Goal: Transaction & Acquisition: Purchase product/service

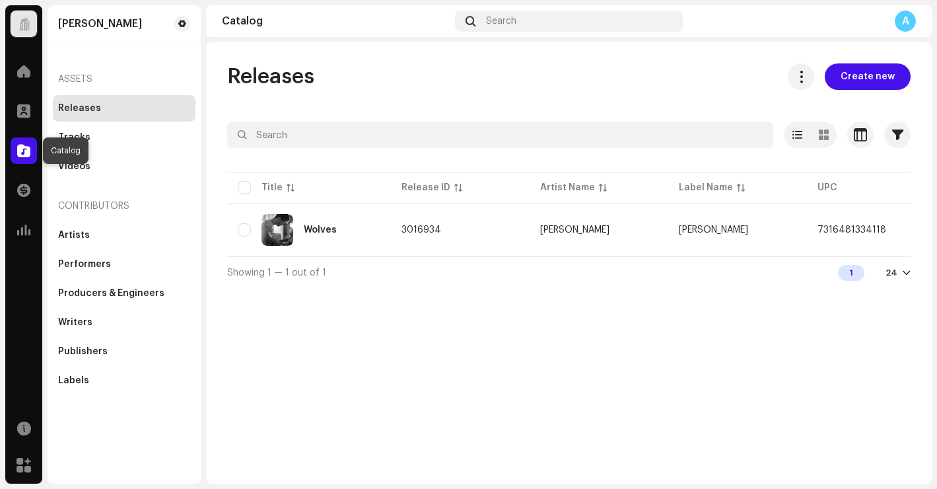
click at [30, 152] on span at bounding box center [23, 150] width 13 height 11
click at [867, 83] on span "Create new" at bounding box center [868, 76] width 54 height 26
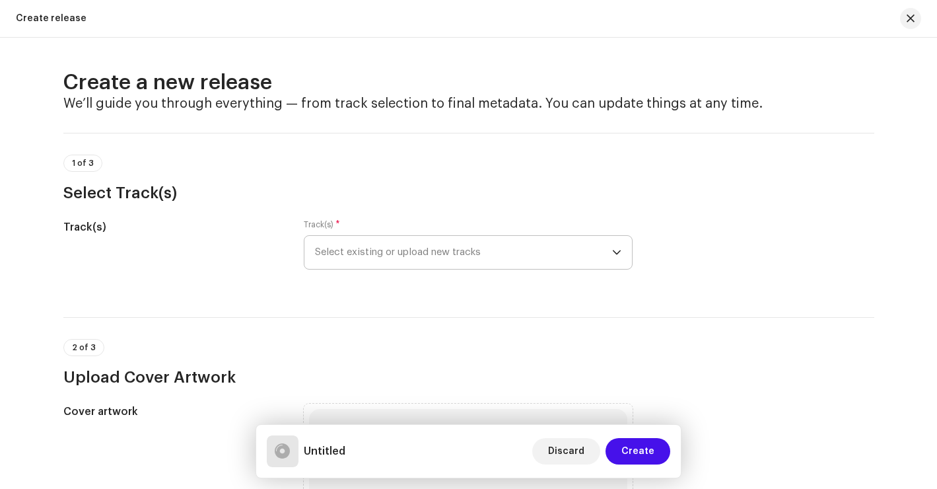
click at [501, 250] on span "Select existing or upload new tracks" at bounding box center [463, 252] width 297 height 33
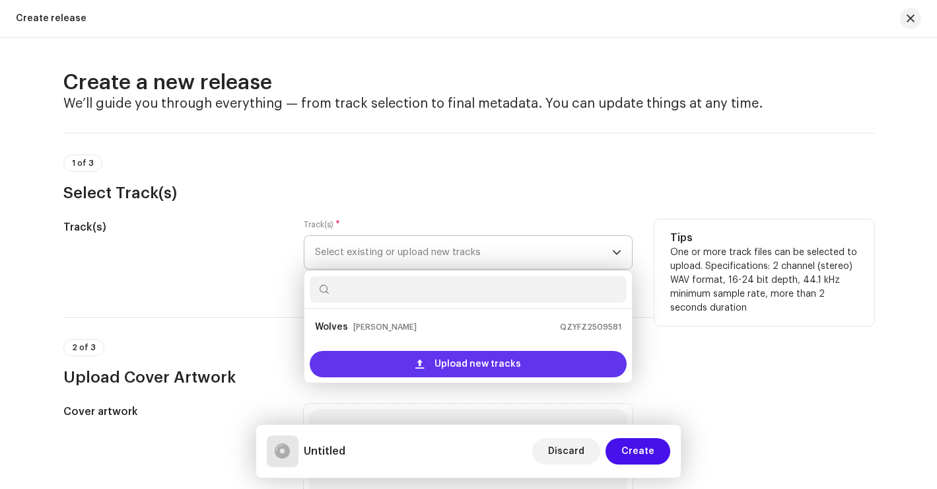
click at [498, 370] on span "Upload new tracks" at bounding box center [478, 364] width 87 height 26
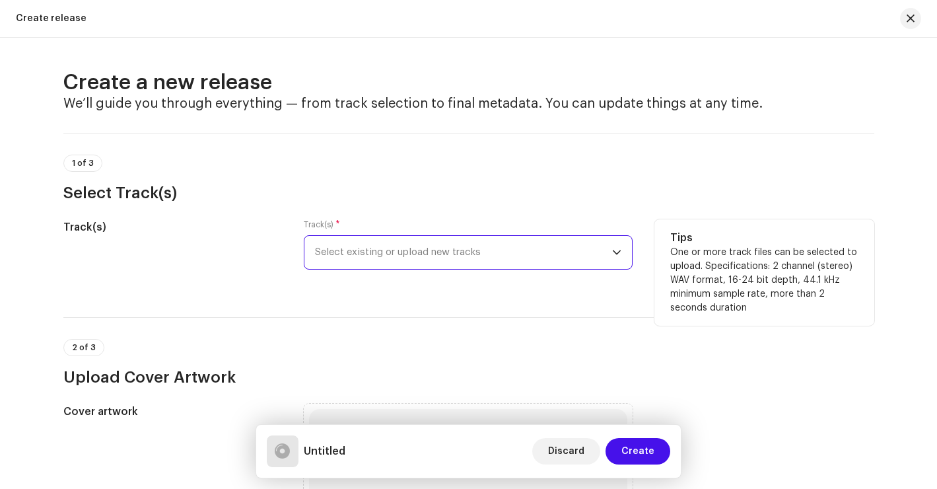
click at [616, 252] on icon "dropdown trigger" at bounding box center [617, 252] width 8 height 5
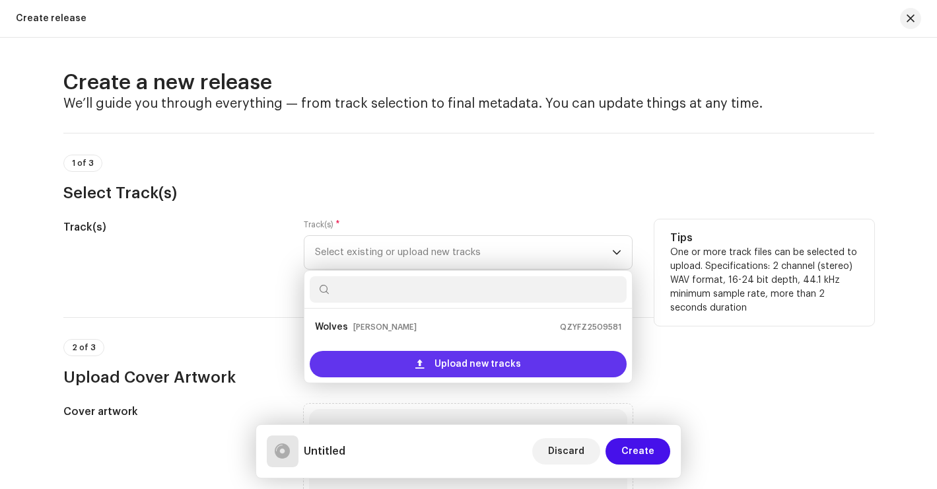
click at [476, 365] on span "Upload new tracks" at bounding box center [478, 364] width 87 height 26
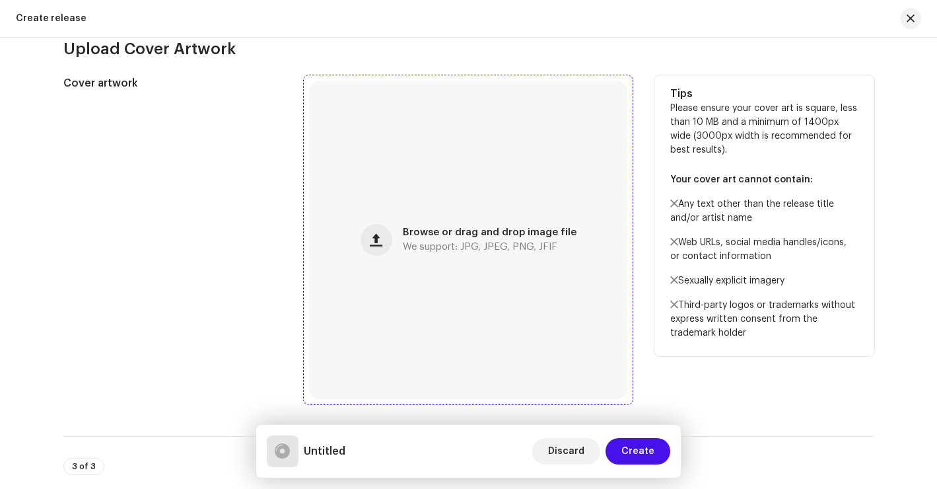
scroll to position [483, 0]
click at [379, 244] on span "button" at bounding box center [376, 239] width 13 height 11
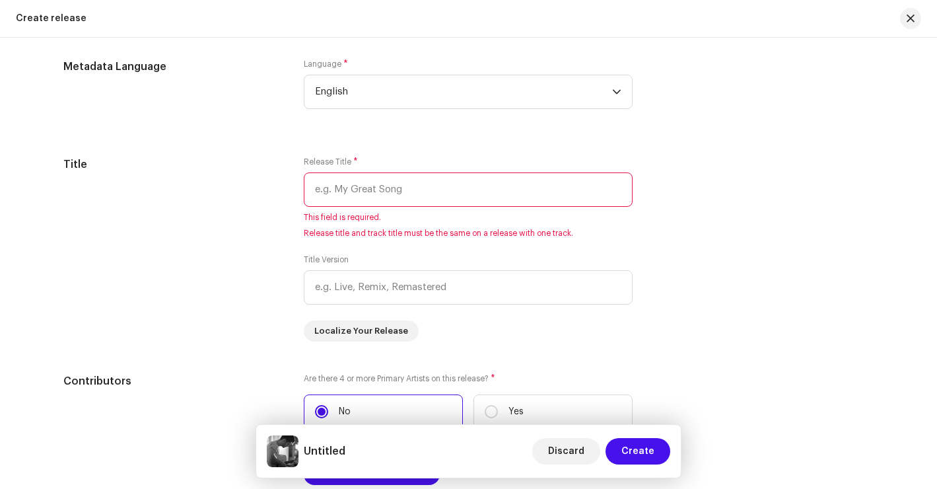
scroll to position [1149, 0]
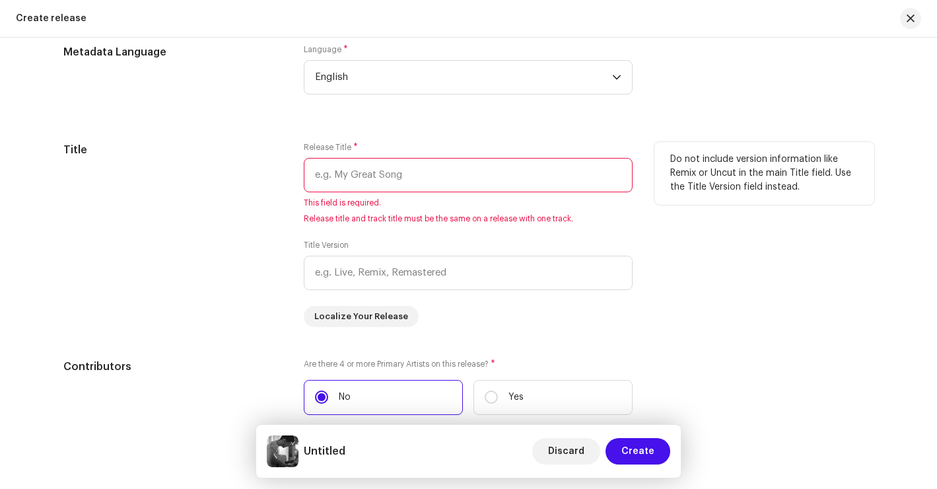
click at [382, 175] on input "text" at bounding box center [468, 175] width 329 height 34
click at [364, 179] on input "text" at bounding box center [468, 175] width 329 height 34
paste input "Wish You The Best"
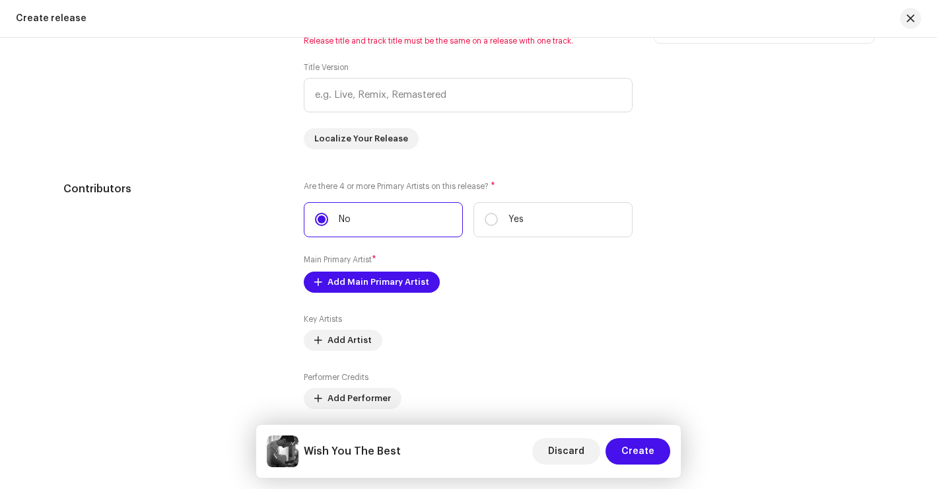
scroll to position [1395, 0]
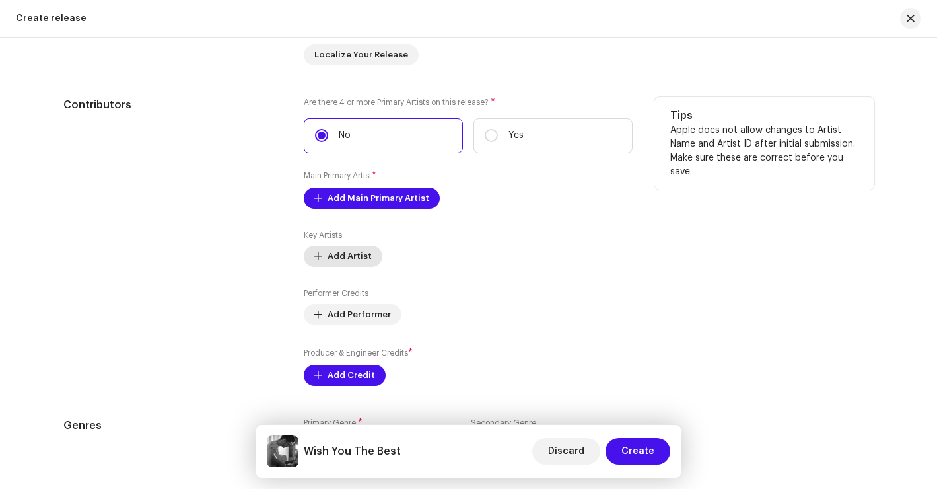
type input "Wish You The Best"
click at [357, 255] on span "Add Artist" at bounding box center [350, 256] width 44 height 26
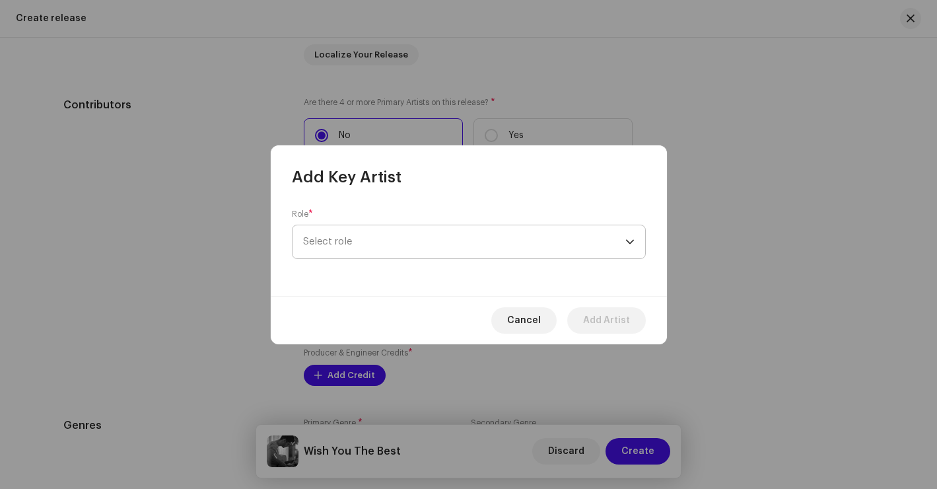
click at [396, 240] on span "Select role" at bounding box center [464, 241] width 322 height 33
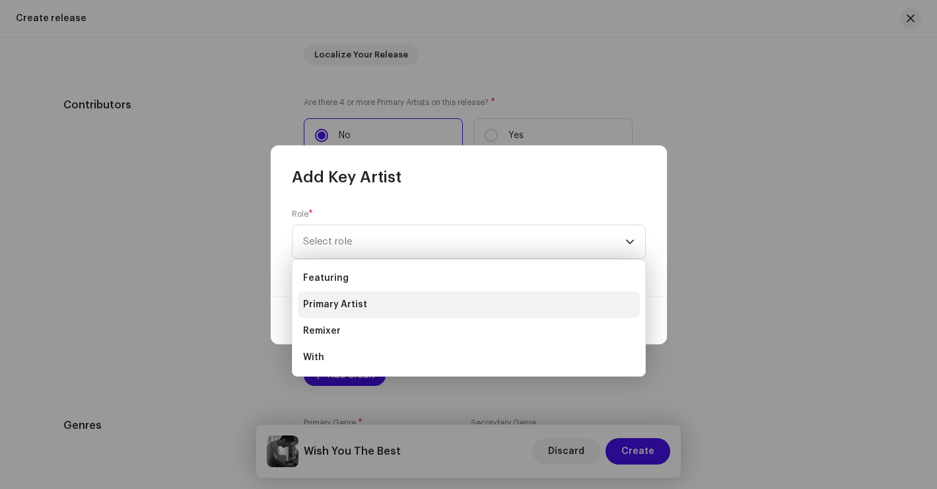
click at [341, 310] on span "Primary Artist" at bounding box center [335, 304] width 64 height 13
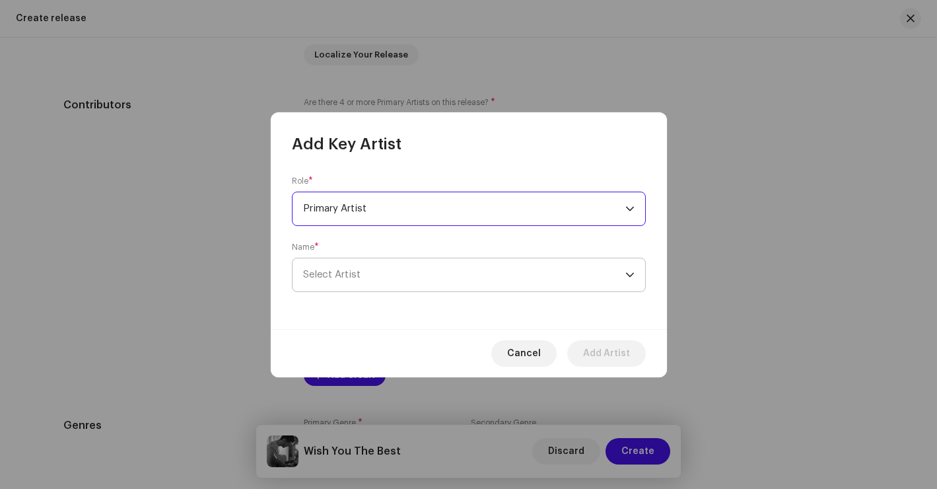
click at [370, 274] on span "Select Artist" at bounding box center [464, 274] width 322 height 33
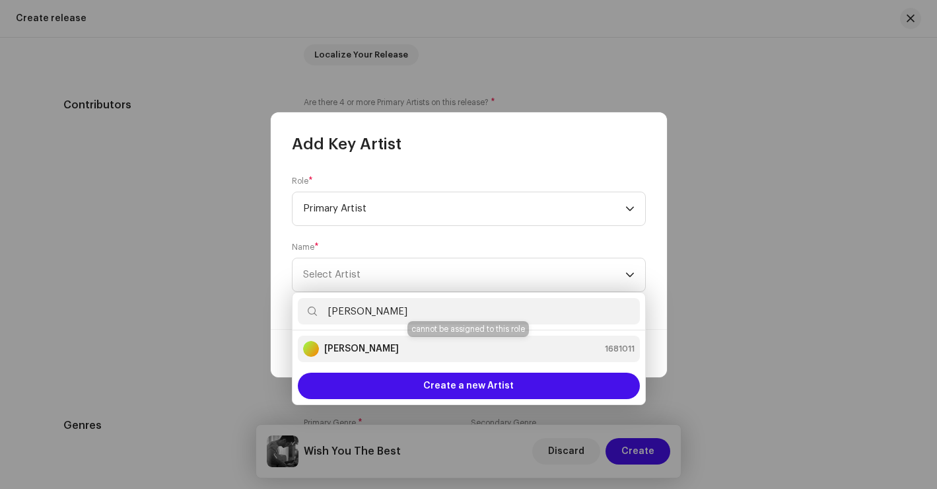
type input "Ben W"
click at [368, 344] on strong "[PERSON_NAME]" at bounding box center [361, 348] width 75 height 13
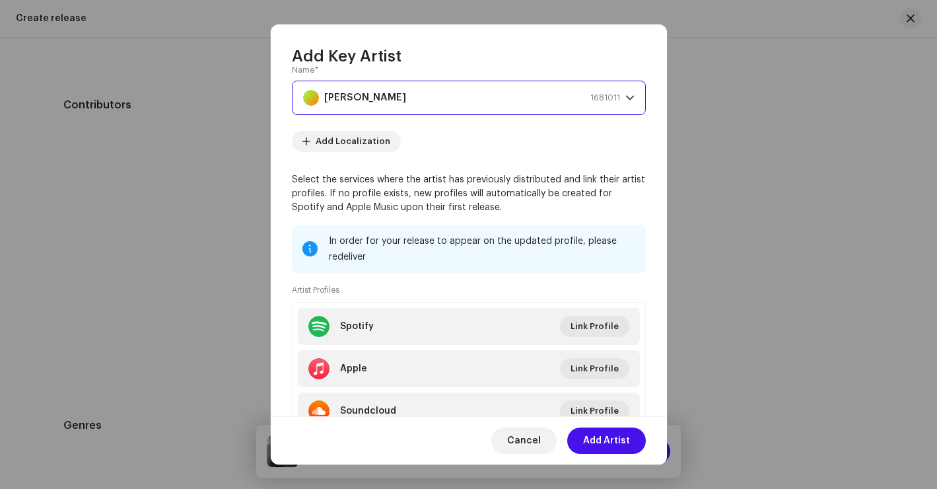
scroll to position [112, 0]
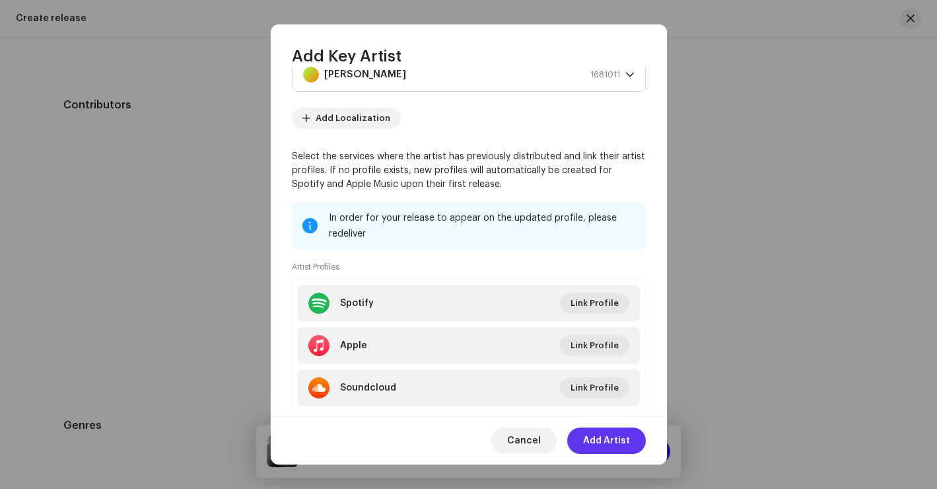
click at [612, 445] on span "Add Artist" at bounding box center [606, 440] width 47 height 26
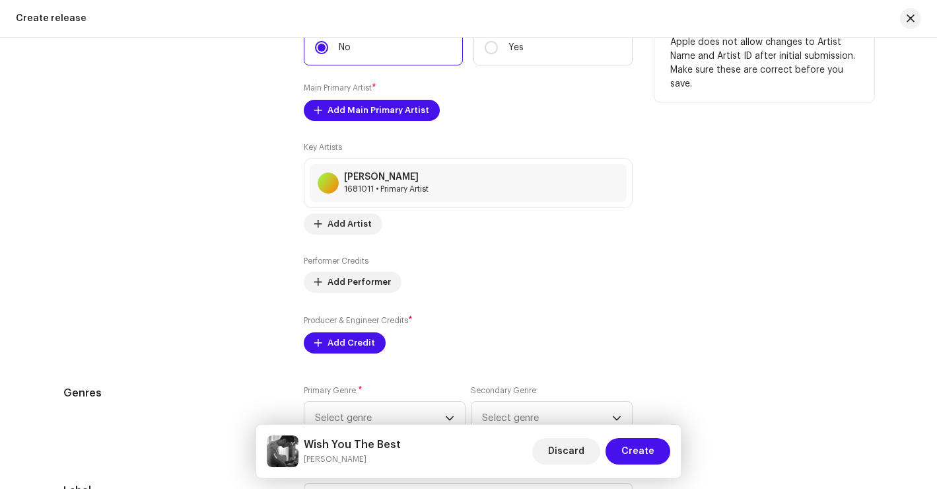
scroll to position [1531, 0]
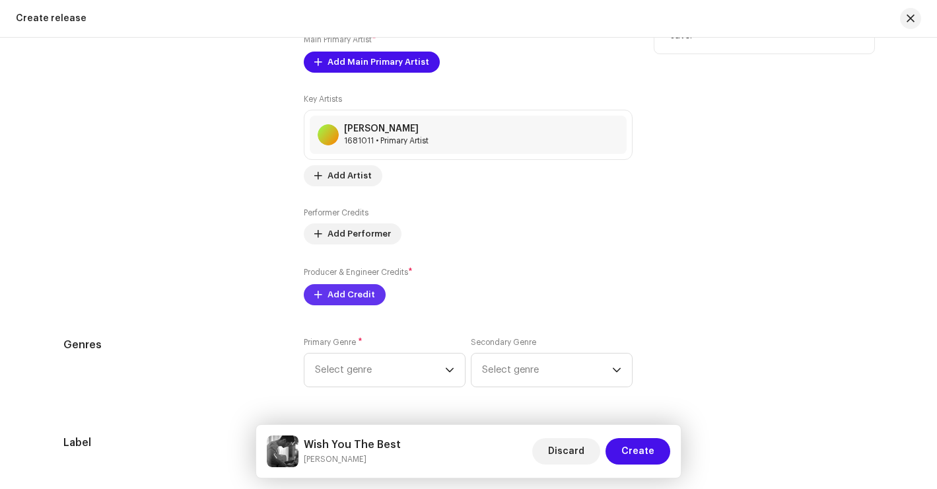
click at [355, 293] on span "Add Credit" at bounding box center [352, 294] width 48 height 26
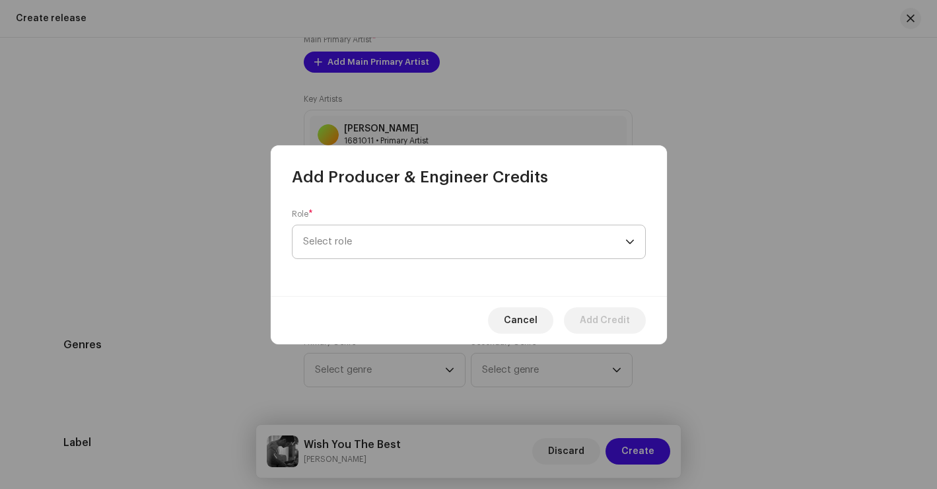
click at [399, 243] on span "Select role" at bounding box center [464, 241] width 322 height 33
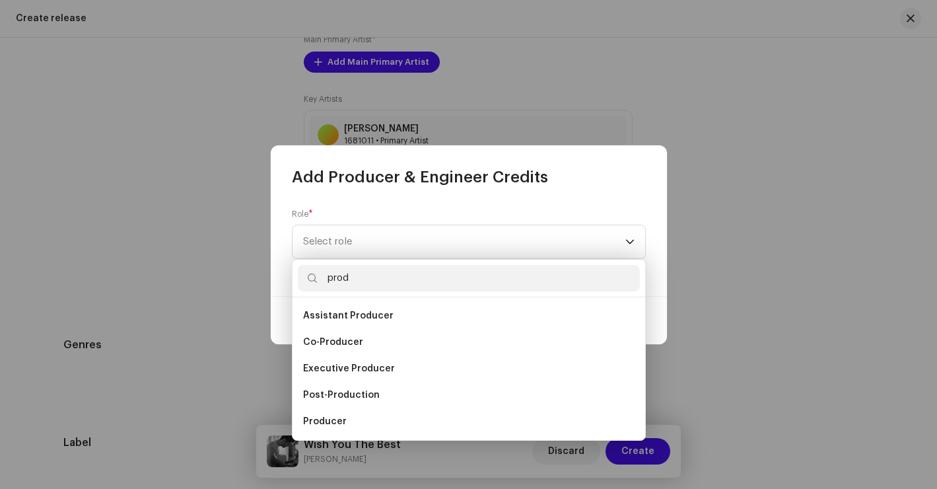
scroll to position [21, 0]
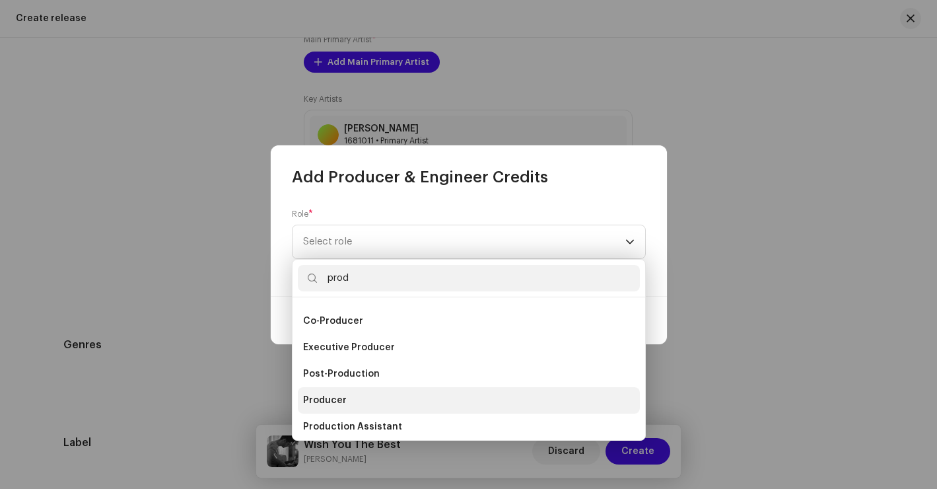
type input "prod"
click at [356, 397] on li "Producer" at bounding box center [469, 400] width 342 height 26
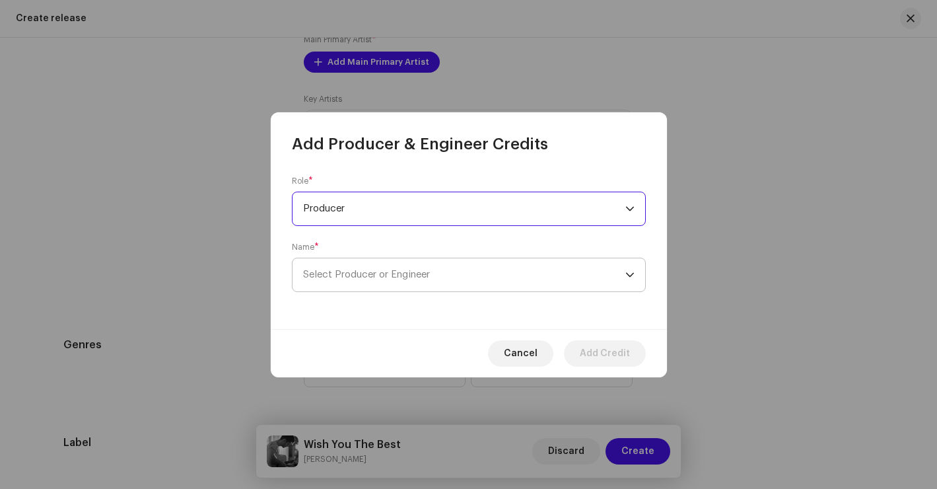
click at [422, 281] on span "Select Producer or Engineer" at bounding box center [464, 274] width 322 height 33
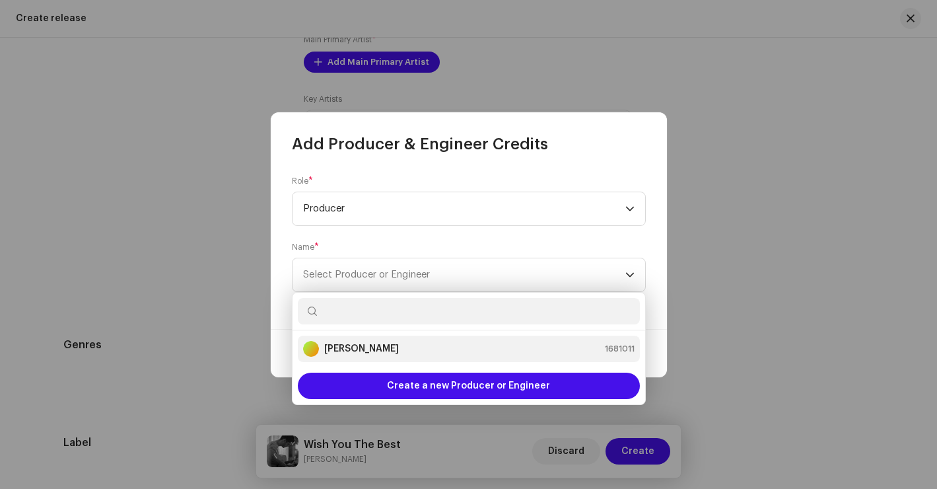
click at [371, 351] on strong "[PERSON_NAME]" at bounding box center [361, 348] width 75 height 13
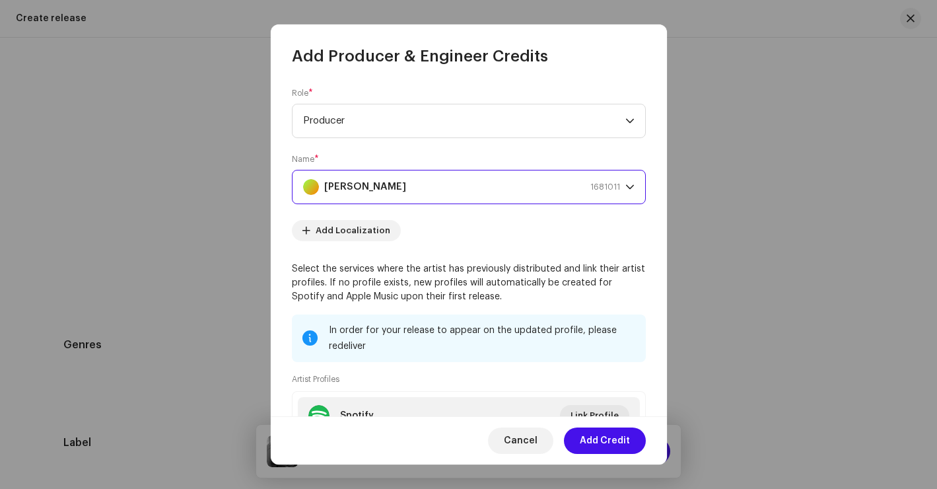
scroll to position [48, 0]
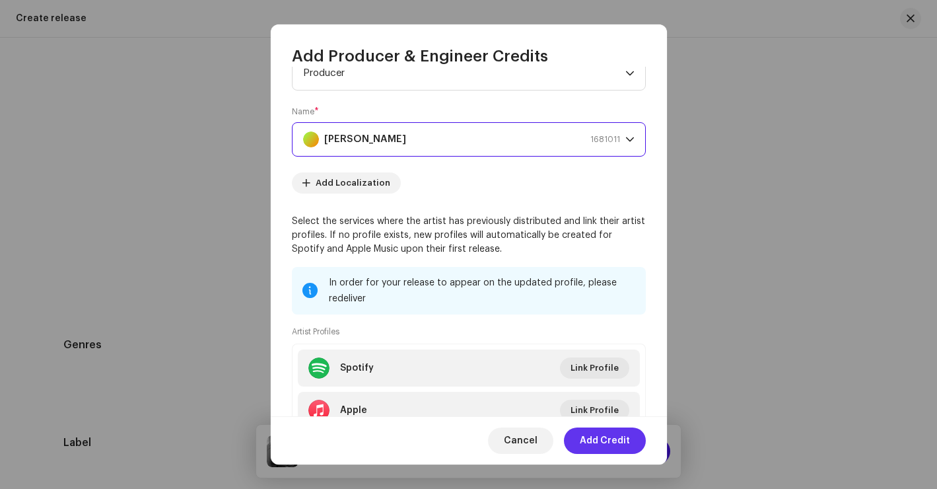
click at [618, 453] on span "Add Credit" at bounding box center [605, 440] width 50 height 26
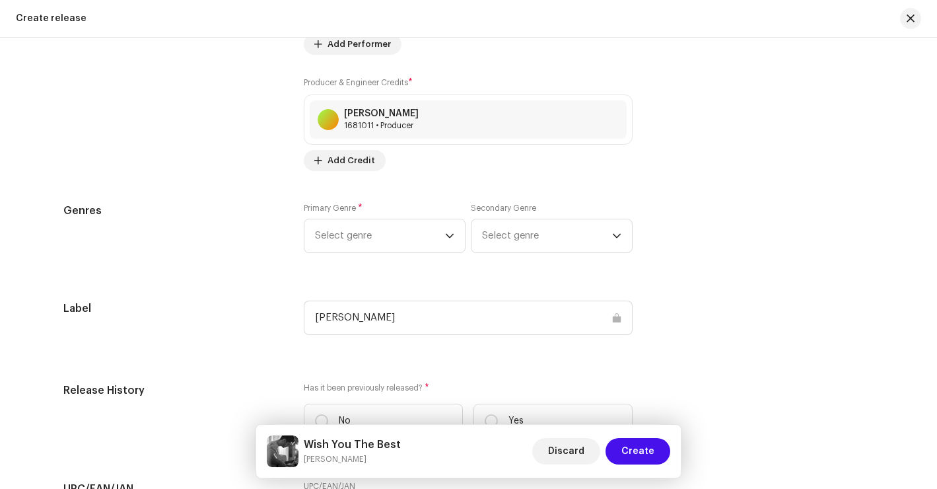
scroll to position [1720, 0]
click at [412, 231] on span "Select genre" at bounding box center [380, 235] width 130 height 33
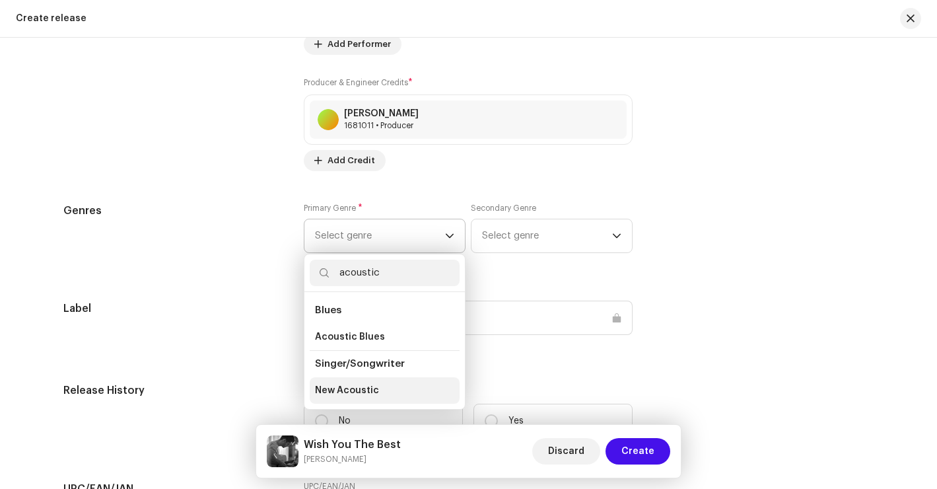
type input "acoustic"
click at [364, 392] on span "New Acoustic" at bounding box center [347, 390] width 64 height 13
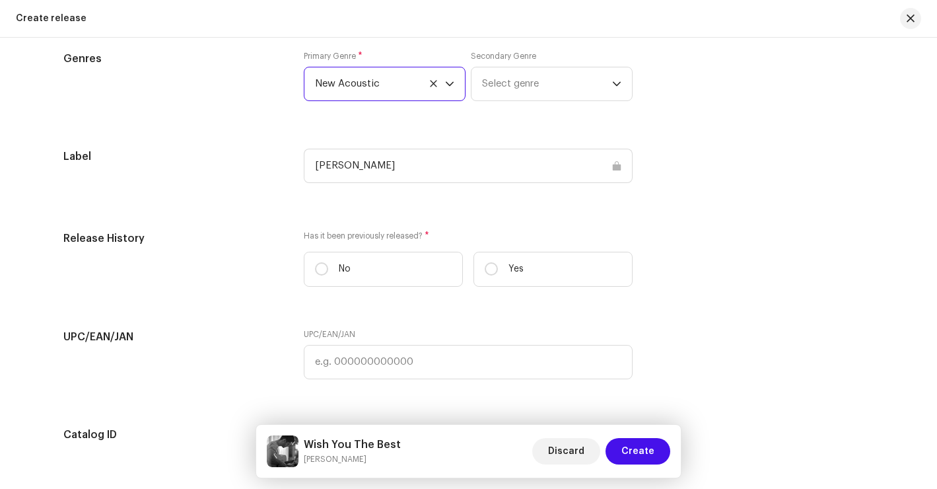
scroll to position [1932, 0]
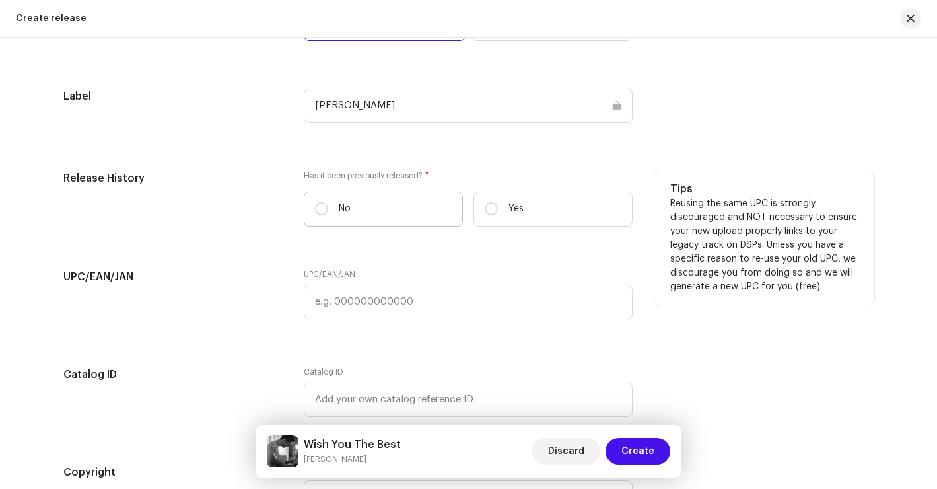
click at [339, 209] on p "No" at bounding box center [345, 209] width 12 height 14
click at [328, 209] on input "No" at bounding box center [321, 208] width 13 height 13
radio input "true"
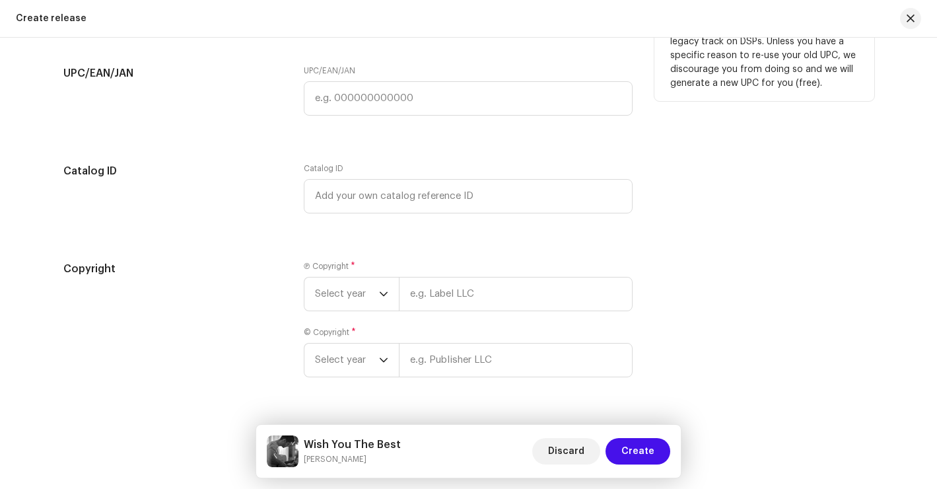
scroll to position [2170, 0]
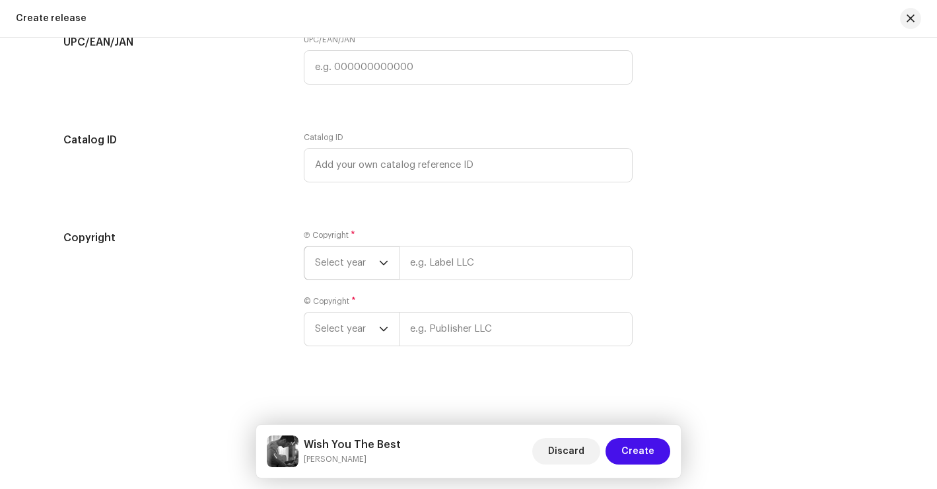
click at [379, 269] on div "dropdown trigger" at bounding box center [383, 262] width 9 height 33
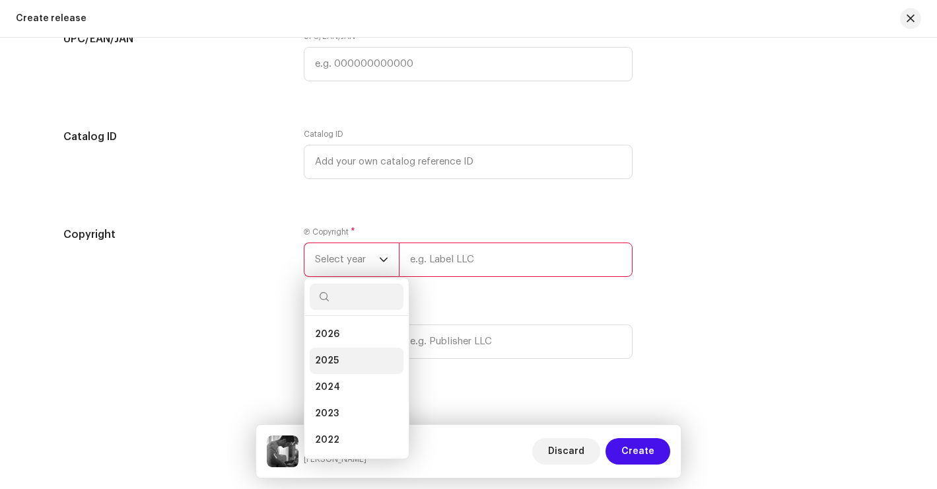
click at [345, 367] on li "2025" at bounding box center [357, 360] width 94 height 26
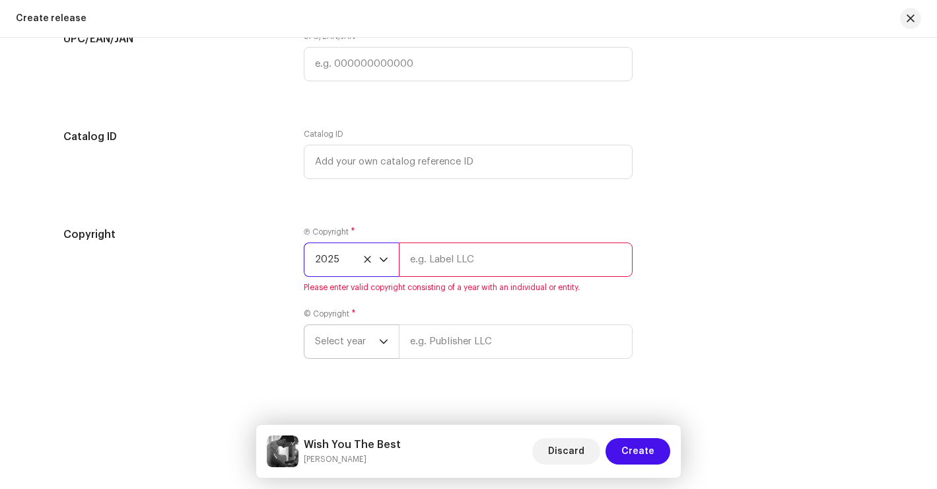
click at [370, 350] on span "Select year" at bounding box center [347, 341] width 64 height 33
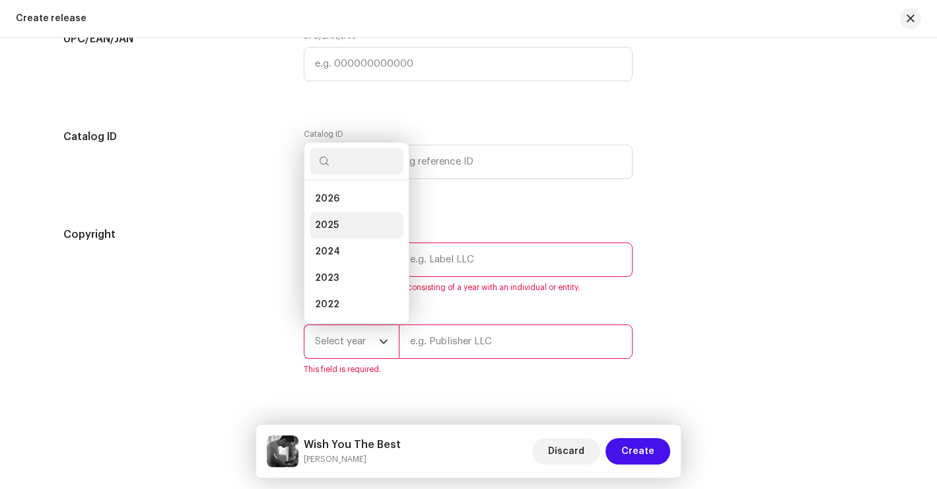
click at [359, 227] on li "2025" at bounding box center [357, 225] width 94 height 26
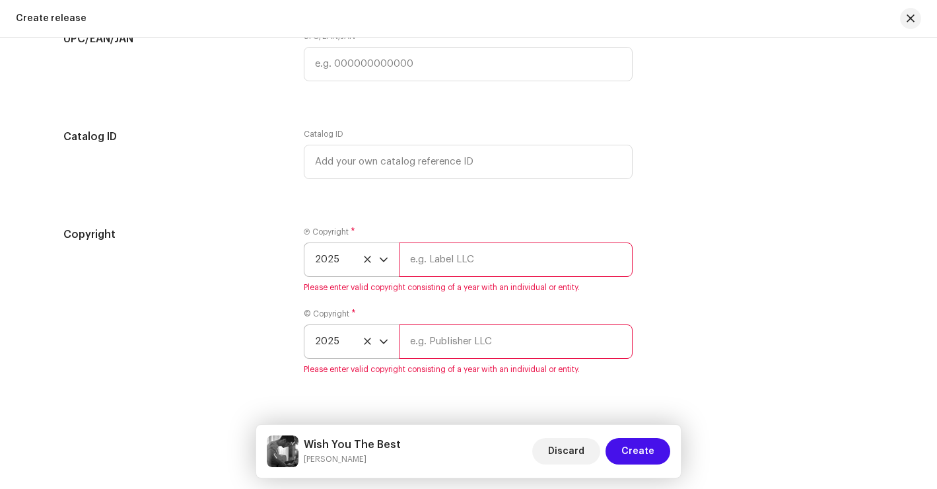
click at [458, 261] on input "text" at bounding box center [516, 259] width 234 height 34
drag, startPoint x: 495, startPoint y: 265, endPoint x: 329, endPoint y: 238, distance: 168.7
click at [329, 238] on div "Ⓟ Copyright * 2025 Ben Woodward Please enter valid copyright consisting of a ye…" at bounding box center [468, 260] width 329 height 66
type input "[PERSON_NAME]"
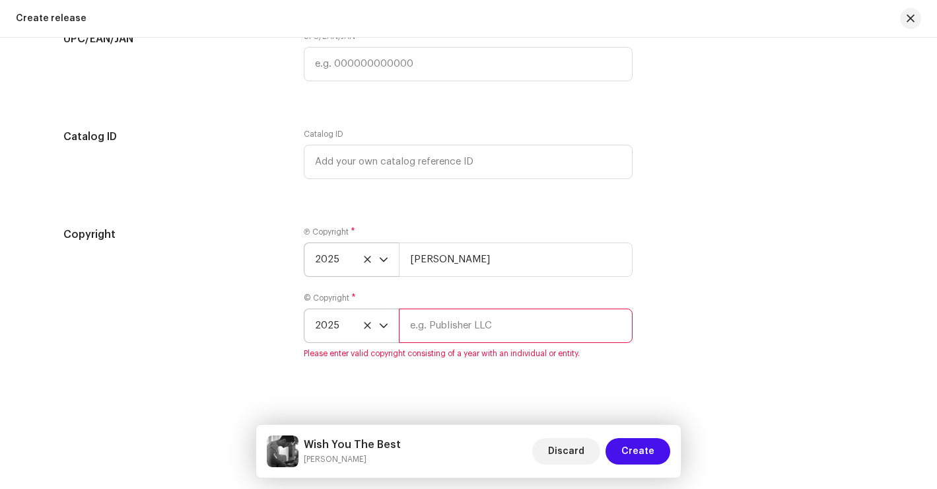
click at [486, 363] on div "Ⓟ Copyright * 2025 Ben Woodward © Copyright * 2025 Please enter valid copyright…" at bounding box center [468, 301] width 329 height 148
click at [490, 349] on div "© Copyright * 2025 Please enter valid copyright consisting of a year with an in…" at bounding box center [468, 326] width 329 height 66
click at [495, 338] on input "text" at bounding box center [516, 326] width 234 height 34
paste input "[PERSON_NAME]"
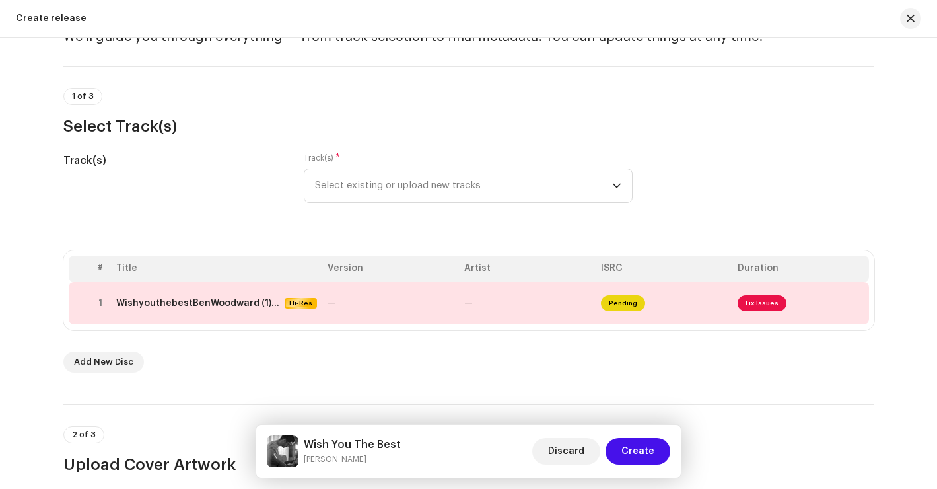
scroll to position [0, 0]
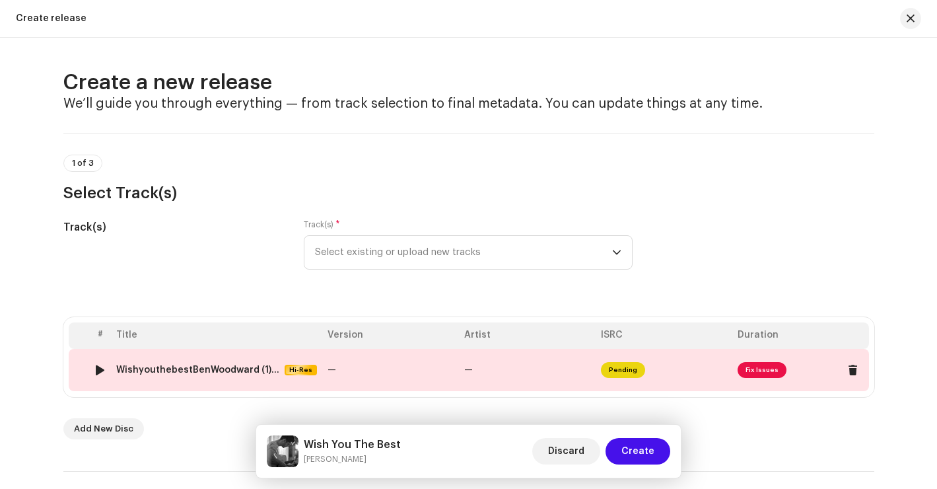
type input "[PERSON_NAME]"
click at [418, 369] on td "—" at bounding box center [390, 370] width 137 height 42
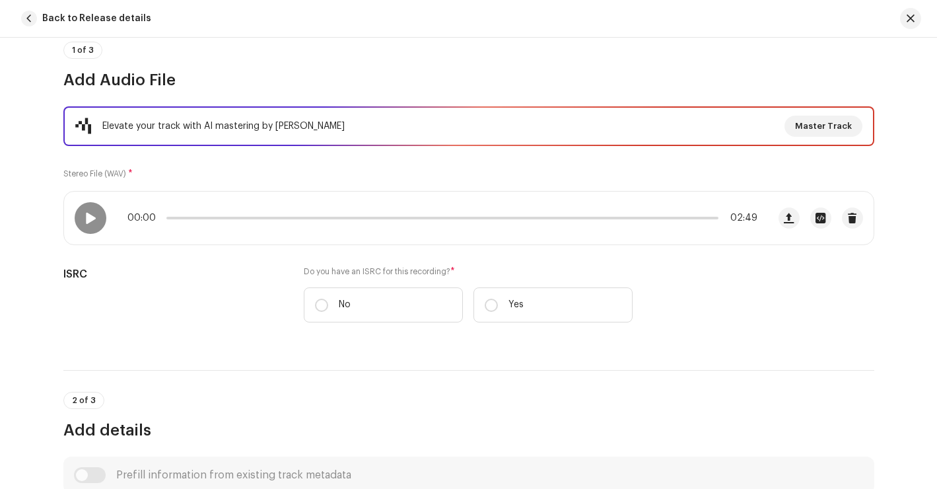
scroll to position [118, 0]
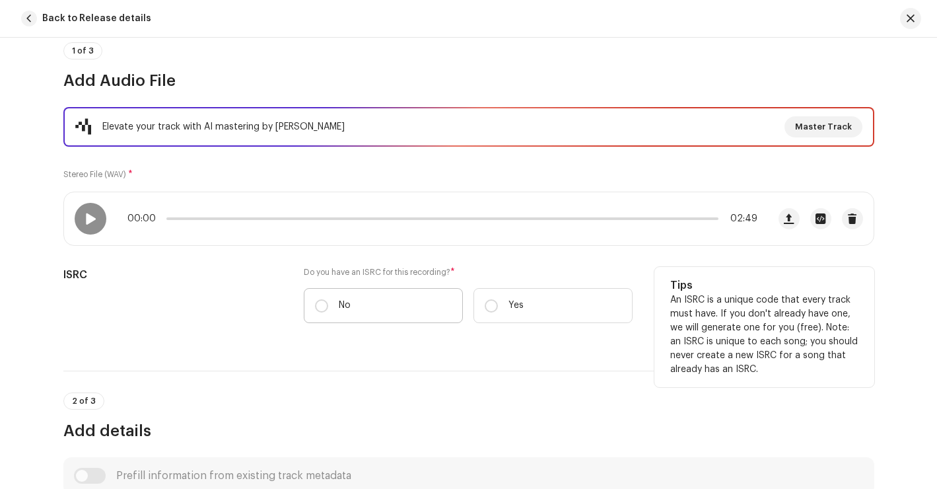
click at [335, 312] on label "No" at bounding box center [383, 305] width 159 height 35
click at [328, 312] on input "No" at bounding box center [321, 305] width 13 height 13
radio input "true"
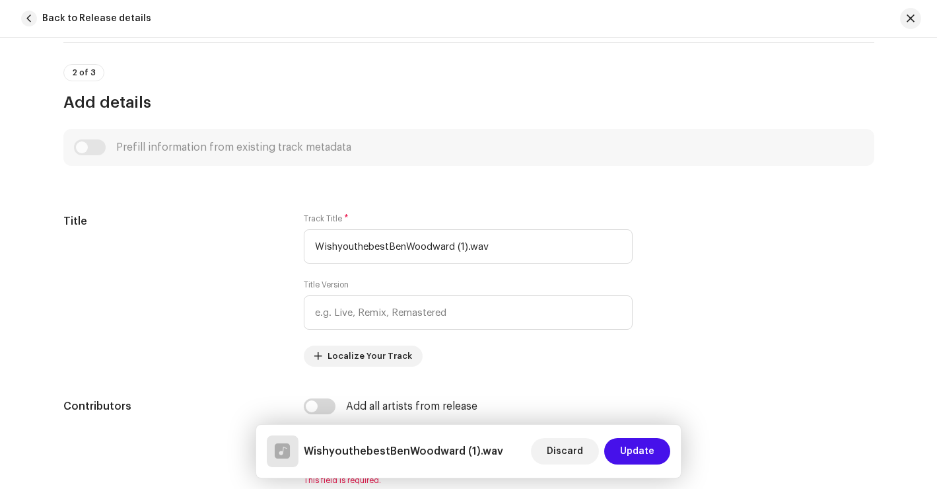
scroll to position [486, 0]
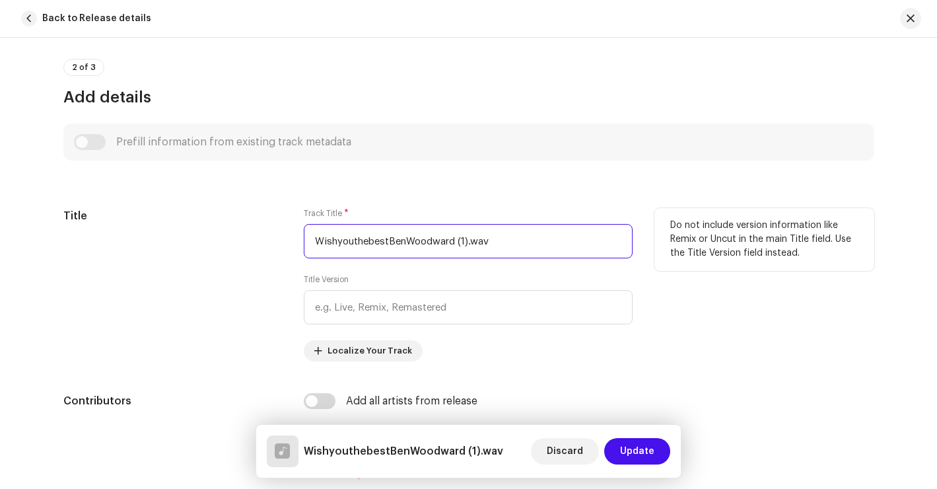
drag, startPoint x: 522, startPoint y: 242, endPoint x: 247, endPoint y: 215, distance: 276.1
click at [248, 215] on div "Title Track Title * WishyouthebestBenWoodward (1).wav Title Version Localize Yo…" at bounding box center [468, 284] width 811 height 153
drag, startPoint x: 509, startPoint y: 246, endPoint x: 255, endPoint y: 227, distance: 255.1
click at [255, 227] on div "Title Track Title * WishyouthebestBenWoodward (1).wav Title Version Localize Yo…" at bounding box center [468, 284] width 811 height 153
paste input "You The Best"
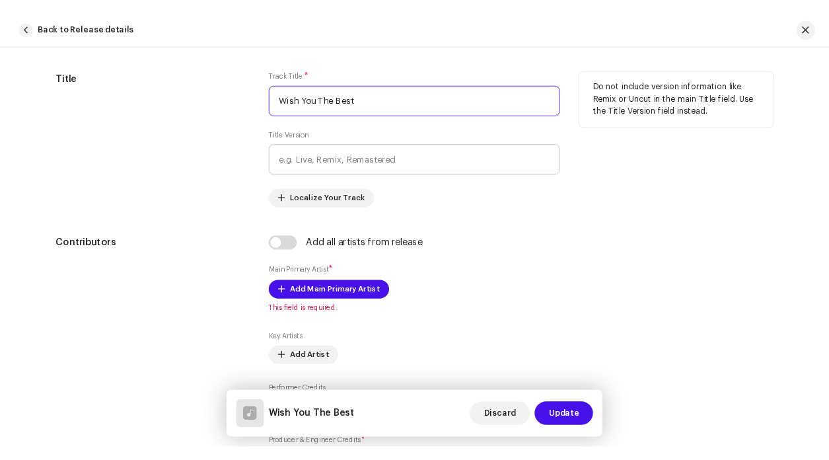
scroll to position [636, 0]
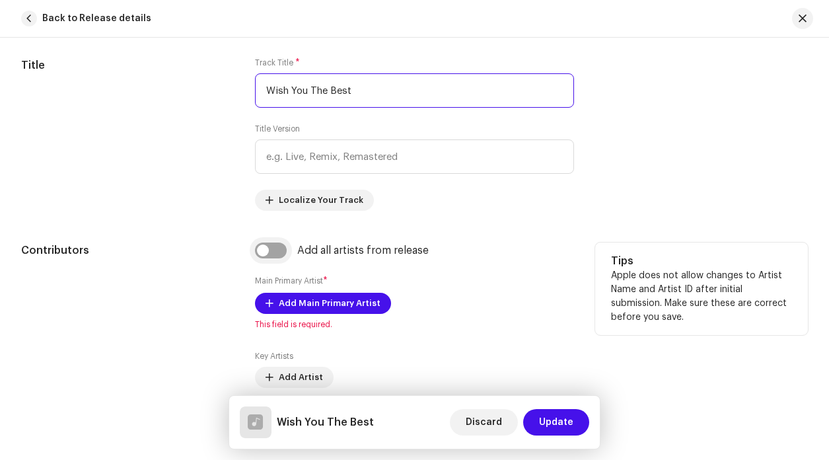
type input "Wish You The Best"
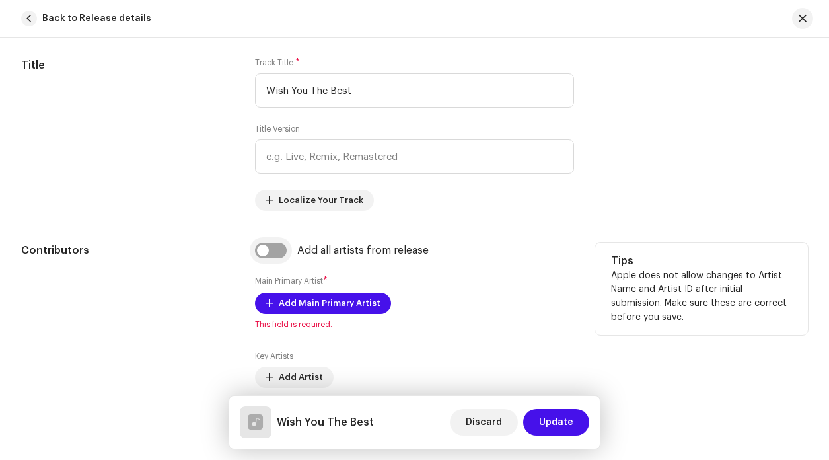
click at [266, 253] on input "checkbox" at bounding box center [271, 250] width 32 height 16
checkbox input "true"
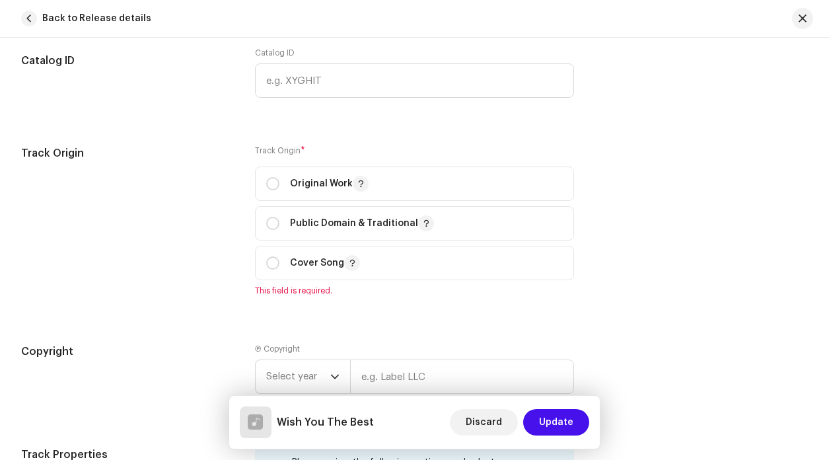
scroll to position [1502, 0]
click at [272, 265] on input "radio" at bounding box center [272, 263] width 13 height 13
radio input "true"
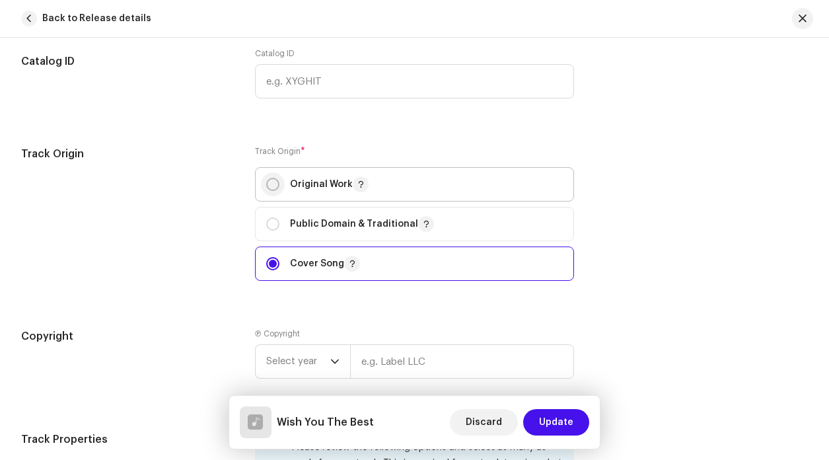
click at [269, 184] on input "radio" at bounding box center [272, 184] width 13 height 13
radio input "true"
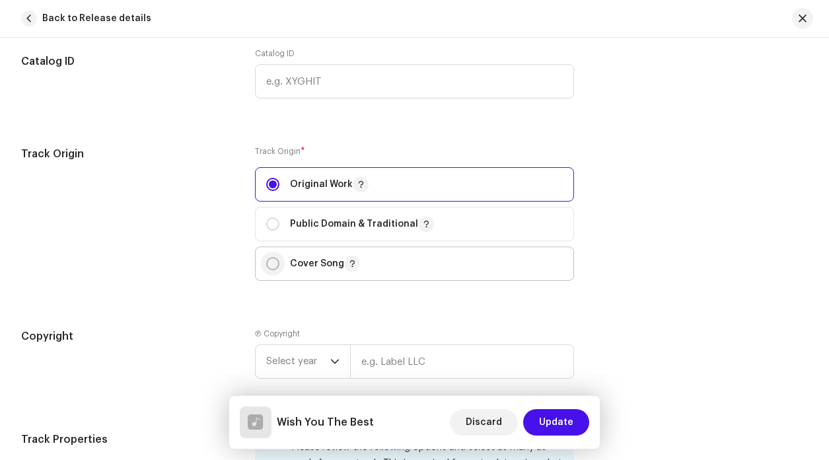
click at [274, 260] on input "radio" at bounding box center [272, 263] width 13 height 13
radio input "true"
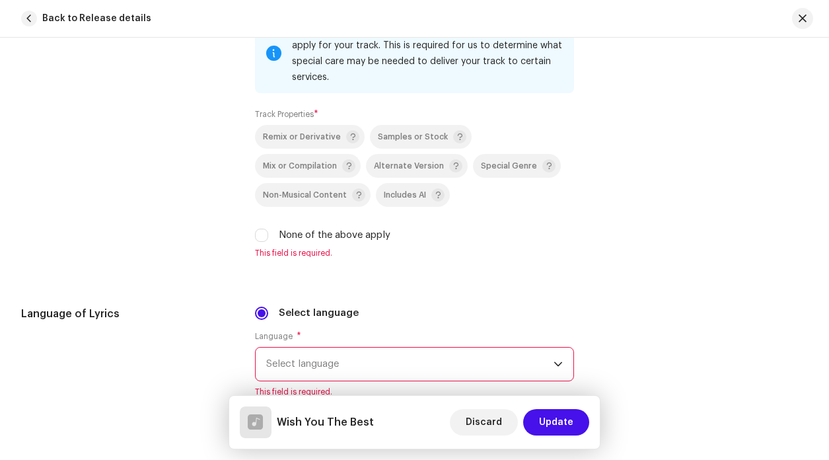
scroll to position [1919, 0]
click at [255, 233] on input "None of the above apply" at bounding box center [261, 235] width 13 height 13
checkbox input "true"
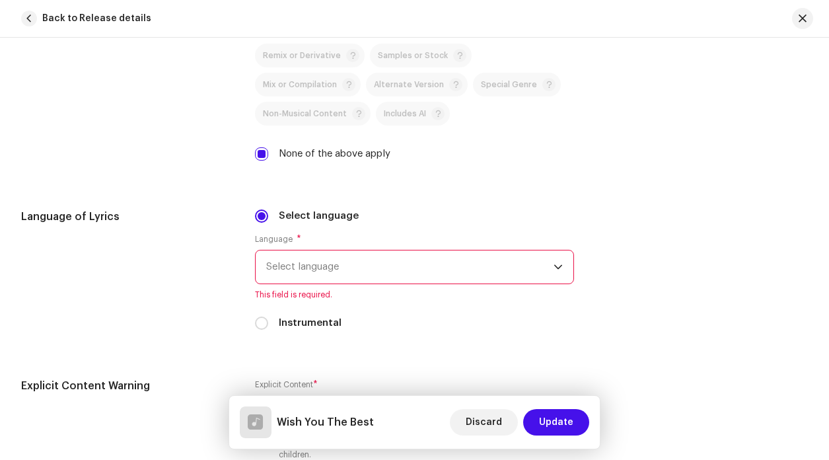
scroll to position [2028, 0]
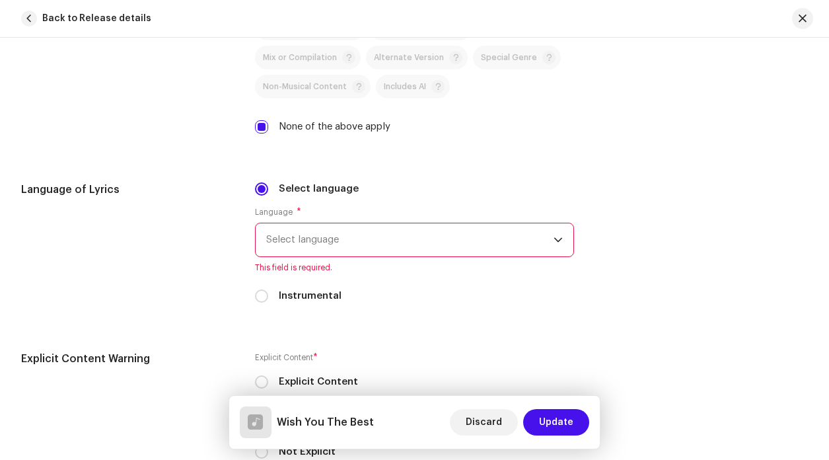
click at [304, 235] on span "Select language" at bounding box center [409, 239] width 287 height 33
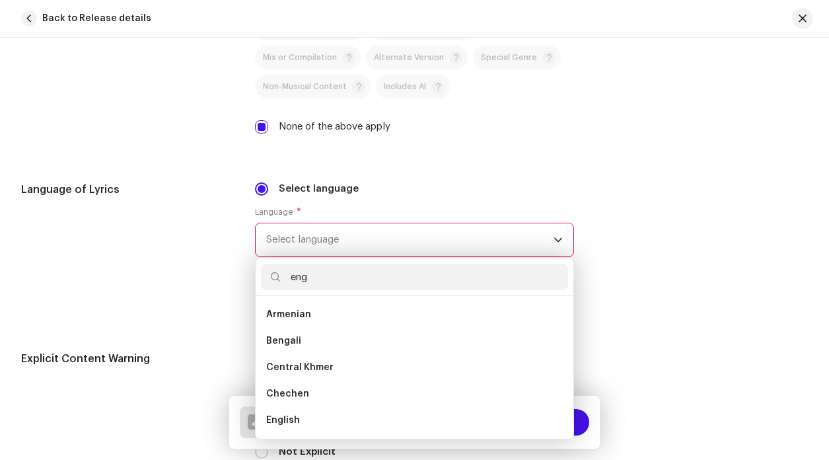
scroll to position [0, 0]
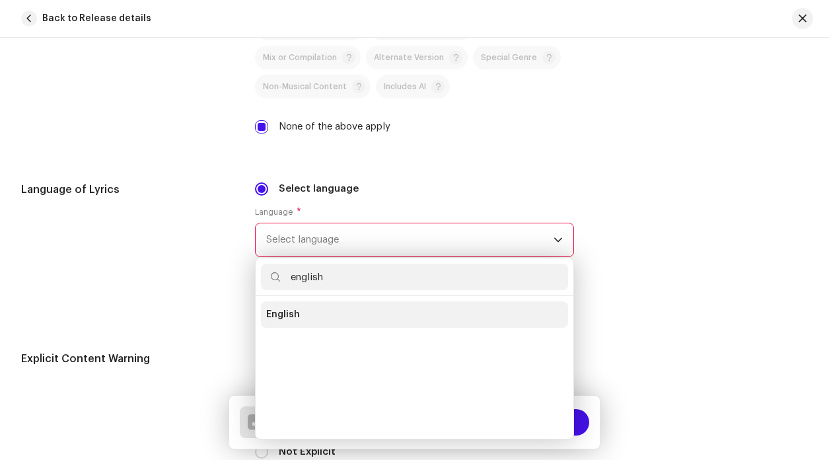
type input "english"
click at [291, 321] on span "English" at bounding box center [283, 314] width 34 height 13
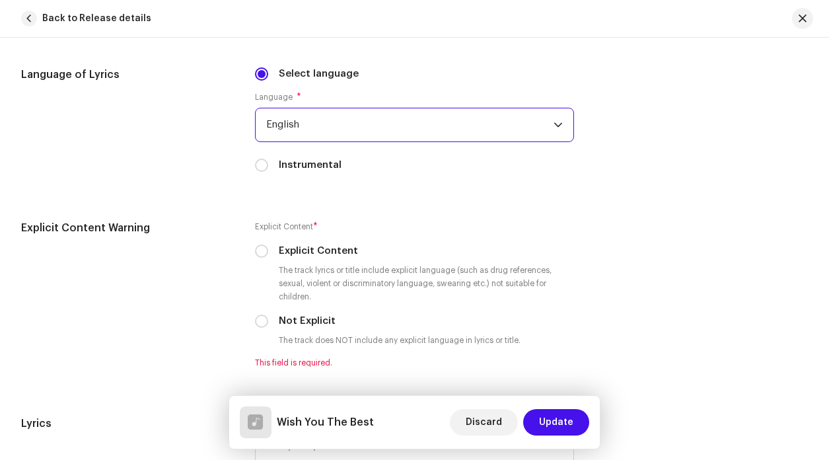
scroll to position [2140, 0]
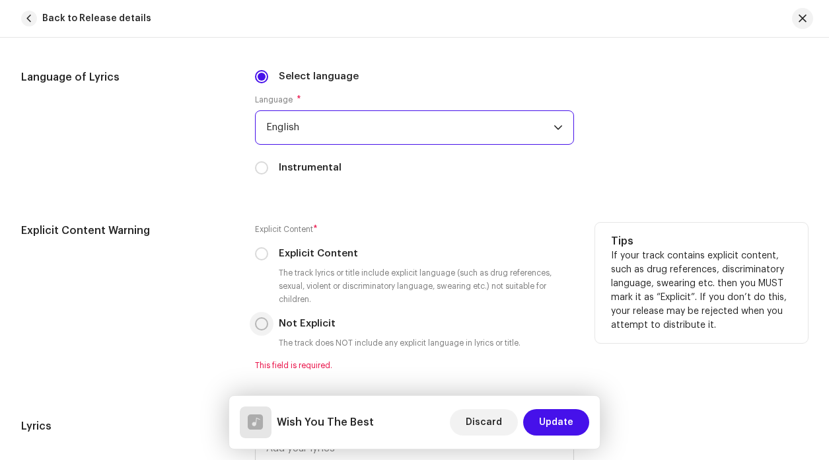
click at [262, 324] on input "Not Explicit" at bounding box center [261, 323] width 13 height 13
radio input "true"
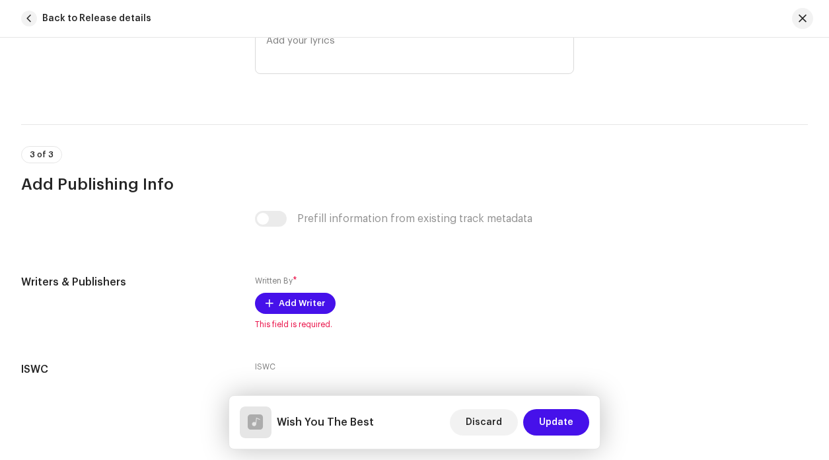
scroll to position [2621, 0]
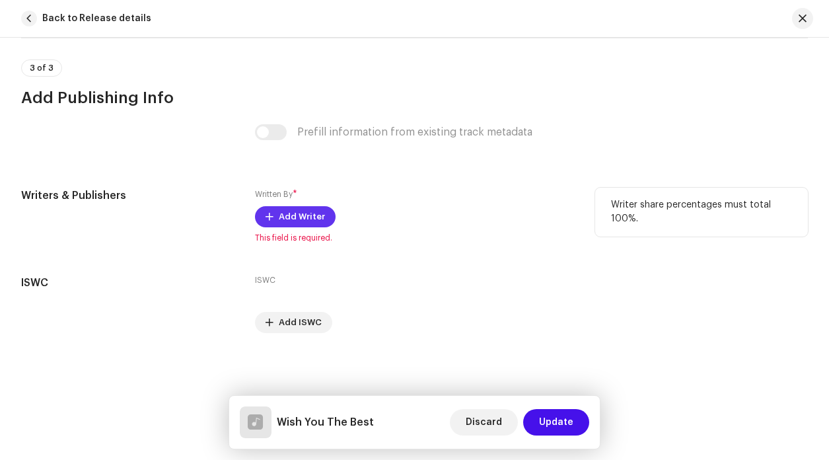
click at [310, 222] on span "Add Writer" at bounding box center [302, 216] width 46 height 26
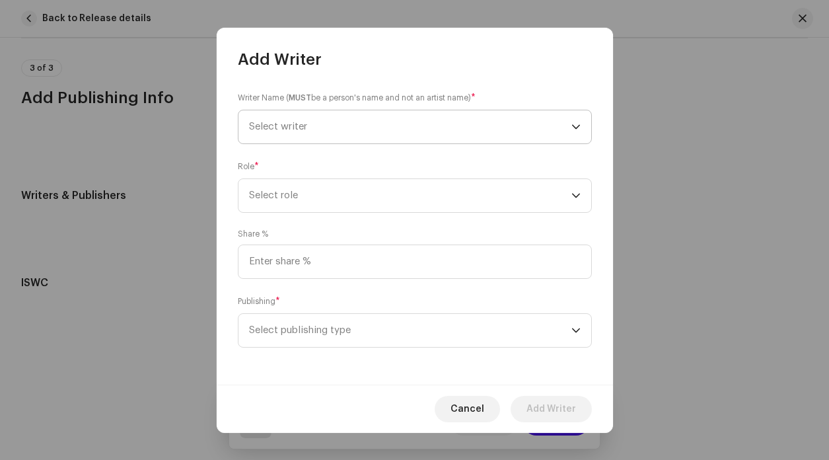
click at [305, 131] on span "Select writer" at bounding box center [410, 126] width 322 height 33
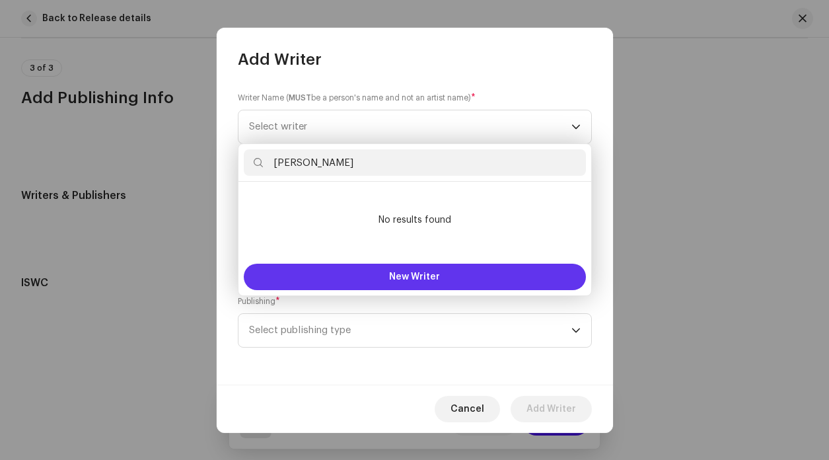
type input "Lewis Capaldi"
click at [404, 275] on span "New Writer" at bounding box center [414, 276] width 51 height 9
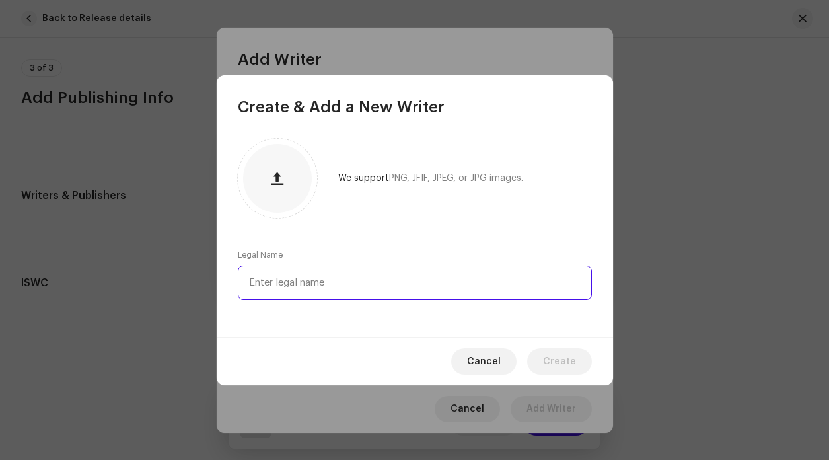
click at [322, 279] on input "text" at bounding box center [415, 283] width 354 height 34
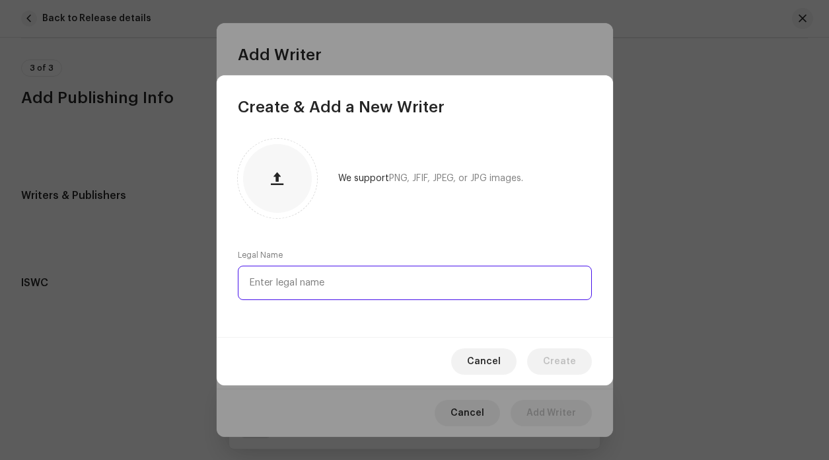
paste input "Lewis Capaldi"
type input "Lewis Capaldi"
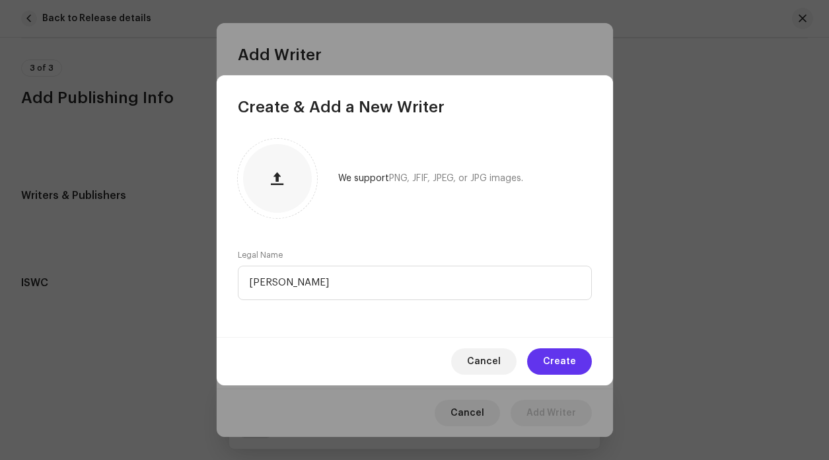
click at [576, 364] on button "Create" at bounding box center [559, 361] width 65 height 26
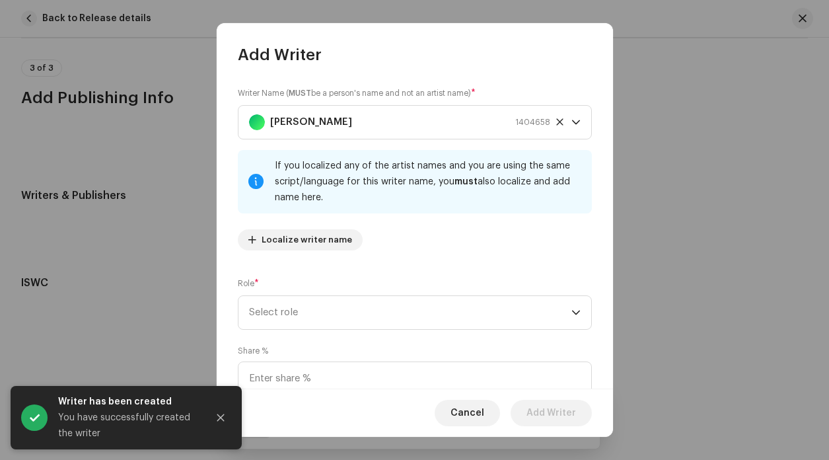
scroll to position [48, 0]
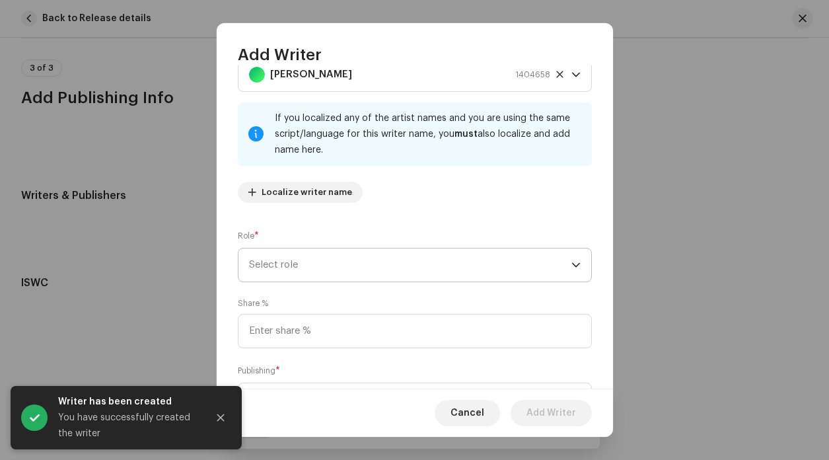
click at [293, 261] on span "Select role" at bounding box center [410, 264] width 322 height 33
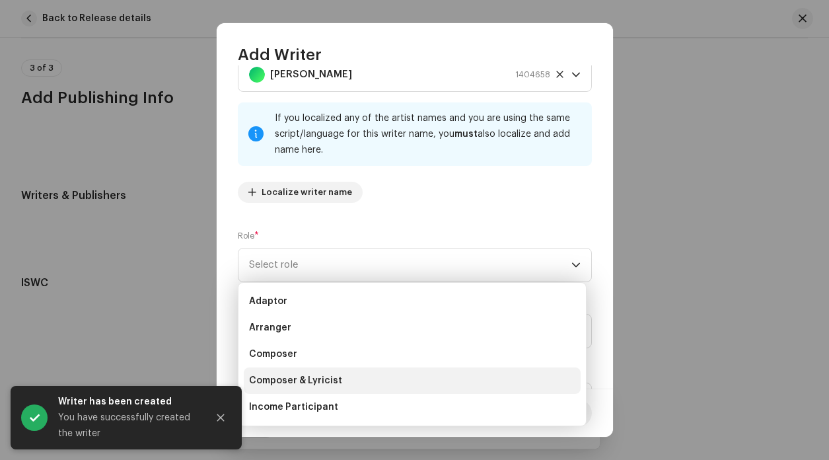
click at [291, 382] on span "Composer & Lyricist" at bounding box center [295, 380] width 93 height 13
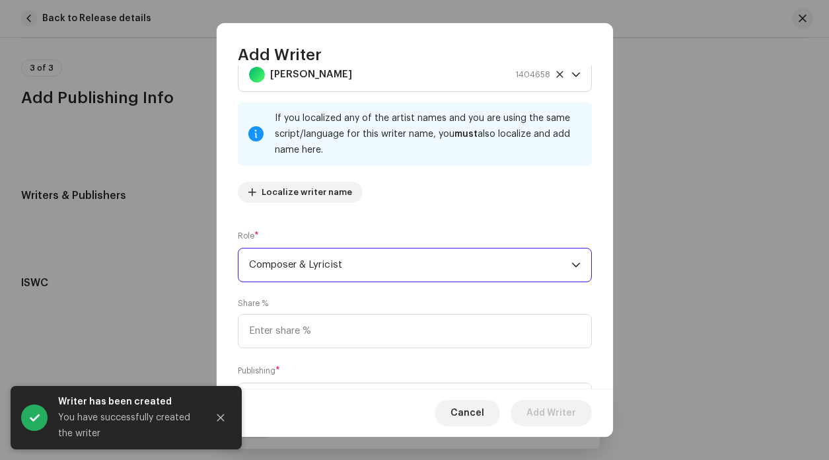
scroll to position [113, 0]
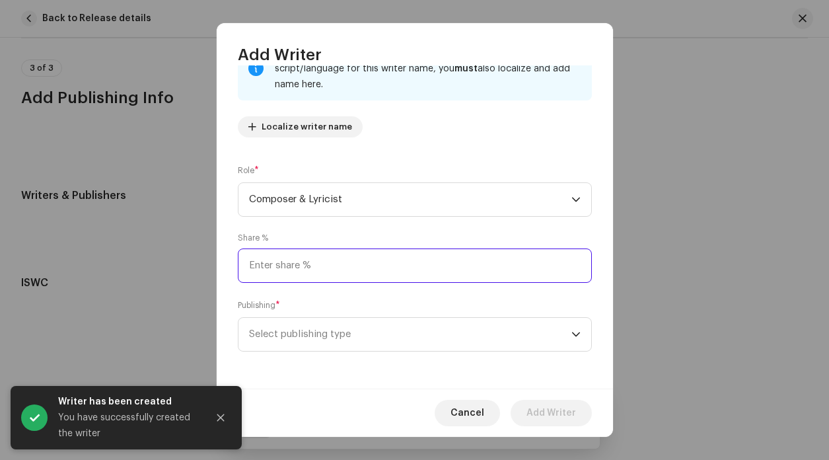
click at [334, 262] on input at bounding box center [415, 265] width 354 height 34
type input "100.00"
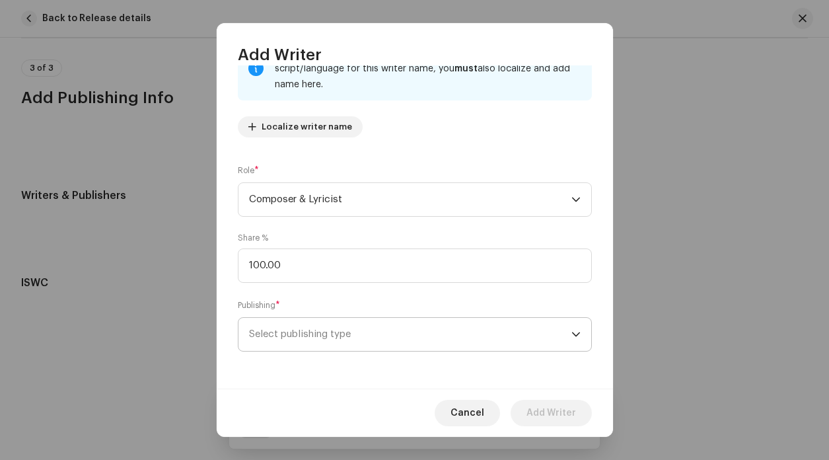
click at [361, 333] on span "Select publishing type" at bounding box center [410, 334] width 322 height 33
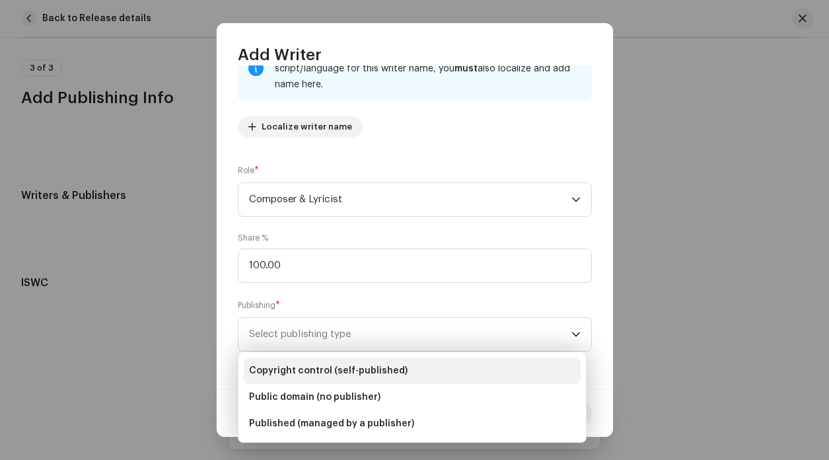
click at [329, 367] on span "Copyright control (self-published)" at bounding box center [328, 370] width 159 height 13
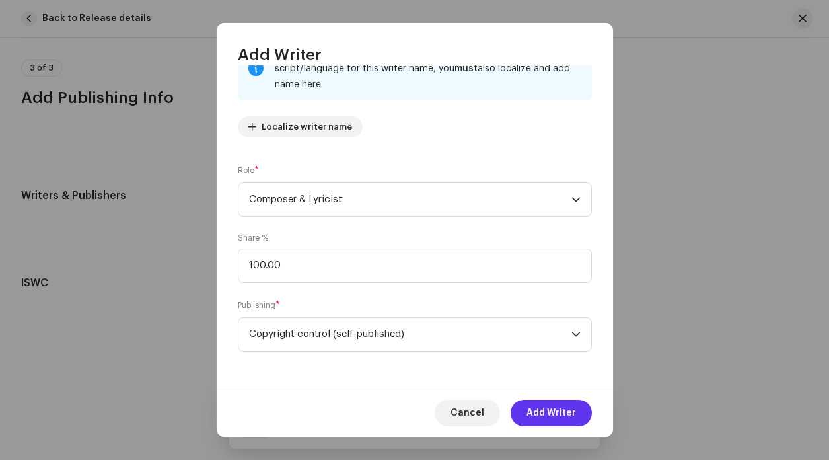
click at [554, 415] on span "Add Writer" at bounding box center [552, 413] width 50 height 26
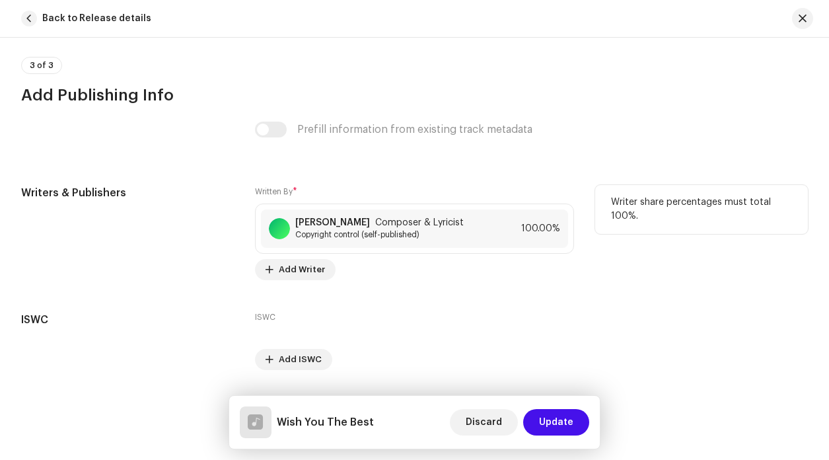
scroll to position [2661, 0]
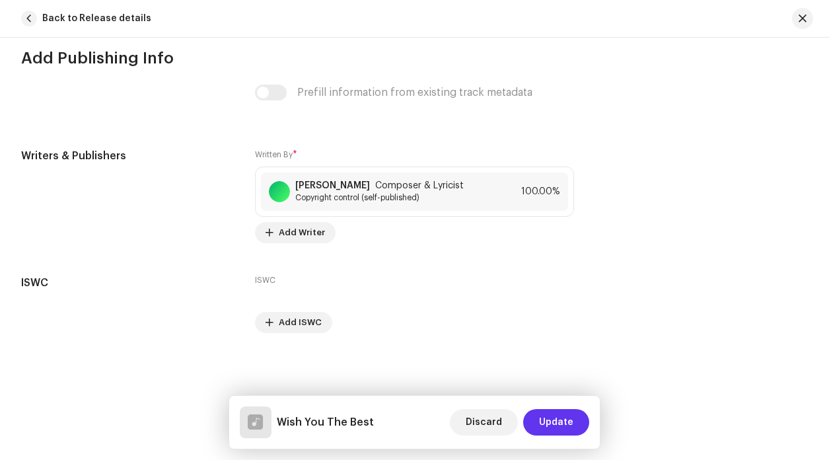
click at [563, 428] on span "Update" at bounding box center [556, 422] width 34 height 26
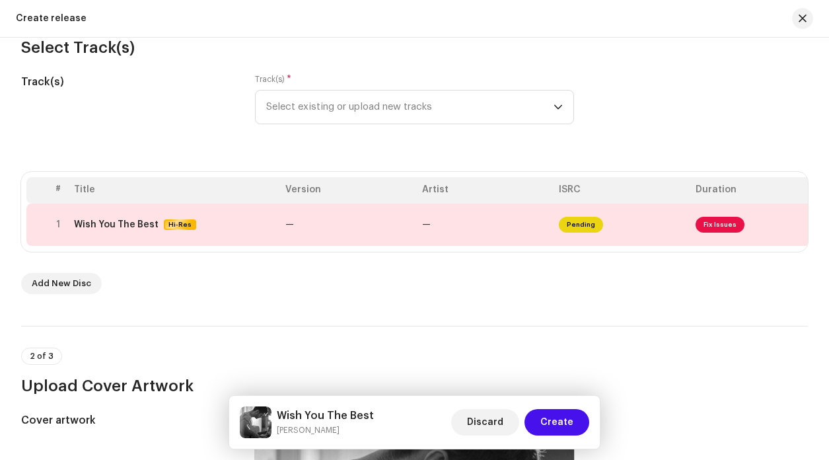
scroll to position [0, 0]
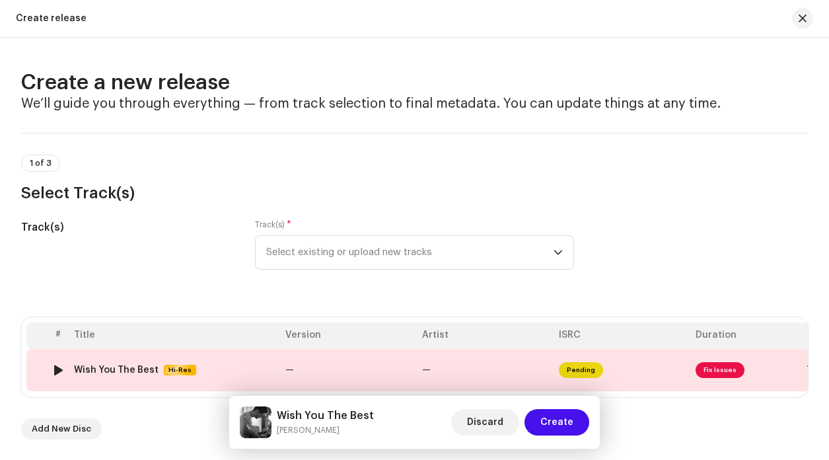
click at [414, 375] on td "—" at bounding box center [348, 370] width 137 height 42
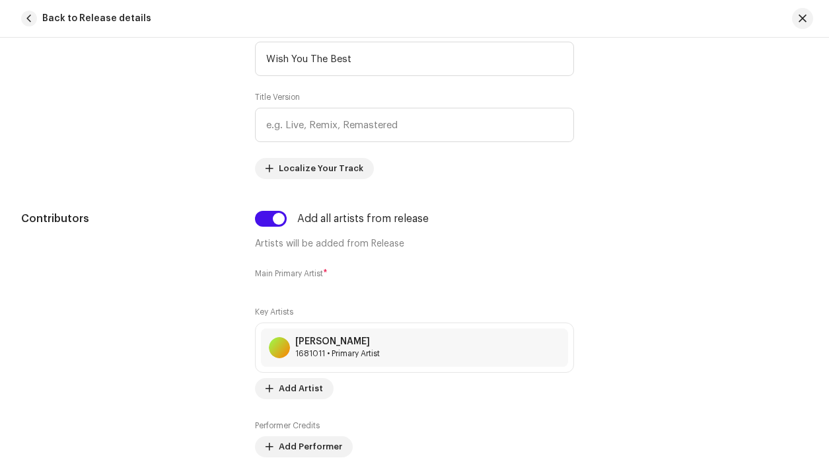
scroll to position [480, 0]
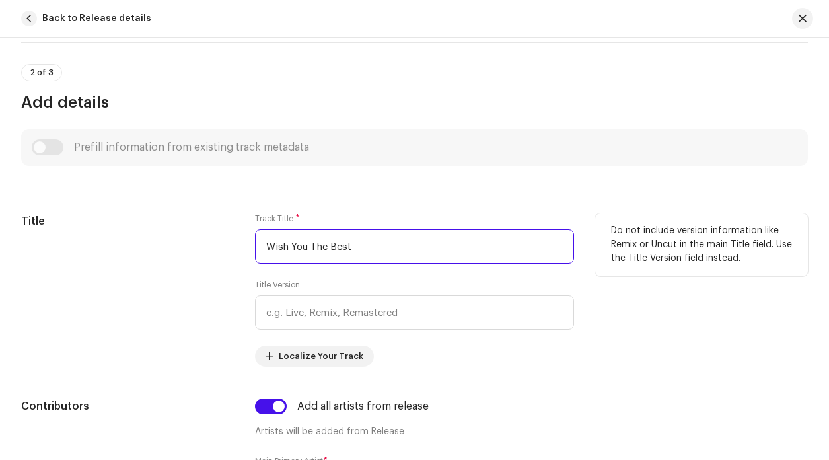
click at [386, 241] on input "Wish You The Best" at bounding box center [414, 246] width 319 height 34
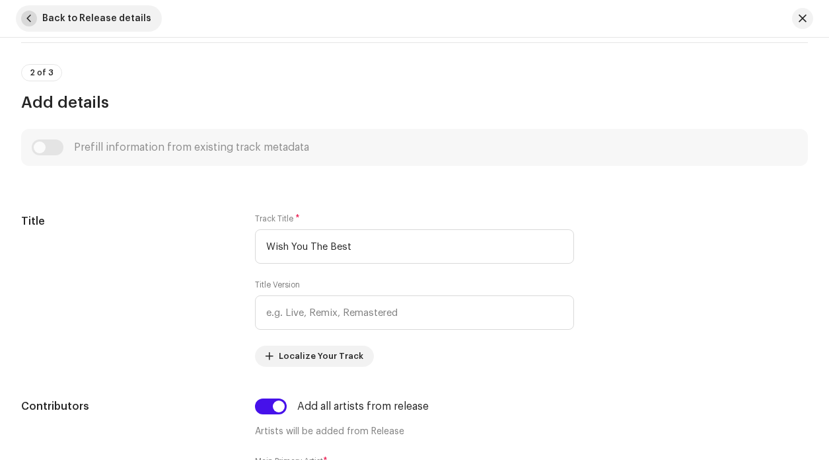
click at [30, 18] on span "button" at bounding box center [29, 19] width 16 height 16
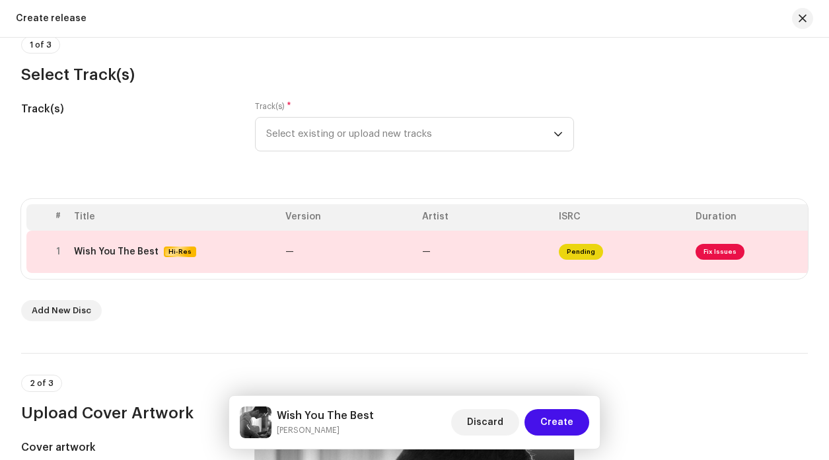
scroll to position [133, 0]
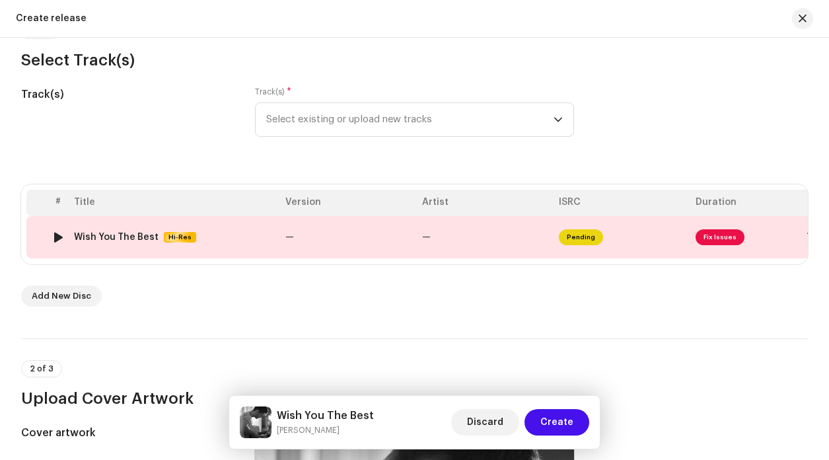
click at [715, 242] on span "Fix Issues" at bounding box center [720, 237] width 49 height 16
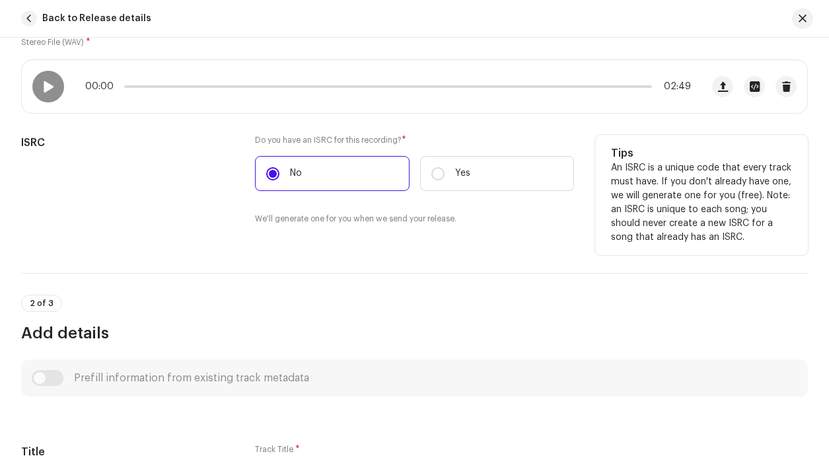
scroll to position [253, 0]
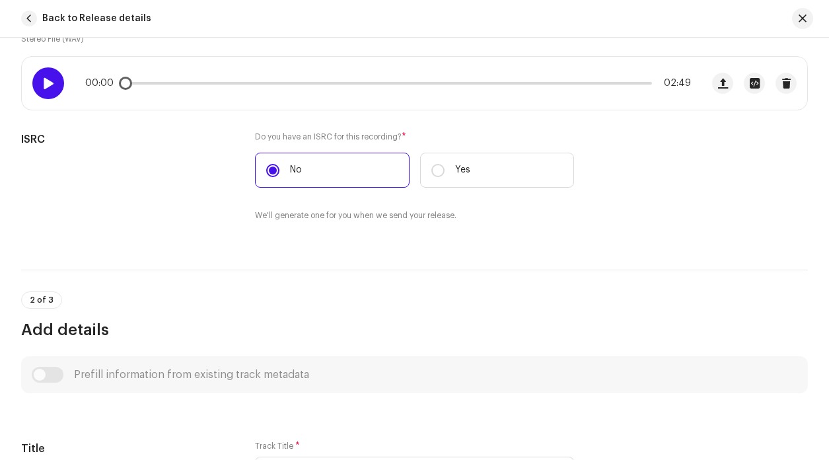
click at [39, 80] on div at bounding box center [48, 83] width 32 height 32
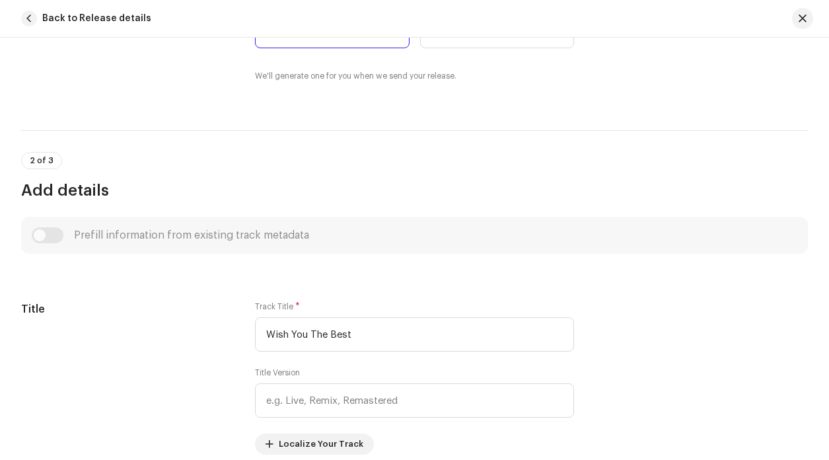
scroll to position [509, 0]
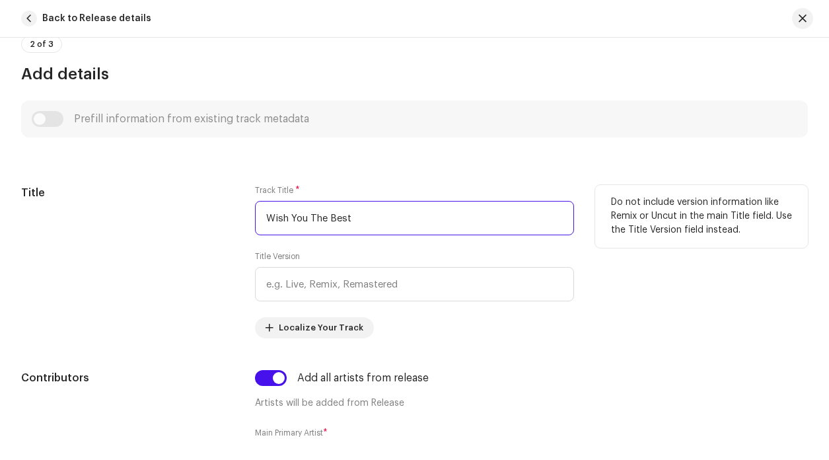
click at [328, 224] on input "Wish You The Best" at bounding box center [414, 218] width 319 height 34
click at [396, 215] on input "Wish You The Best" at bounding box center [414, 218] width 319 height 34
click at [264, 216] on input "Wish You The Best" at bounding box center [414, 218] width 319 height 34
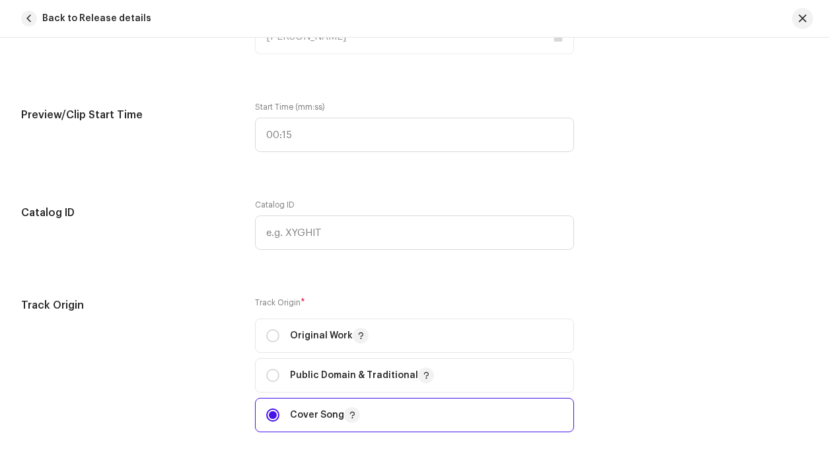
scroll to position [1395, 0]
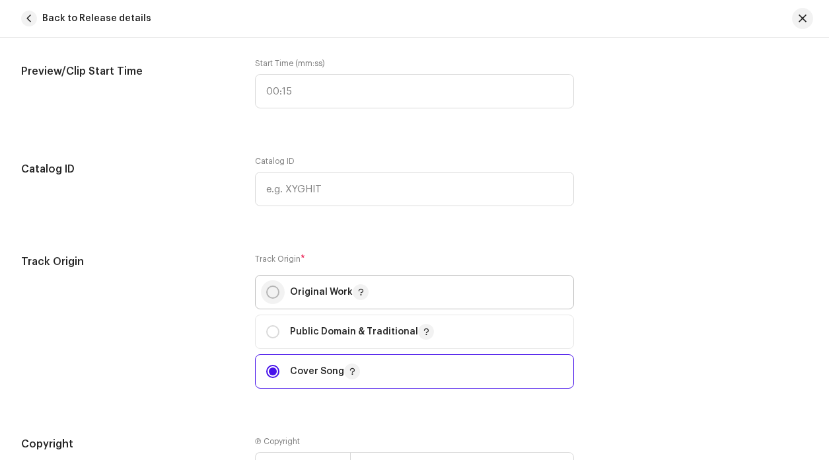
click at [273, 293] on input "radio" at bounding box center [272, 291] width 13 height 13
radio input "true"
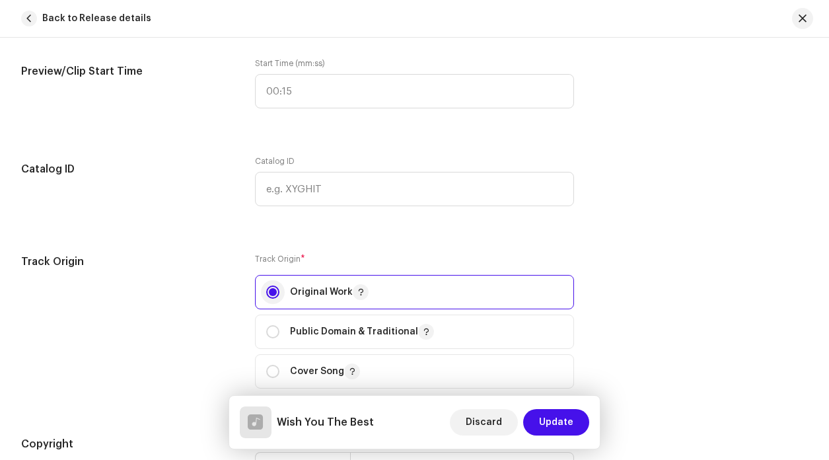
scroll to position [1526, 0]
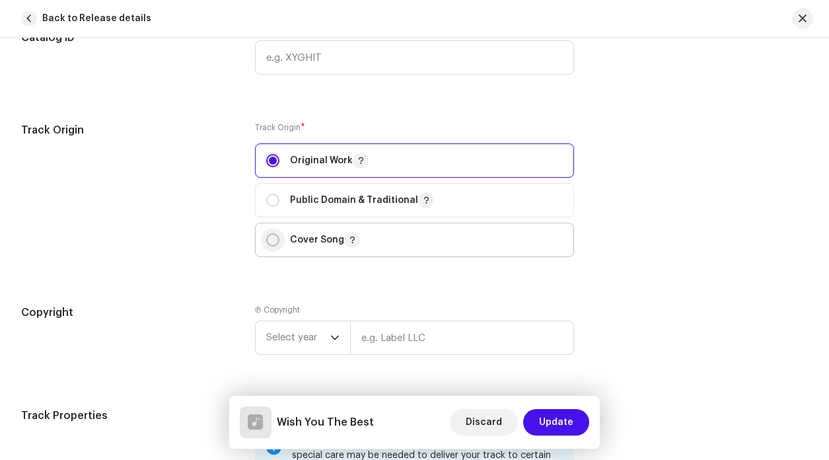
click at [272, 244] on input "radio" at bounding box center [272, 239] width 13 height 13
radio input "true"
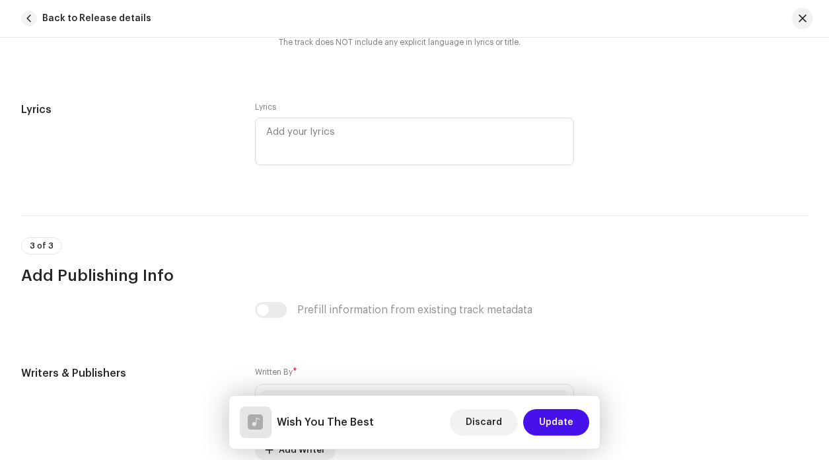
scroll to position [2581, 0]
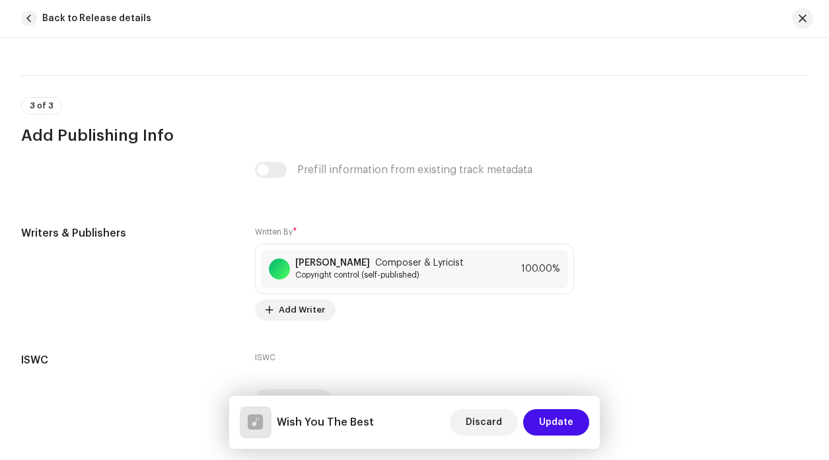
click at [543, 414] on span "Update" at bounding box center [556, 422] width 34 height 26
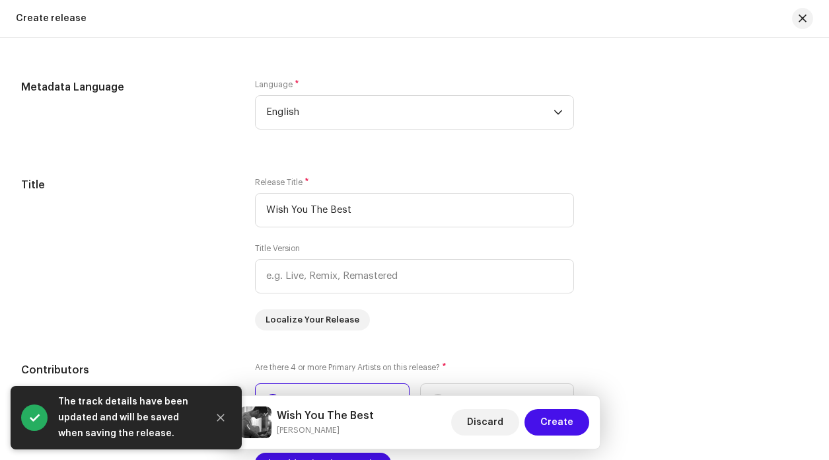
scroll to position [1134, 0]
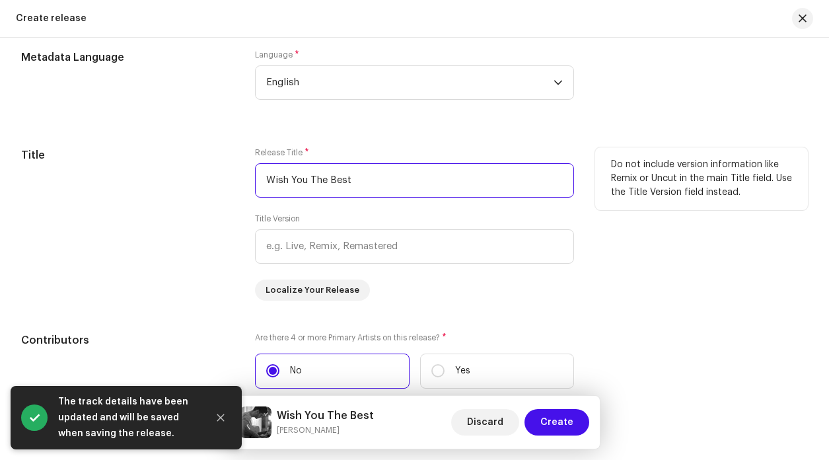
click at [375, 170] on input "Wish You The Best" at bounding box center [414, 180] width 319 height 34
click at [373, 182] on input "Wish You The Best" at bounding box center [414, 180] width 319 height 34
drag, startPoint x: 370, startPoint y: 187, endPoint x: 112, endPoint y: 155, distance: 259.7
click at [104, 168] on div "Title Release Title * Wish You The Best Title Version Localize Your Release Do …" at bounding box center [414, 223] width 787 height 153
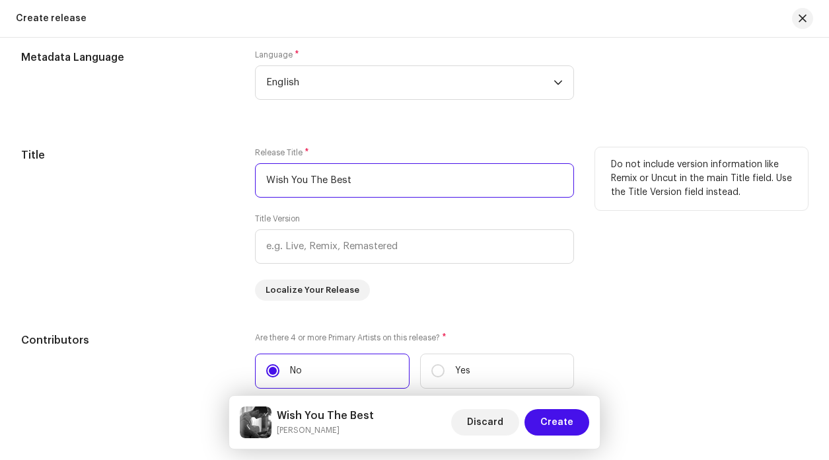
paste input "Lewis Capaldi"
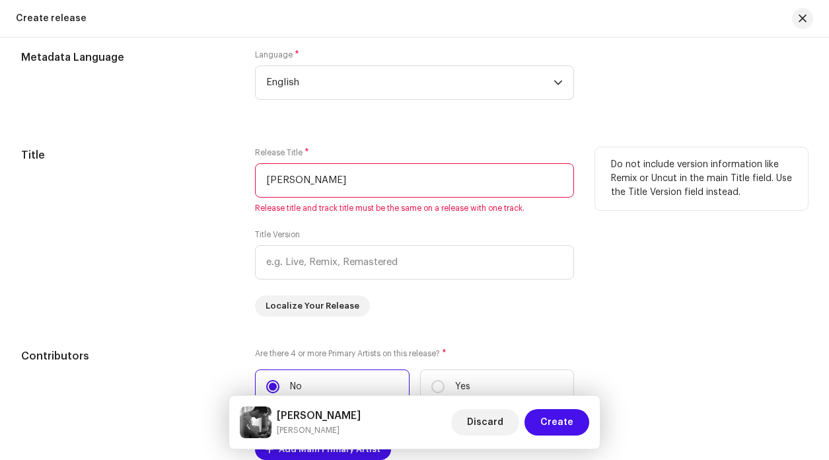
type input "Wish You The Best"
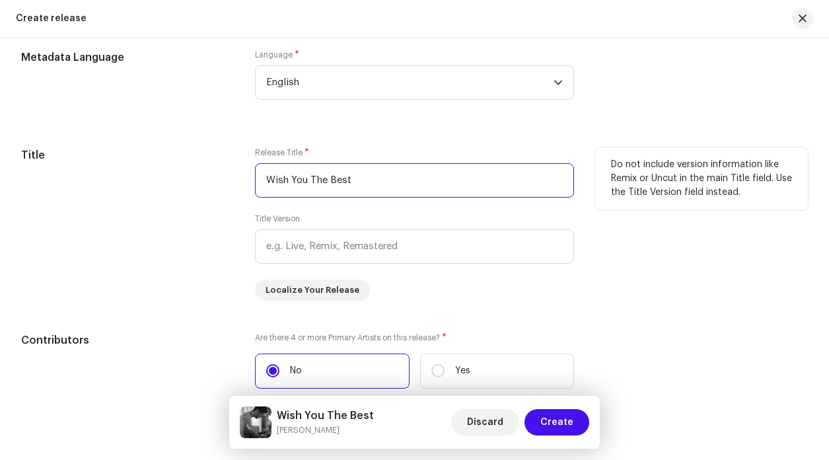
click at [291, 190] on input "Wish You The Best" at bounding box center [414, 180] width 319 height 34
click at [266, 188] on input "Wish You The Best" at bounding box center [414, 180] width 319 height 34
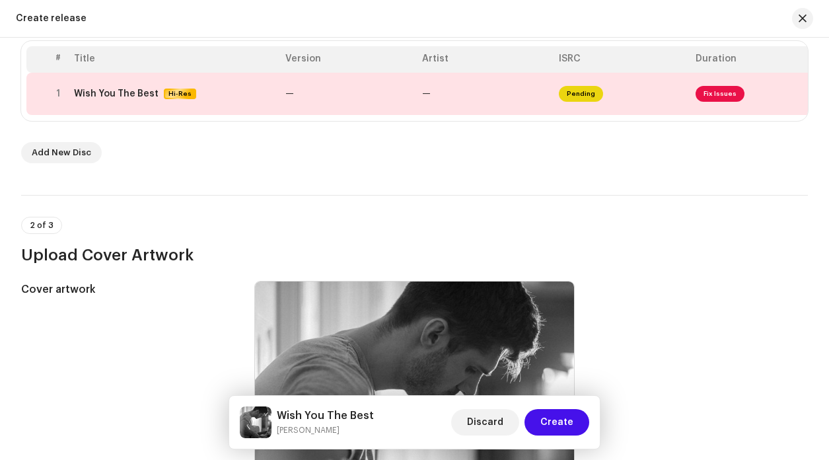
scroll to position [229, 0]
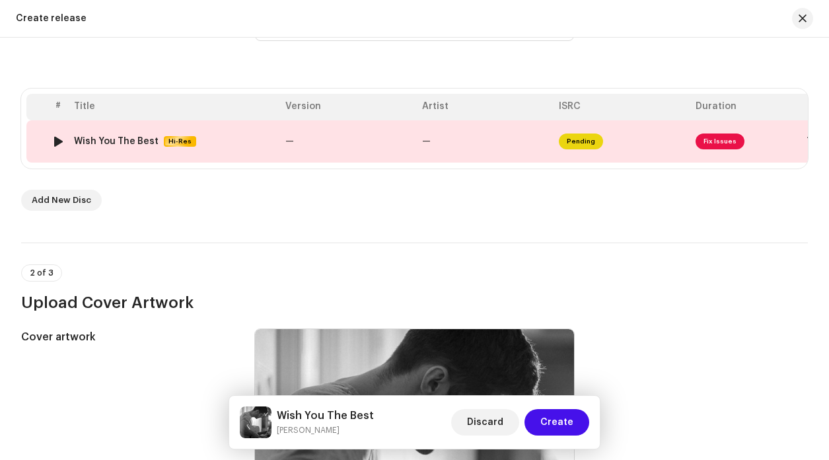
click at [624, 139] on td "Pending" at bounding box center [622, 141] width 137 height 42
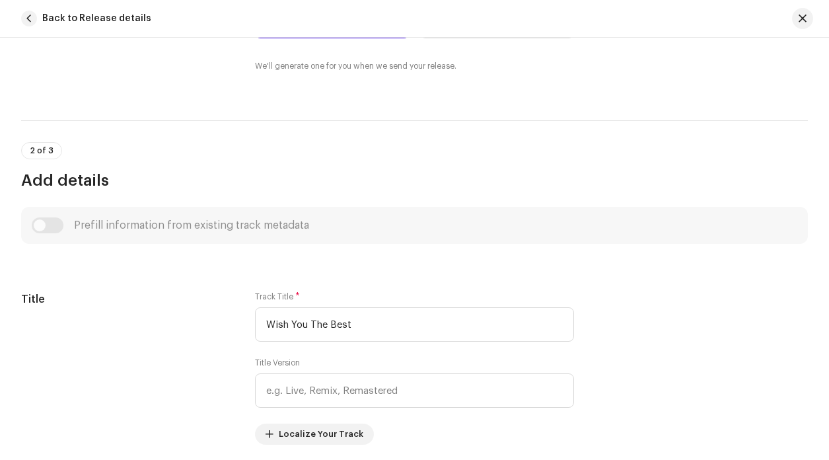
scroll to position [503, 0]
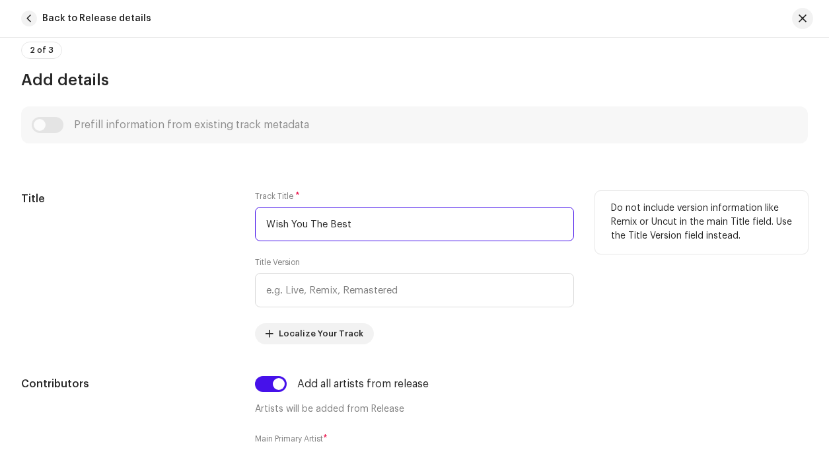
click at [363, 232] on input "Wish You The Best" at bounding box center [414, 224] width 319 height 34
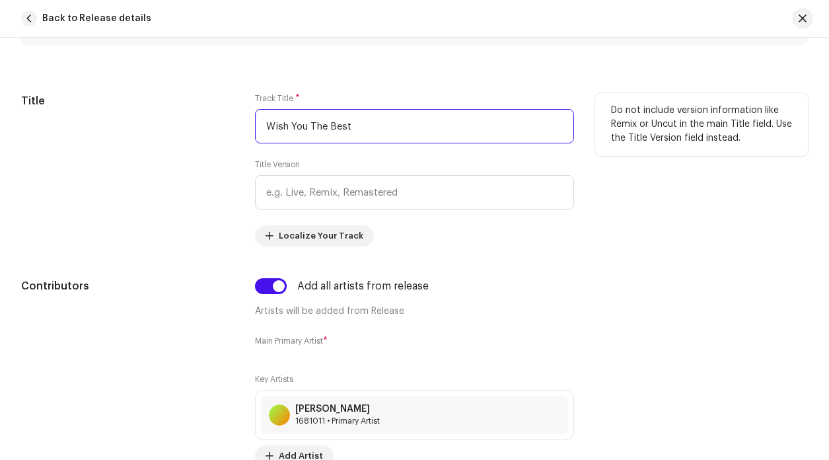
scroll to position [694, 0]
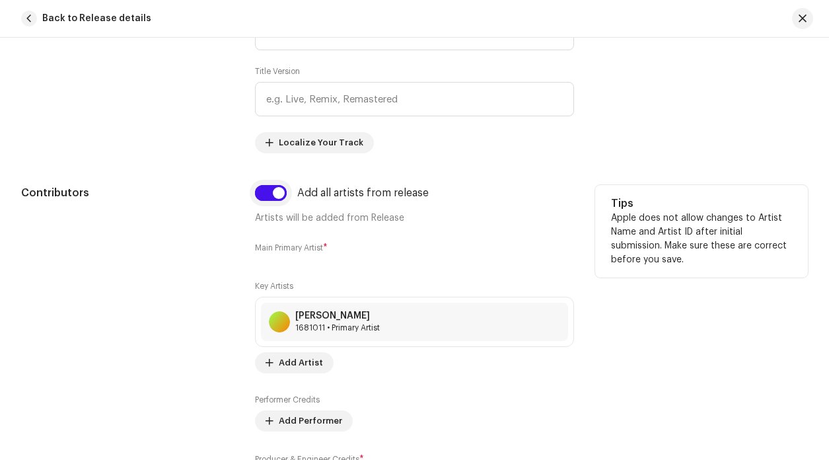
click at [272, 193] on input "checkbox" at bounding box center [271, 193] width 32 height 16
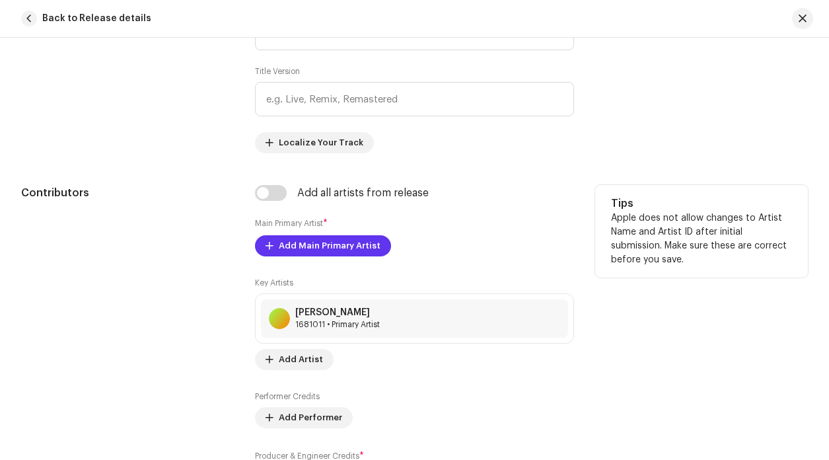
click at [319, 248] on span "Add Main Primary Artist" at bounding box center [330, 246] width 102 height 26
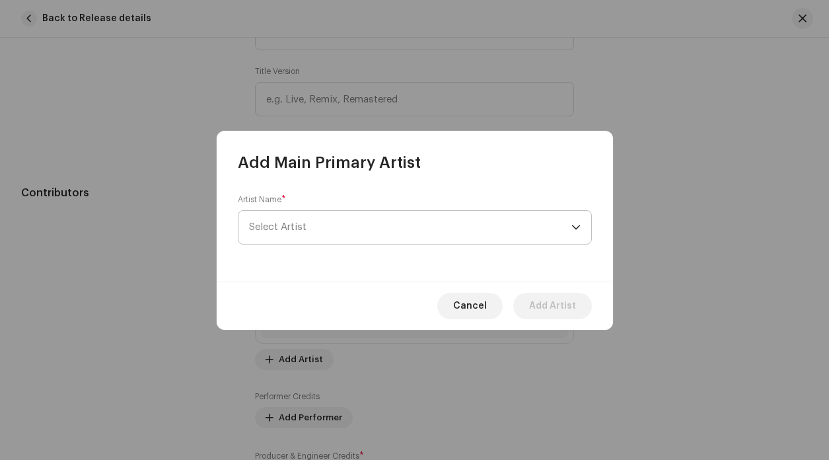
click at [421, 219] on span "Select Artist" at bounding box center [410, 227] width 322 height 33
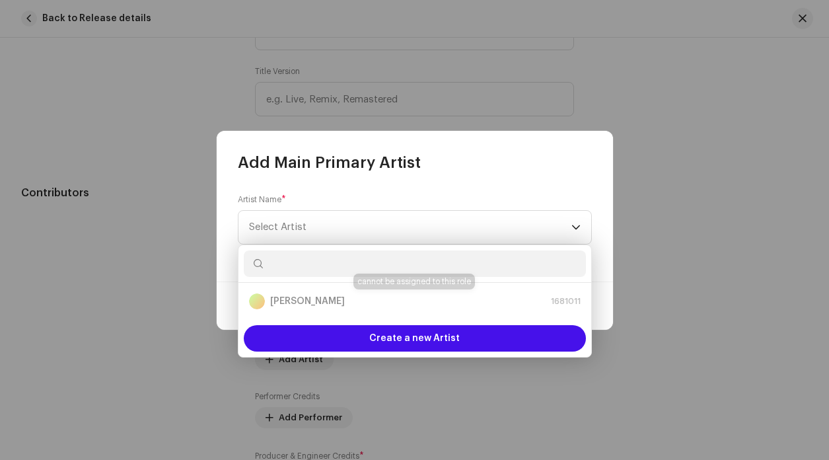
click at [330, 304] on div "Ben Woodward 1681011" at bounding box center [415, 301] width 332 height 16
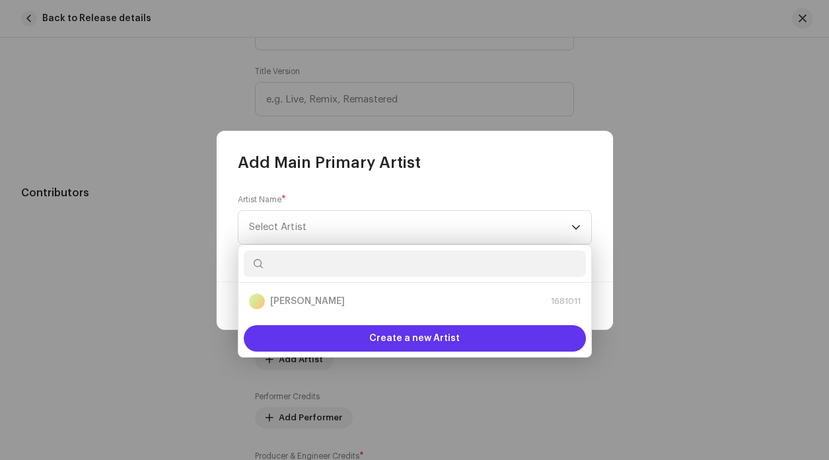
click at [419, 338] on span "Create a new Artist" at bounding box center [414, 338] width 91 height 26
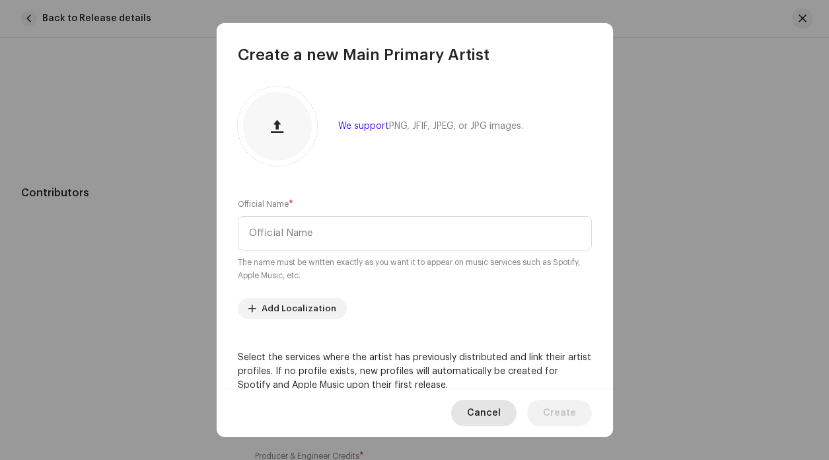
click at [489, 416] on span "Cancel" at bounding box center [484, 413] width 34 height 26
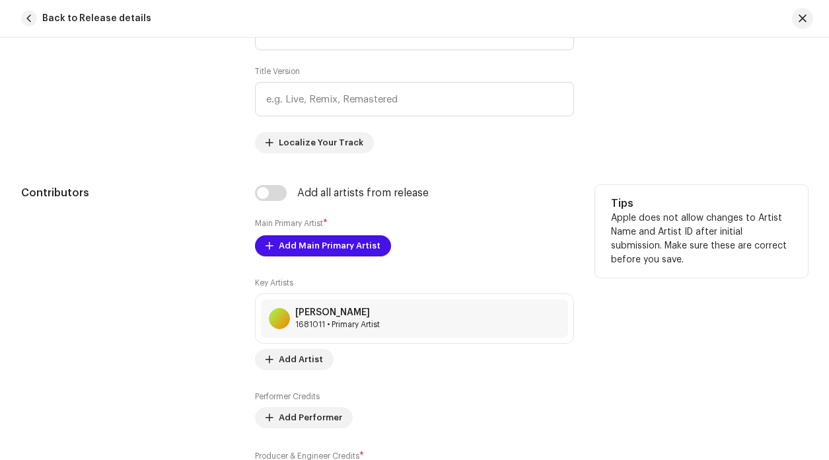
click at [279, 205] on div "Add all artists from release Main Primary Artist * Add Main Primary Artist Key …" at bounding box center [414, 364] width 319 height 359
click at [273, 197] on input "checkbox" at bounding box center [271, 193] width 32 height 16
checkbox input "true"
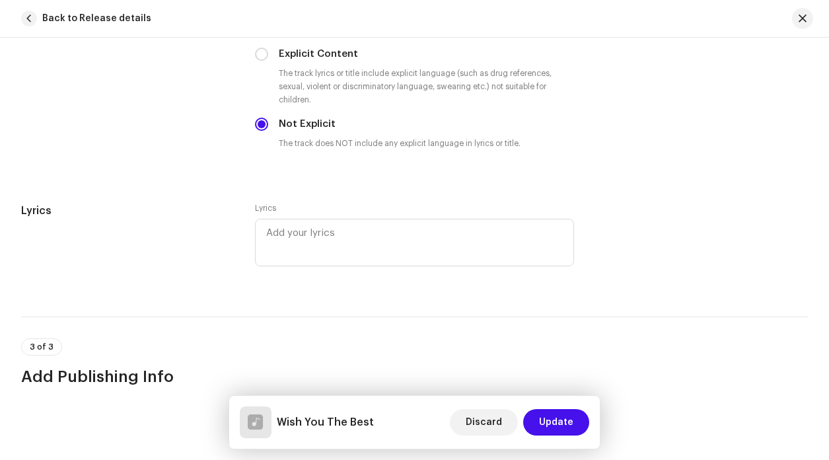
scroll to position [2661, 0]
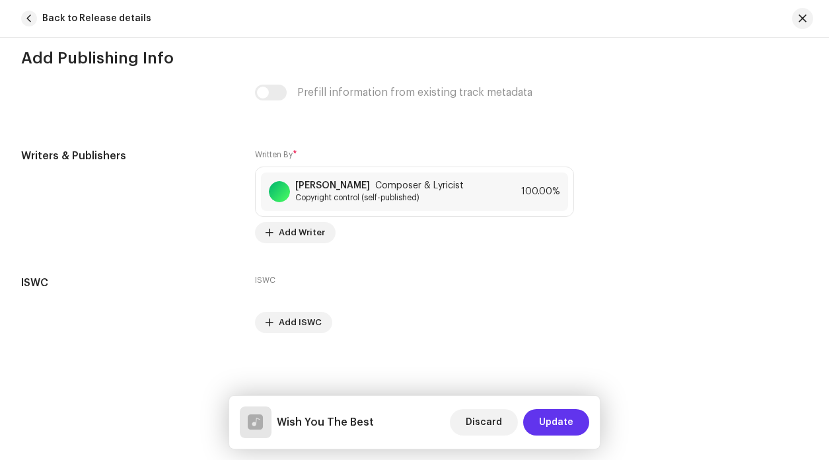
click at [582, 426] on button "Update" at bounding box center [556, 422] width 66 height 26
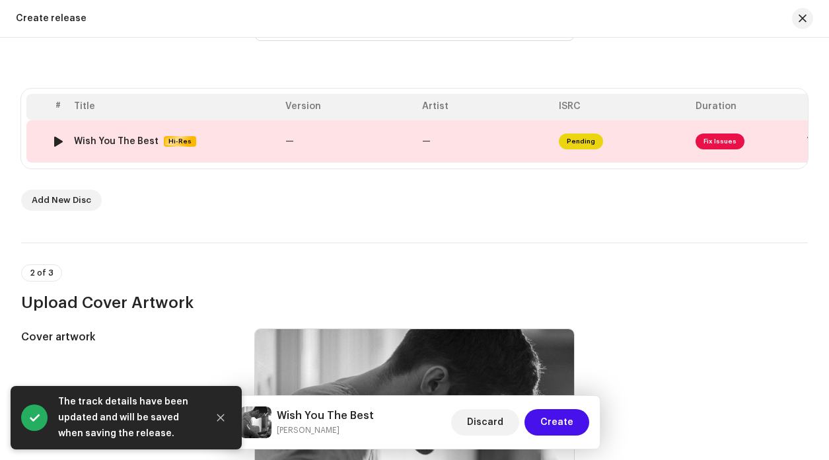
click at [531, 135] on td "—" at bounding box center [485, 141] width 137 height 42
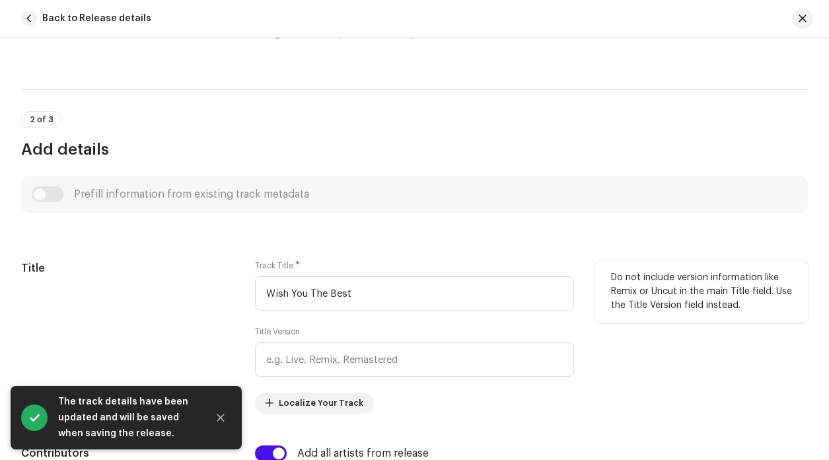
scroll to position [469, 0]
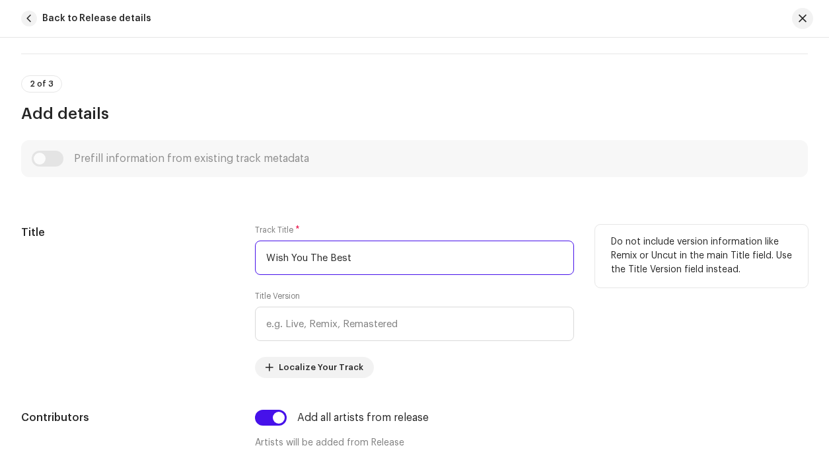
drag, startPoint x: 385, startPoint y: 254, endPoint x: 188, endPoint y: 253, distance: 196.9
click at [188, 253] on div "Title Track Title * Wish You The Best Title Version Localize Your Track Do not …" at bounding box center [414, 301] width 787 height 153
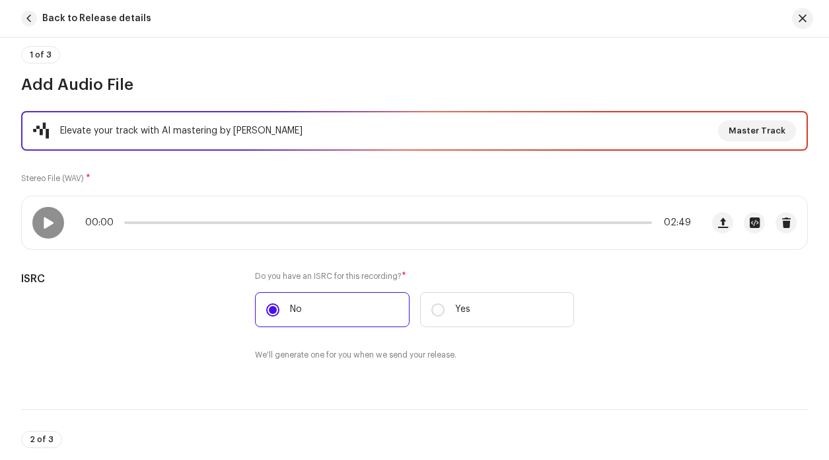
scroll to position [0, 0]
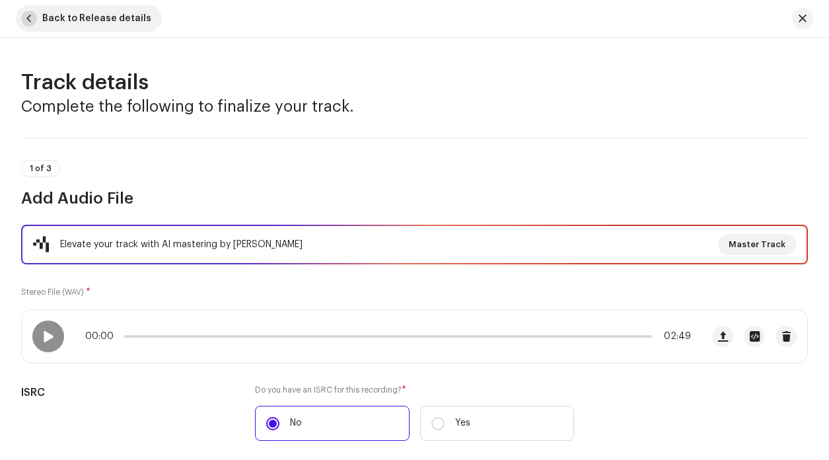
click at [30, 29] on button "Back to Release details" at bounding box center [89, 18] width 146 height 26
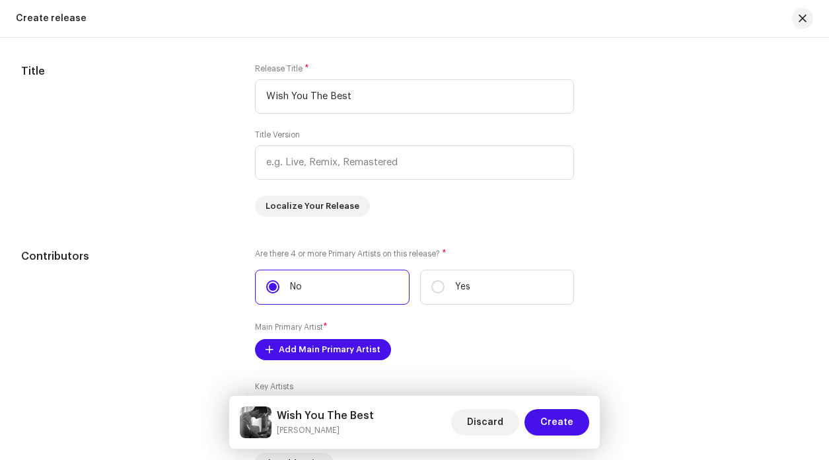
scroll to position [1214, 0]
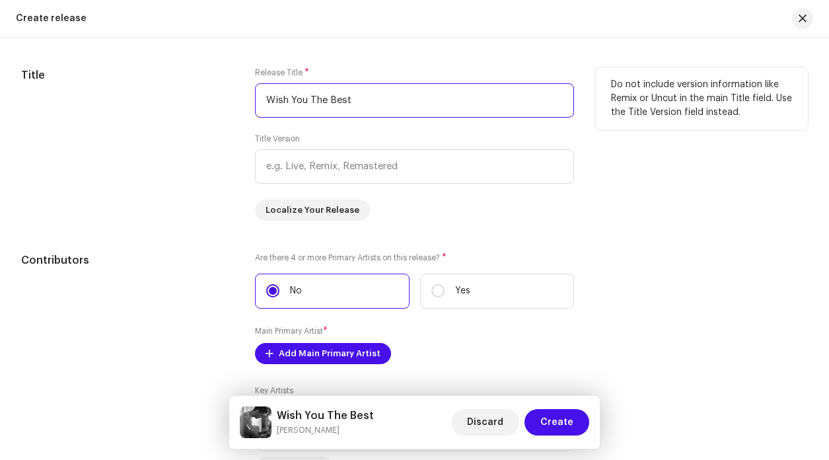
drag, startPoint x: 245, startPoint y: 98, endPoint x: 203, endPoint y: 98, distance: 42.3
click at [203, 98] on div "Title Release Title * Wish You The Best Title Version Localize Your Release Do …" at bounding box center [414, 143] width 787 height 153
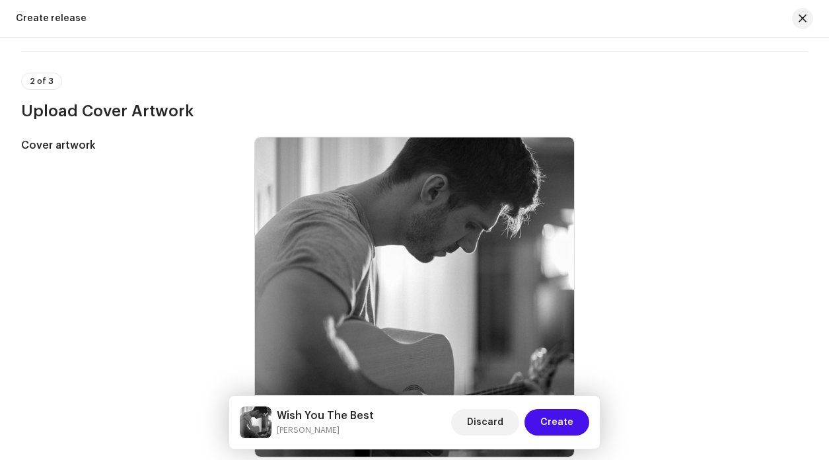
scroll to position [98, 0]
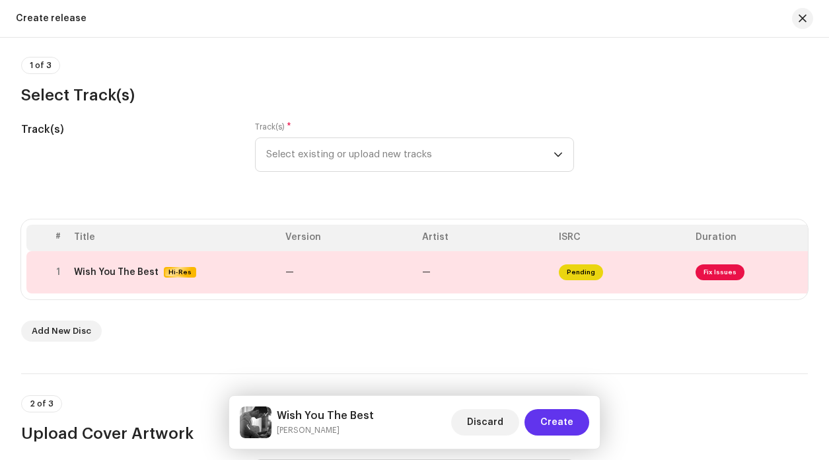
click at [563, 424] on span "Create" at bounding box center [556, 422] width 33 height 26
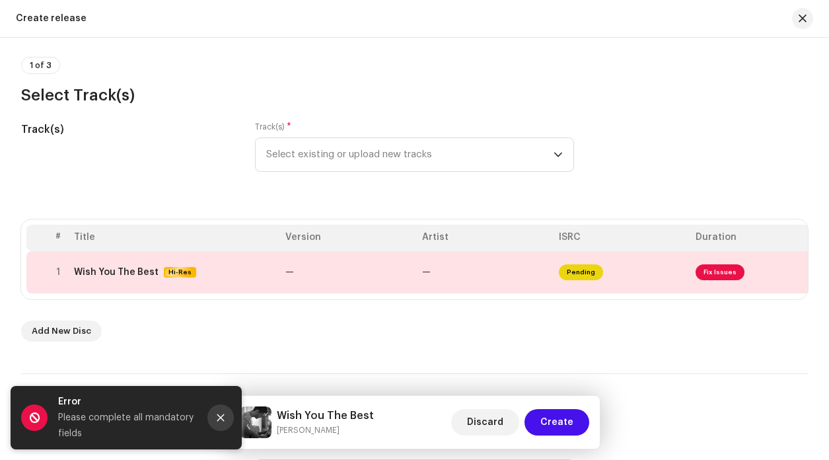
click at [219, 416] on icon "Close" at bounding box center [220, 417] width 9 height 9
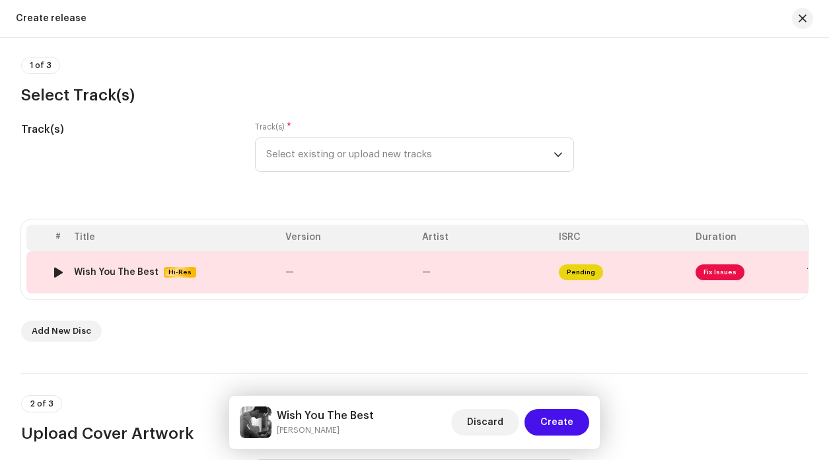
click at [671, 267] on td "Pending" at bounding box center [622, 272] width 137 height 42
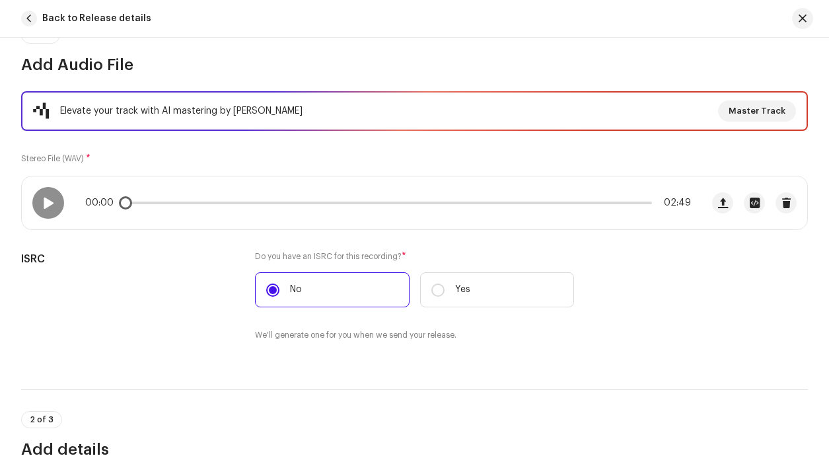
scroll to position [201, 0]
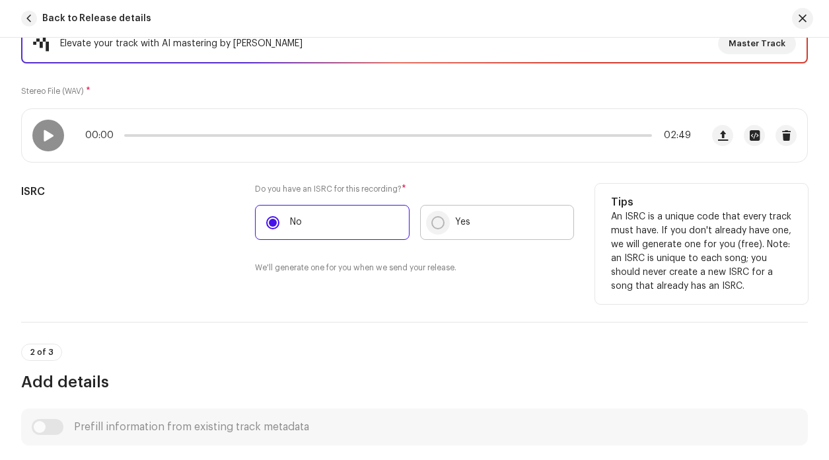
click at [432, 226] on input "Yes" at bounding box center [437, 222] width 13 height 13
radio input "true"
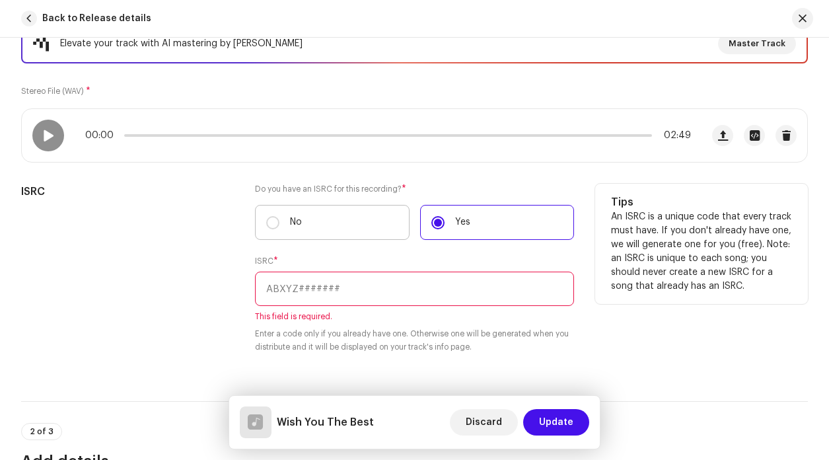
click at [336, 223] on label "No" at bounding box center [332, 222] width 155 height 35
click at [279, 223] on input "No" at bounding box center [272, 222] width 13 height 13
radio input "true"
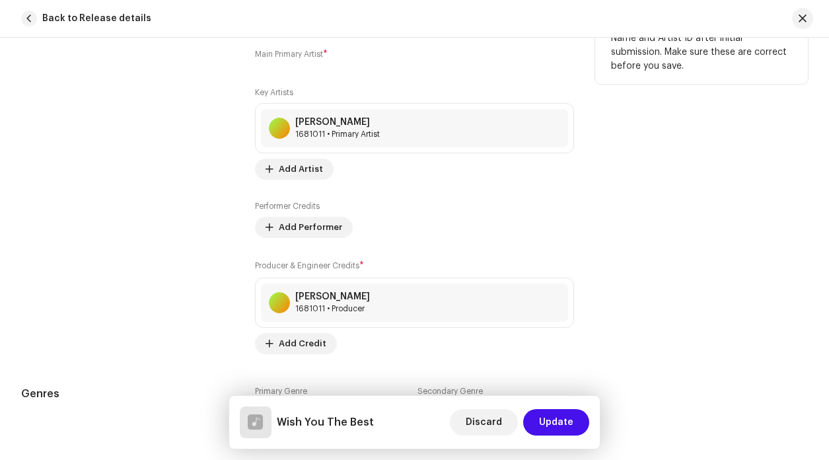
scroll to position [888, 0]
click at [319, 227] on span "Add Performer" at bounding box center [310, 226] width 63 height 26
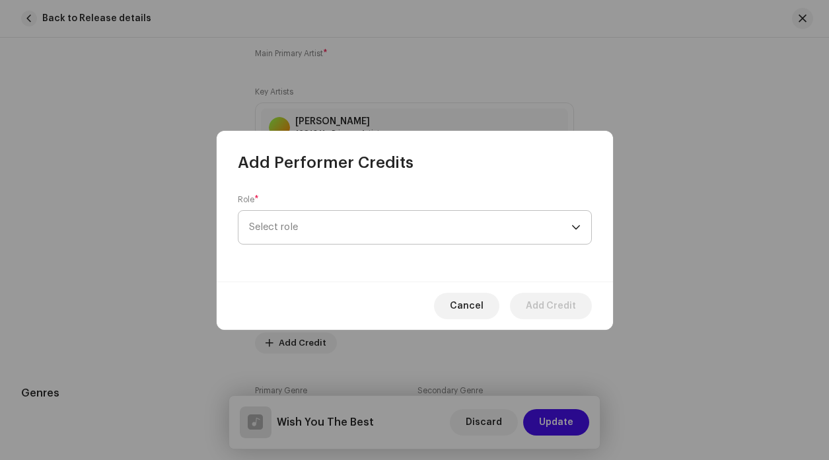
click at [338, 225] on span "Select role" at bounding box center [410, 227] width 322 height 33
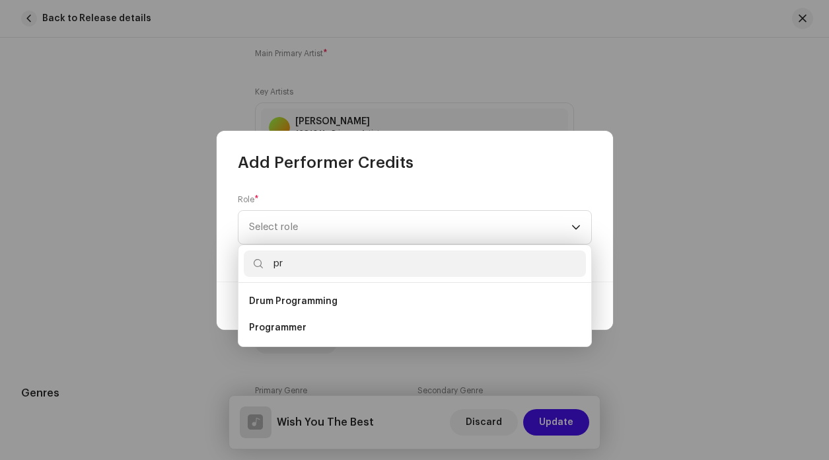
type input "p"
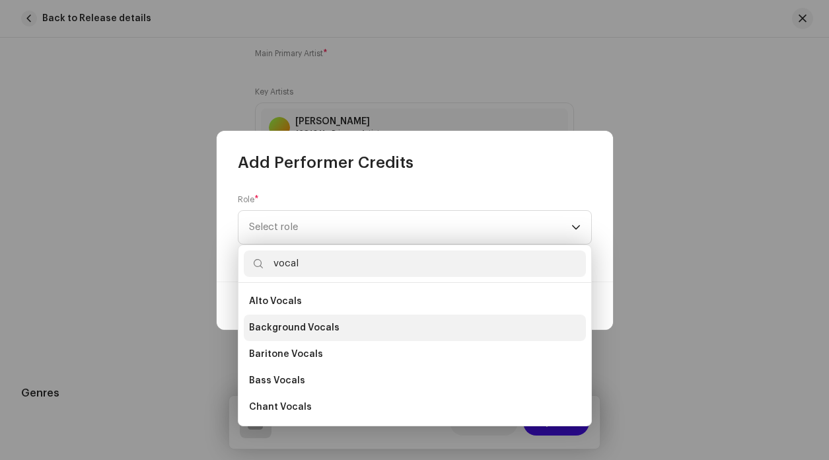
type input "vocal"
click at [322, 330] on span "Background Vocals" at bounding box center [294, 327] width 91 height 13
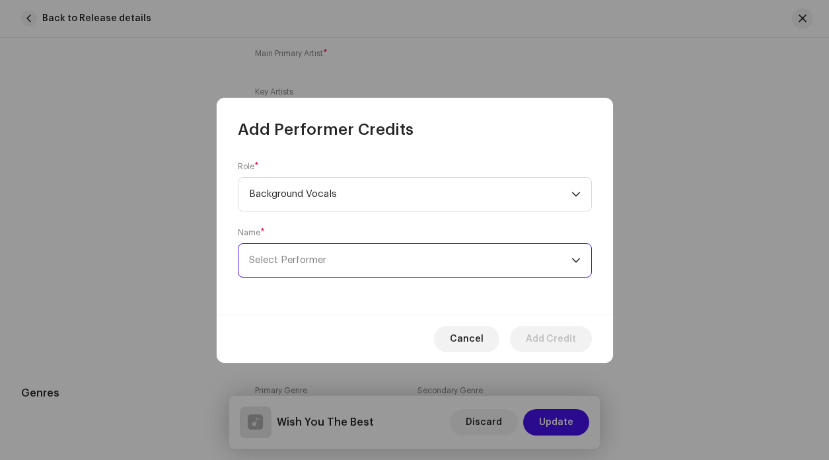
click at [352, 258] on span "Select Performer" at bounding box center [410, 260] width 322 height 33
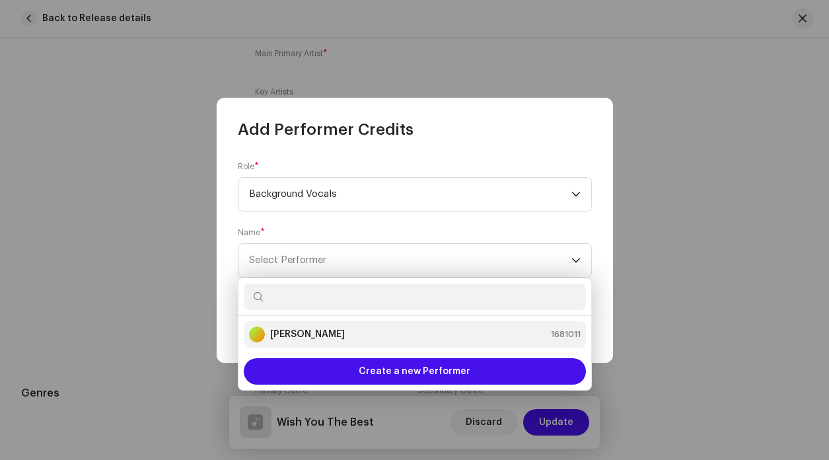
click at [303, 342] on div "[PERSON_NAME]" at bounding box center [297, 334] width 96 height 16
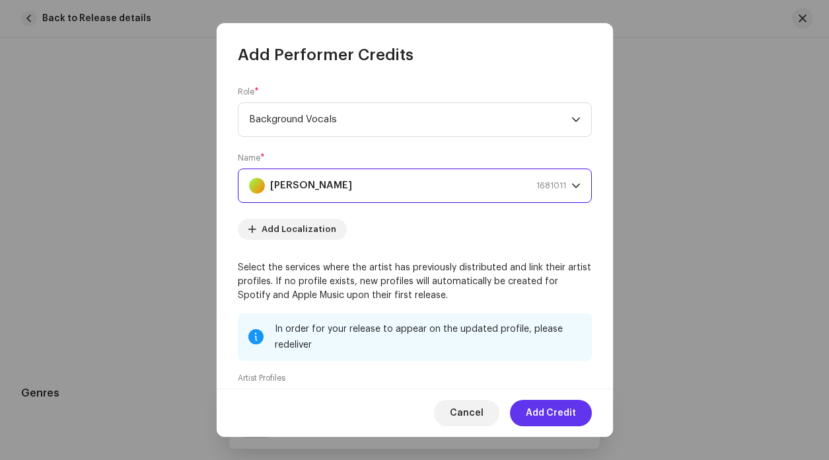
click at [556, 411] on span "Add Credit" at bounding box center [551, 413] width 50 height 26
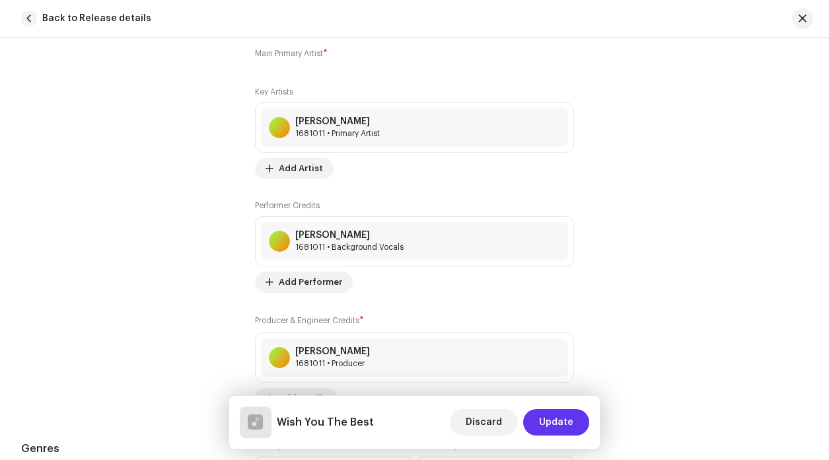
click at [574, 433] on button "Update" at bounding box center [556, 422] width 66 height 26
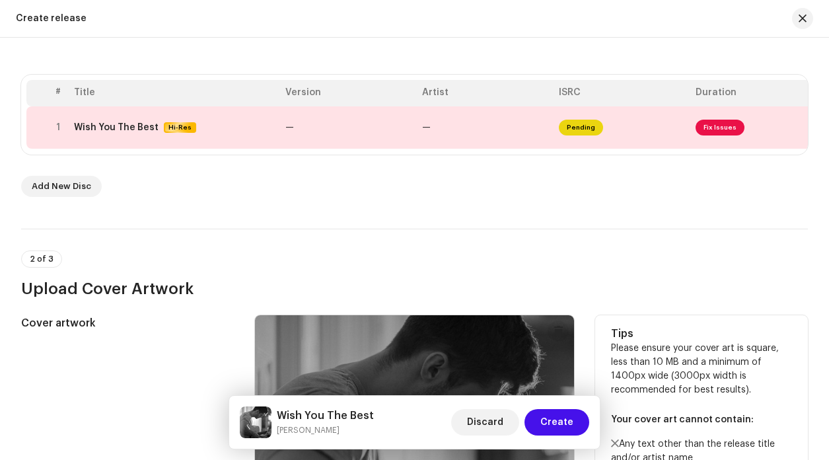
scroll to position [40, 0]
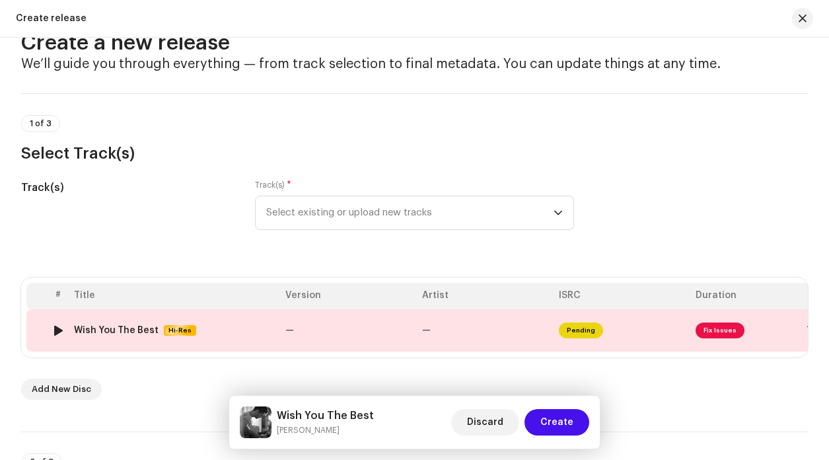
click at [59, 330] on div at bounding box center [59, 330] width 10 height 11
click at [681, 329] on td "Pending" at bounding box center [622, 330] width 137 height 42
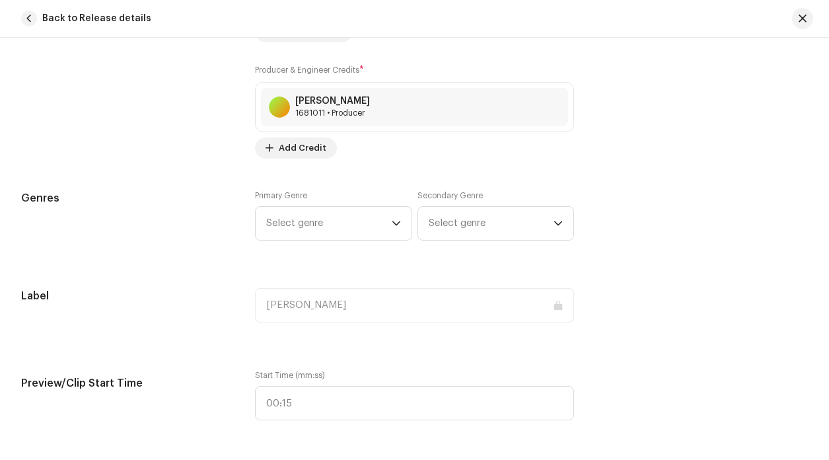
scroll to position [1139, 0]
click at [388, 217] on span "Select genre" at bounding box center [329, 222] width 126 height 33
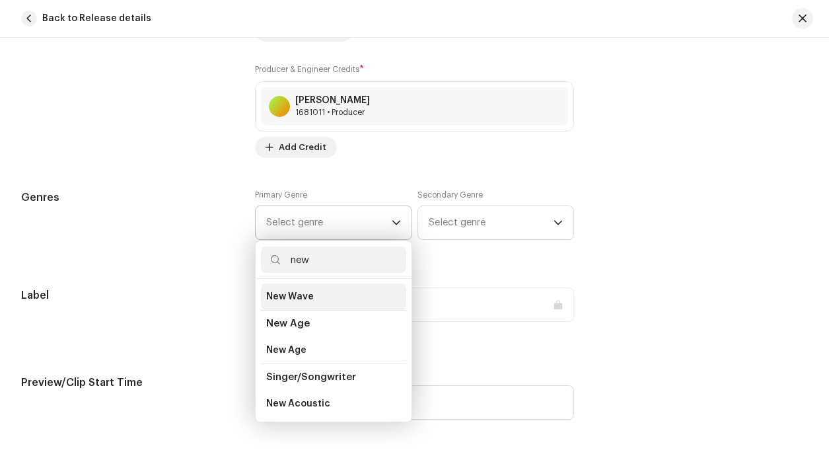
scroll to position [28, 0]
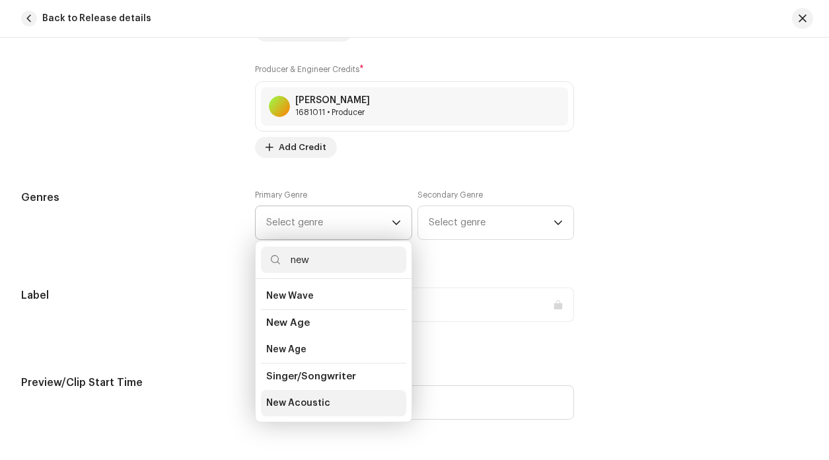
type input "new"
click at [332, 403] on li "New Acoustic" at bounding box center [333, 403] width 145 height 26
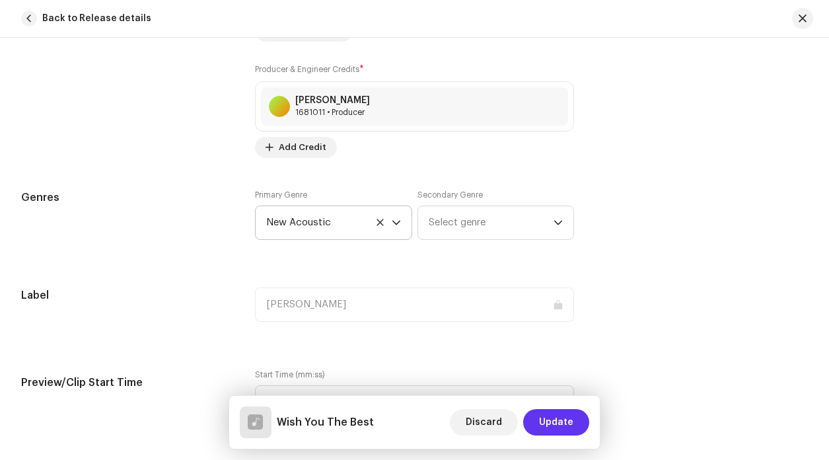
click at [571, 428] on span "Update" at bounding box center [556, 422] width 34 height 26
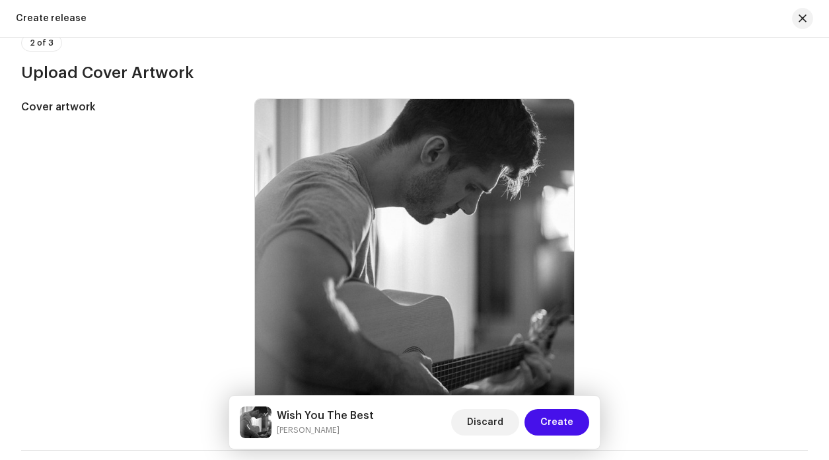
scroll to position [916, 0]
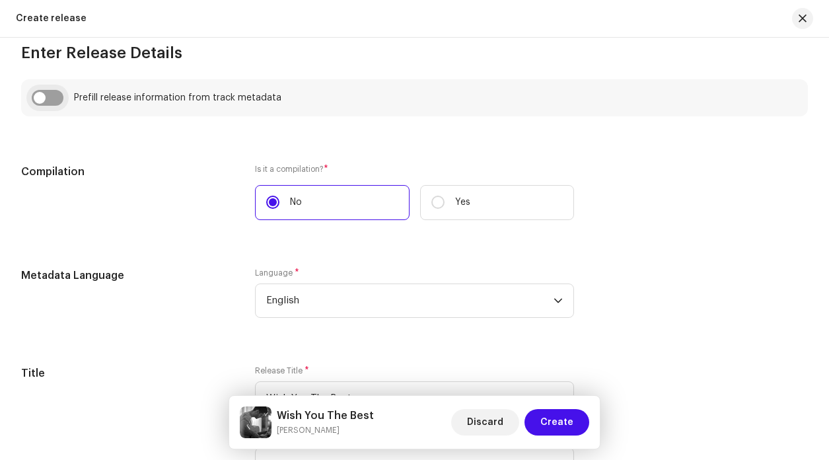
click at [50, 105] on input "checkbox" at bounding box center [48, 98] width 32 height 16
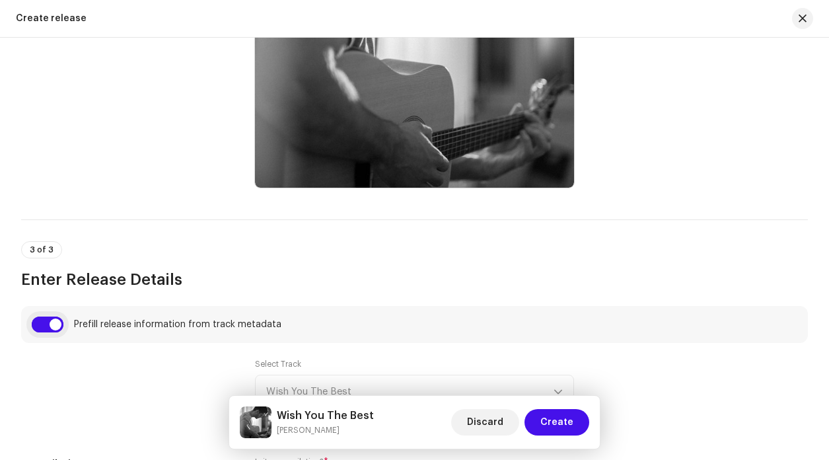
scroll to position [799, 0]
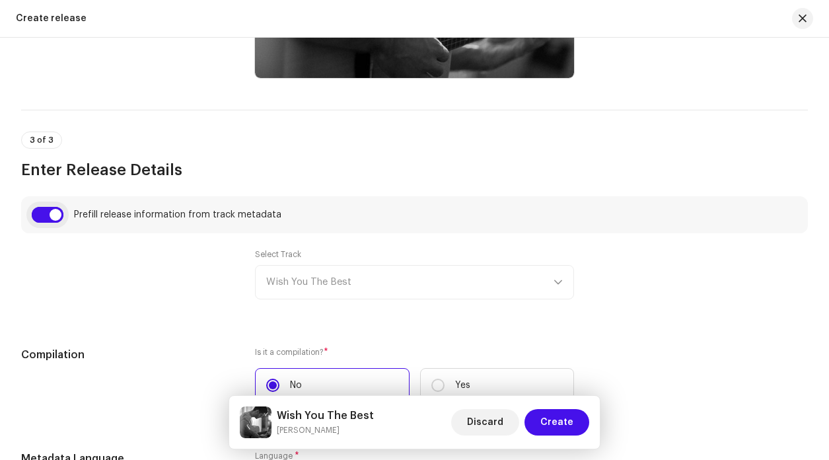
click at [49, 215] on input "checkbox" at bounding box center [48, 215] width 32 height 16
checkbox input "false"
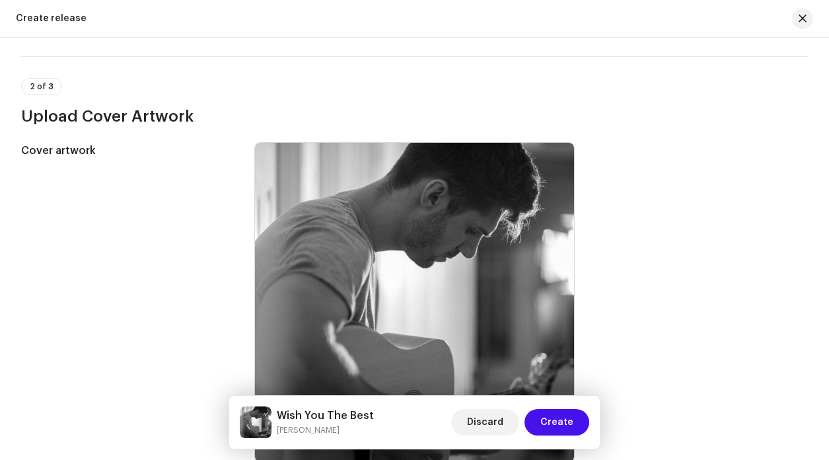
scroll to position [0, 0]
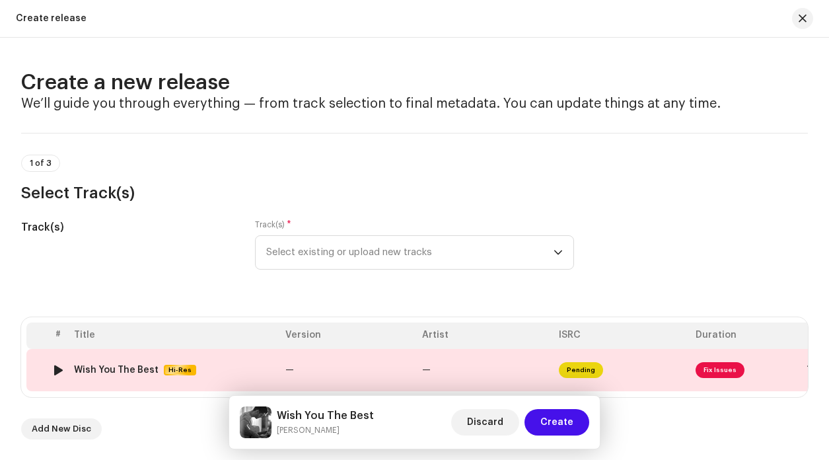
click at [507, 359] on td "—" at bounding box center [485, 370] width 137 height 42
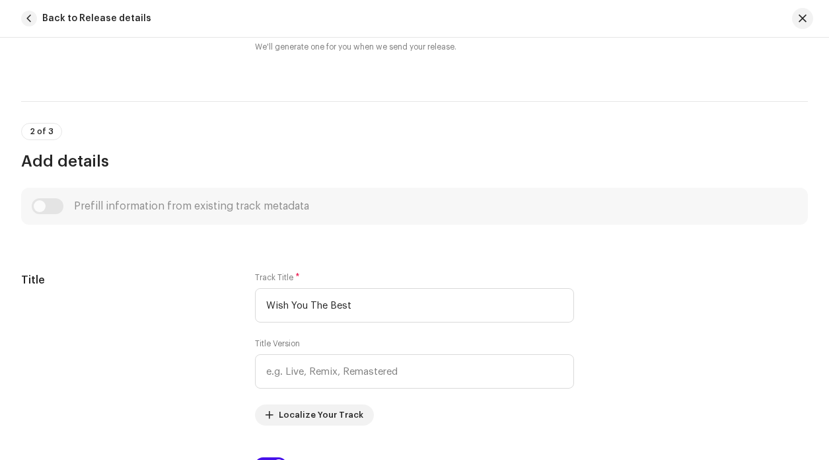
scroll to position [538, 0]
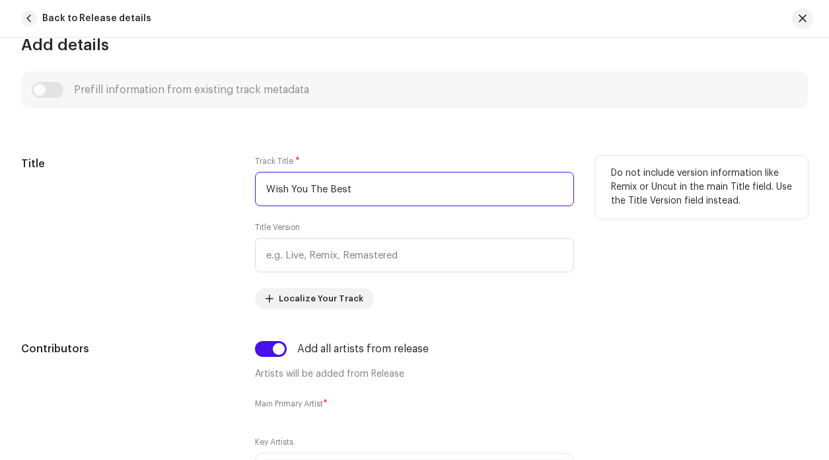
click at [399, 195] on input "Wish You The Best" at bounding box center [414, 189] width 319 height 34
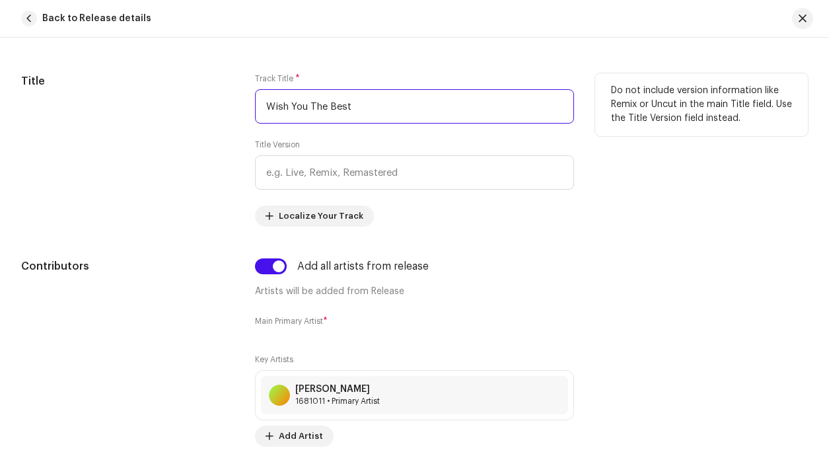
scroll to position [622, 0]
click at [366, 108] on input "Wish You The Best" at bounding box center [414, 105] width 319 height 34
click at [269, 103] on input "Wish You The Best" at bounding box center [414, 105] width 319 height 34
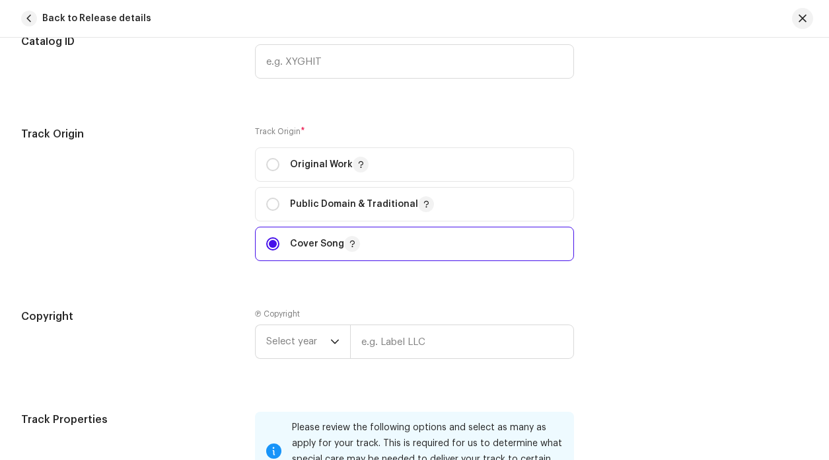
scroll to position [1659, 0]
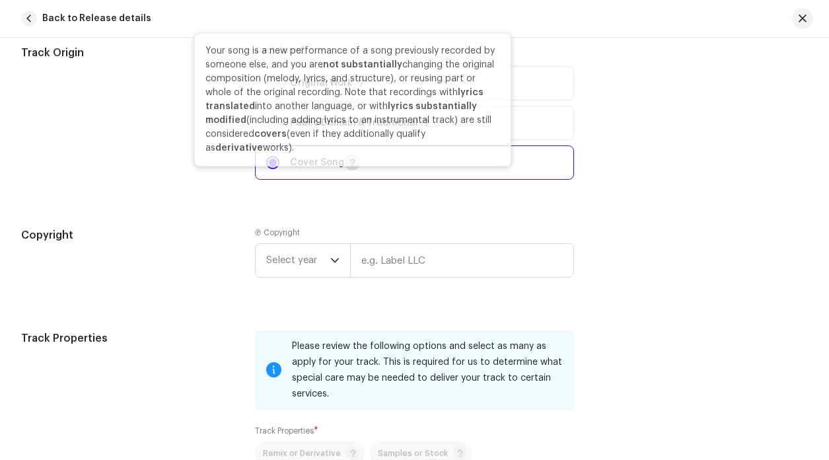
click at [355, 168] on span "button" at bounding box center [352, 162] width 7 height 11
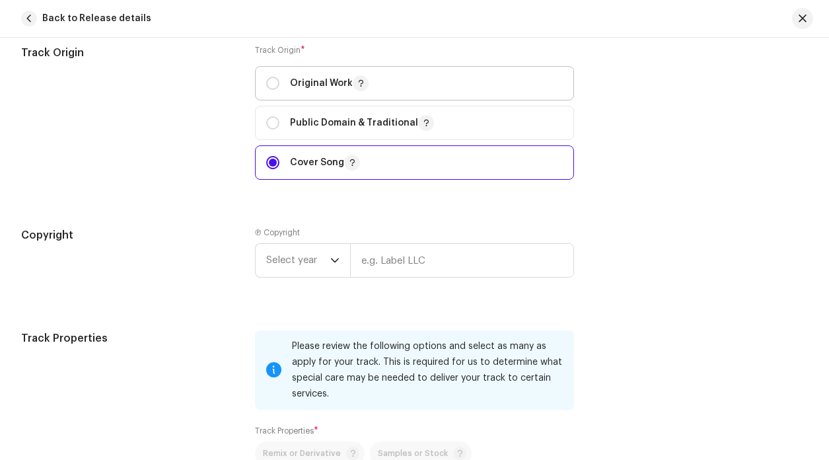
click at [306, 87] on p "Original Work" at bounding box center [329, 83] width 79 height 16
radio input "true"
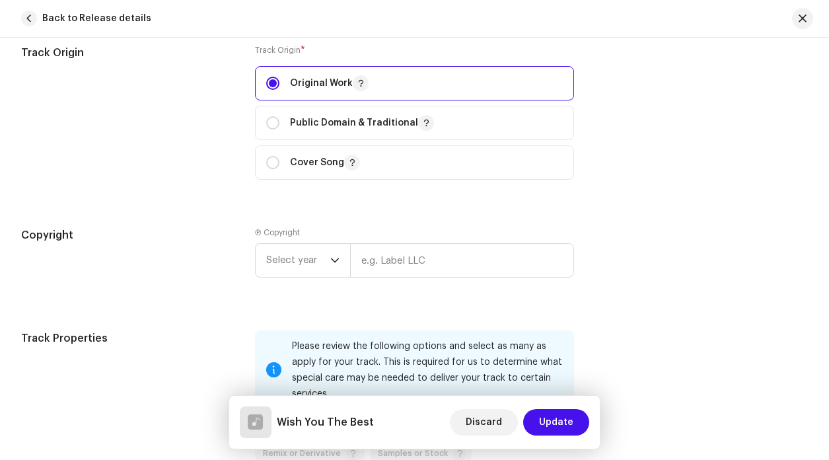
scroll to position [1961, 0]
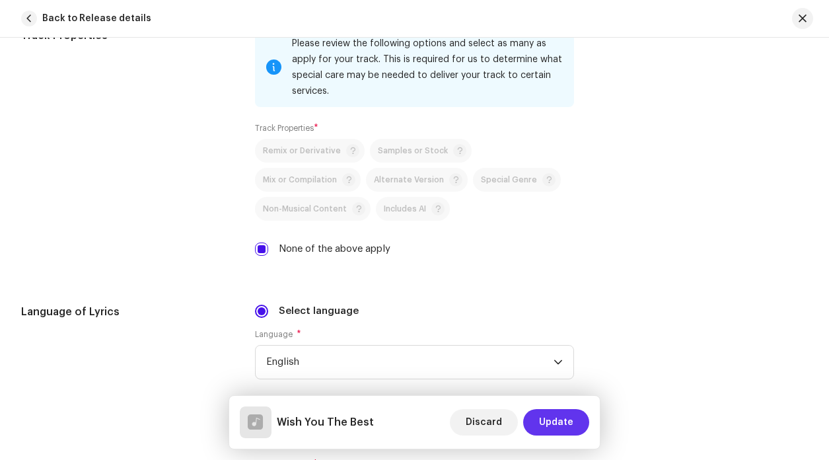
click at [573, 427] on span "Update" at bounding box center [556, 422] width 34 height 26
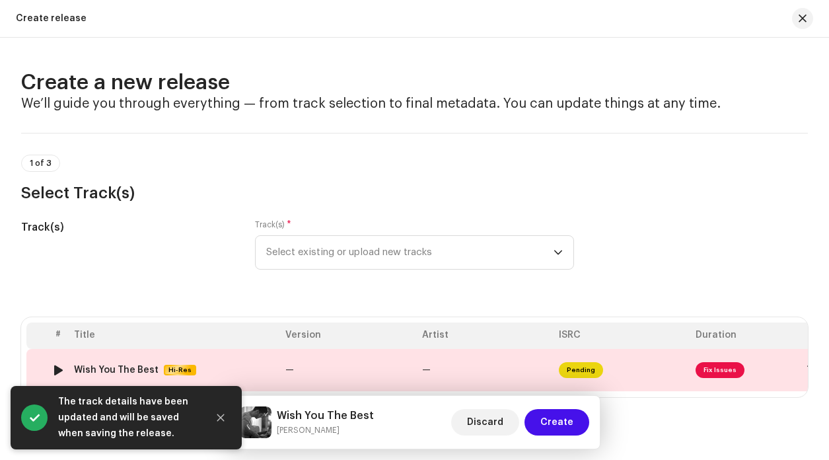
scroll to position [114, 0]
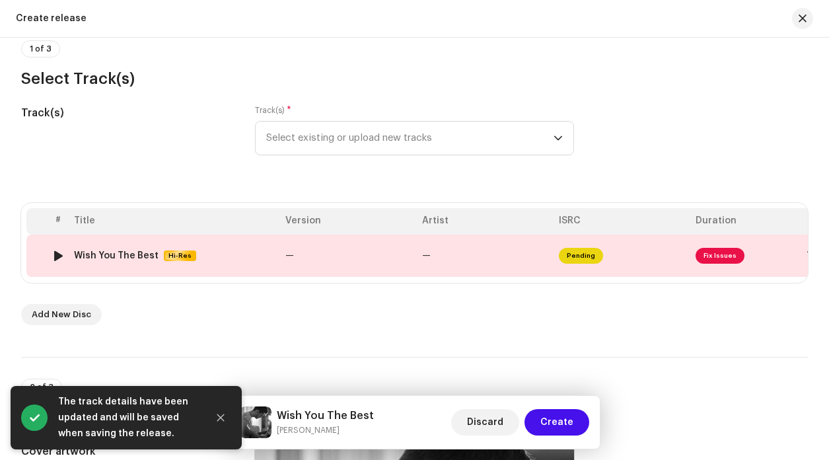
click at [724, 250] on span "Fix Issues" at bounding box center [720, 256] width 49 height 16
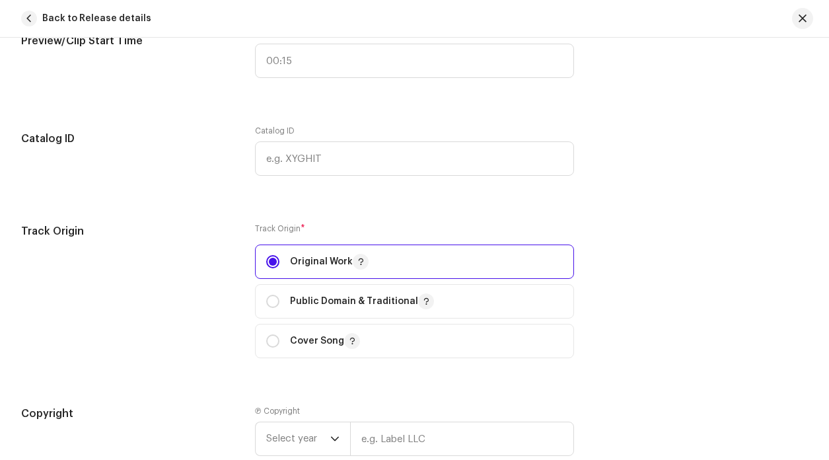
scroll to position [1616, 0]
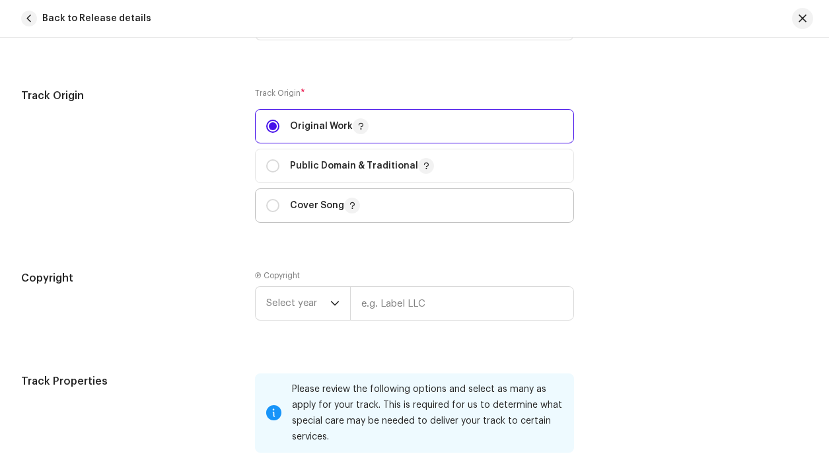
click at [306, 199] on span "Cover Song" at bounding box center [414, 205] width 297 height 33
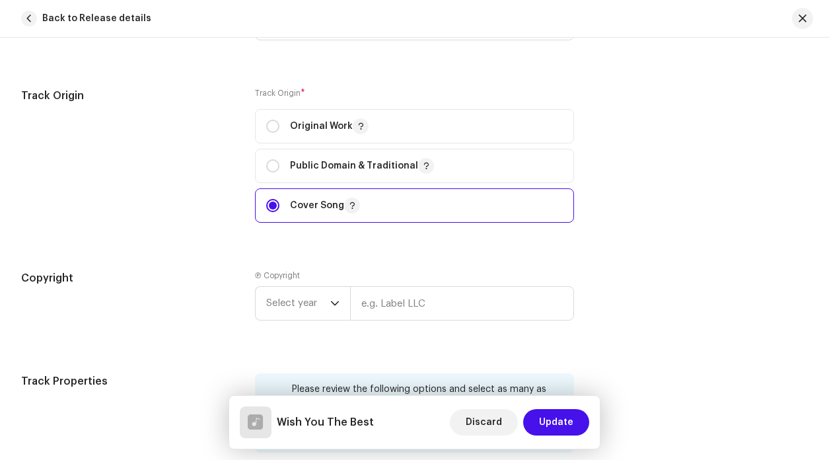
radio input "false"
radio input "true"
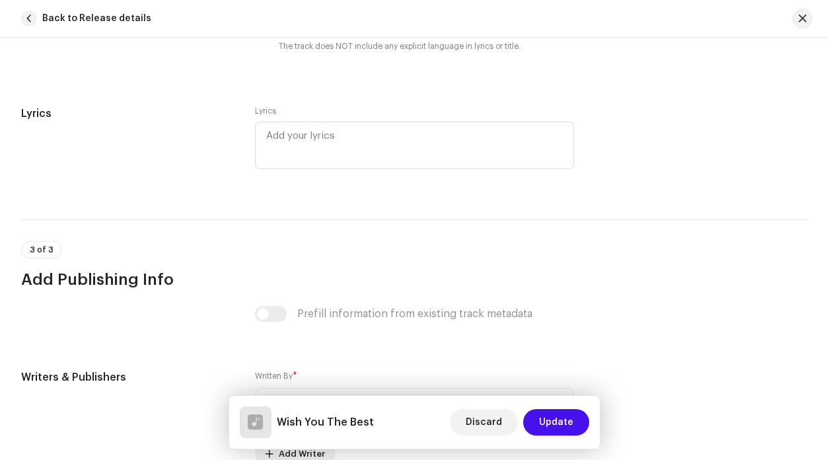
scroll to position [2716, 0]
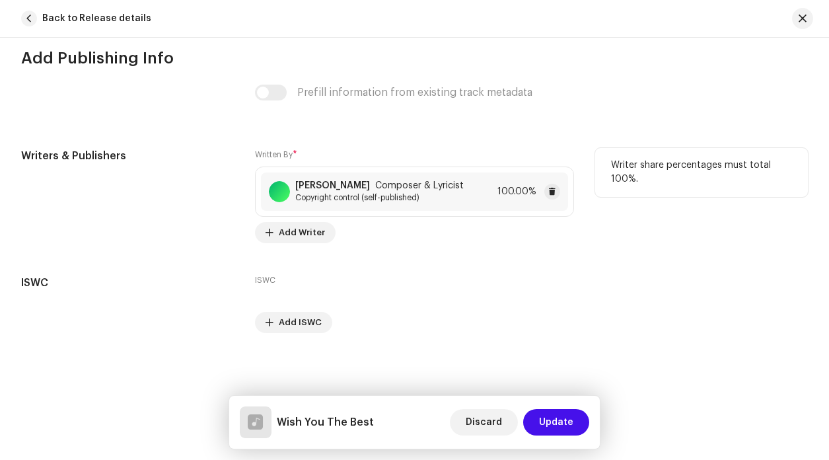
click at [344, 201] on span "Copyright control (self-published)" at bounding box center [379, 197] width 168 height 11
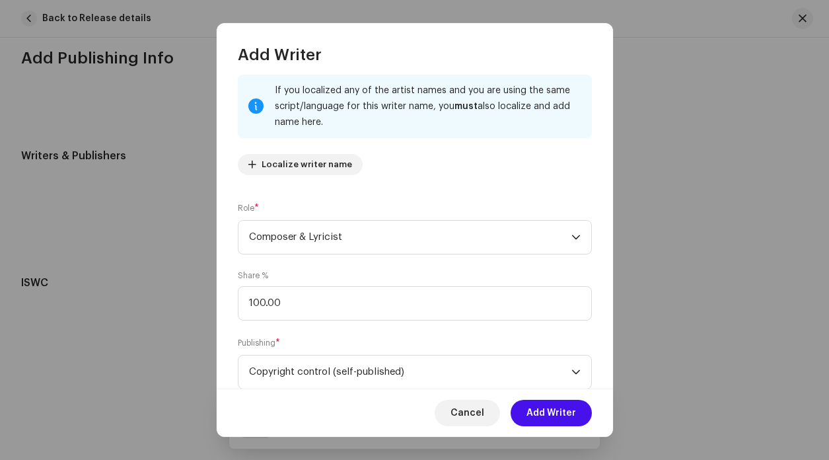
scroll to position [76, 0]
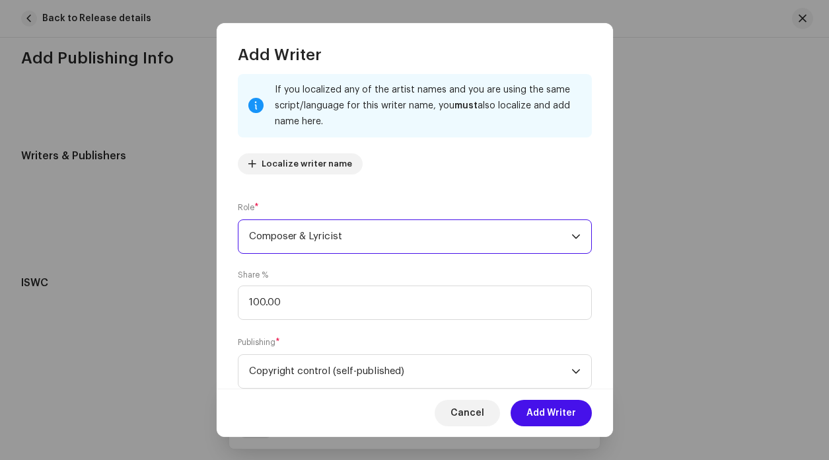
click at [378, 245] on span "Composer & Lyricist" at bounding box center [410, 236] width 322 height 33
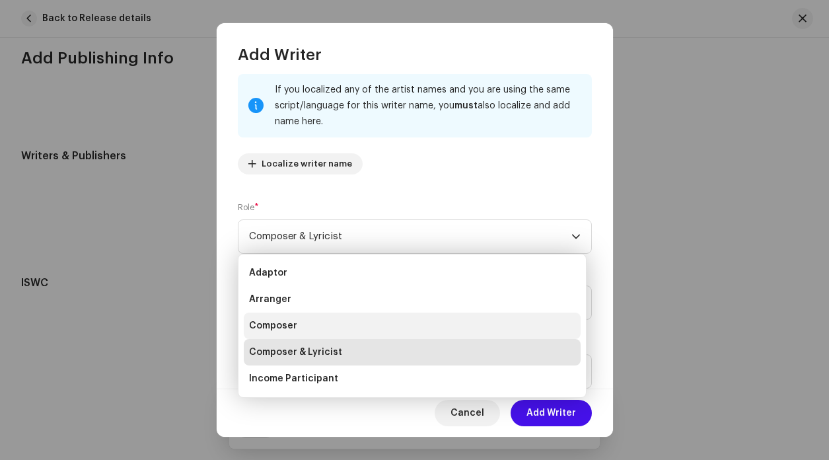
click at [326, 333] on li "Composer" at bounding box center [412, 325] width 337 height 26
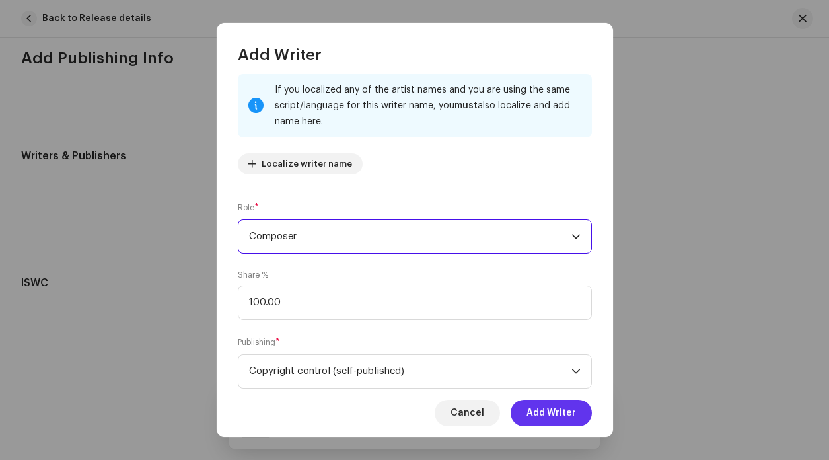
click at [560, 414] on span "Add Writer" at bounding box center [552, 413] width 50 height 26
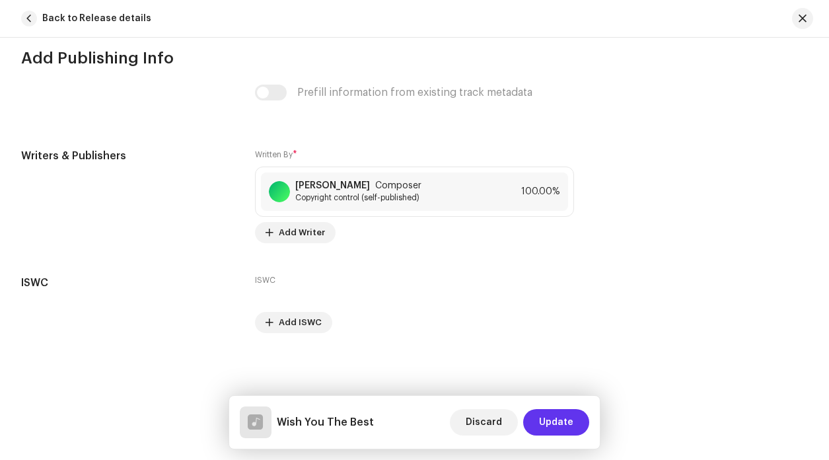
click at [560, 420] on span "Update" at bounding box center [556, 422] width 34 height 26
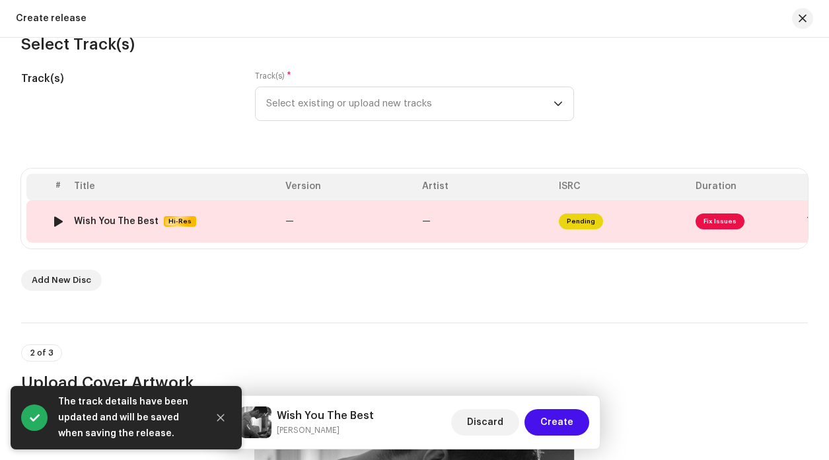
scroll to position [167, 0]
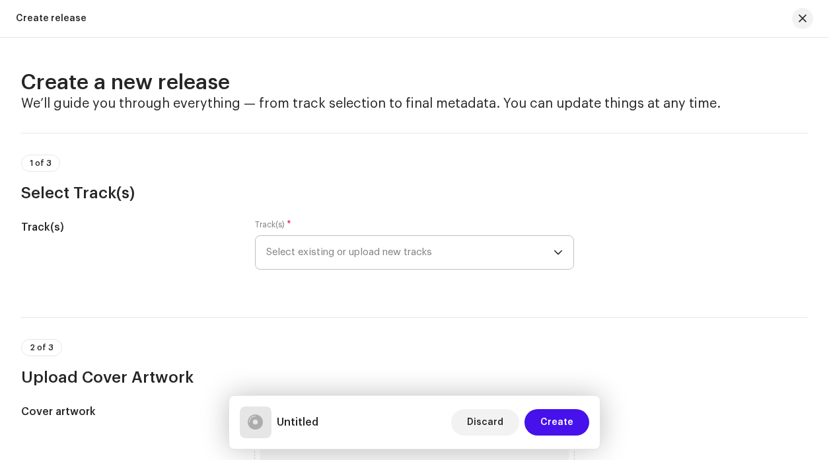
click at [396, 251] on span "Select existing or upload new tracks" at bounding box center [409, 252] width 287 height 33
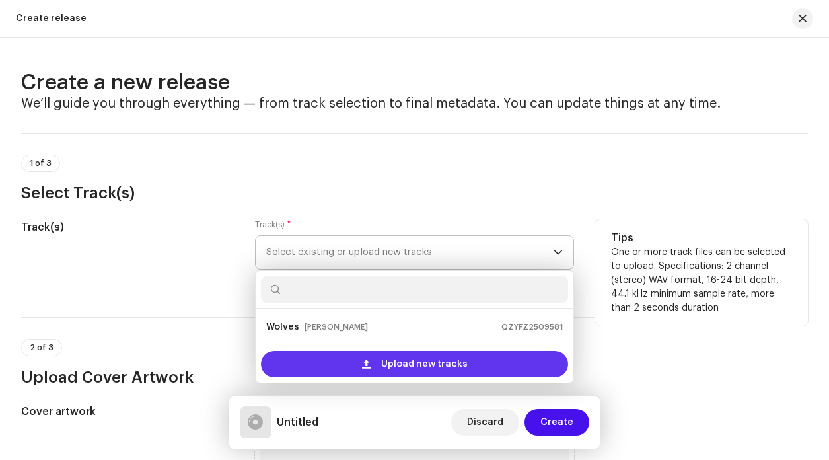
click at [391, 363] on span "Upload new tracks" at bounding box center [424, 364] width 87 height 26
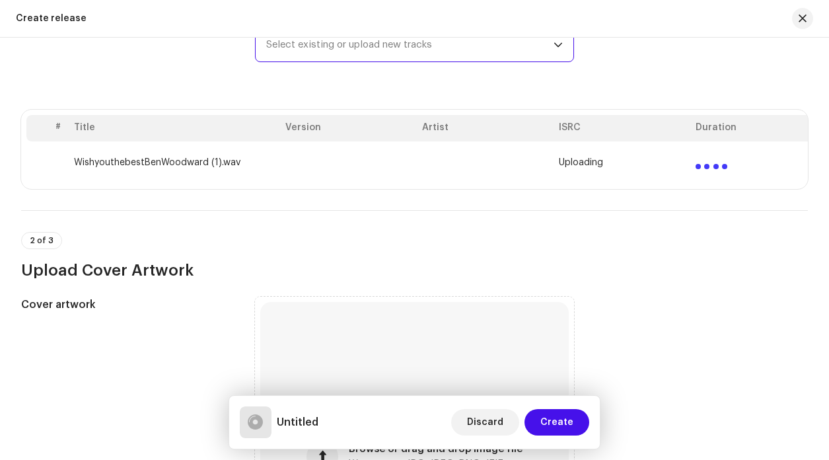
scroll to position [437, 0]
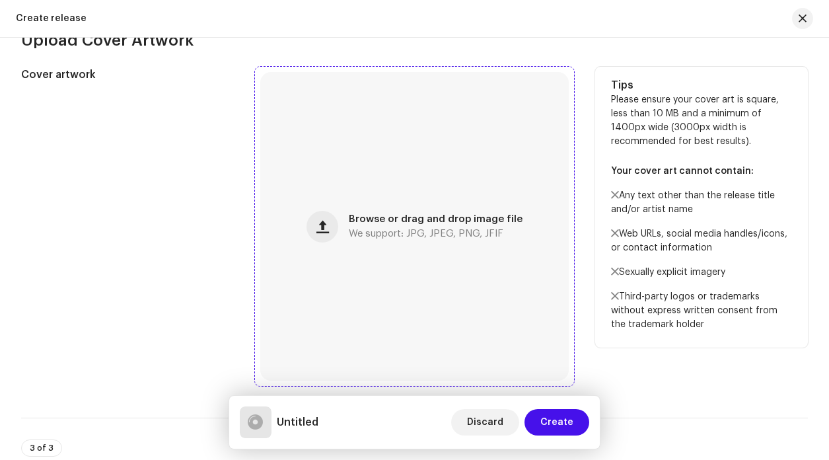
click at [365, 231] on div "Browse or drag and drop image file We support: JPG, JPEG, PNG, JFIF" at bounding box center [436, 227] width 174 height 24
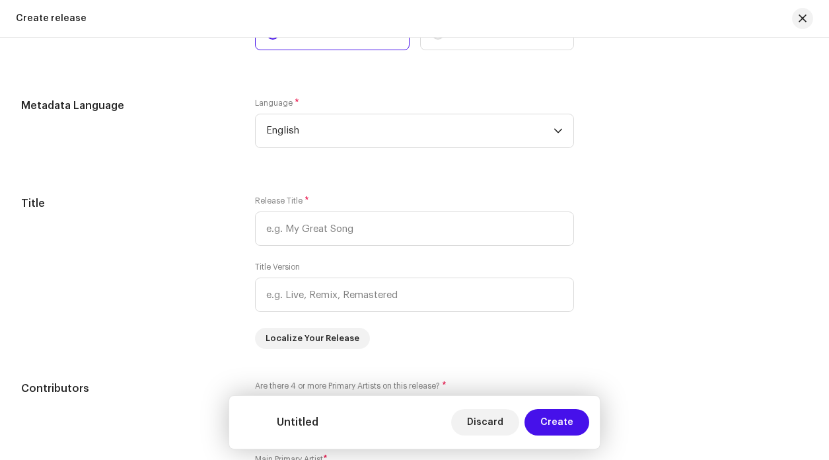
scroll to position [1054, 0]
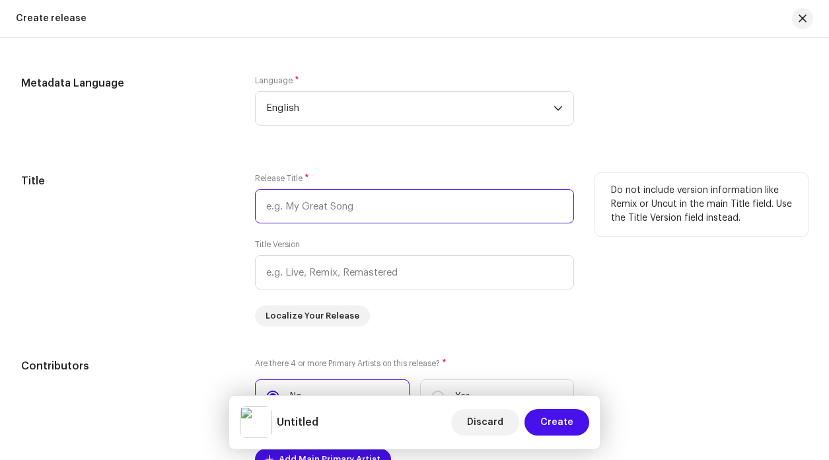
click at [358, 214] on input "text" at bounding box center [414, 206] width 319 height 34
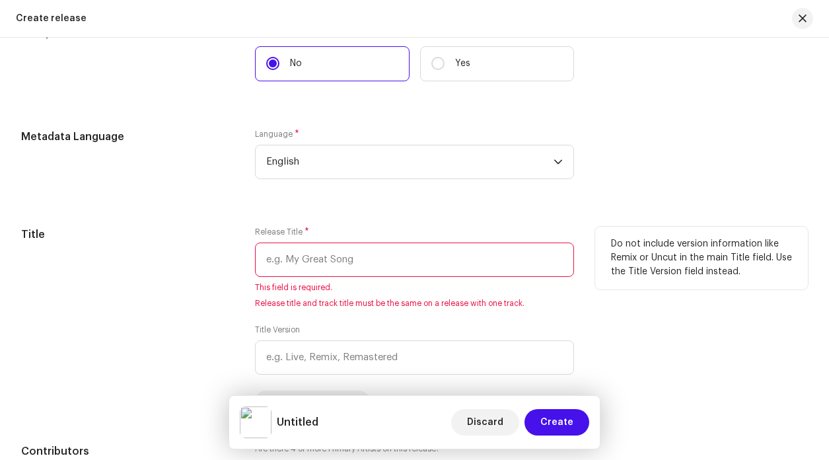
scroll to position [1107, 0]
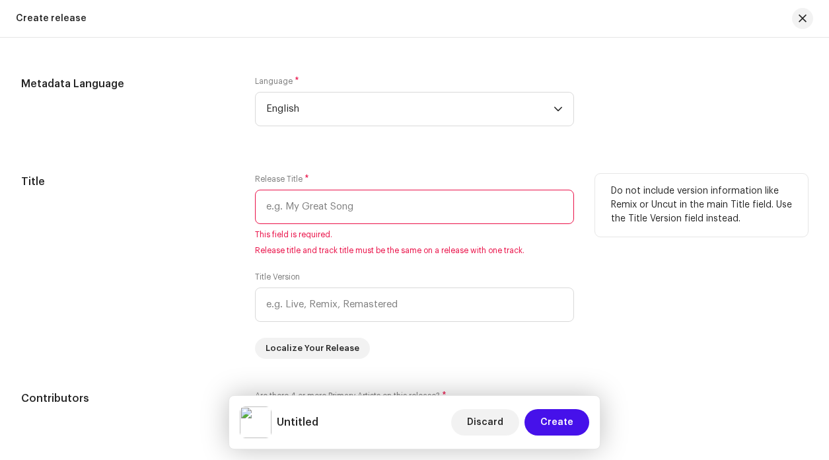
paste input "Wish You The Best"
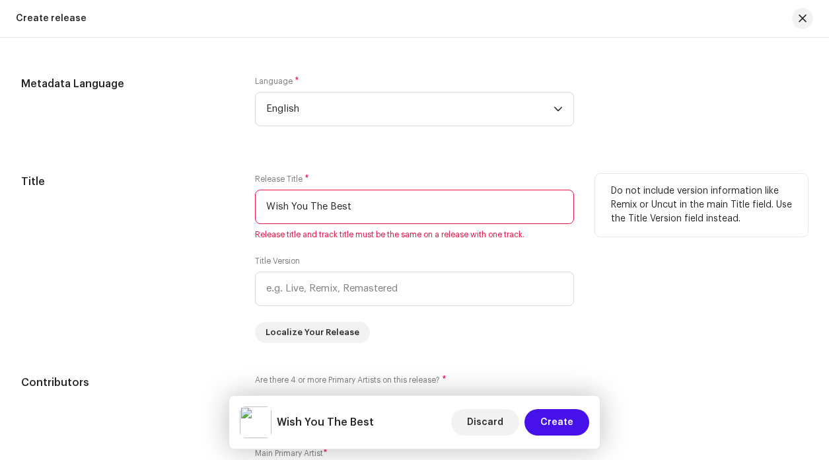
click at [362, 213] on input "Wish You The Best" at bounding box center [414, 207] width 319 height 34
click at [267, 209] on input "Wish You The Best" at bounding box center [414, 207] width 319 height 34
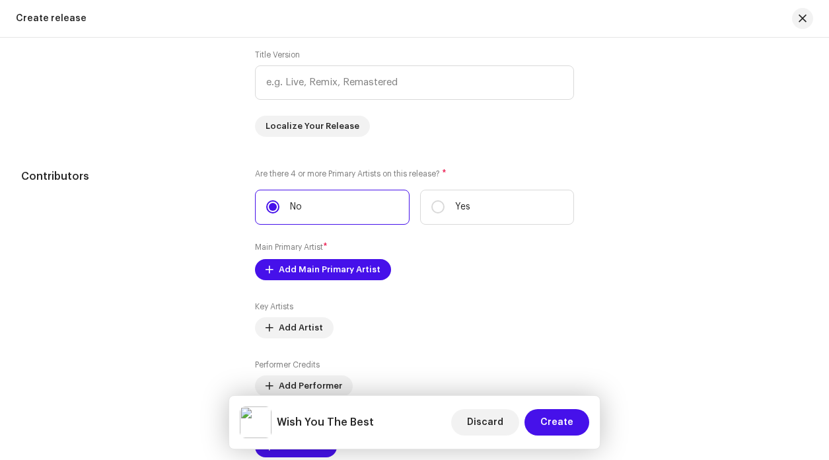
scroll to position [1377, 0]
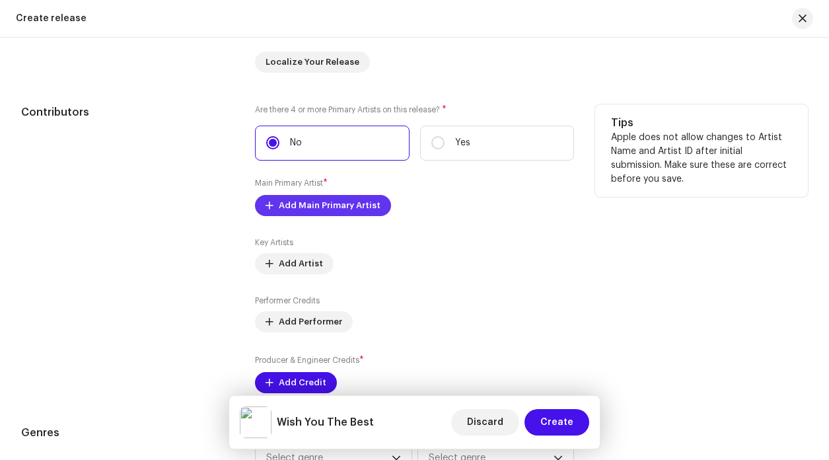
type input "Wish You The Best"
click at [318, 204] on span "Add Main Primary Artist" at bounding box center [330, 205] width 102 height 26
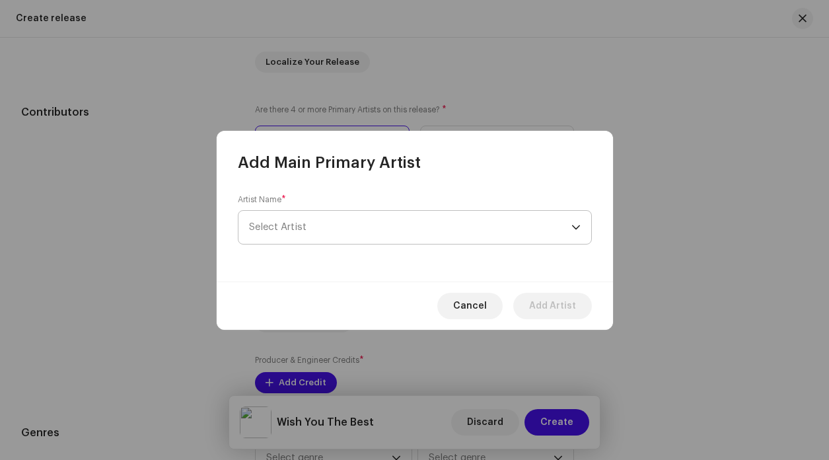
click at [389, 239] on span "Select Artist" at bounding box center [410, 227] width 322 height 33
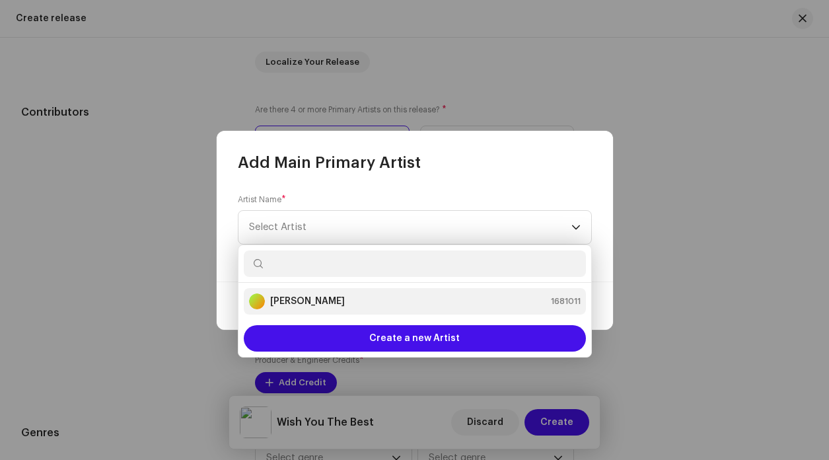
click at [337, 301] on div "Ben Woodward 1681011" at bounding box center [415, 301] width 332 height 16
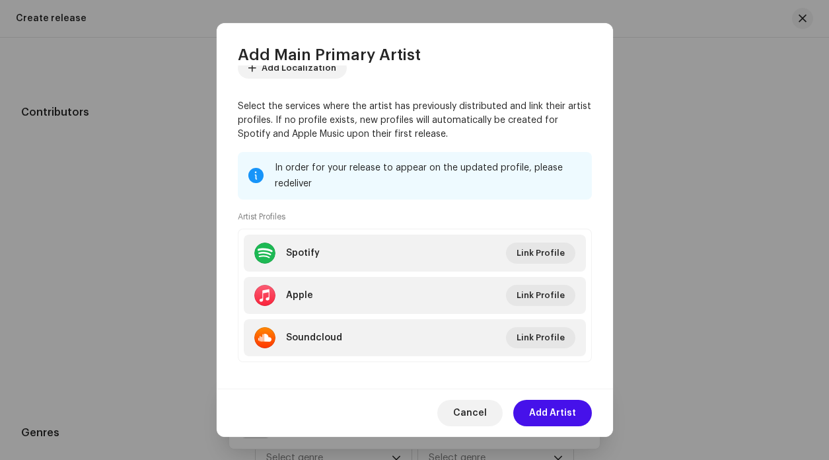
scroll to position [106, 0]
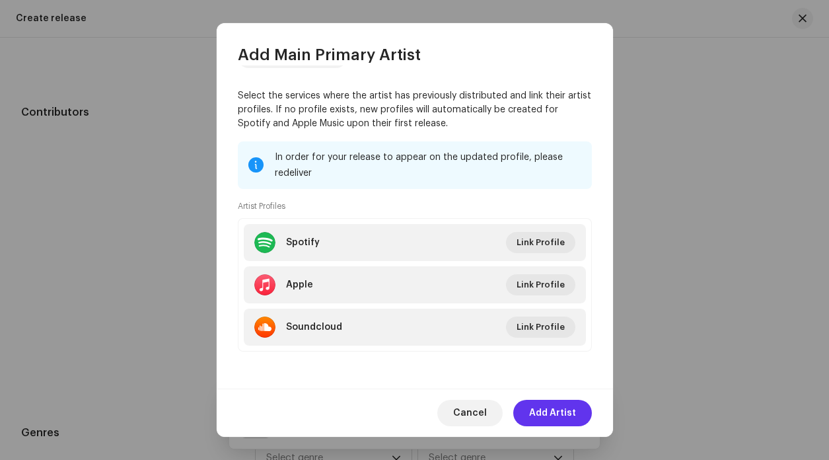
click at [575, 414] on button "Add Artist" at bounding box center [552, 413] width 79 height 26
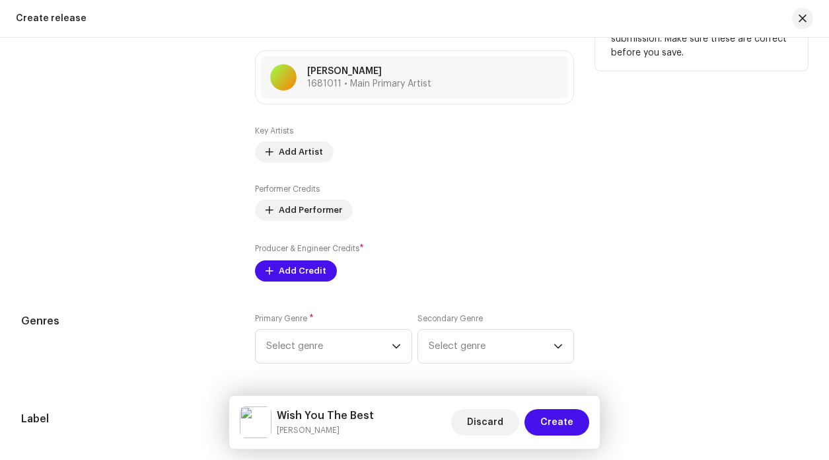
scroll to position [1527, 0]
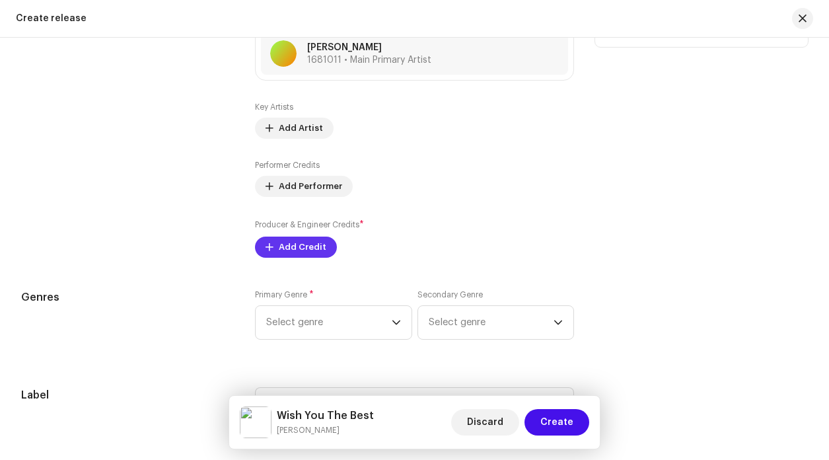
click at [285, 245] on span "Add Credit" at bounding box center [303, 247] width 48 height 26
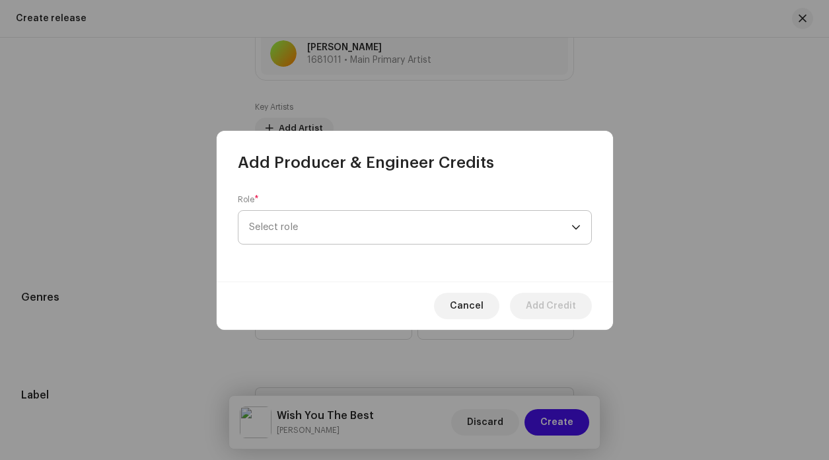
click at [318, 231] on span "Select role" at bounding box center [410, 227] width 322 height 33
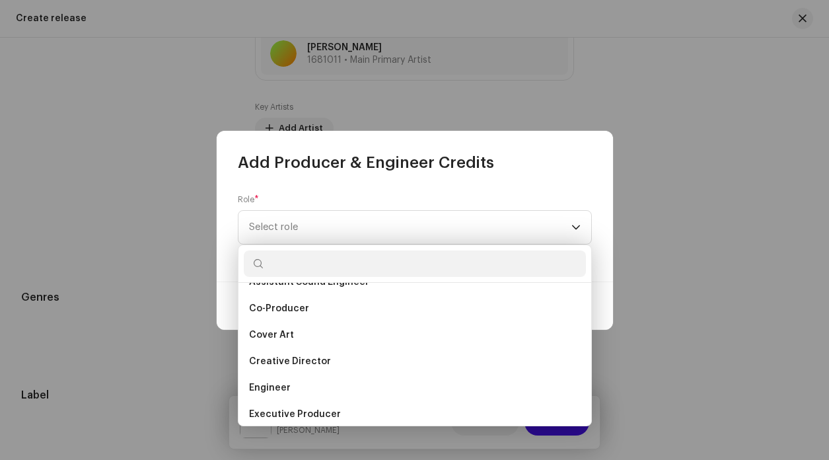
scroll to position [421, 0]
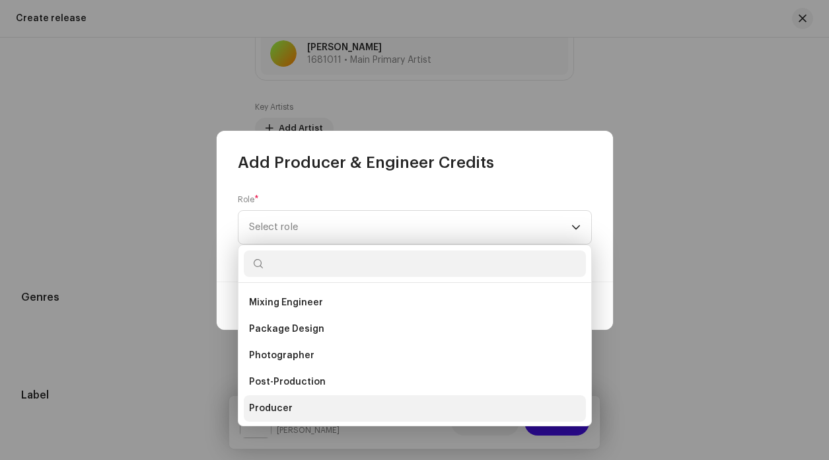
click at [299, 415] on li "Producer" at bounding box center [415, 408] width 342 height 26
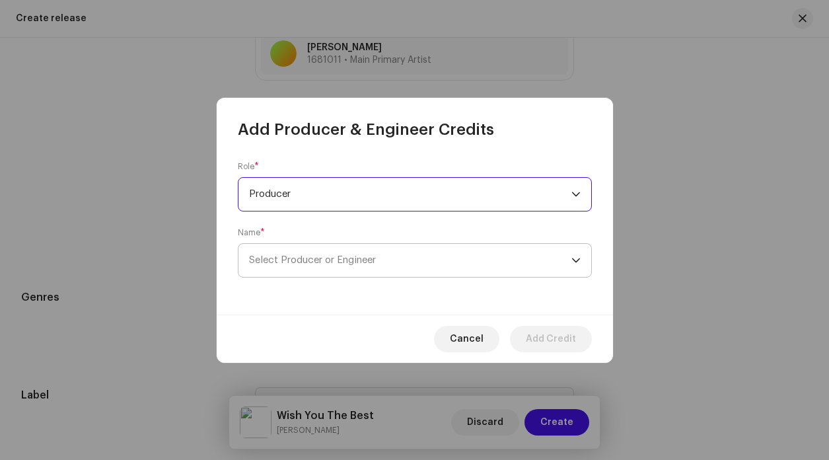
click at [322, 262] on span "Select Producer or Engineer" at bounding box center [312, 260] width 127 height 10
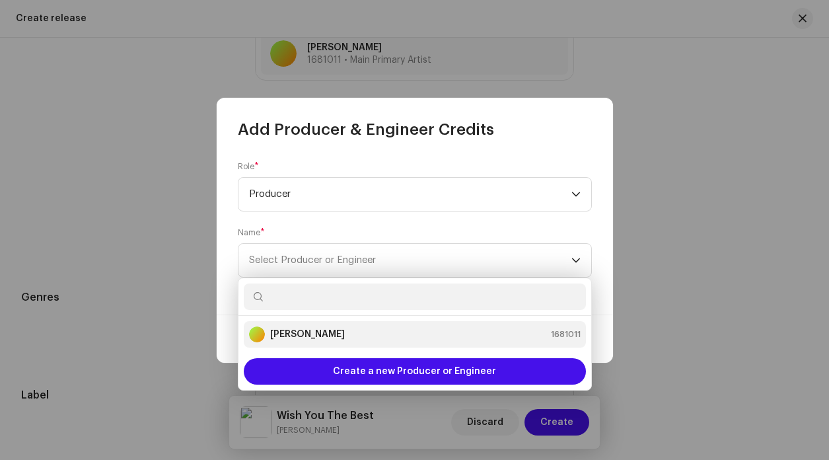
click at [295, 333] on strong "[PERSON_NAME]" at bounding box center [307, 334] width 75 height 13
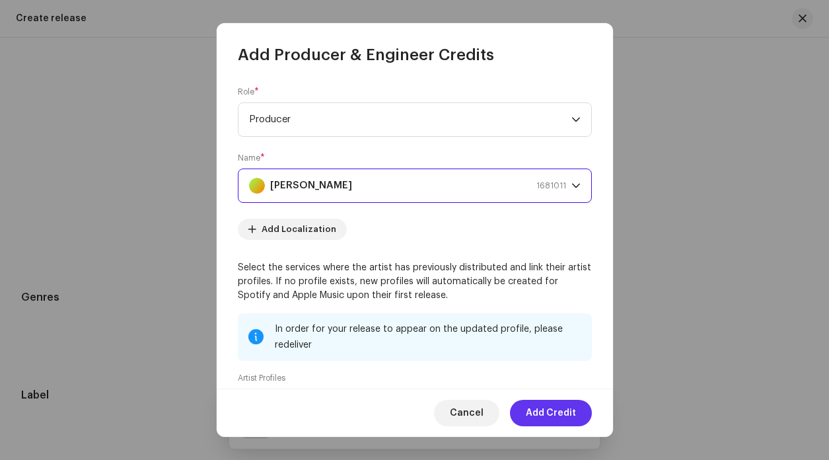
click at [562, 409] on span "Add Credit" at bounding box center [551, 413] width 50 height 26
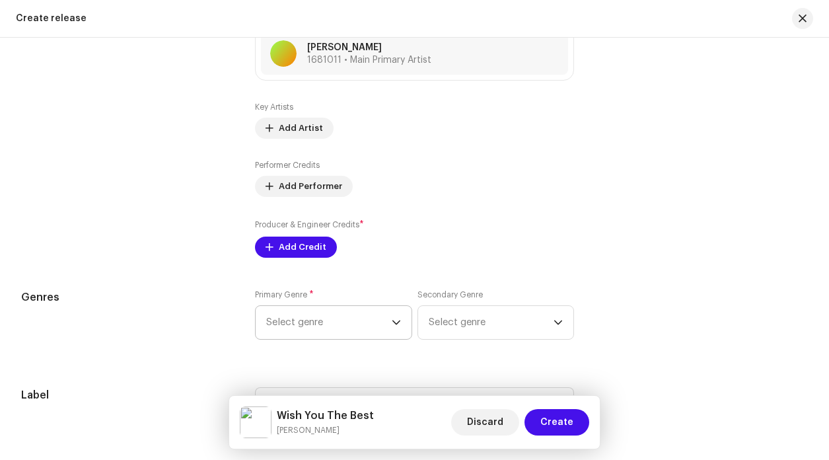
click at [363, 320] on span "Select genre" at bounding box center [329, 322] width 126 height 33
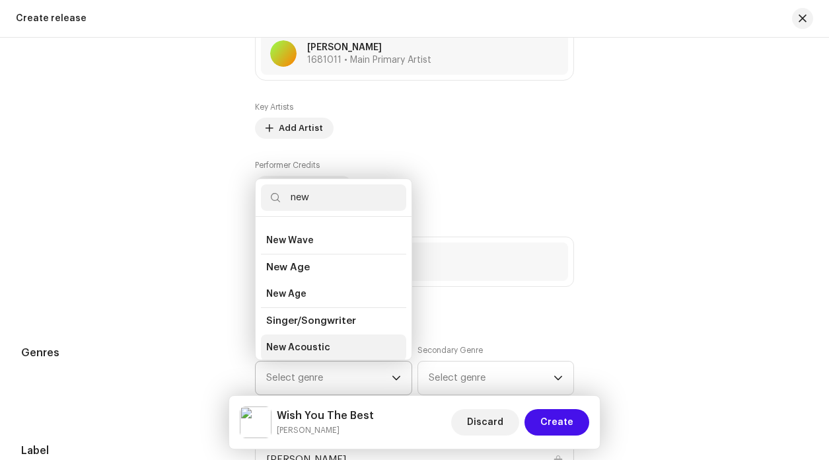
scroll to position [22, 0]
type input "new"
click at [312, 351] on span "New Acoustic" at bounding box center [298, 346] width 64 height 13
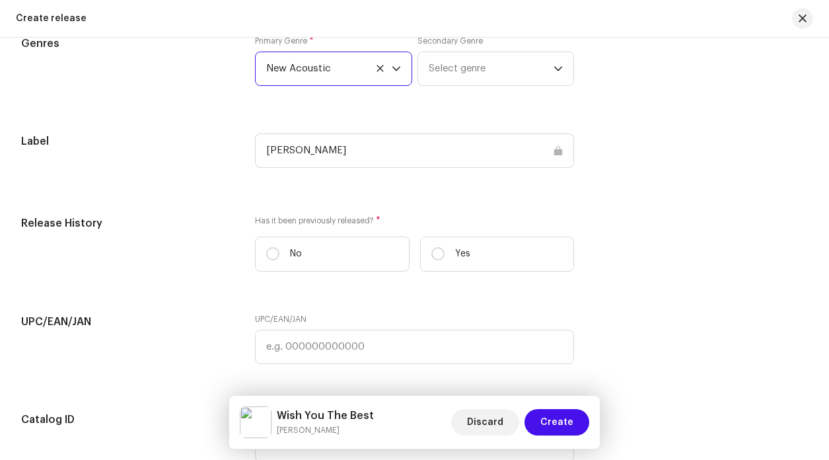
scroll to position [1847, 0]
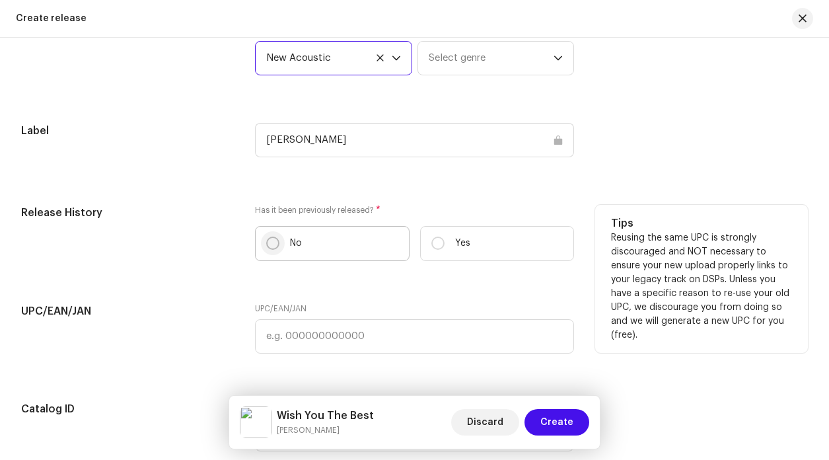
click at [271, 250] on input "No" at bounding box center [272, 242] width 13 height 13
radio input "true"
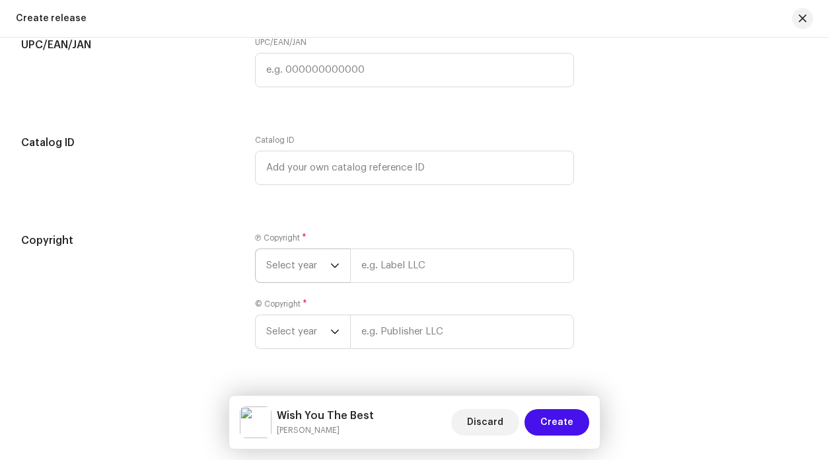
click at [331, 281] on div "dropdown trigger" at bounding box center [334, 265] width 9 height 33
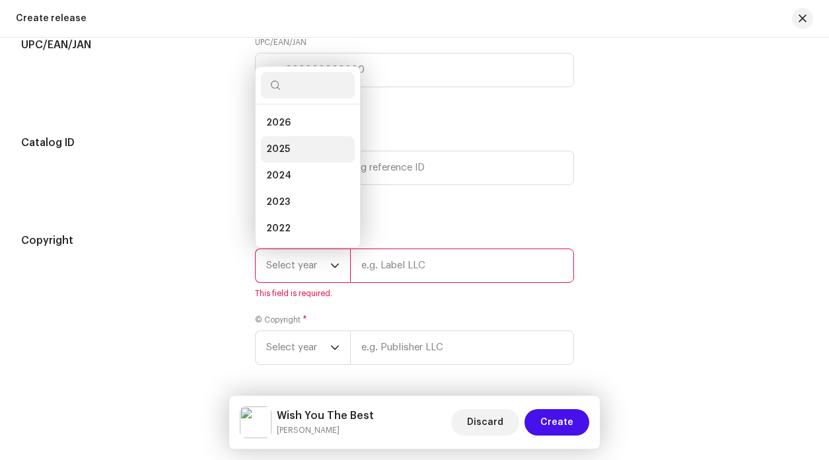
click at [295, 151] on li "2025" at bounding box center [308, 149] width 94 height 26
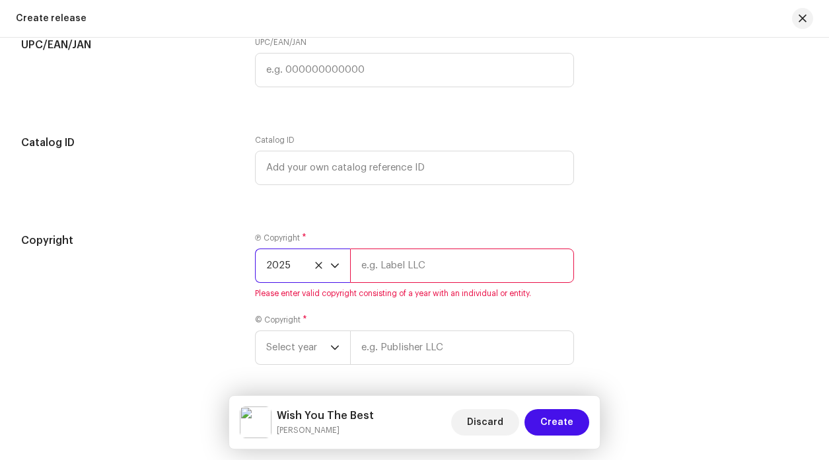
click at [427, 264] on input "text" at bounding box center [462, 265] width 224 height 34
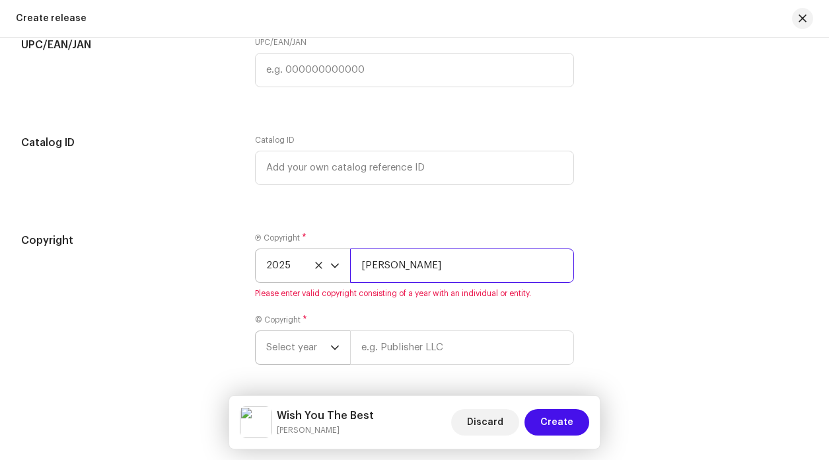
type input "[PERSON_NAME]"
click at [305, 337] on span "Select year" at bounding box center [298, 347] width 64 height 33
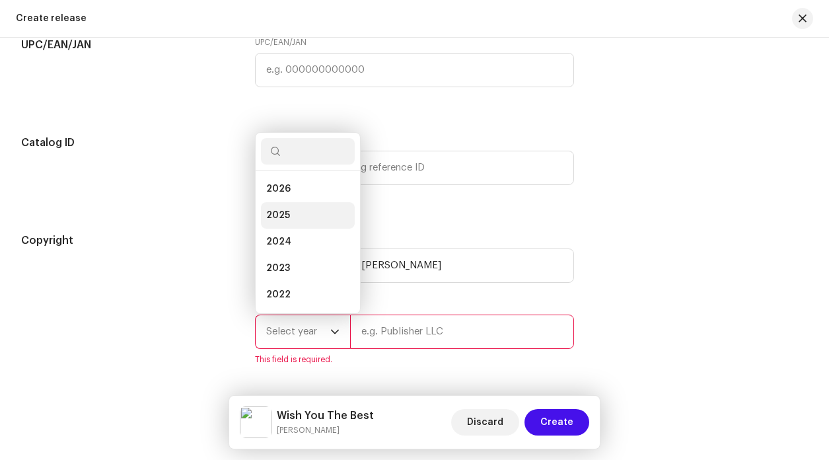
click at [287, 215] on li "2025" at bounding box center [308, 215] width 94 height 26
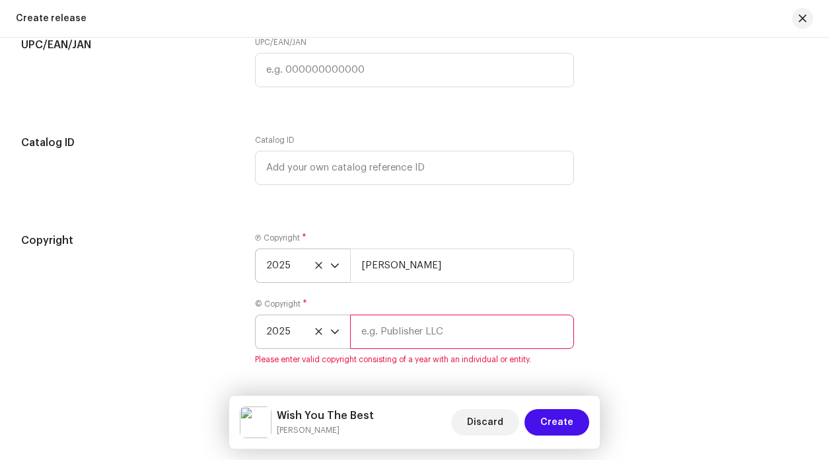
click at [425, 330] on input "text" at bounding box center [462, 331] width 224 height 34
type input "[PERSON_NAME]"
click at [569, 418] on span "Create" at bounding box center [556, 422] width 33 height 26
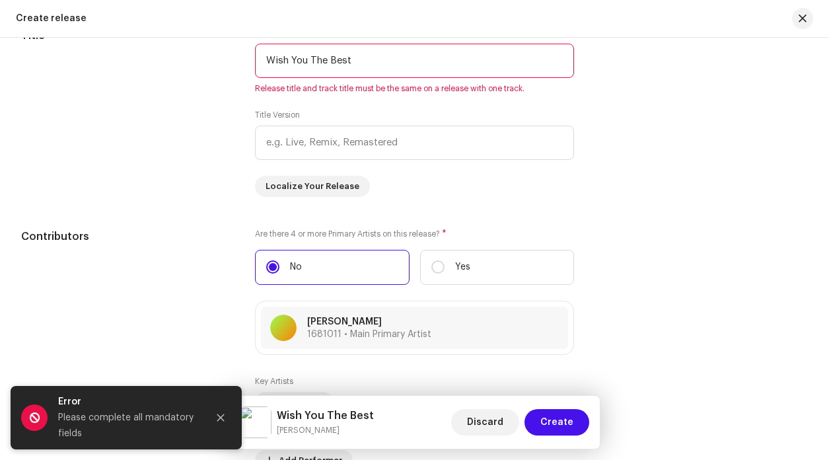
scroll to position [1190, 0]
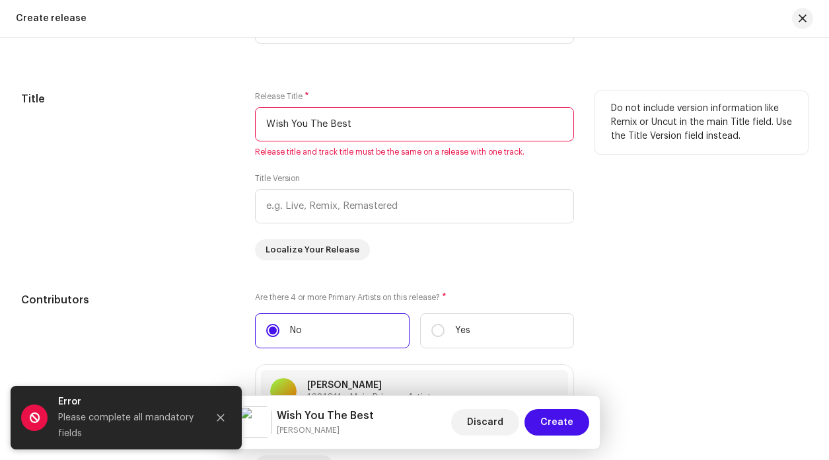
click at [427, 137] on input "Wish You The Best" at bounding box center [414, 124] width 319 height 34
drag, startPoint x: 427, startPoint y: 137, endPoint x: 168, endPoint y: 118, distance: 260.3
click at [170, 121] on div "Title Release Title * Wish You The Best Release title and track title must be t…" at bounding box center [414, 175] width 787 height 169
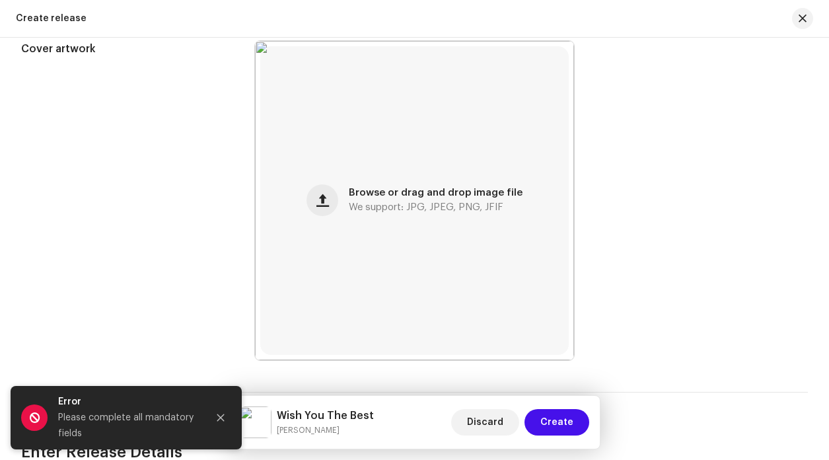
scroll to position [30, 0]
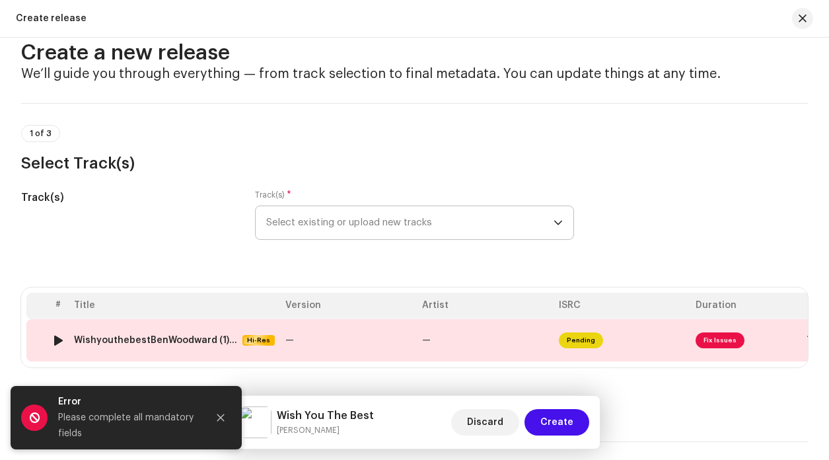
click at [341, 338] on td "—" at bounding box center [348, 340] width 137 height 42
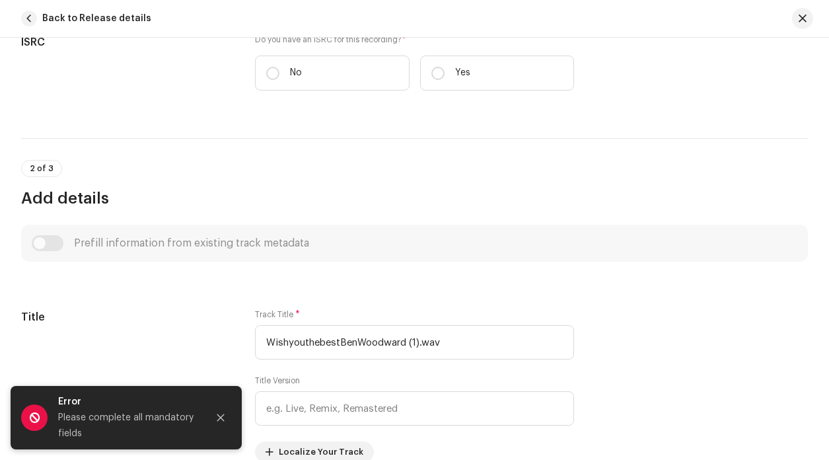
scroll to position [194, 0]
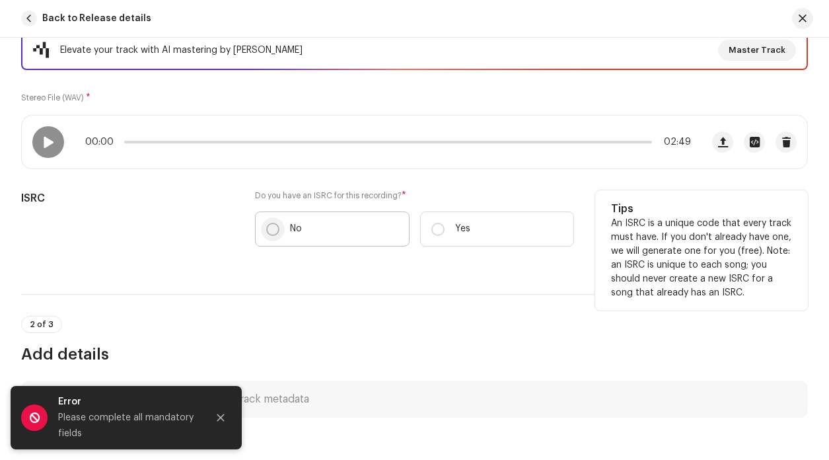
click at [273, 229] on input "No" at bounding box center [272, 229] width 13 height 13
radio input "true"
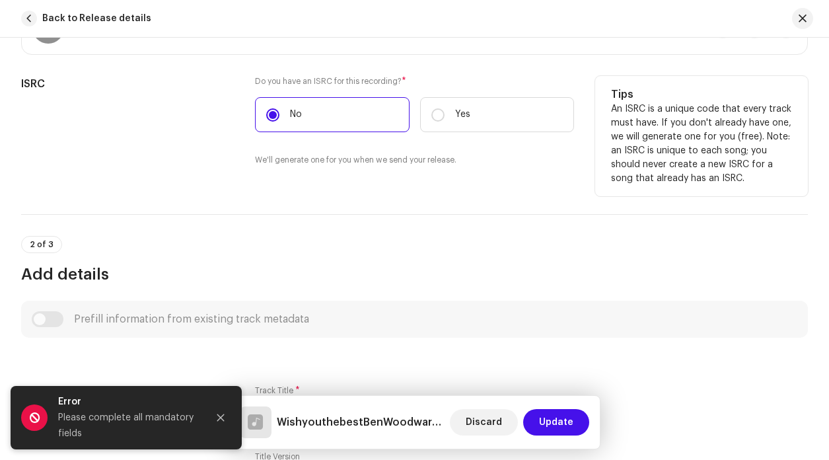
scroll to position [413, 0]
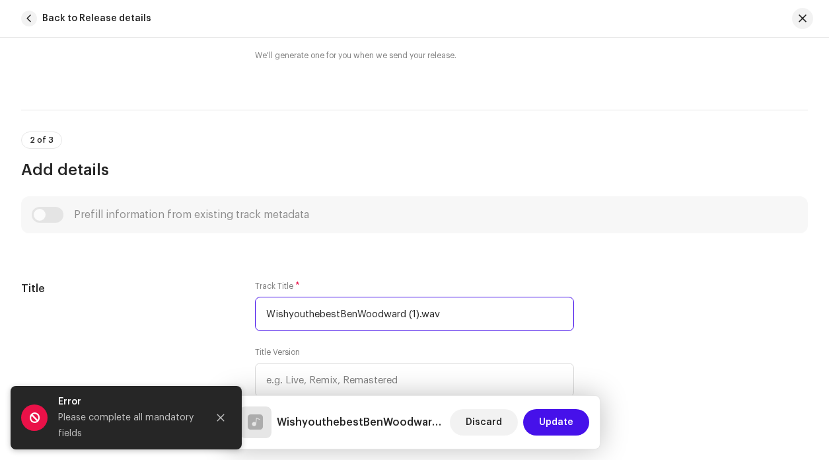
drag, startPoint x: 426, startPoint y: 313, endPoint x: 44, endPoint y: 279, distance: 383.4
paste input "You The Best"
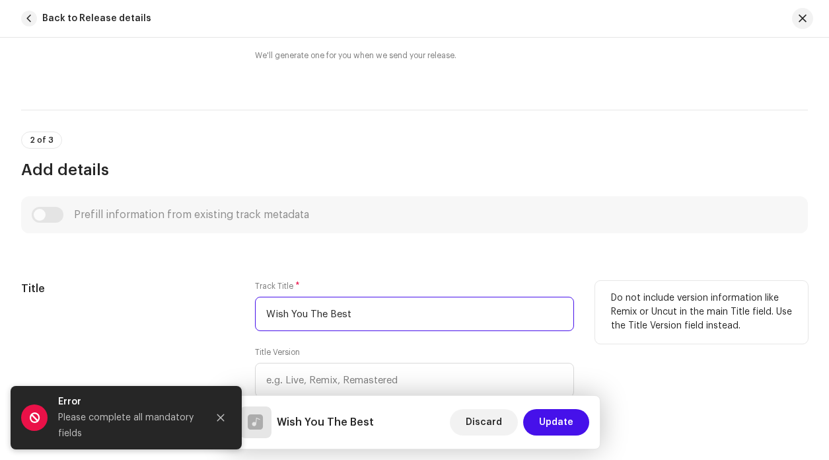
scroll to position [670, 0]
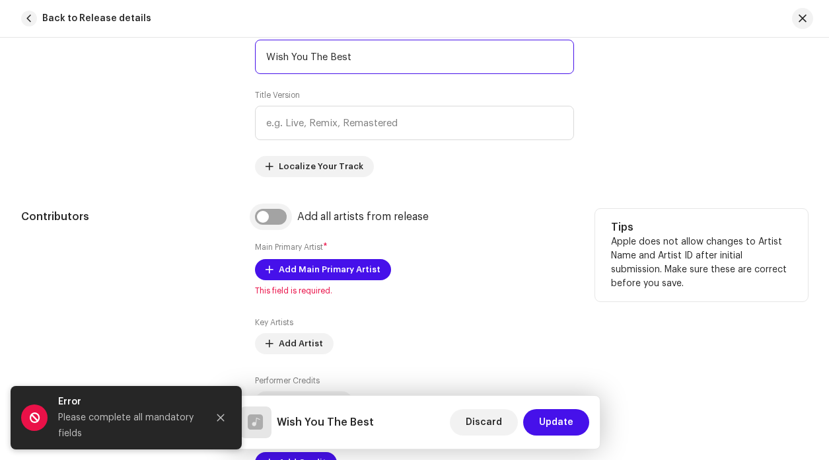
type input "Wish You The Best"
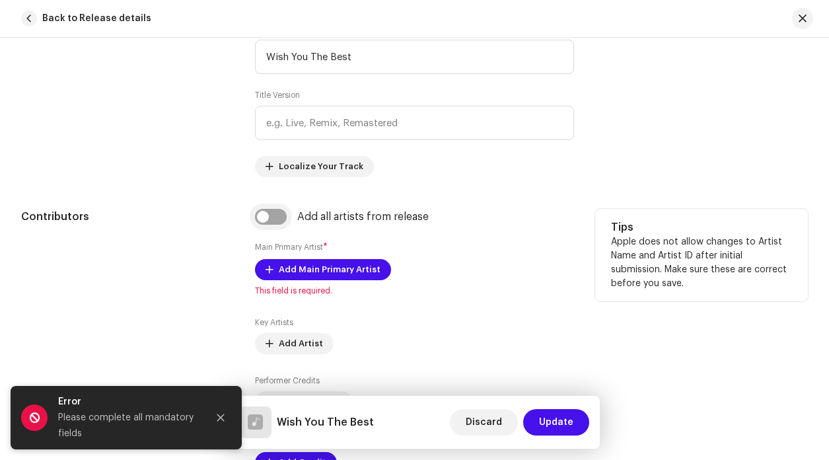
click at [272, 218] on input "checkbox" at bounding box center [271, 217] width 32 height 16
checkbox input "true"
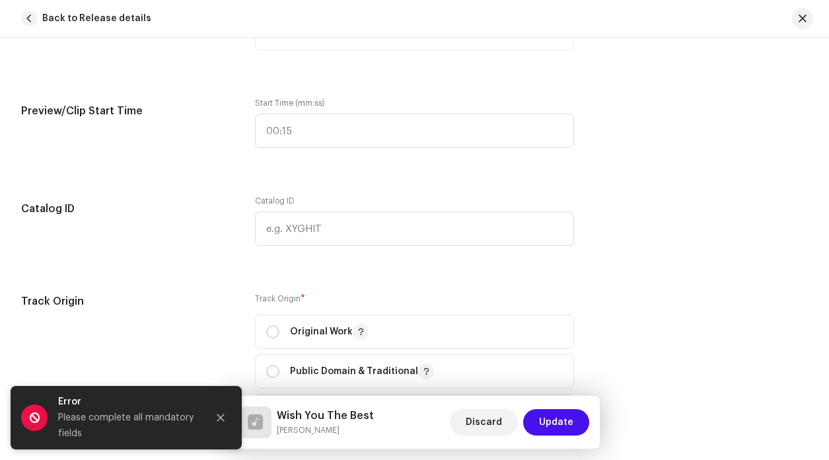
scroll to position [1447, 0]
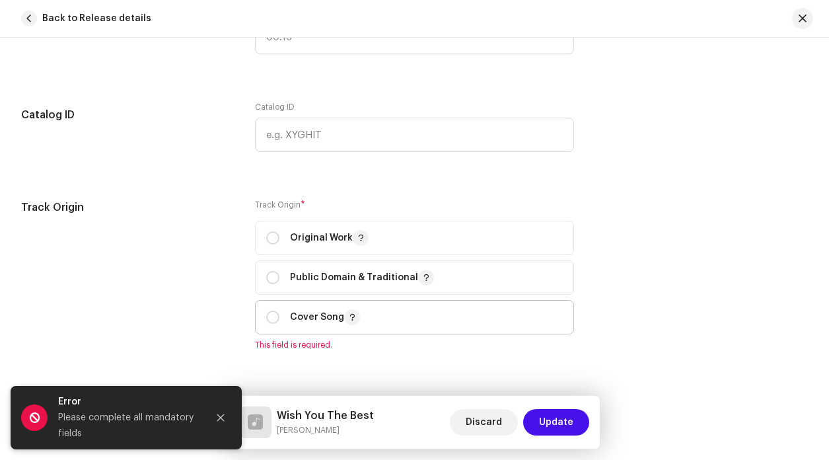
click at [272, 312] on div "Cover Song" at bounding box center [313, 317] width 94 height 16
radio input "true"
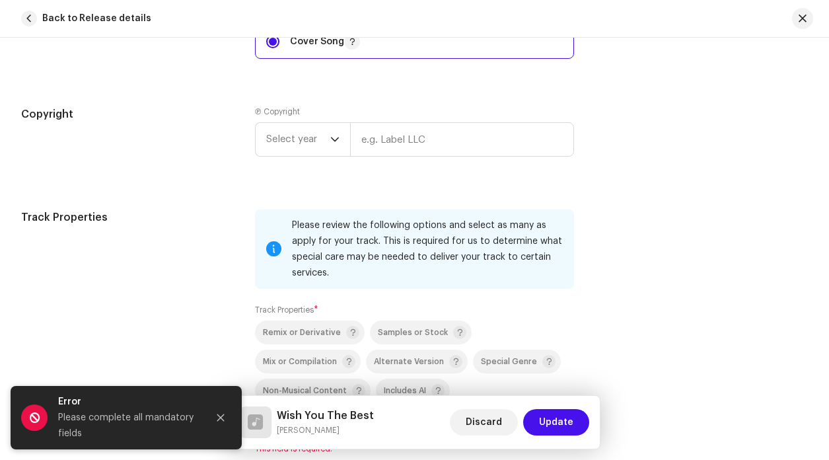
scroll to position [1961, 0]
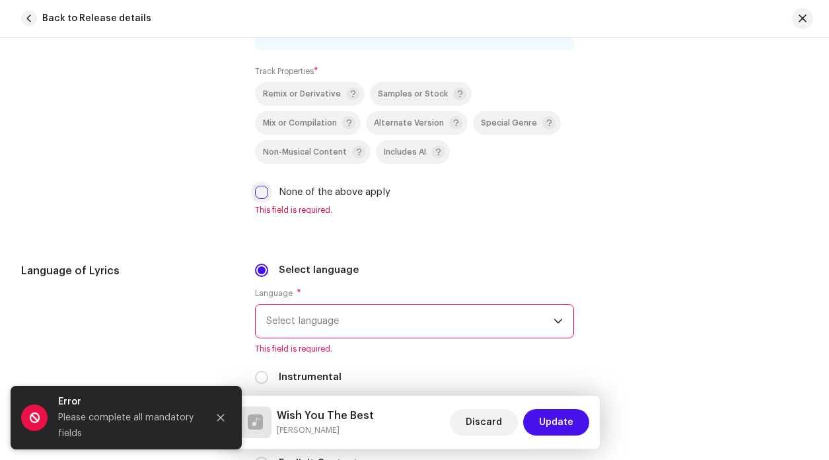
click at [260, 192] on input "None of the above apply" at bounding box center [261, 192] width 13 height 13
checkbox input "true"
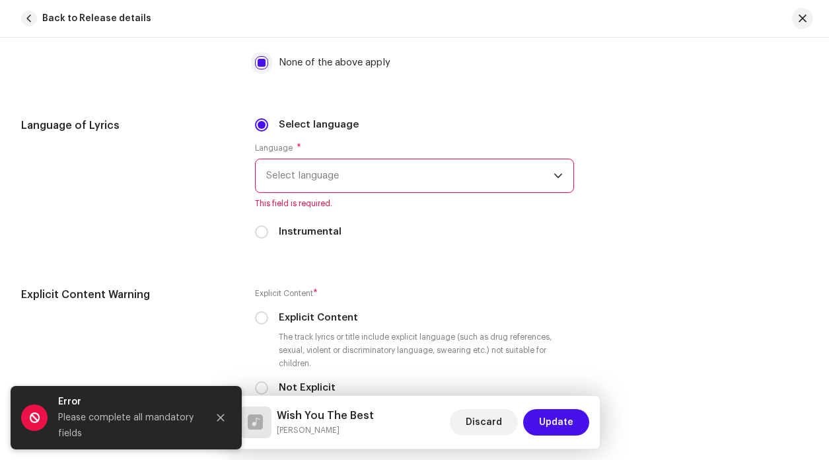
scroll to position [2121, 0]
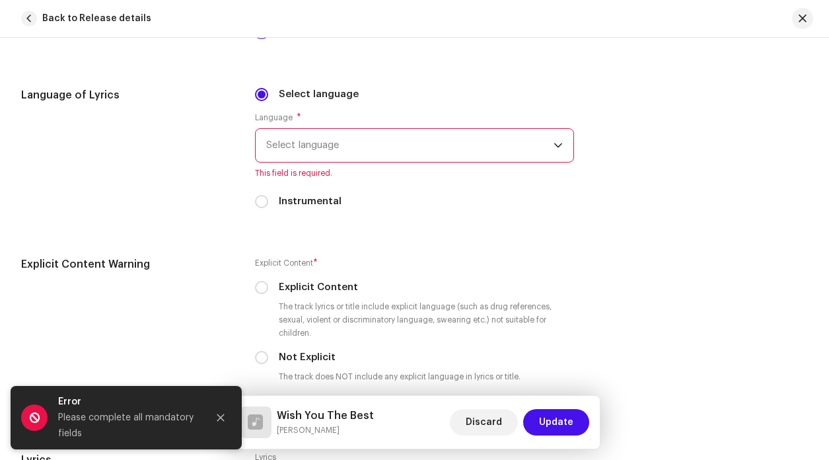
click at [312, 150] on span "Select language" at bounding box center [409, 145] width 287 height 33
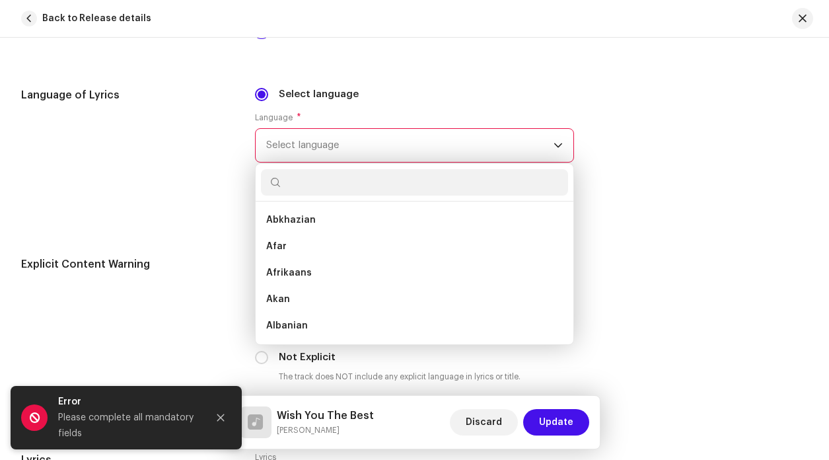
click at [199, 194] on div "Language of Lyrics" at bounding box center [127, 155] width 213 height 137
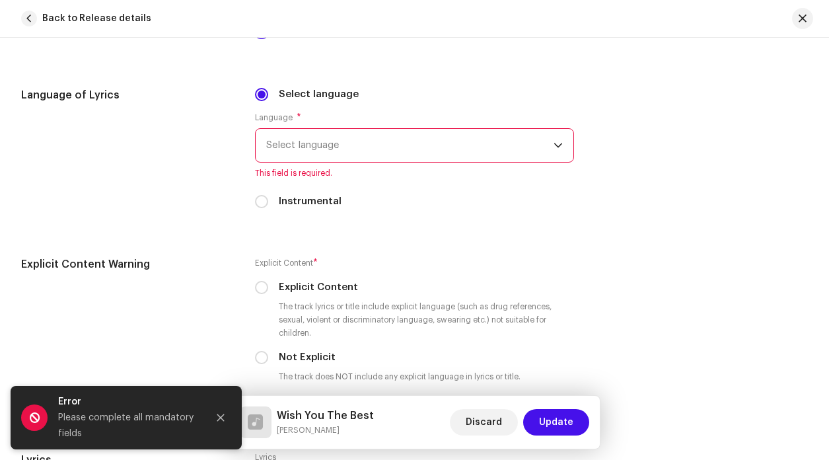
click at [297, 156] on span "Select language" at bounding box center [409, 145] width 287 height 33
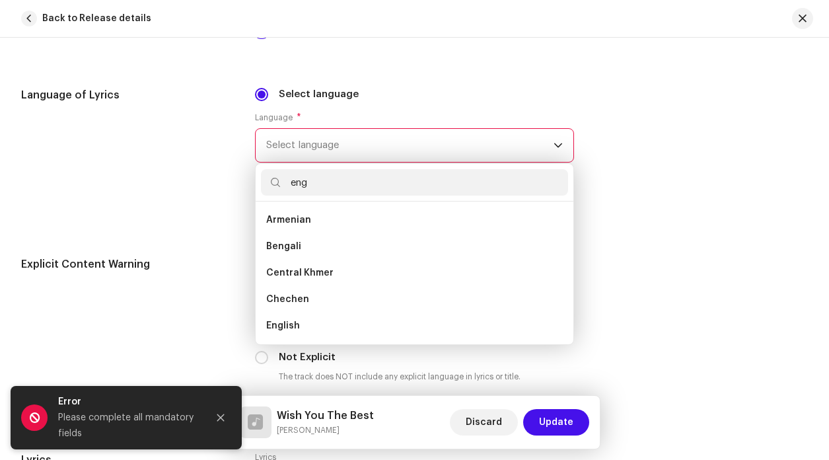
scroll to position [0, 0]
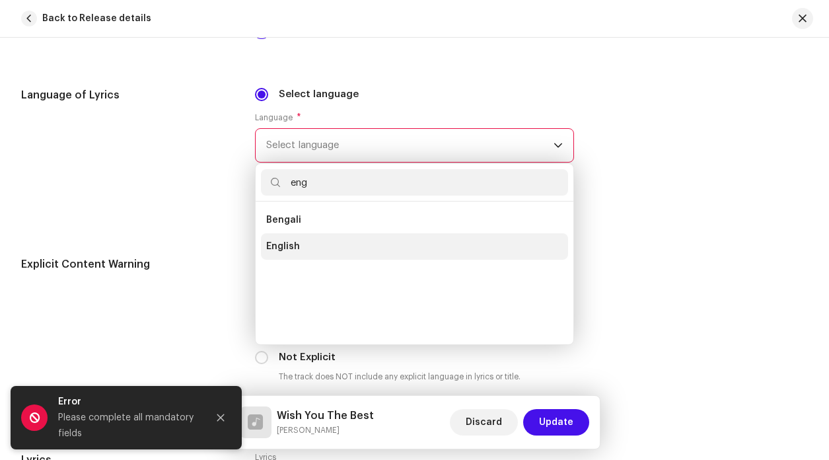
type input "eng"
click at [288, 244] on span "English" at bounding box center [283, 246] width 34 height 13
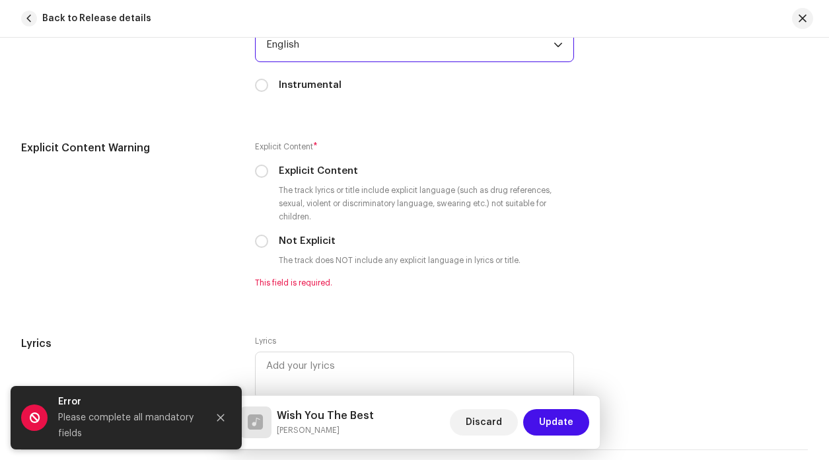
scroll to position [2221, 0]
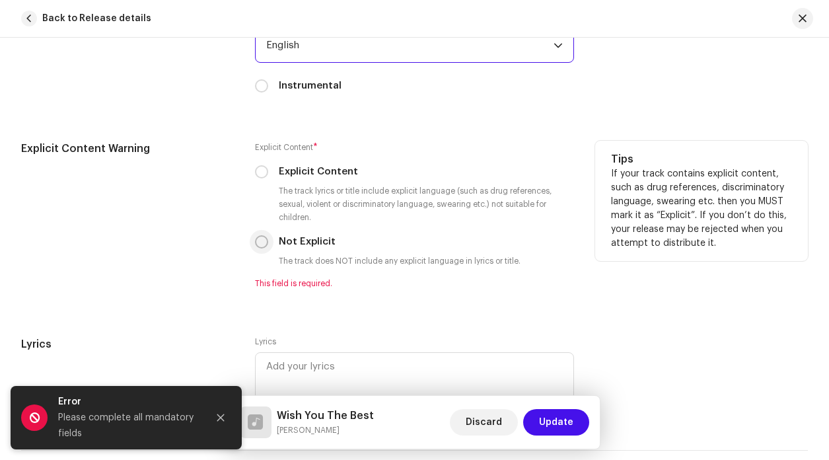
click at [262, 246] on input "Not Explicit" at bounding box center [261, 241] width 13 height 13
radio input "true"
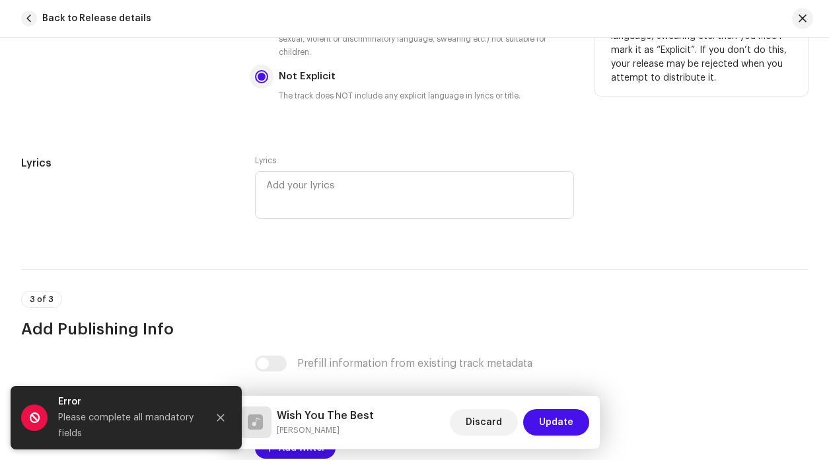
scroll to position [2539, 0]
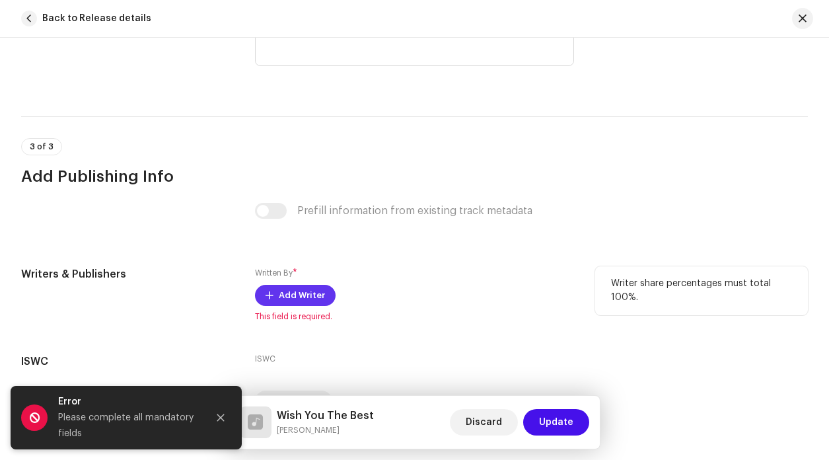
click at [293, 293] on span "Add Writer" at bounding box center [302, 295] width 46 height 26
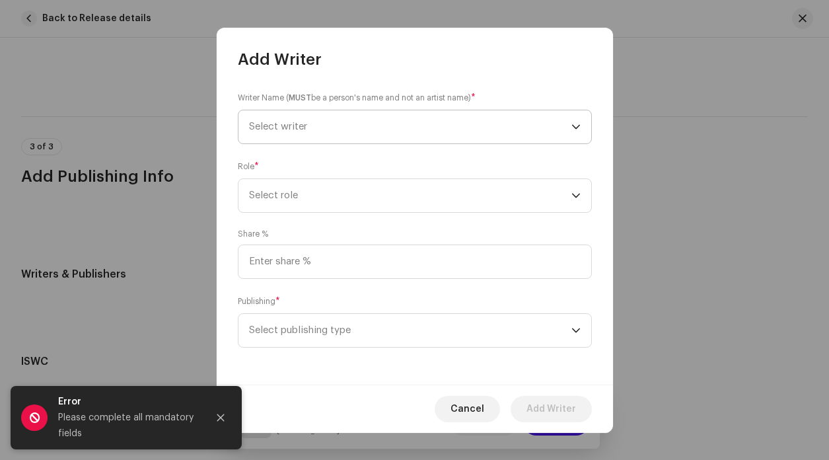
click at [331, 126] on span "Select writer" at bounding box center [410, 126] width 322 height 33
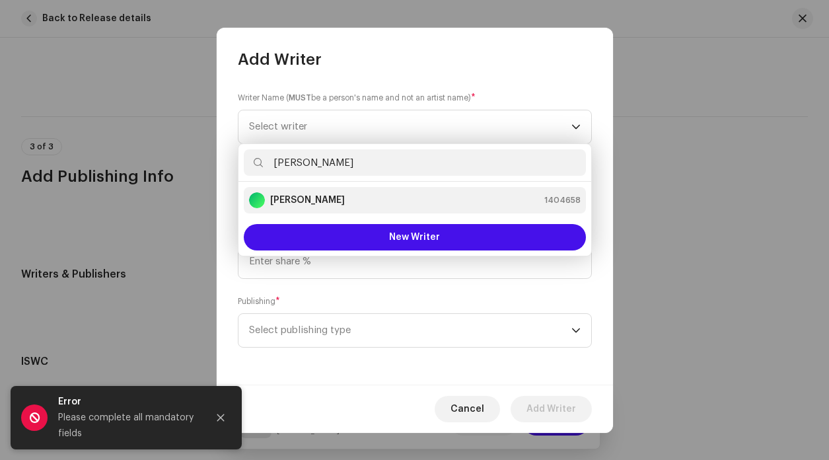
type input "lewis"
click at [334, 203] on div "Lewis Capaldi 1404658" at bounding box center [415, 200] width 332 height 16
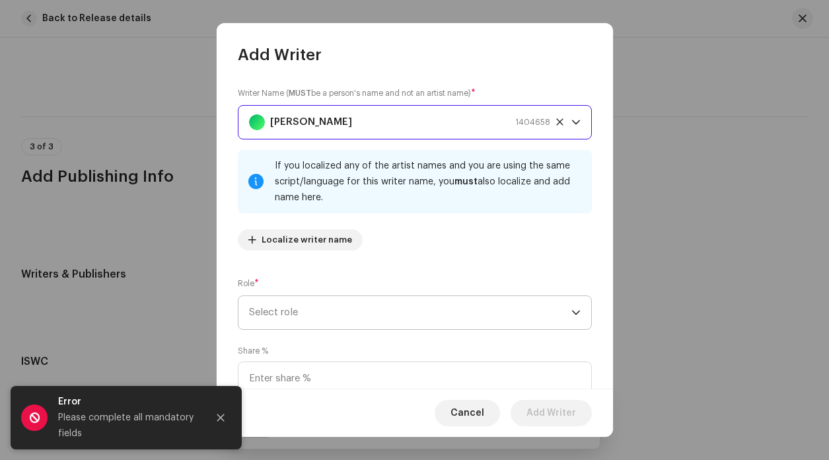
click at [316, 314] on span "Select role" at bounding box center [410, 312] width 322 height 33
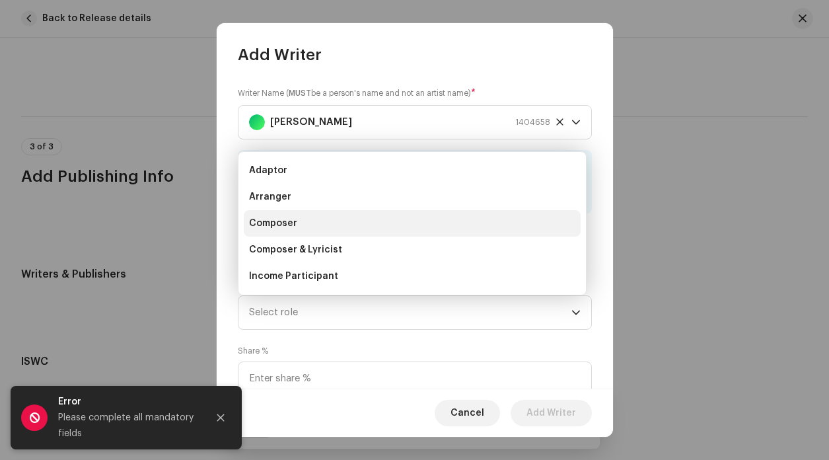
click at [290, 218] on span "Composer" at bounding box center [273, 223] width 48 height 13
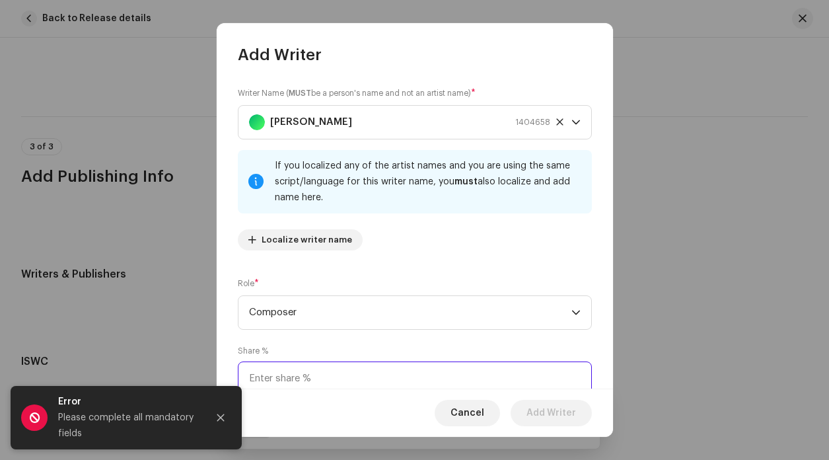
click at [312, 379] on input at bounding box center [415, 378] width 354 height 34
type input "100.00"
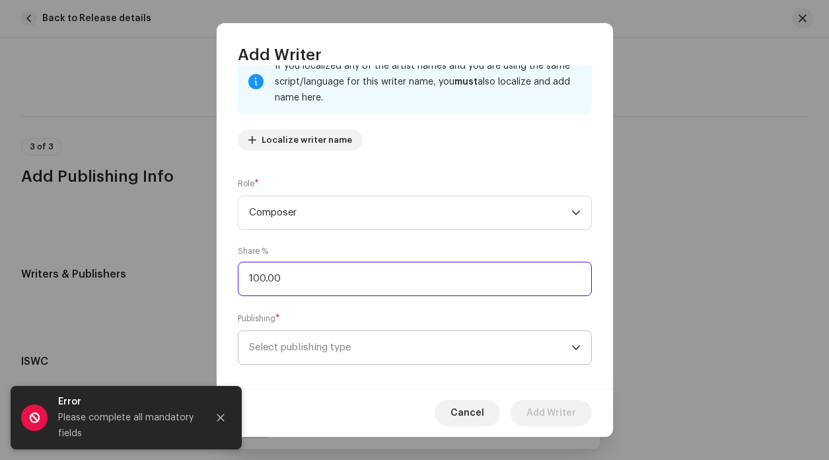
scroll to position [113, 0]
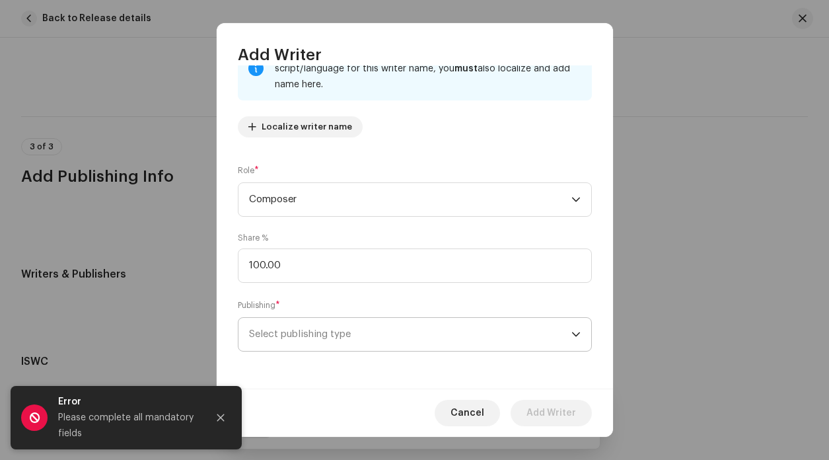
click at [359, 328] on span "Select publishing type" at bounding box center [410, 334] width 322 height 33
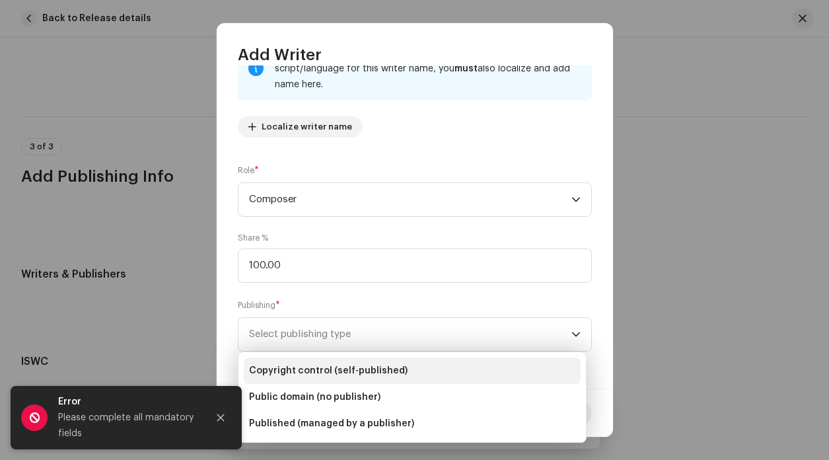
click at [357, 373] on span "Copyright control (self-published)" at bounding box center [328, 370] width 159 height 13
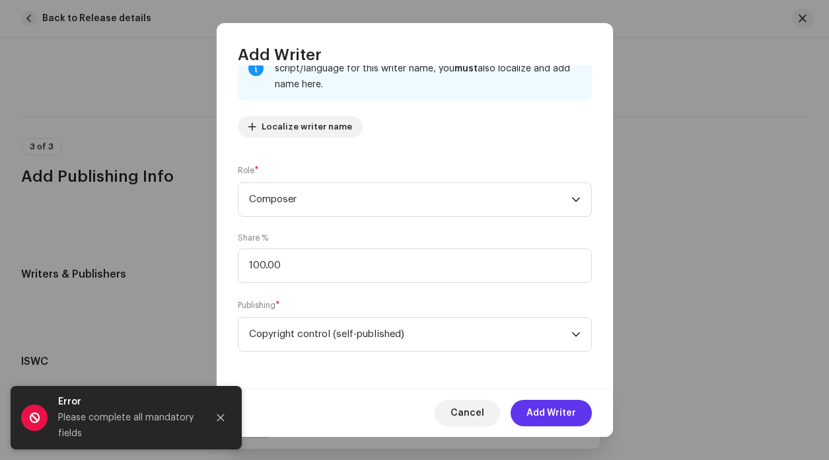
click at [578, 413] on button "Add Writer" at bounding box center [551, 413] width 81 height 26
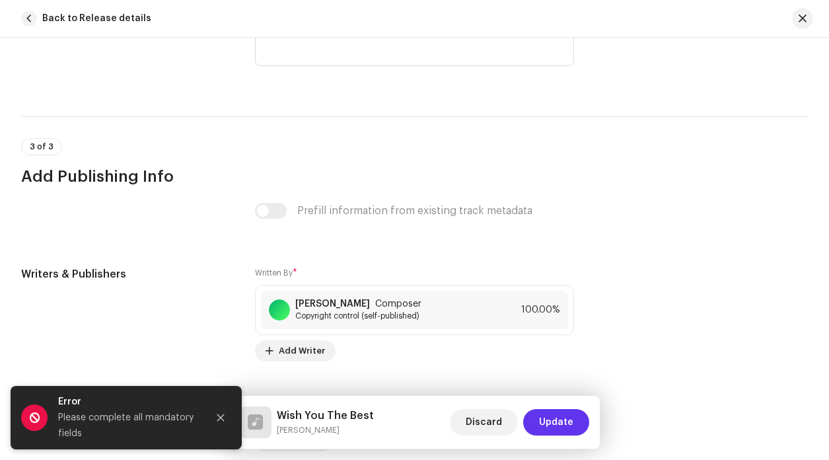
click at [574, 421] on button "Update" at bounding box center [556, 422] width 66 height 26
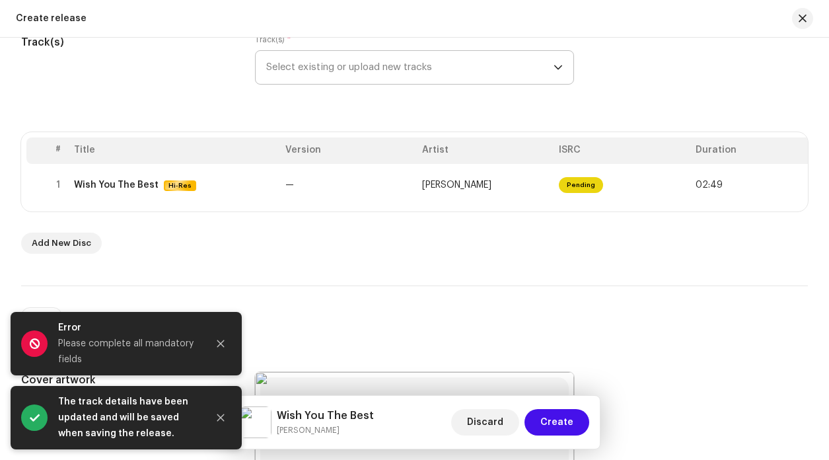
scroll to position [187, 0]
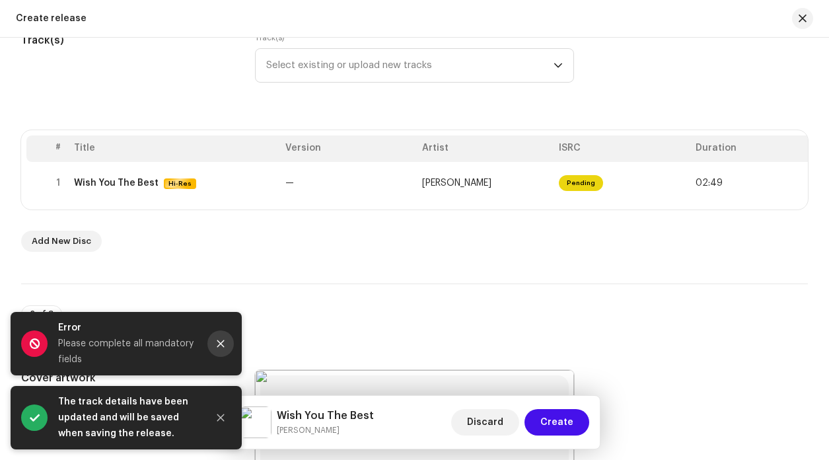
click at [225, 344] on button "Close" at bounding box center [220, 343] width 26 height 26
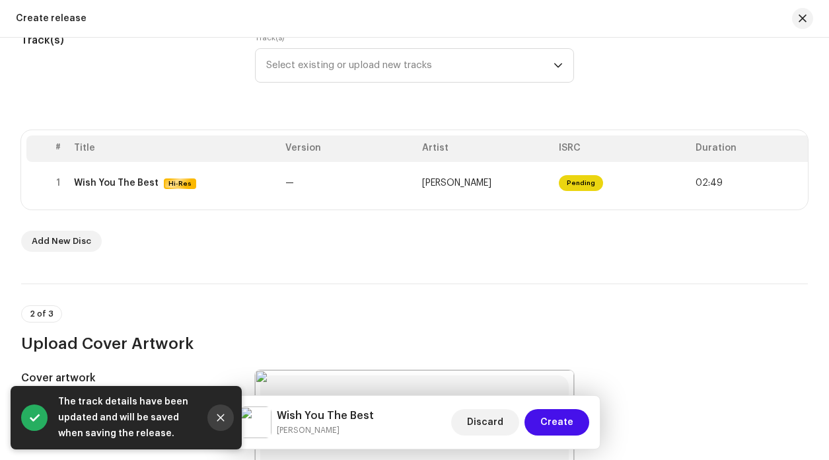
click at [222, 414] on icon "Close" at bounding box center [220, 417] width 9 height 9
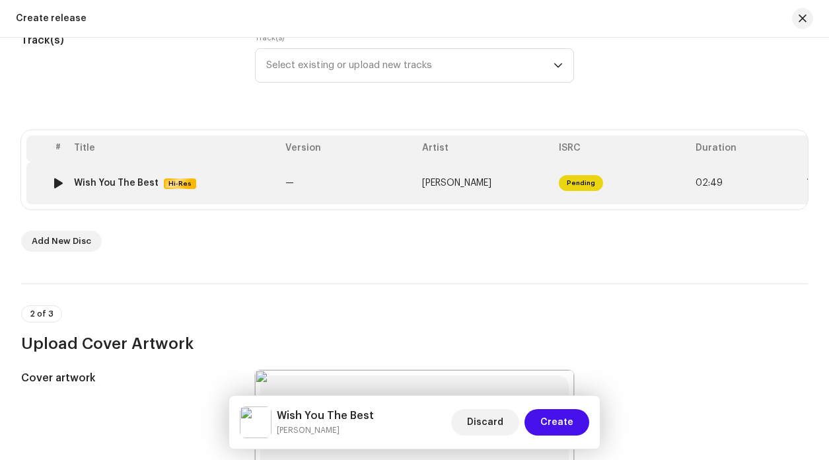
click at [303, 180] on td "—" at bounding box center [348, 183] width 137 height 42
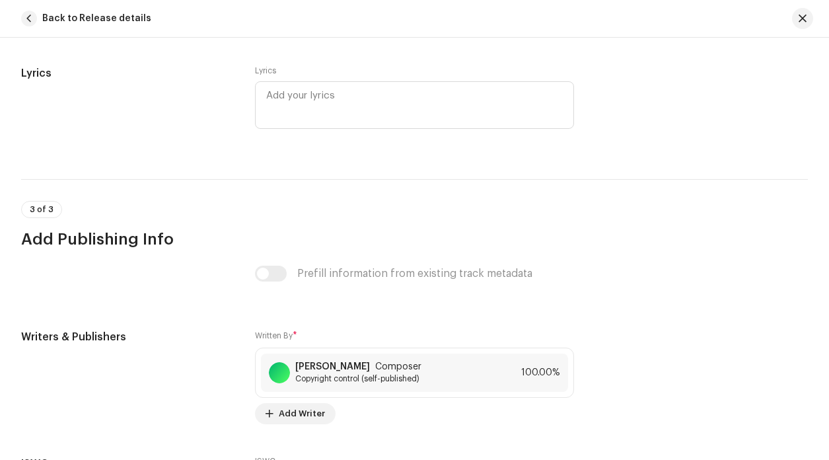
scroll to position [2660, 0]
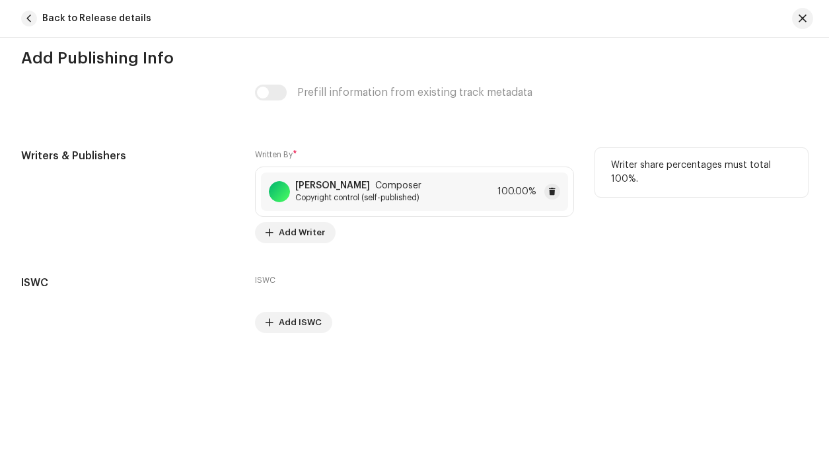
click at [475, 182] on div "Lewis Capaldi Composer Copyright control (self-published) 100.00%" at bounding box center [414, 191] width 307 height 38
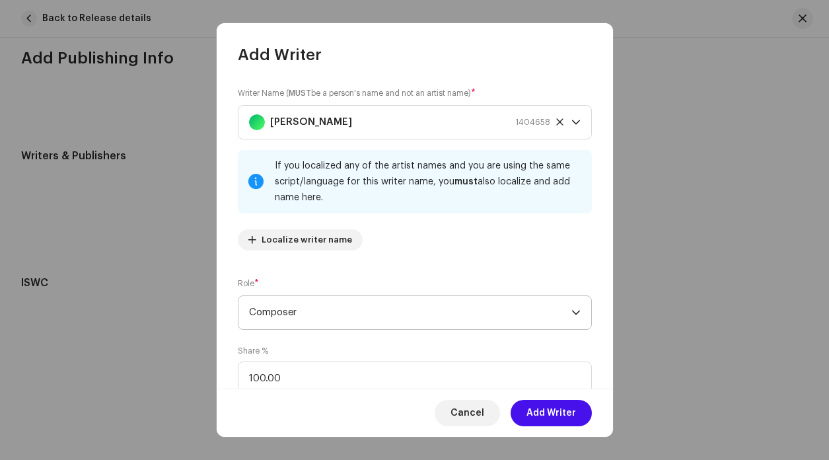
click at [433, 306] on span "Composer" at bounding box center [410, 312] width 322 height 33
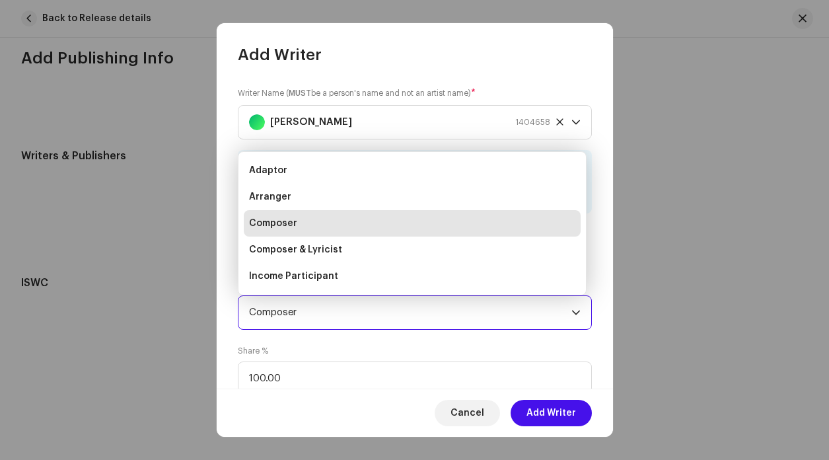
scroll to position [21, 0]
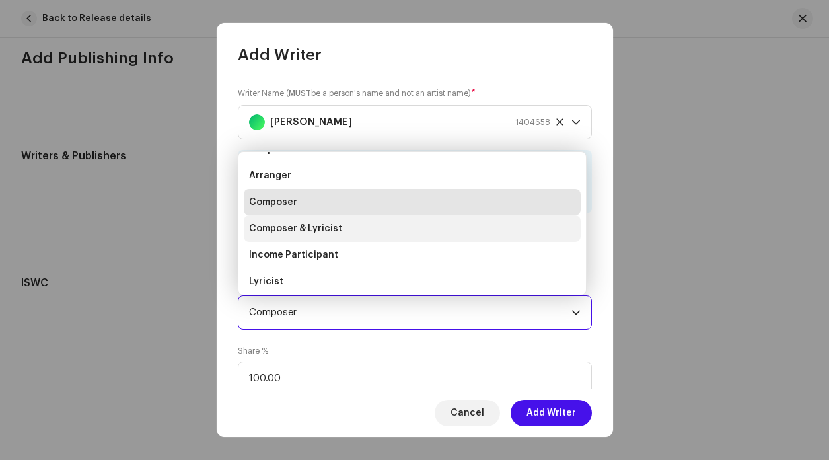
click at [410, 235] on li "Composer & Lyricist" at bounding box center [412, 228] width 337 height 26
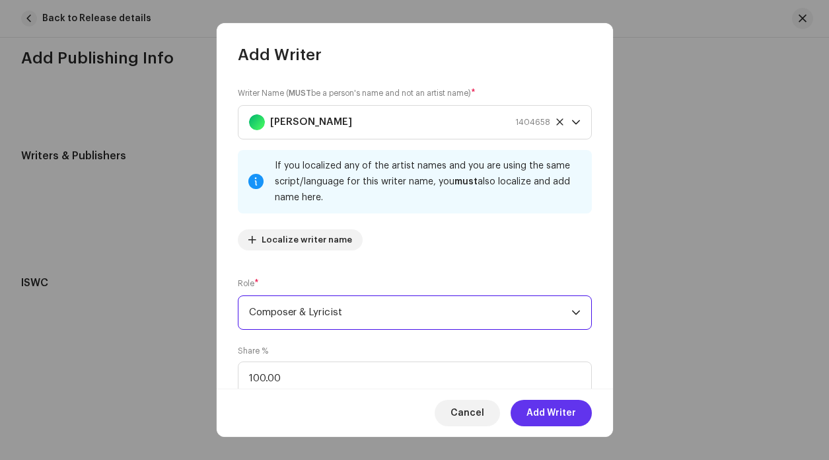
click at [554, 408] on span "Add Writer" at bounding box center [552, 413] width 50 height 26
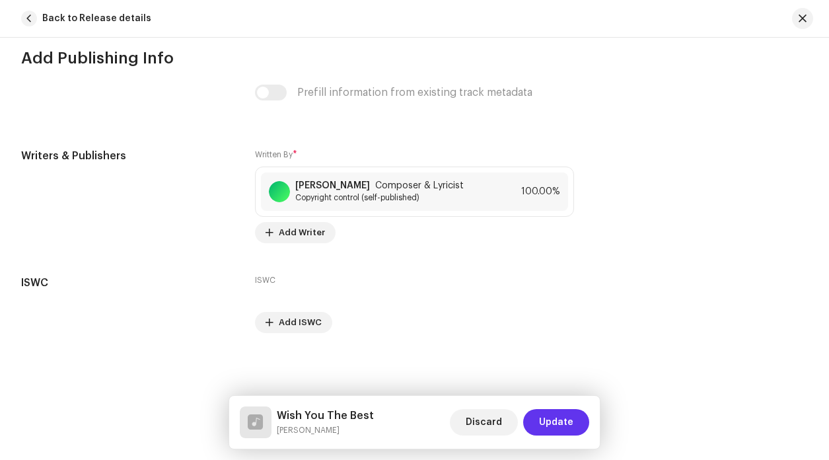
click at [565, 426] on span "Update" at bounding box center [556, 422] width 34 height 26
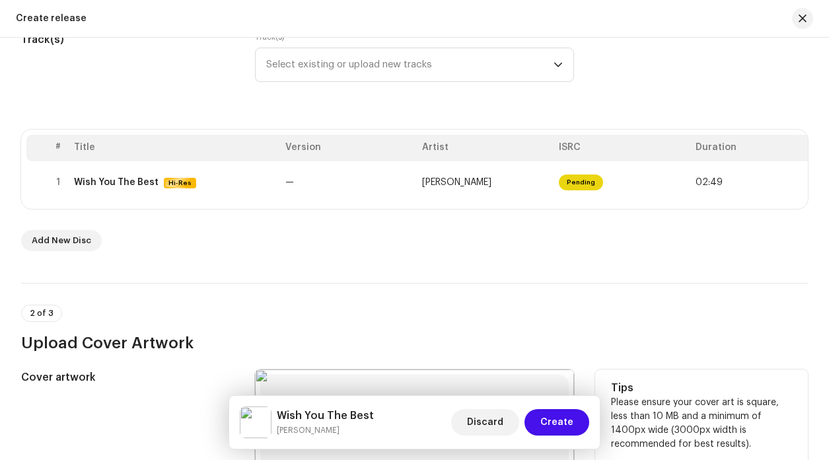
scroll to position [229, 0]
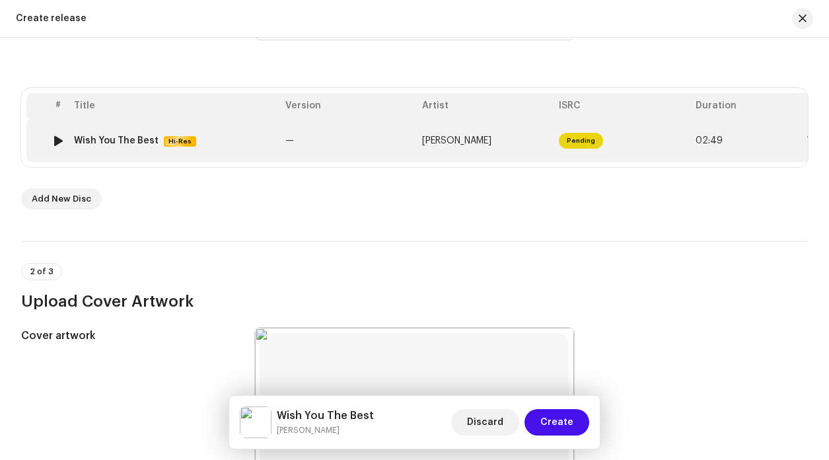
click at [349, 135] on td "—" at bounding box center [348, 141] width 137 height 42
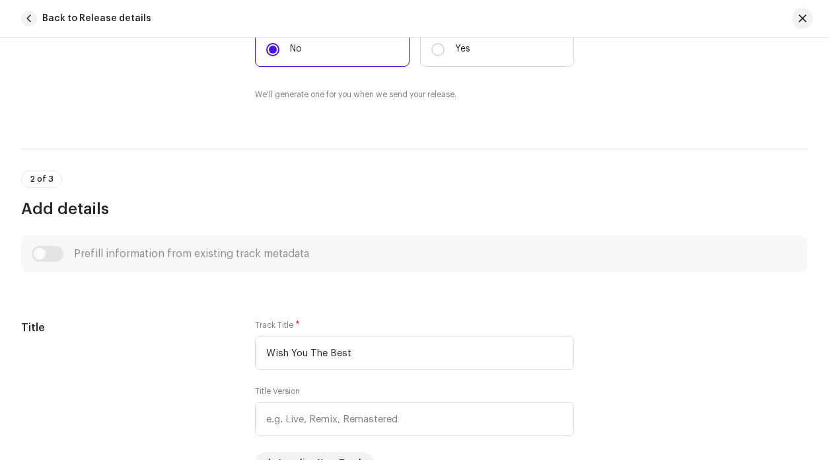
scroll to position [188, 0]
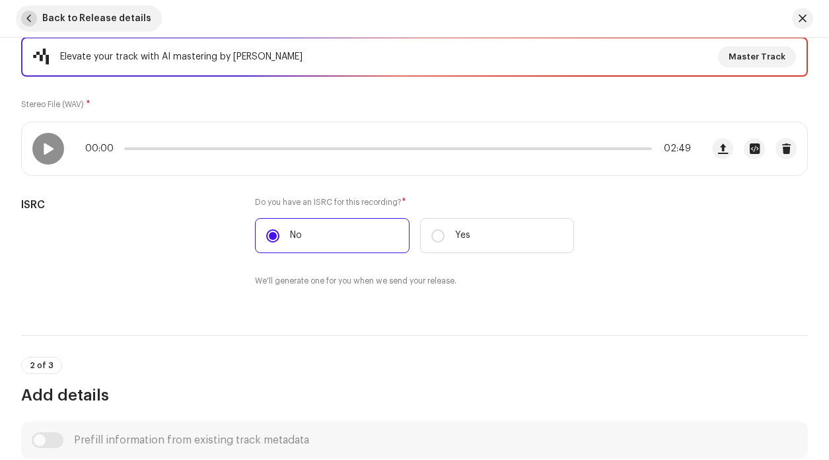
click at [32, 18] on span "button" at bounding box center [29, 19] width 16 height 16
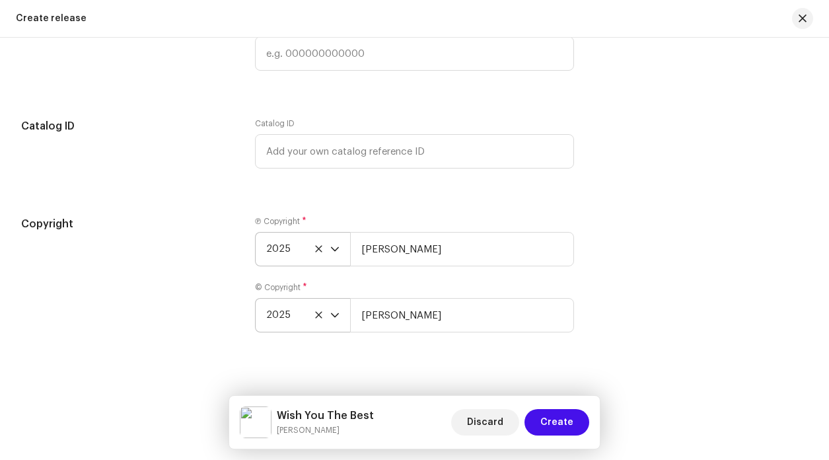
scroll to position [2135, 0]
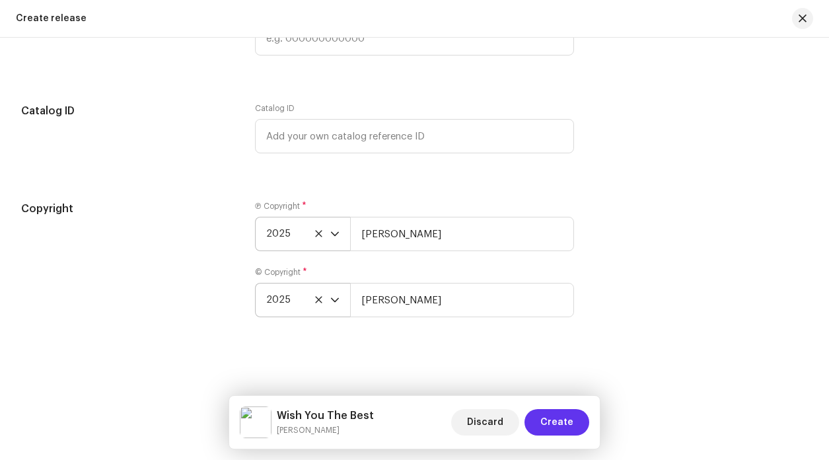
click at [577, 419] on button "Create" at bounding box center [557, 422] width 65 height 26
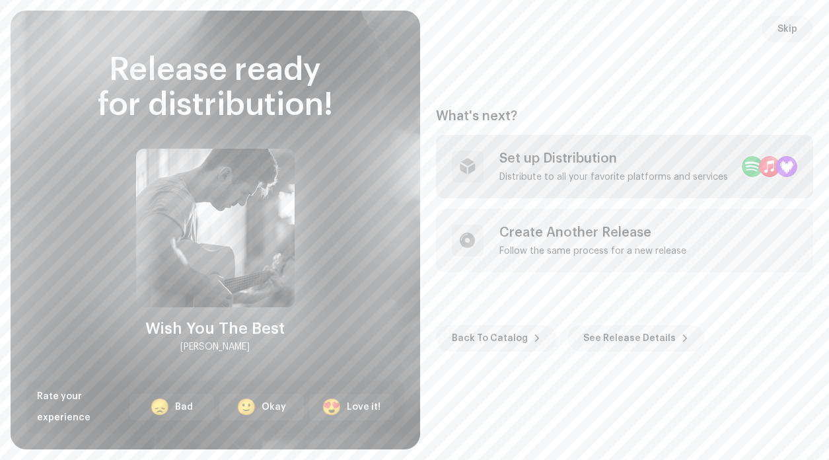
click at [549, 163] on div "Set up Distribution" at bounding box center [613, 159] width 229 height 16
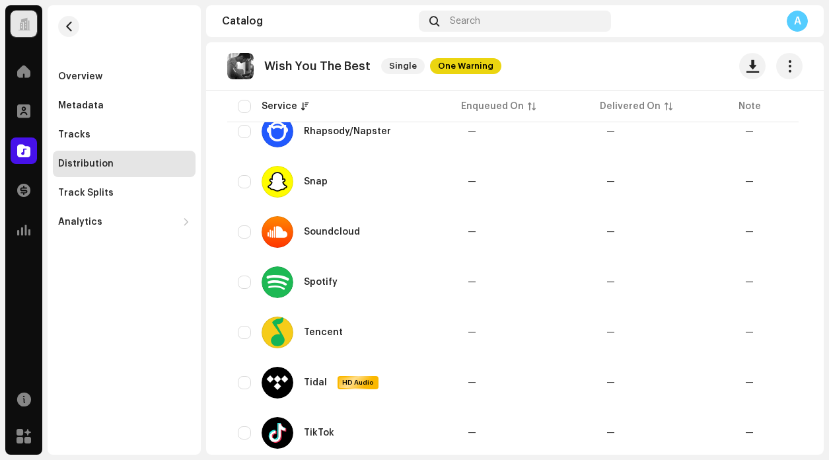
scroll to position [1293, 0]
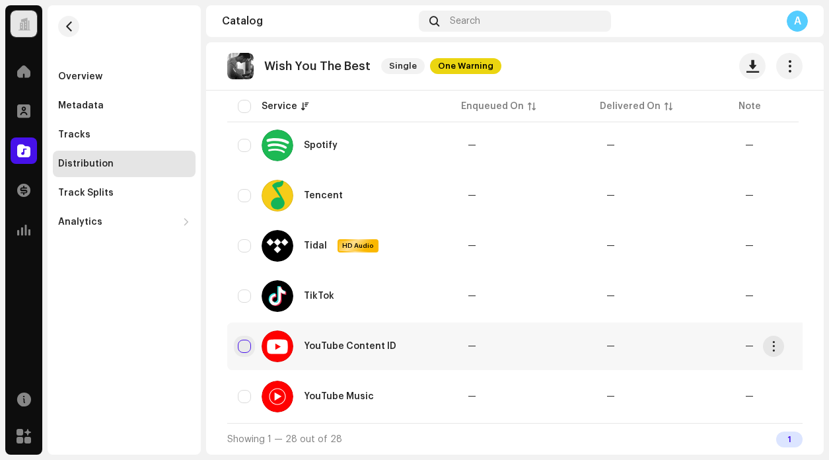
click at [242, 340] on input "checkbox" at bounding box center [244, 346] width 13 height 13
checkbox input "true"
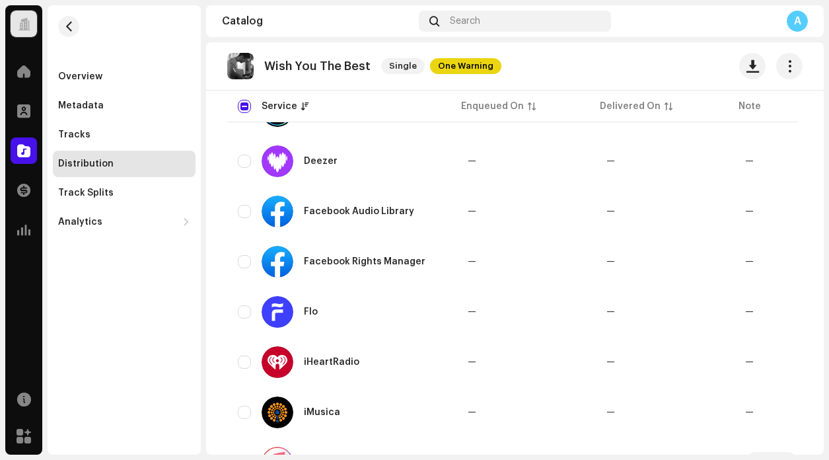
scroll to position [0, 0]
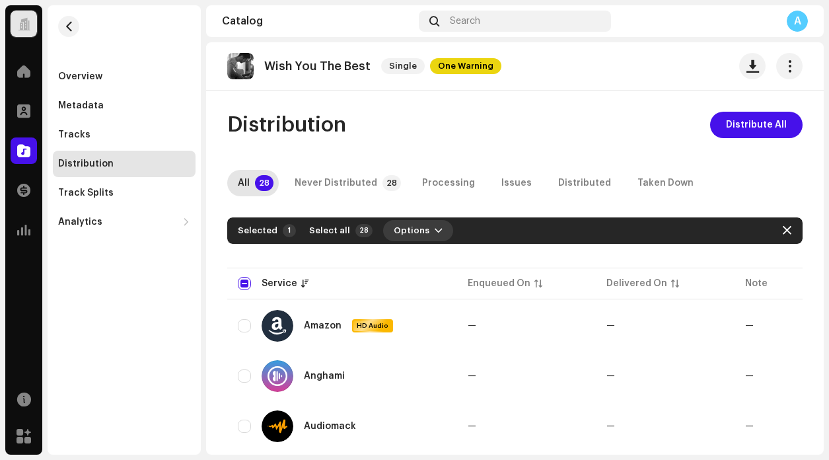
click at [414, 231] on span "Options" at bounding box center [412, 230] width 36 height 26
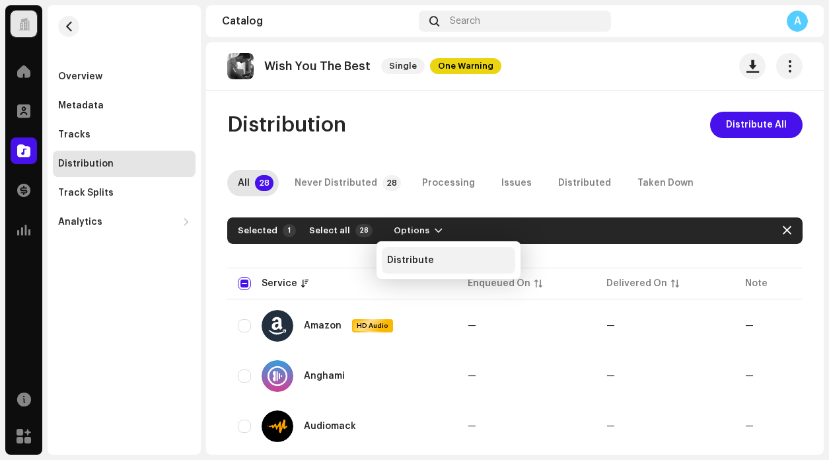
click at [428, 264] on span "Distribute" at bounding box center [410, 260] width 47 height 11
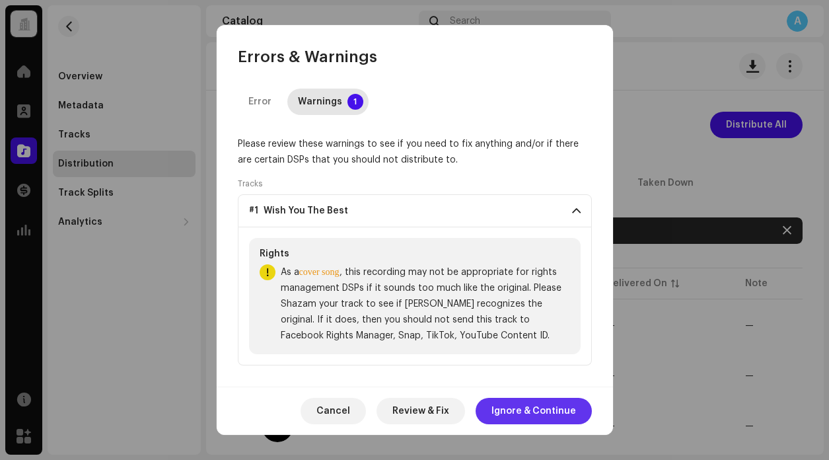
click at [529, 417] on span "Ignore & Continue" at bounding box center [533, 411] width 85 height 26
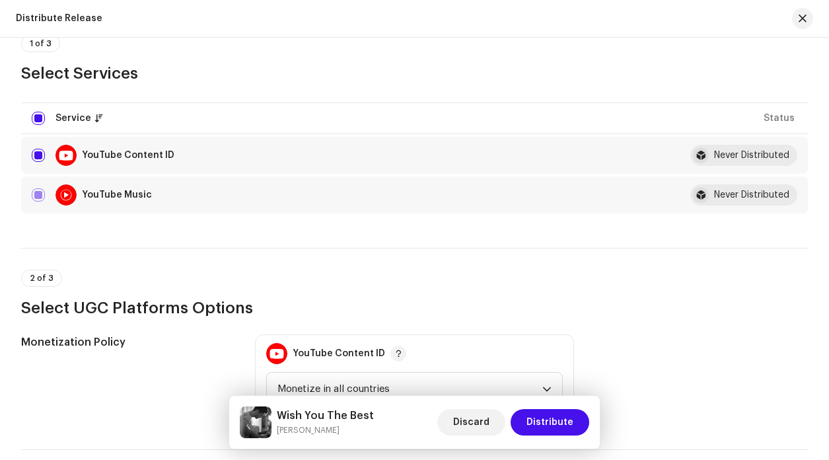
scroll to position [126, 0]
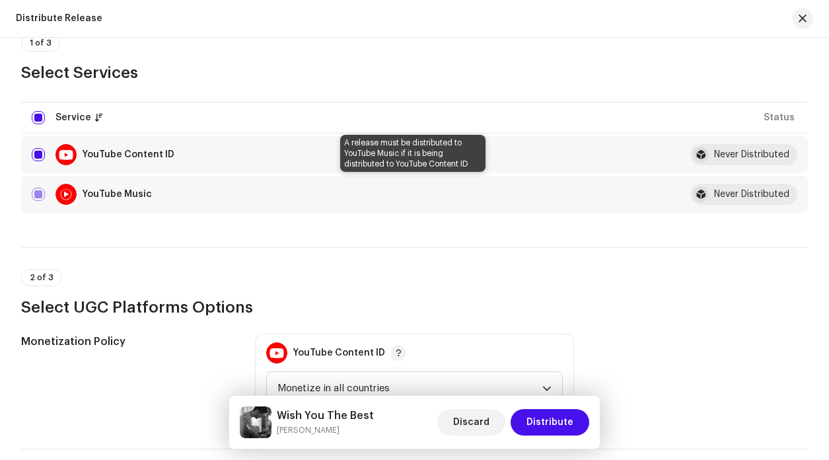
click at [46, 193] on div "YouTube Music" at bounding box center [345, 194] width 627 height 21
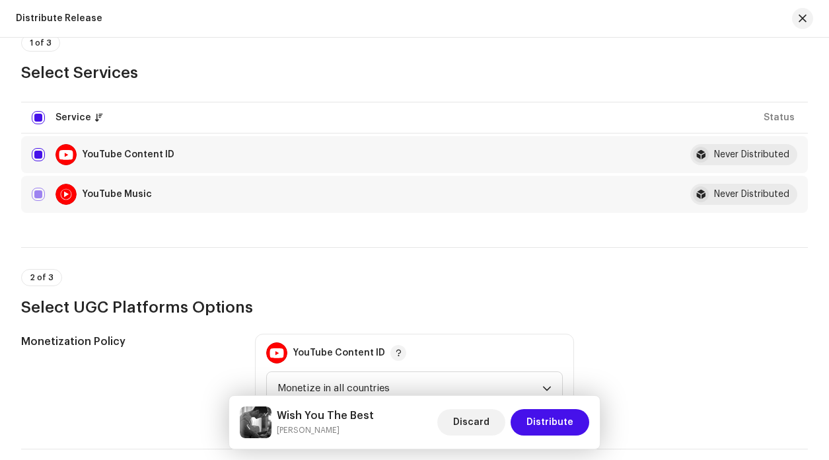
click at [39, 193] on div "YouTube Music" at bounding box center [345, 194] width 627 height 21
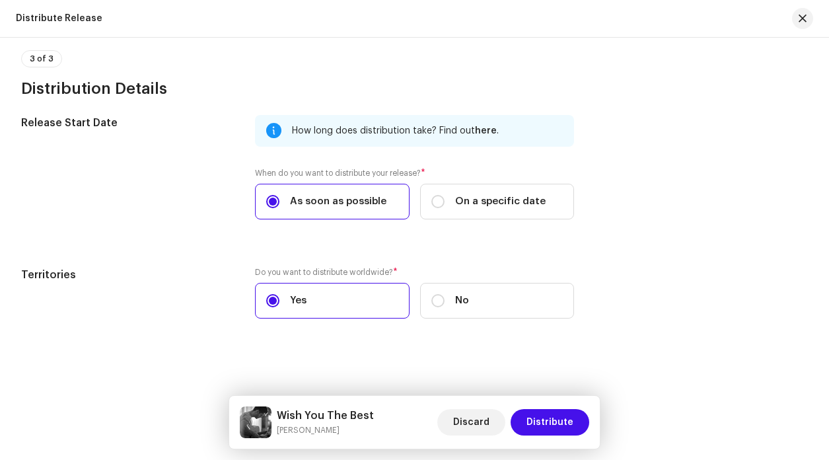
scroll to position [548, 0]
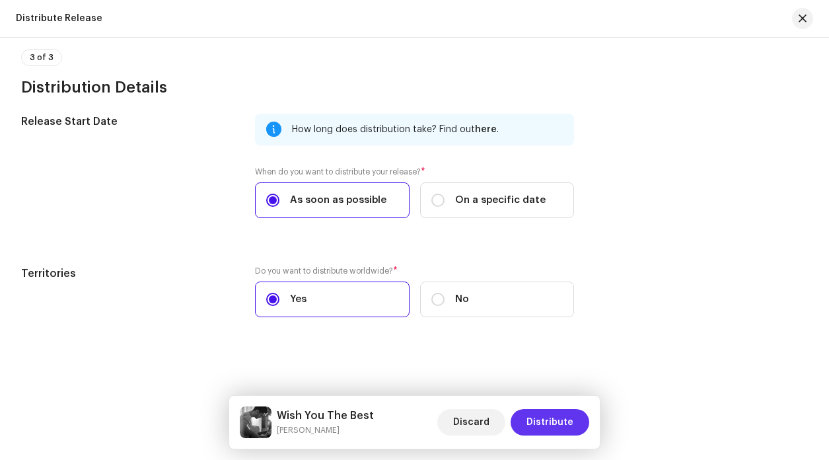
click at [562, 421] on span "Distribute" at bounding box center [550, 422] width 47 height 26
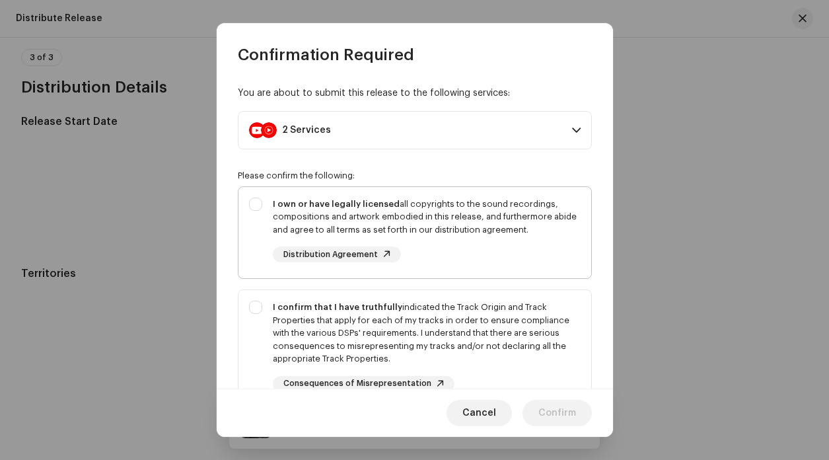
click at [439, 231] on div "I own or have legally licensed all copyrights to the sound recordings, composit…" at bounding box center [427, 217] width 308 height 39
checkbox input "true"
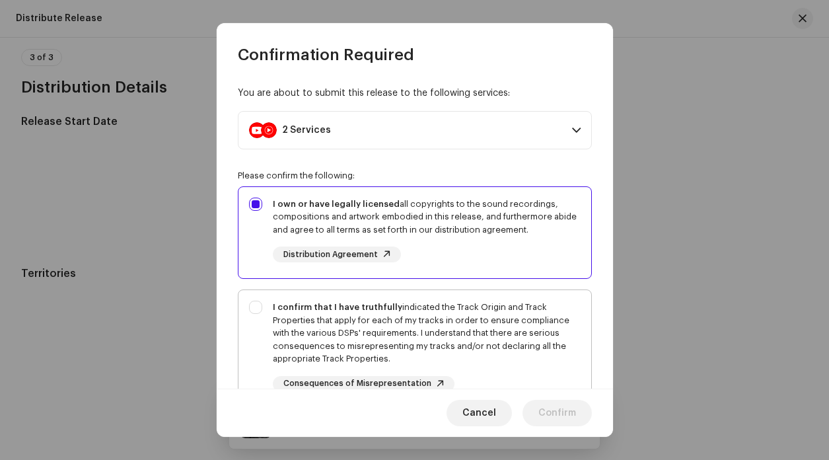
click at [451, 323] on div "I confirm that I have truthfully indicated the Track Origin and Track Propertie…" at bounding box center [427, 333] width 308 height 65
checkbox input "true"
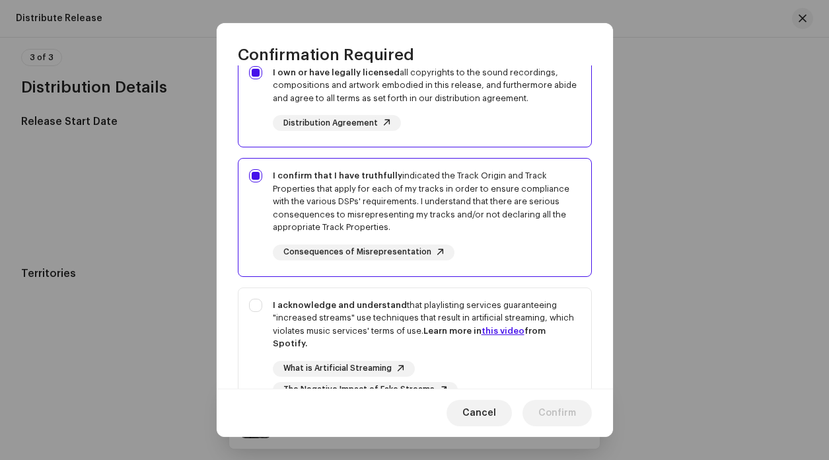
scroll to position [162, 0]
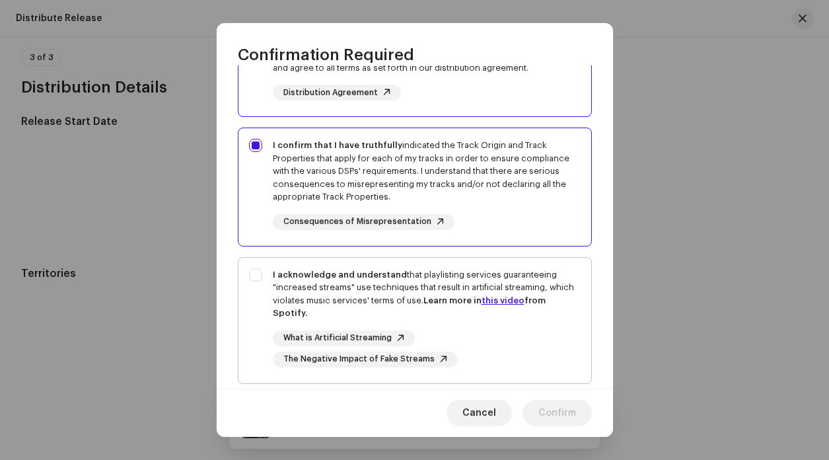
click at [414, 310] on div "I acknowledge and understand that playlisting services guaranteeing "increased …" at bounding box center [427, 294] width 308 height 52
checkbox input "true"
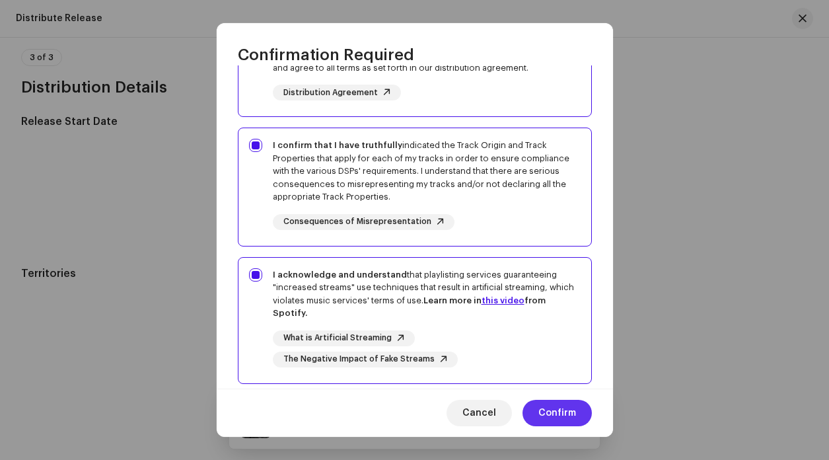
click at [547, 414] on span "Confirm" at bounding box center [557, 413] width 38 height 26
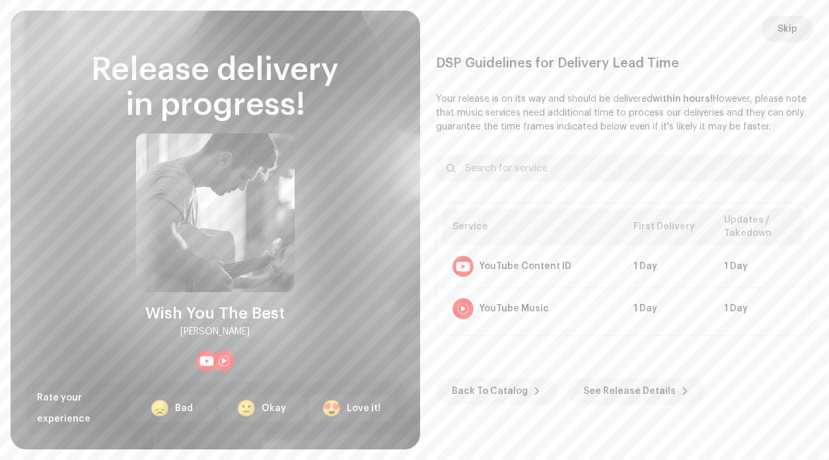
click at [801, 34] on button "Skip" at bounding box center [788, 29] width 52 height 26
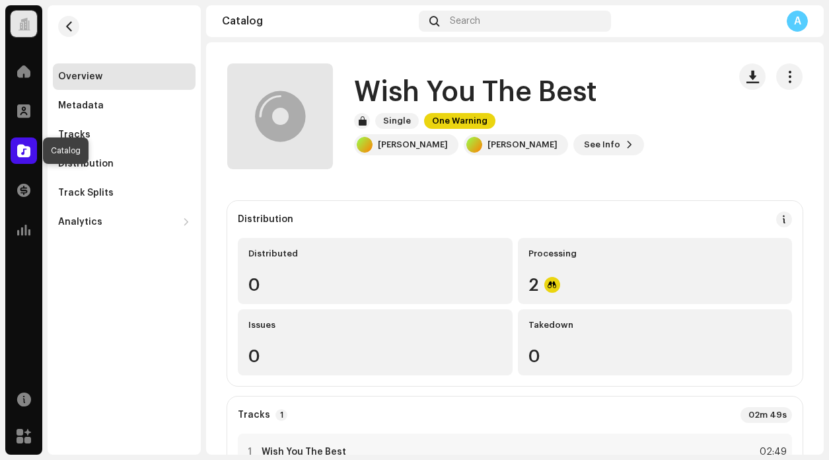
click at [29, 145] on span at bounding box center [23, 150] width 13 height 11
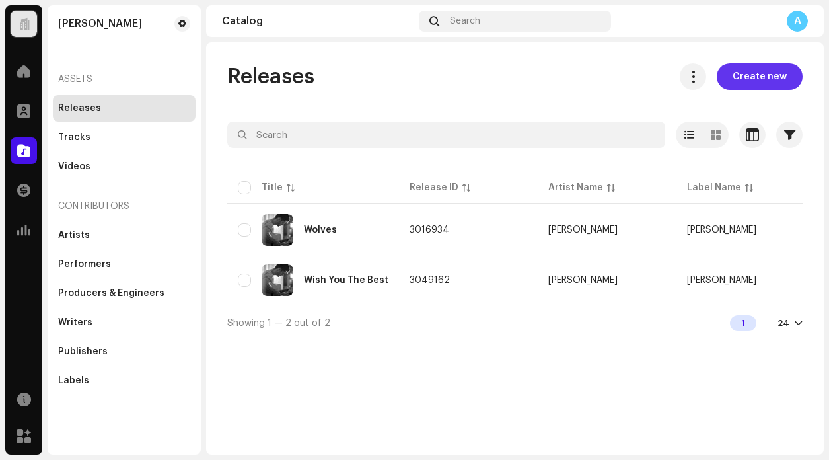
click at [772, 73] on span "Create new" at bounding box center [760, 76] width 54 height 26
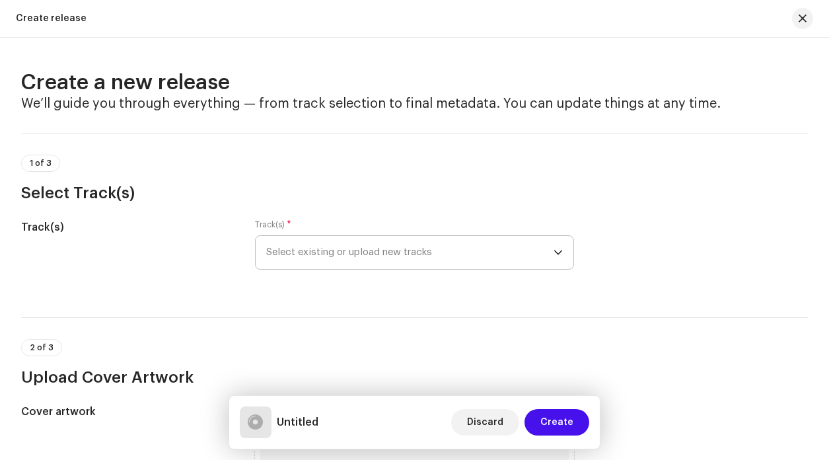
click at [562, 265] on p-select "Select existing or upload new tracks" at bounding box center [414, 252] width 319 height 34
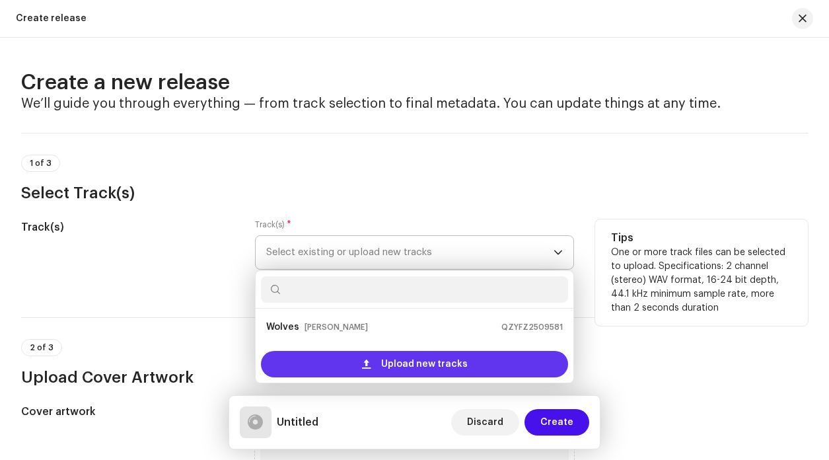
click at [431, 360] on span "Upload new tracks" at bounding box center [424, 364] width 87 height 26
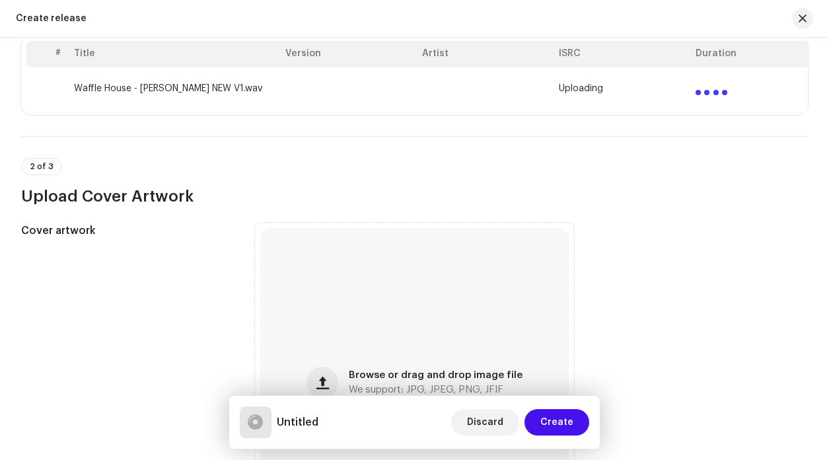
scroll to position [293, 0]
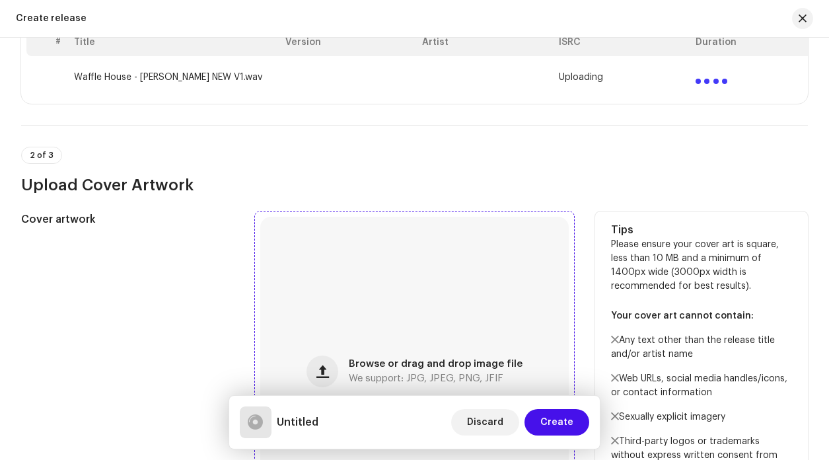
click at [393, 353] on div "Browse or drag and drop image file We support: JPG, JPEG, PNG, JFIF" at bounding box center [414, 371] width 309 height 309
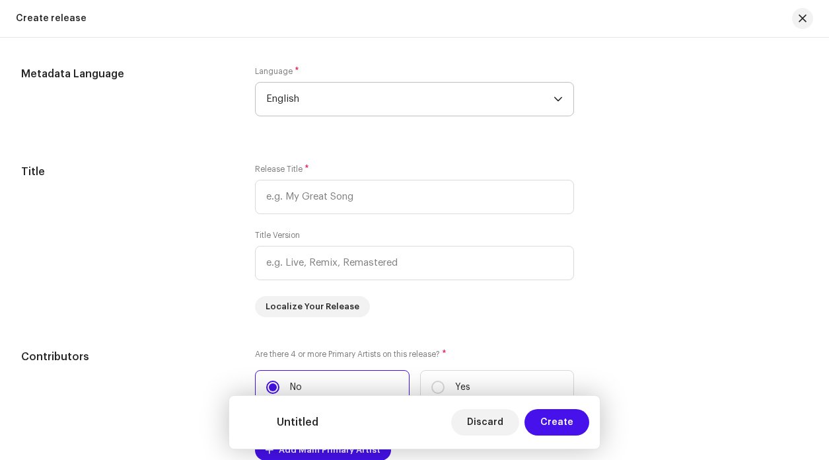
scroll to position [1171, 0]
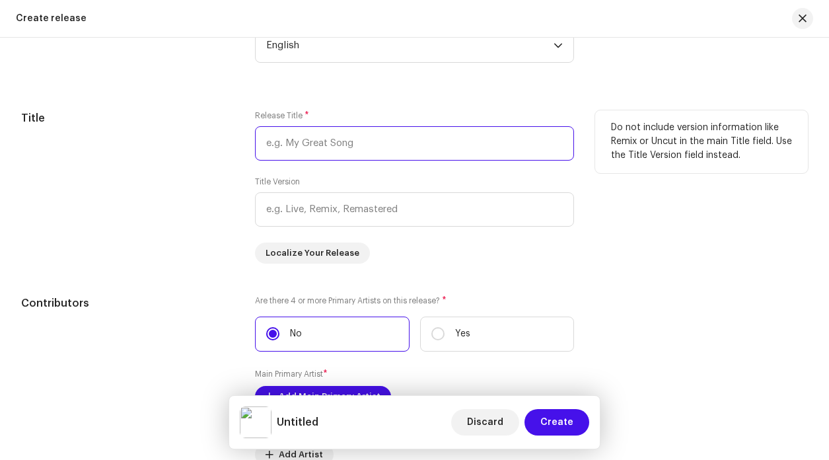
click at [320, 140] on input "text" at bounding box center [414, 143] width 319 height 34
paste input "Waffle House"
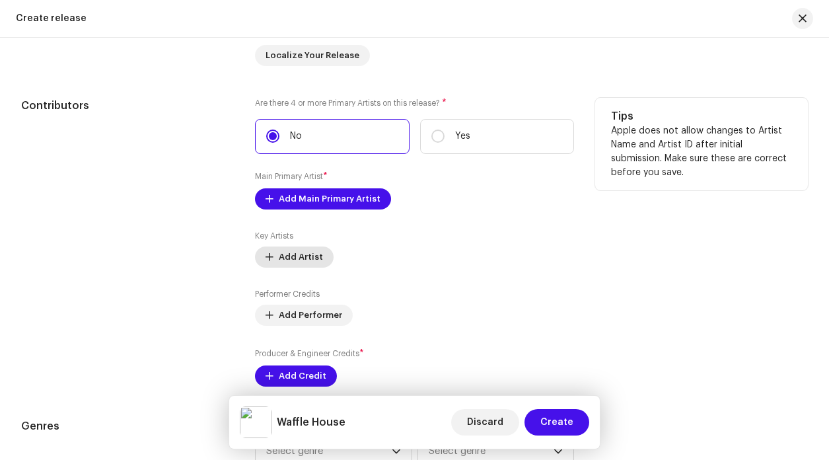
scroll to position [1373, 0]
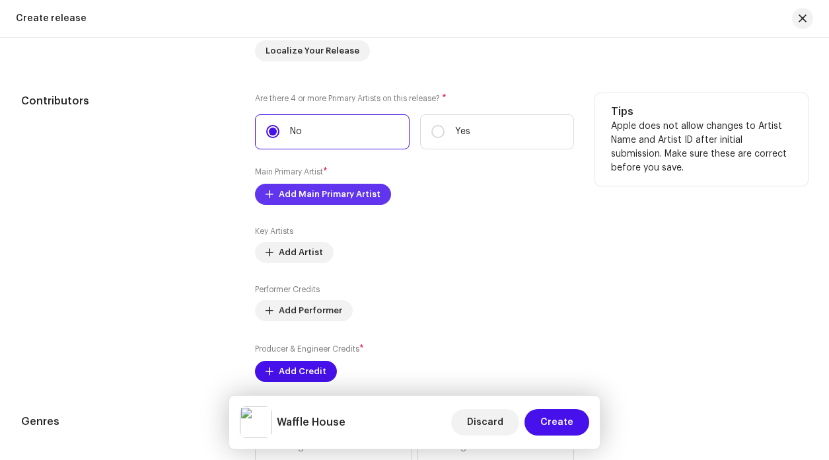
type input "Waffle House"
click at [322, 199] on span "Add Main Primary Artist" at bounding box center [330, 194] width 102 height 26
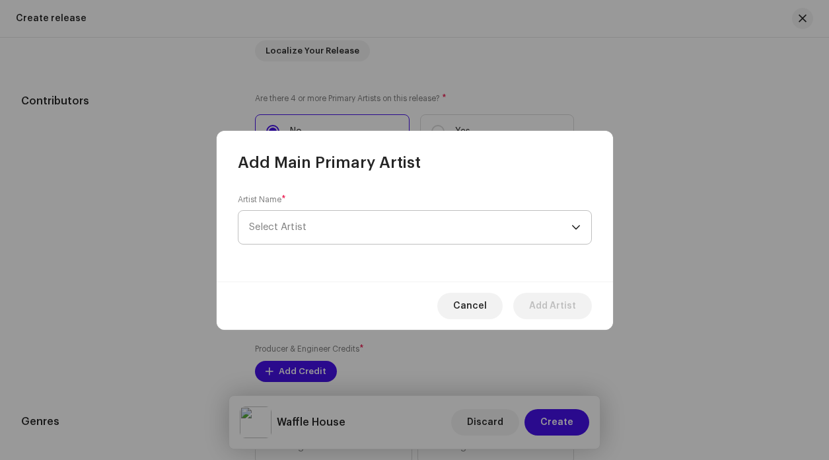
click at [359, 219] on span "Select Artist" at bounding box center [410, 227] width 322 height 33
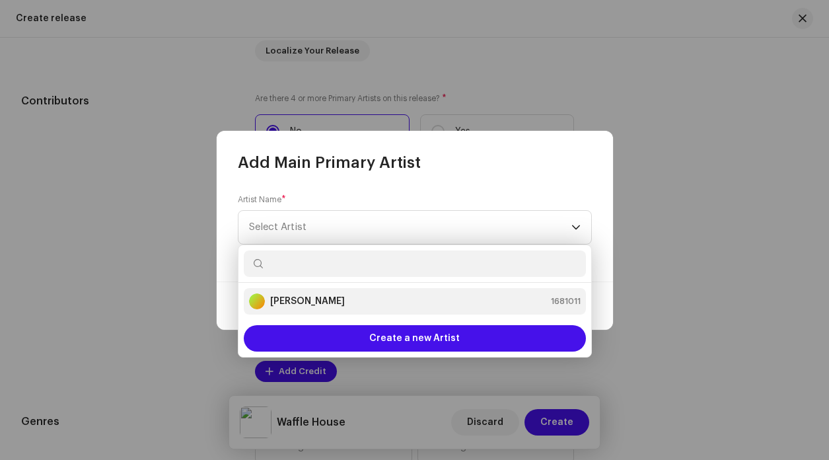
click at [324, 301] on strong "[PERSON_NAME]" at bounding box center [307, 301] width 75 height 13
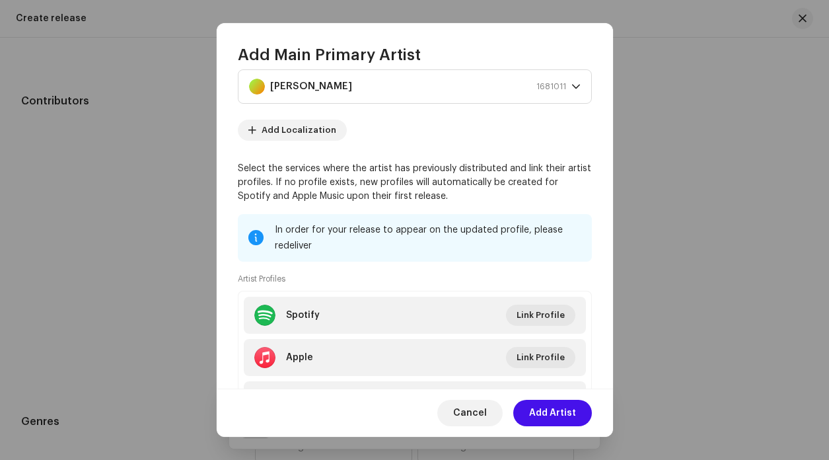
scroll to position [40, 0]
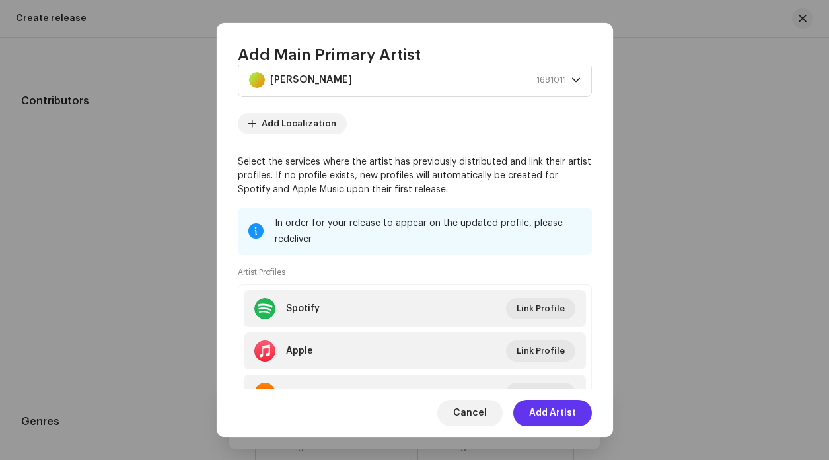
click at [545, 411] on span "Add Artist" at bounding box center [552, 413] width 47 height 26
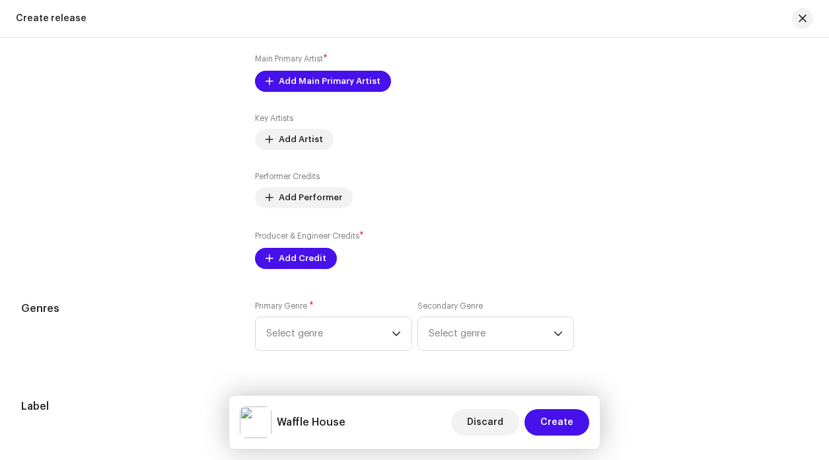
scroll to position [1513, 0]
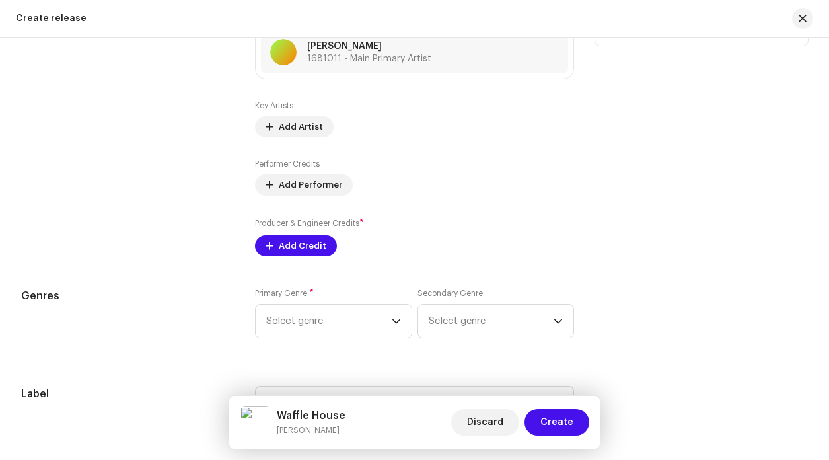
click at [301, 238] on div "Producer & Engineer Credits * Add Credit" at bounding box center [414, 237] width 319 height 40
click at [297, 252] on span "Add Credit" at bounding box center [303, 246] width 48 height 26
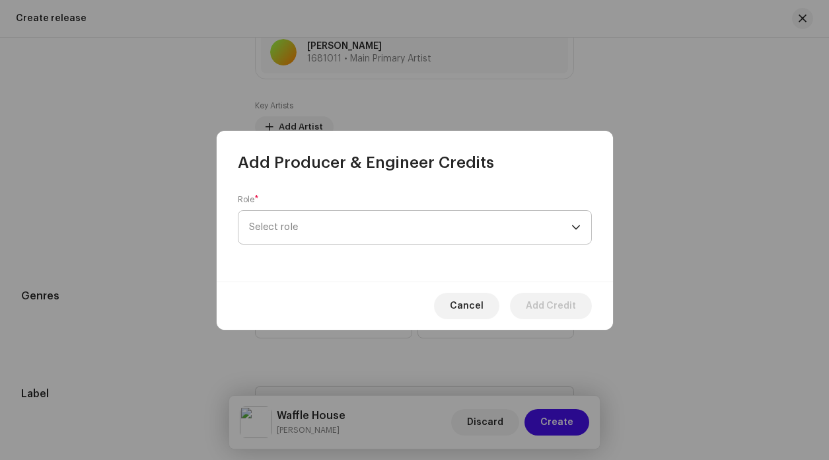
click at [319, 220] on span "Select role" at bounding box center [410, 227] width 322 height 33
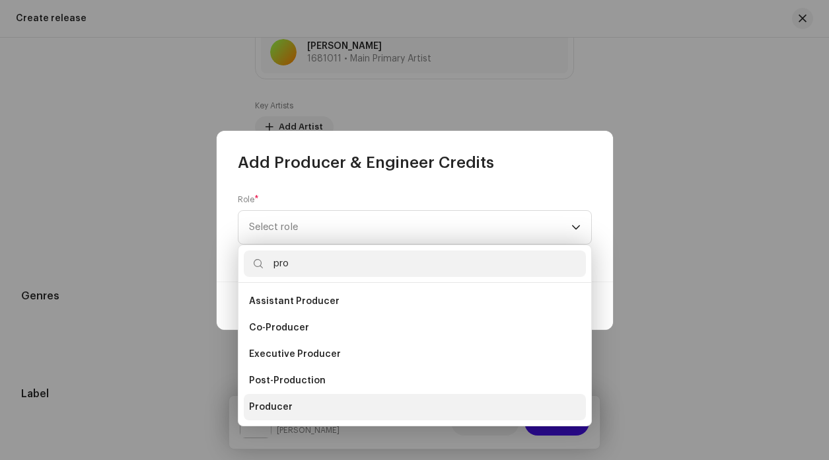
type input "pro"
click at [277, 407] on span "Producer" at bounding box center [271, 406] width 44 height 13
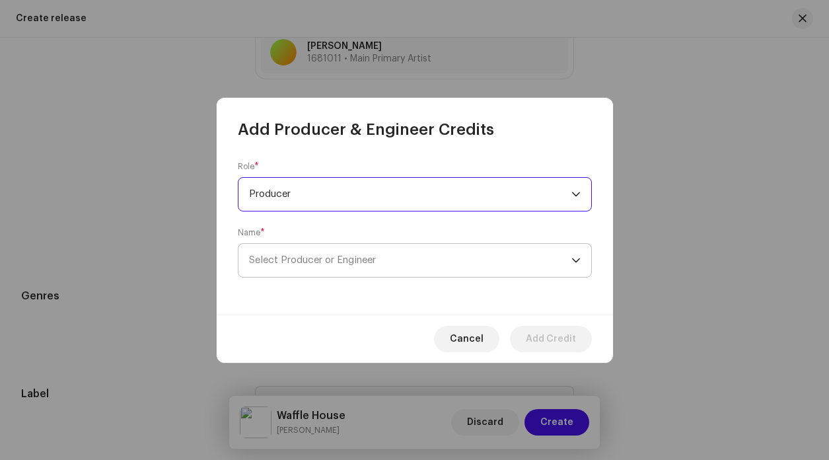
click at [402, 267] on span "Select Producer or Engineer" at bounding box center [410, 260] width 322 height 33
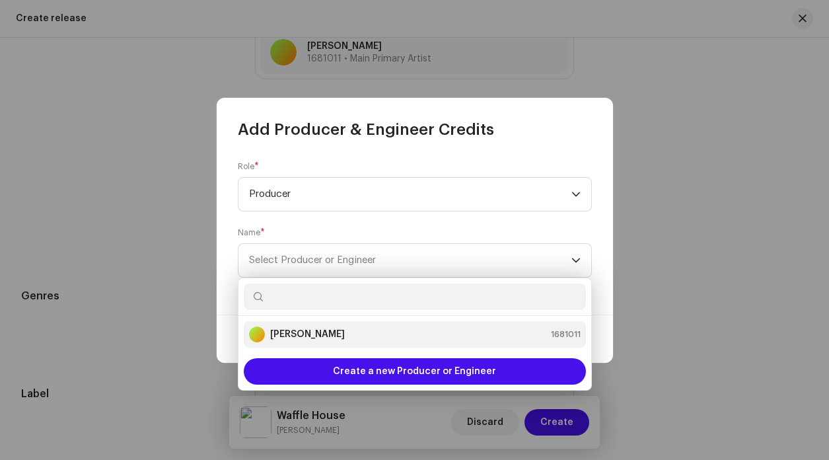
click at [334, 330] on strong "[PERSON_NAME]" at bounding box center [307, 334] width 75 height 13
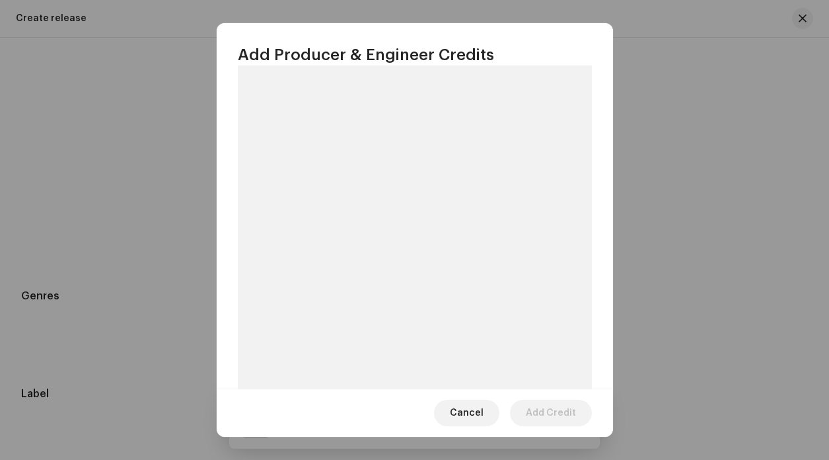
scroll to position [172, 0]
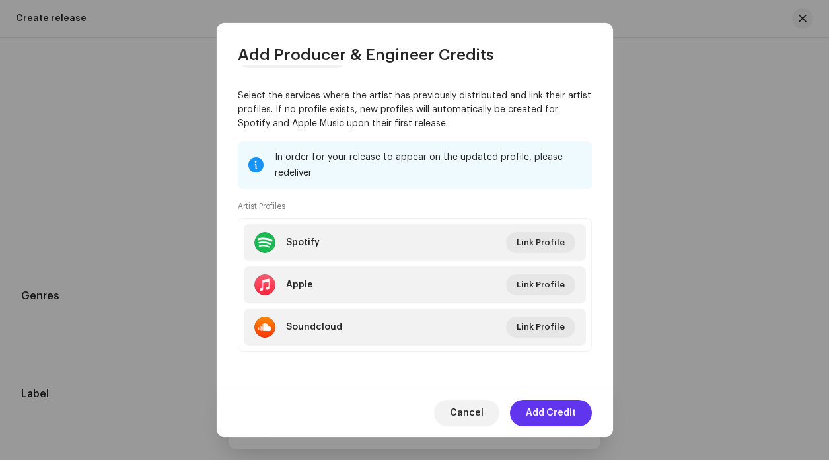
click at [546, 404] on span "Add Credit" at bounding box center [551, 413] width 50 height 26
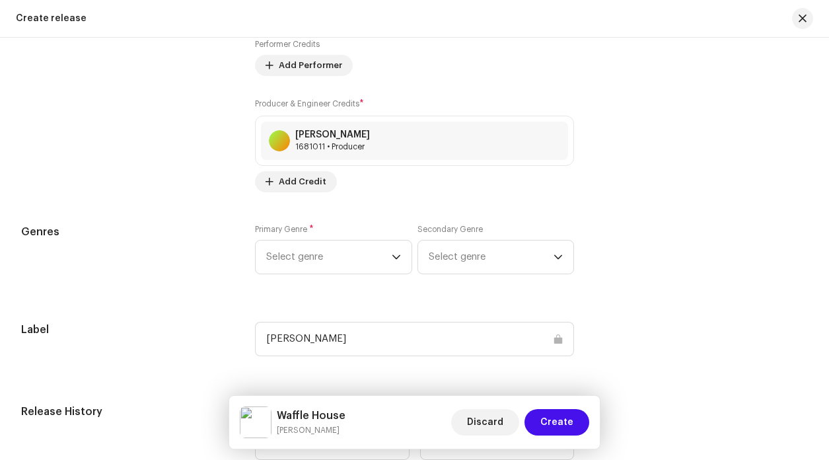
scroll to position [1604, 0]
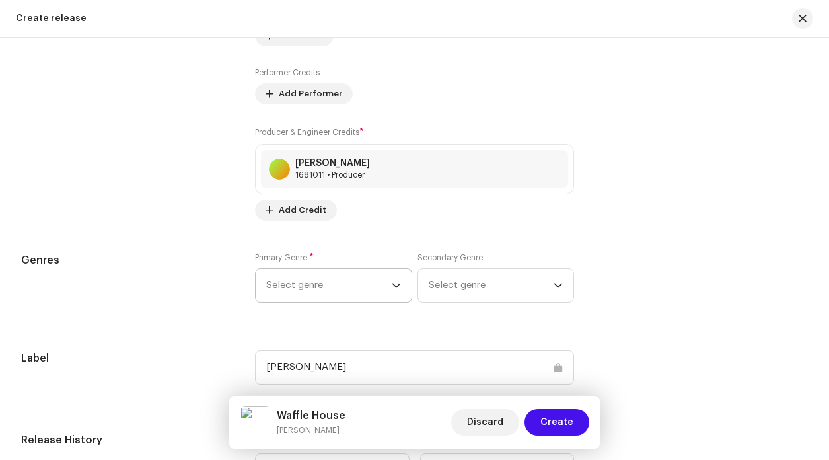
click at [379, 291] on span "Select genre" at bounding box center [329, 285] width 126 height 33
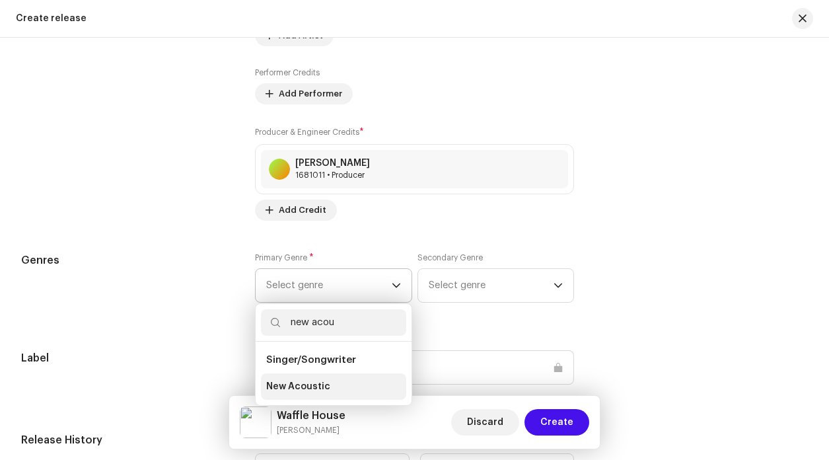
type input "new acou"
click at [319, 388] on span "New Acoustic" at bounding box center [298, 386] width 64 height 13
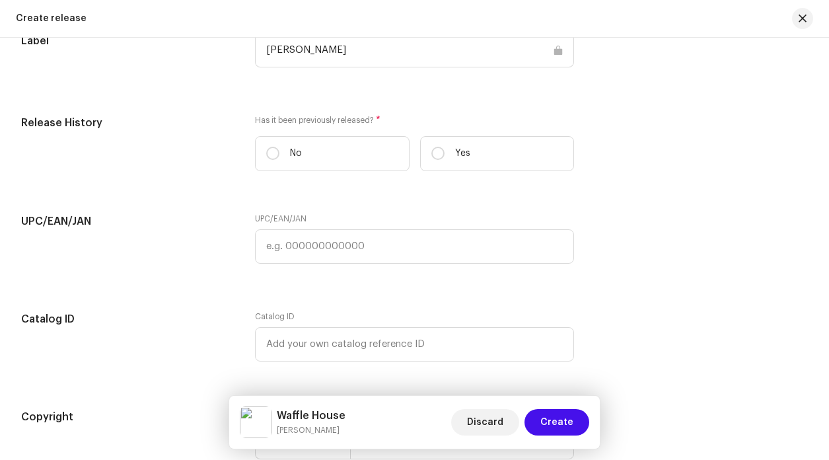
scroll to position [1922, 0]
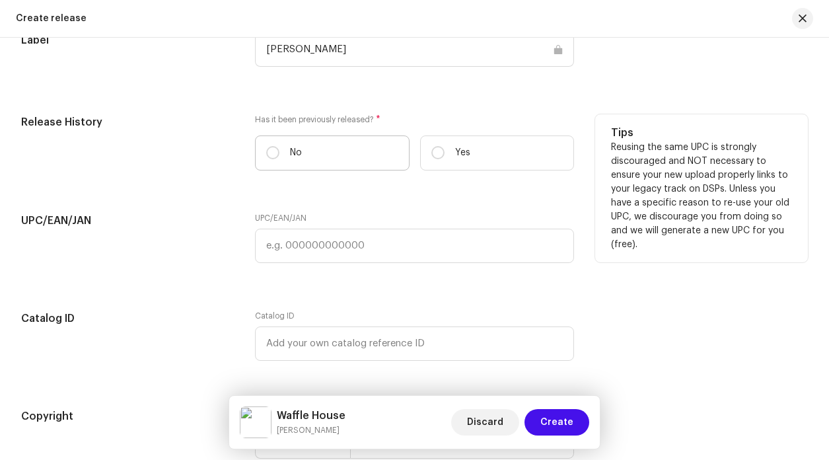
click at [268, 151] on label "No" at bounding box center [332, 152] width 155 height 35
click at [268, 151] on input "No" at bounding box center [272, 152] width 13 height 13
radio input "true"
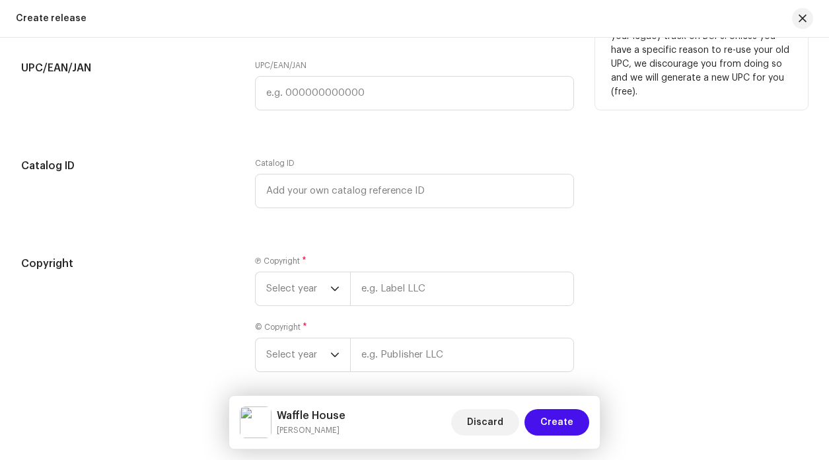
scroll to position [2136, 0]
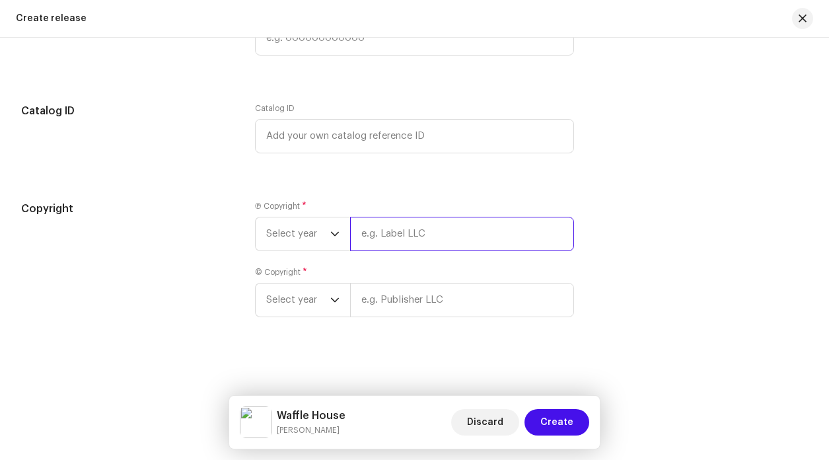
click at [384, 238] on input "text" at bounding box center [462, 234] width 224 height 34
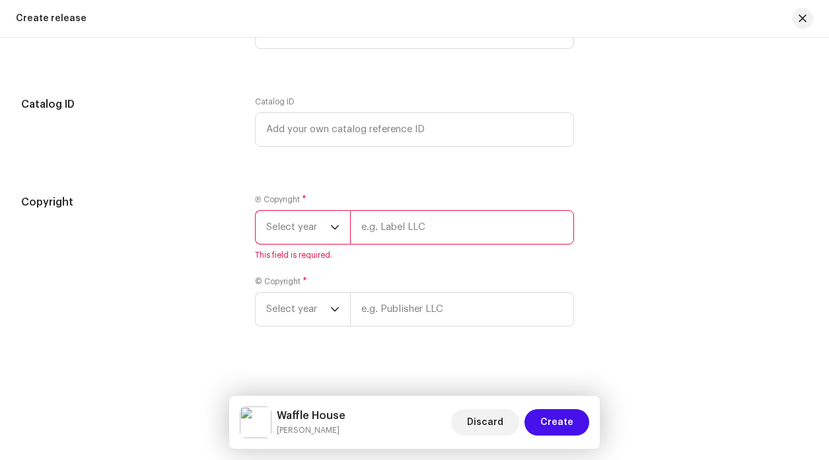
click at [307, 239] on span "Select year" at bounding box center [298, 227] width 64 height 33
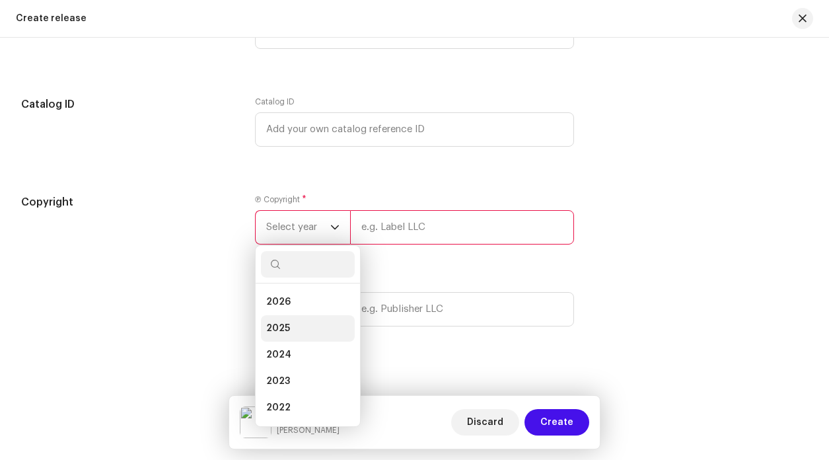
click at [287, 331] on li "2025" at bounding box center [308, 328] width 94 height 26
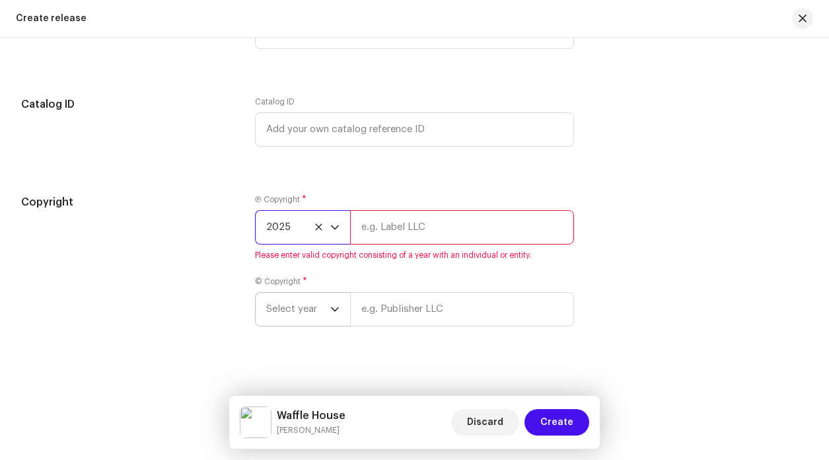
click at [313, 314] on span "Select year" at bounding box center [298, 309] width 64 height 33
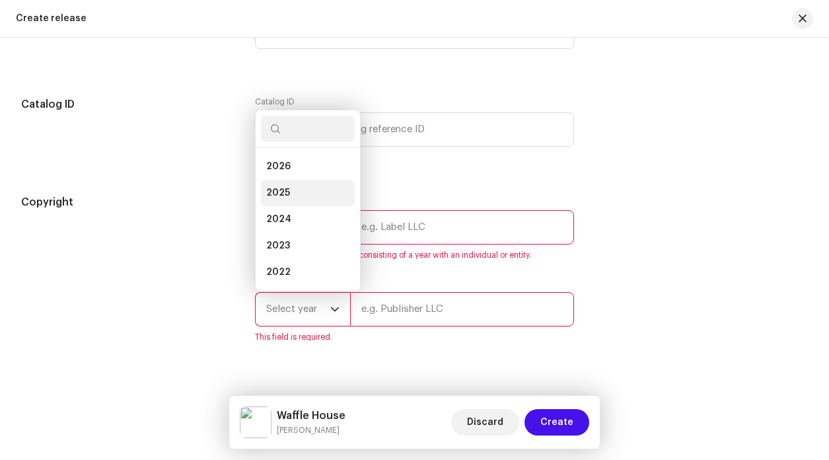
click at [291, 200] on li "2025" at bounding box center [308, 193] width 94 height 26
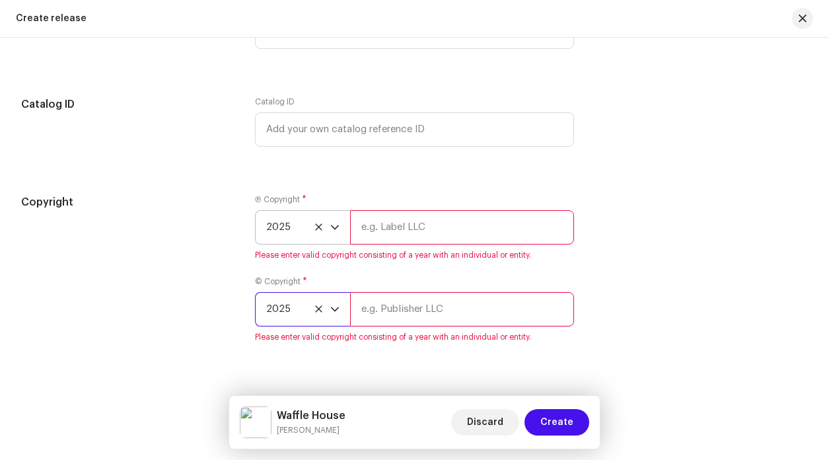
click at [418, 234] on input "text" at bounding box center [462, 227] width 224 height 34
type input "[PERSON_NAME]"
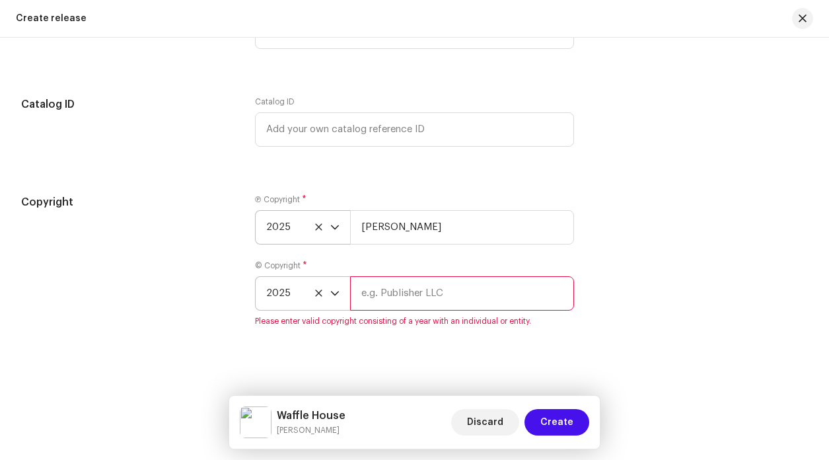
click at [420, 318] on div "© Copyright * 2025 Please enter valid copyright consisting of a year with an in…" at bounding box center [414, 293] width 319 height 66
type input "[PERSON_NAME]"
click at [644, 310] on div "Copyright Ⓟ Copyright * 2025 Ben Woodward © Copyright * 2025 Ben Woodward Pleas…" at bounding box center [414, 268] width 787 height 148
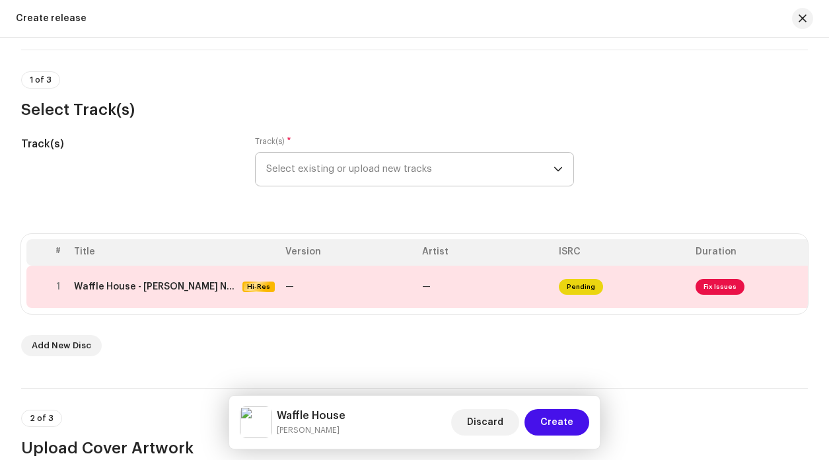
scroll to position [107, 0]
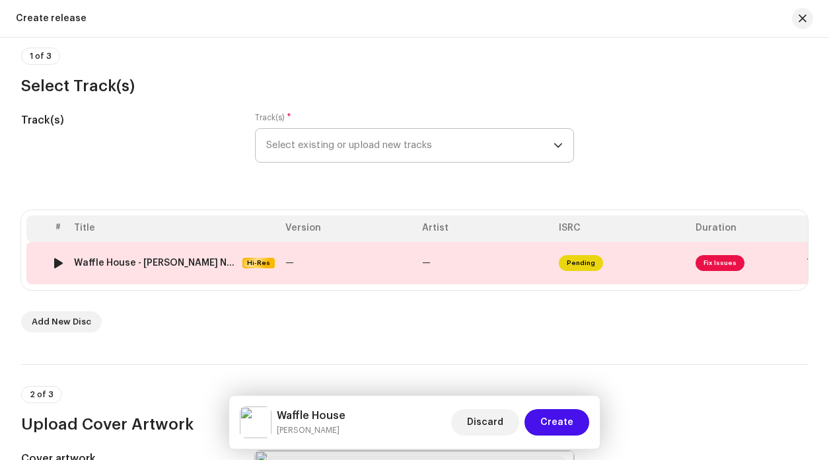
click at [369, 256] on td "—" at bounding box center [348, 263] width 137 height 42
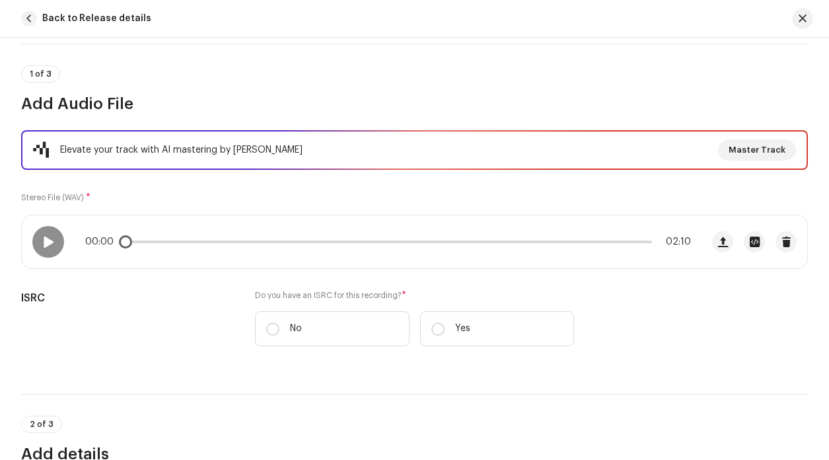
scroll to position [94, 0]
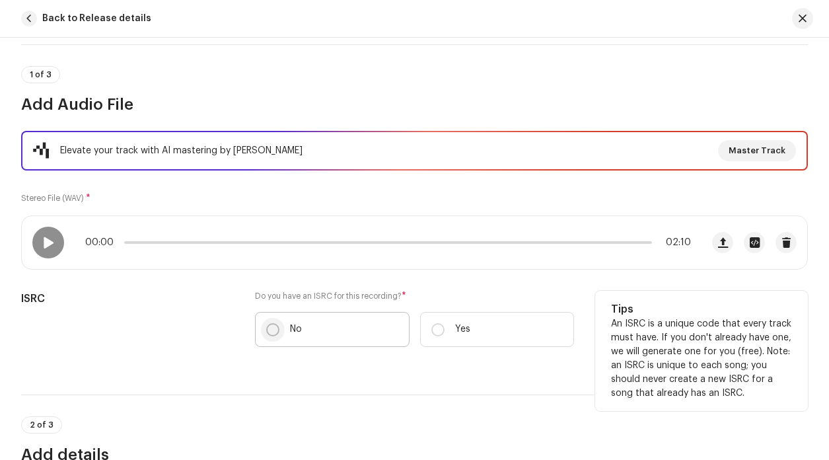
click at [271, 332] on input "No" at bounding box center [272, 329] width 13 height 13
radio input "true"
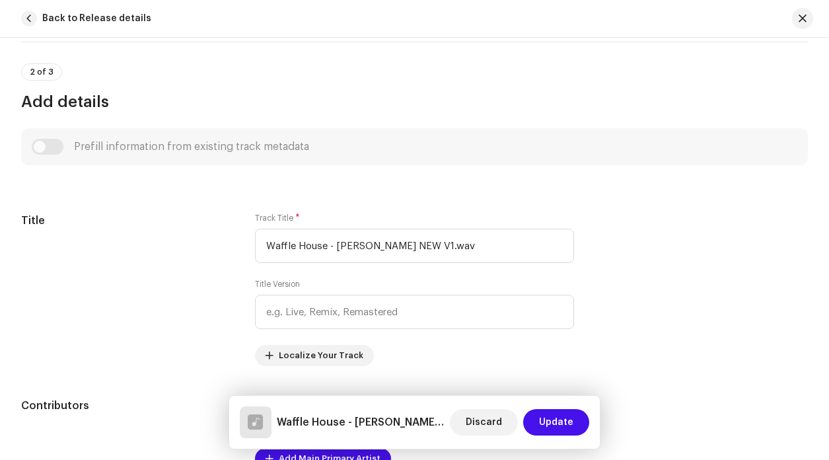
scroll to position [497, 0]
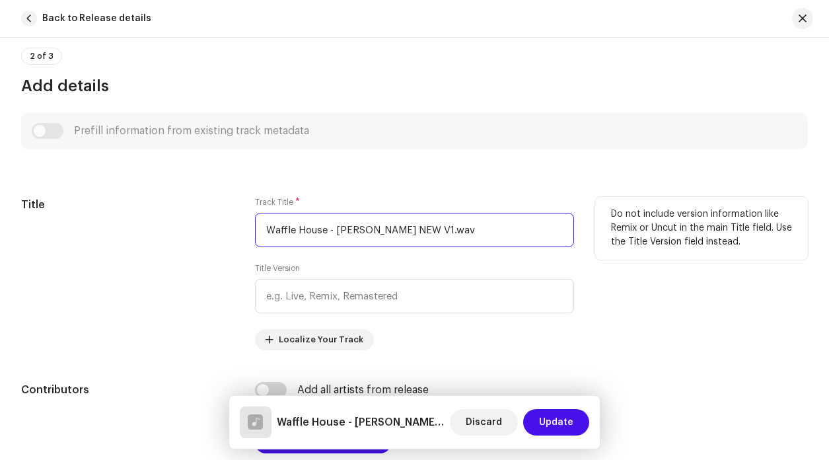
drag, startPoint x: 495, startPoint y: 222, endPoint x: 155, endPoint y: 231, distance: 340.3
click at [155, 231] on div "Title Track Title * Waffle House - Ben Woodward NEW V1.wav Title Version Locali…" at bounding box center [414, 273] width 787 height 153
drag, startPoint x: 479, startPoint y: 230, endPoint x: 137, endPoint y: 234, distance: 341.6
click at [137, 234] on div "Title Track Title * Waffle House - Ben Woodward NEW V1.wav Title Version Locali…" at bounding box center [414, 273] width 787 height 153
paste input "text"
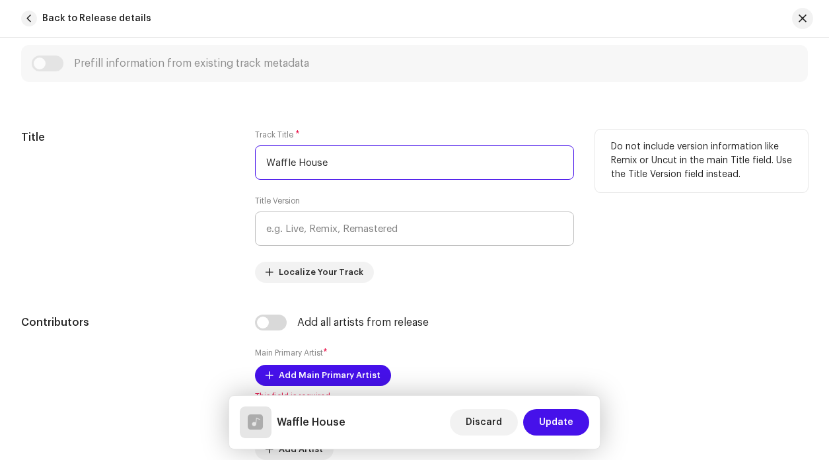
scroll to position [645, 0]
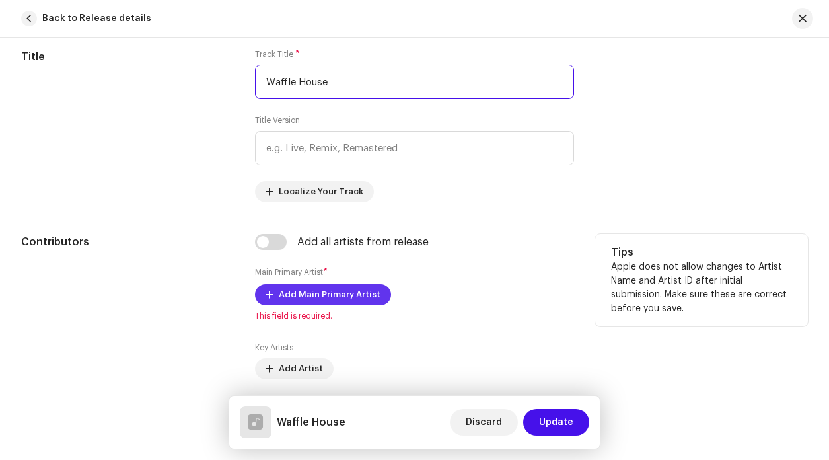
type input "Waffle House"
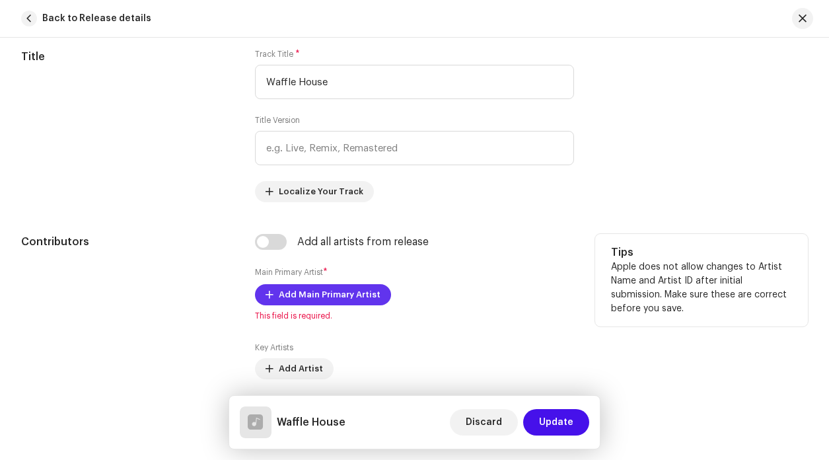
click at [292, 294] on span "Add Main Primary Artist" at bounding box center [330, 294] width 102 height 26
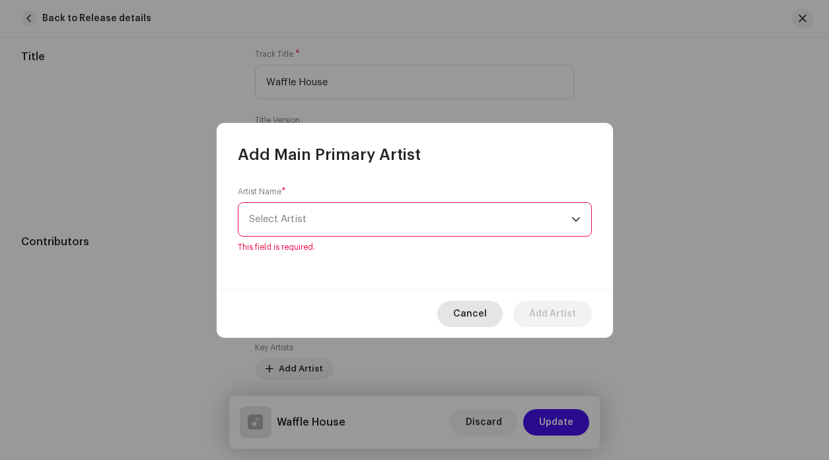
click at [480, 310] on span "Cancel" at bounding box center [470, 314] width 34 height 26
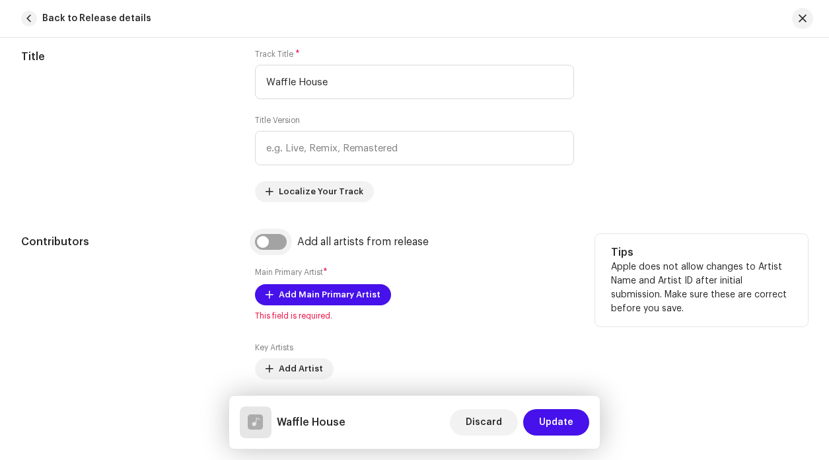
click at [261, 237] on input "checkbox" at bounding box center [271, 242] width 32 height 16
checkbox input "true"
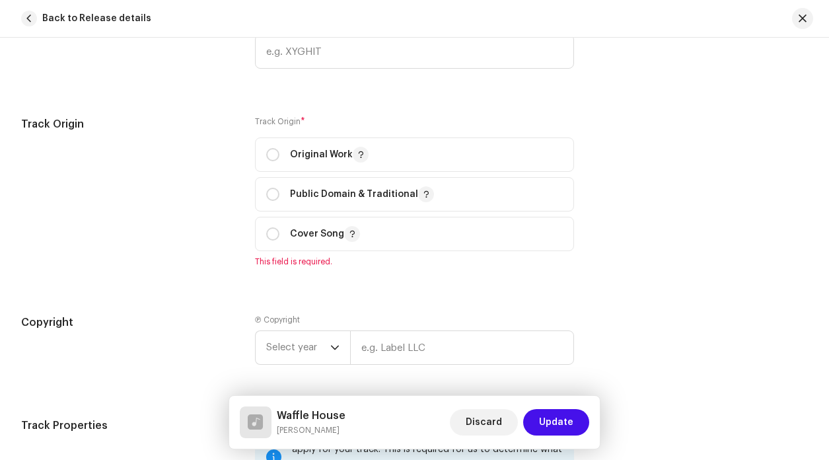
scroll to position [1570, 0]
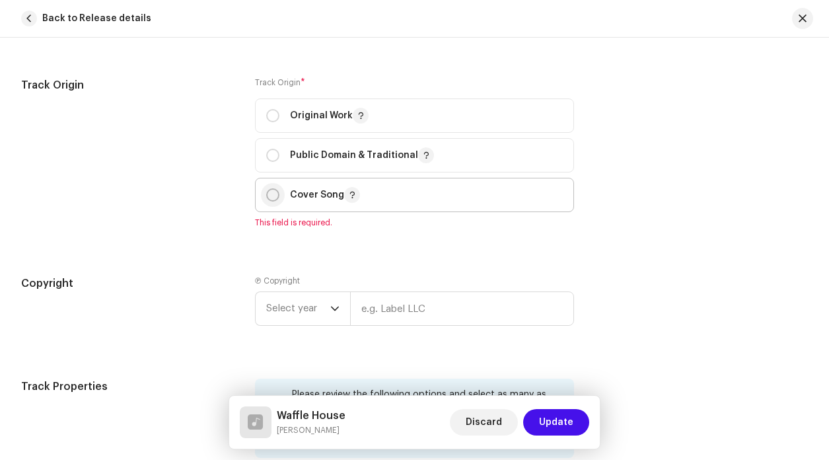
click at [268, 192] on input "radio" at bounding box center [272, 194] width 13 height 13
radio input "true"
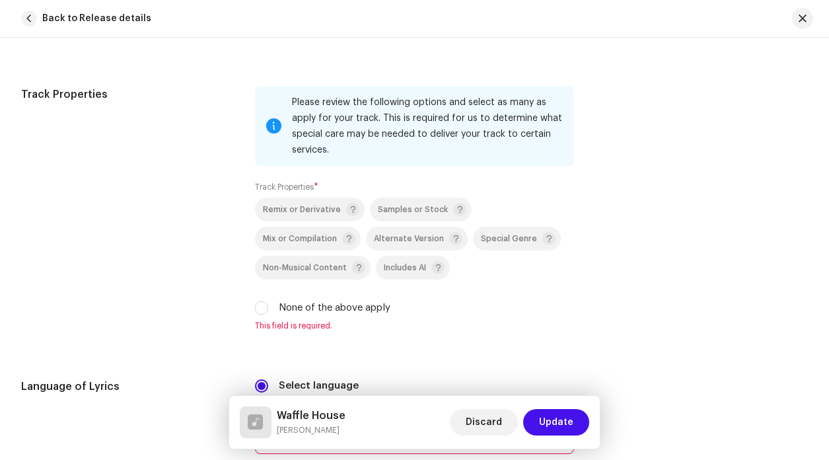
scroll to position [1848, 0]
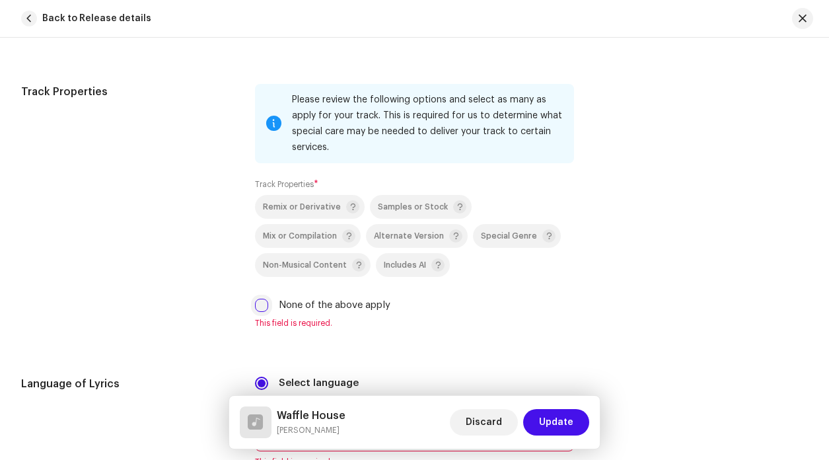
click at [259, 309] on input "None of the above apply" at bounding box center [261, 305] width 13 height 13
checkbox input "true"
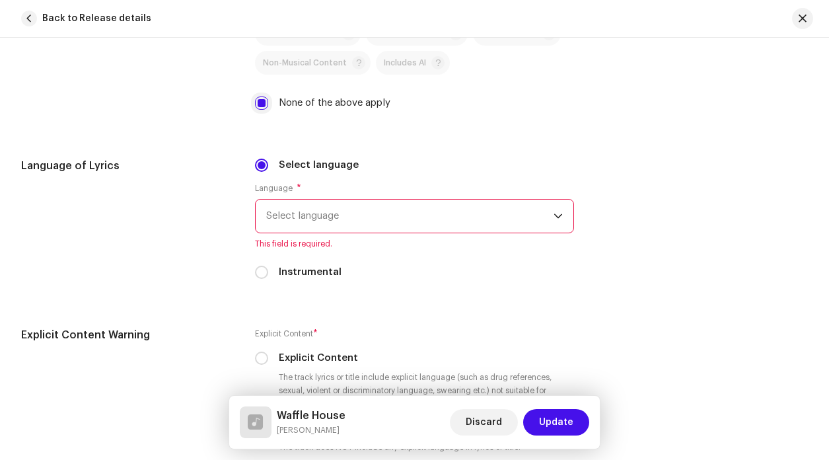
scroll to position [2127, 0]
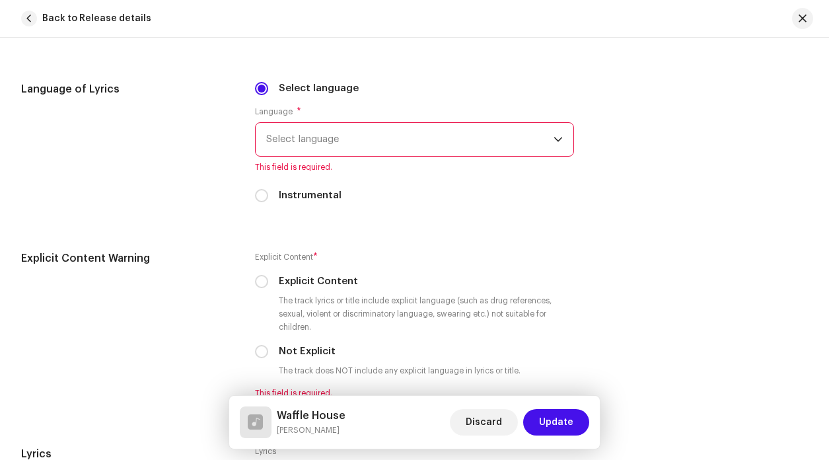
click at [307, 146] on span "Select language" at bounding box center [409, 139] width 287 height 33
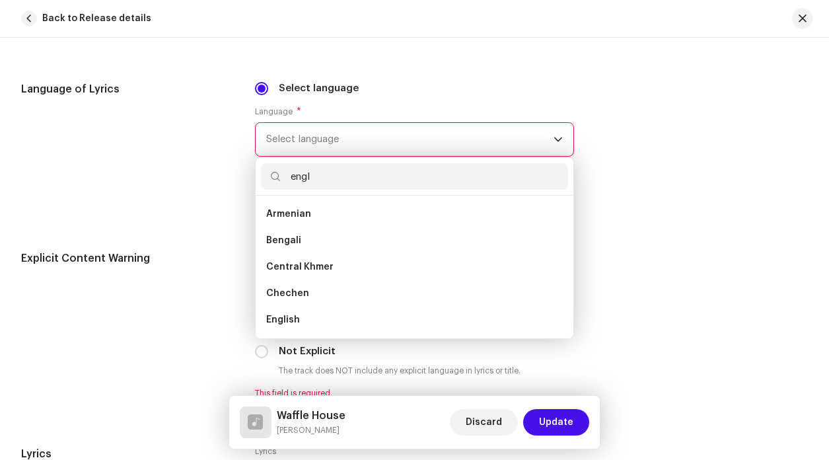
scroll to position [0, 0]
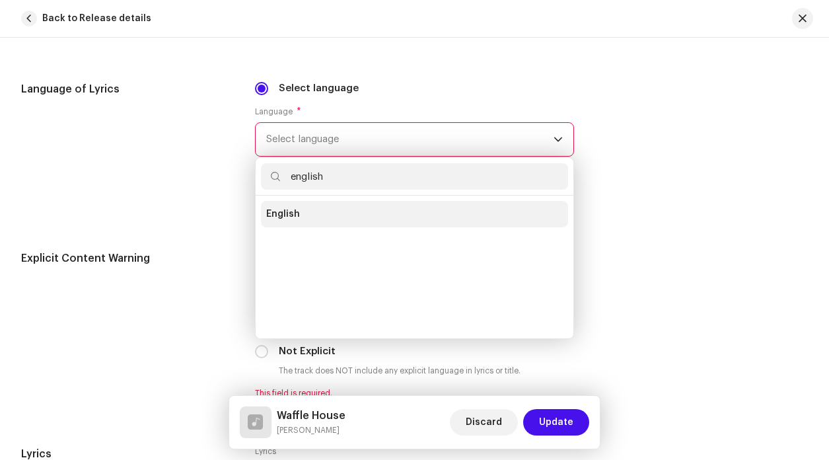
type input "english"
click at [307, 216] on li "English" at bounding box center [414, 214] width 307 height 26
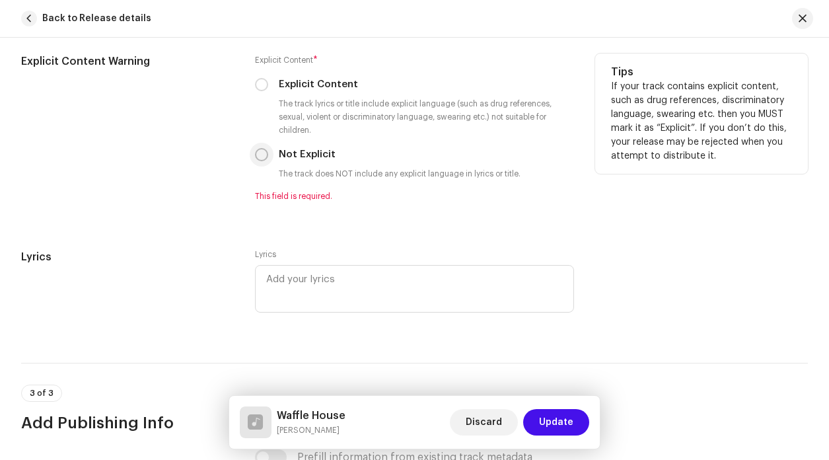
click at [258, 155] on input "Not Explicit" at bounding box center [261, 154] width 13 height 13
radio input "true"
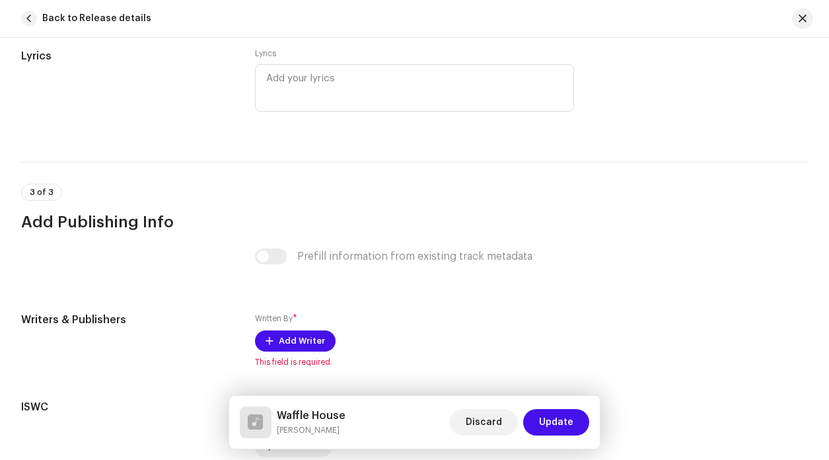
scroll to position [2620, 0]
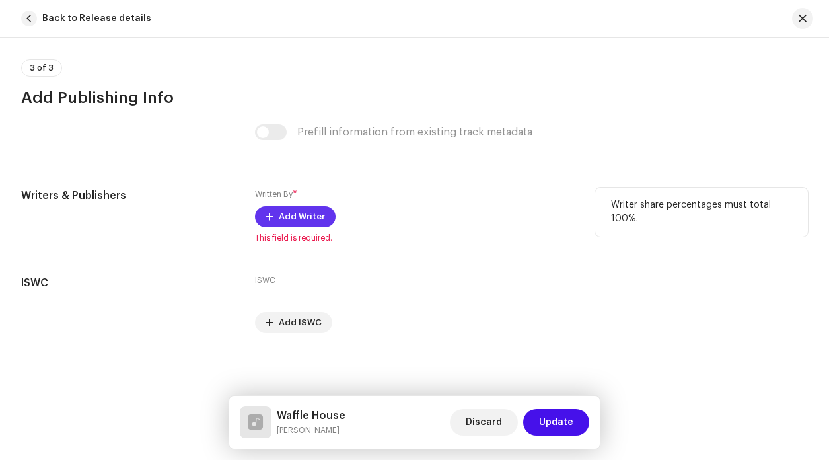
click at [287, 216] on span "Add Writer" at bounding box center [302, 216] width 46 height 26
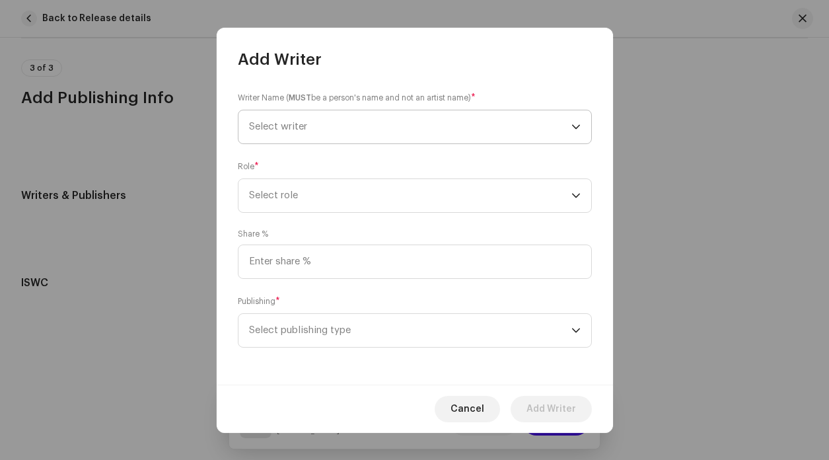
click at [335, 127] on span "Select writer" at bounding box center [410, 126] width 322 height 33
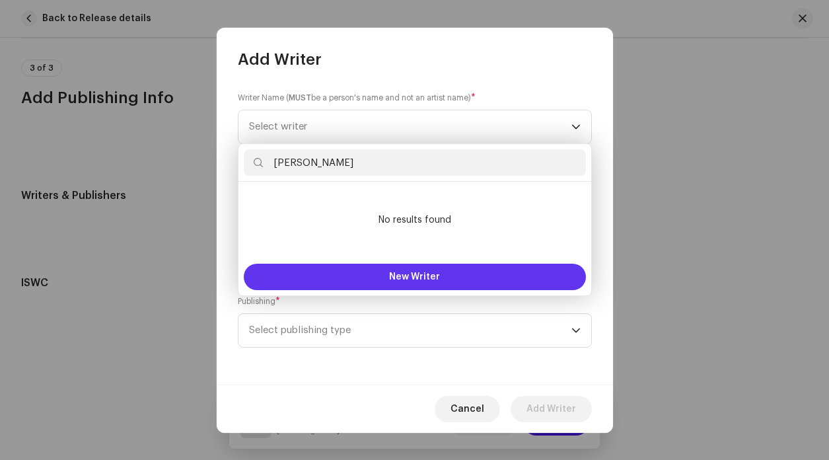
type input "Joe Jonas"
click at [407, 277] on span "New Writer" at bounding box center [414, 276] width 51 height 9
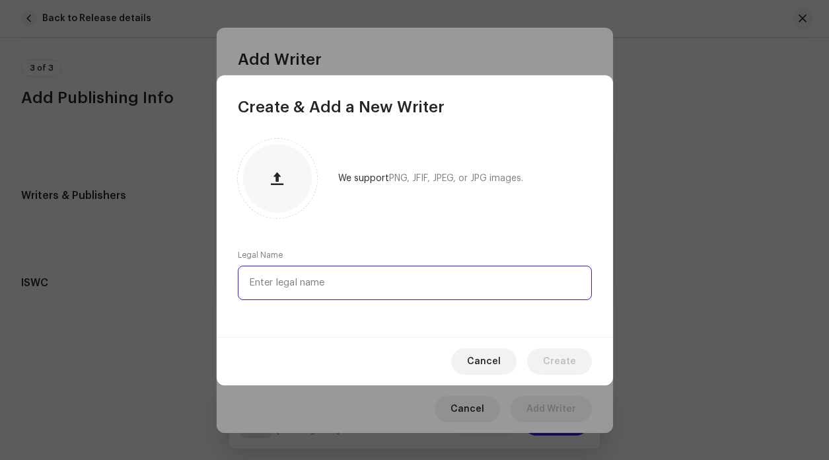
click at [327, 288] on input "text" at bounding box center [415, 283] width 354 height 34
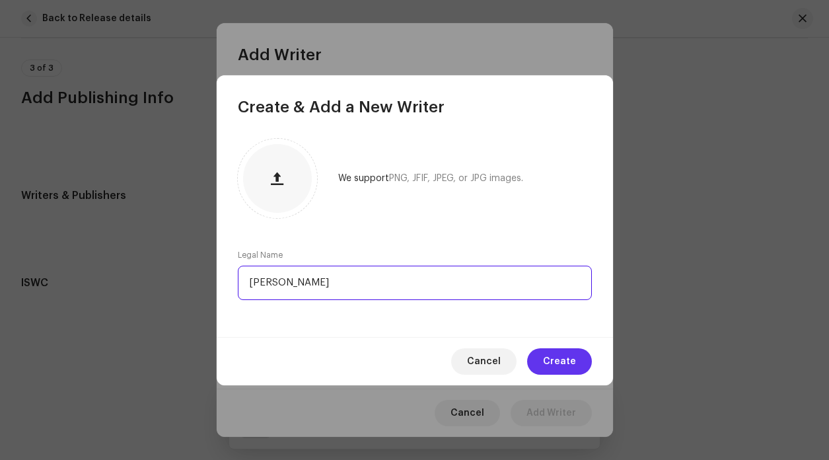
type input "Joe Jonas"
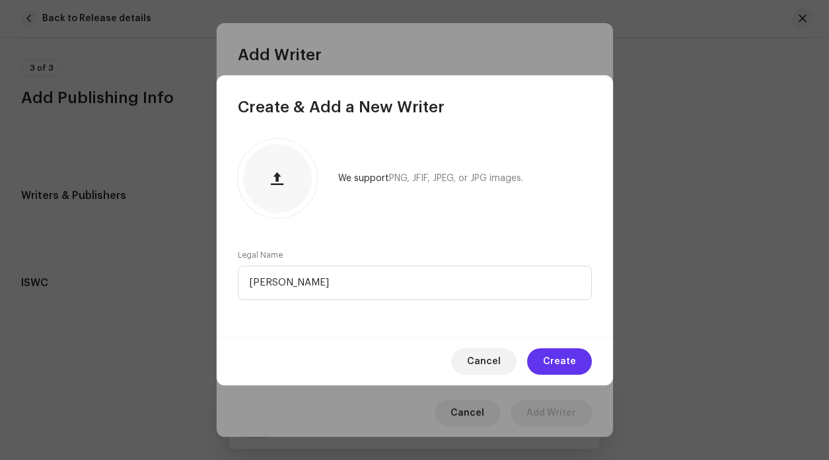
click at [551, 357] on span "Create" at bounding box center [559, 361] width 33 height 26
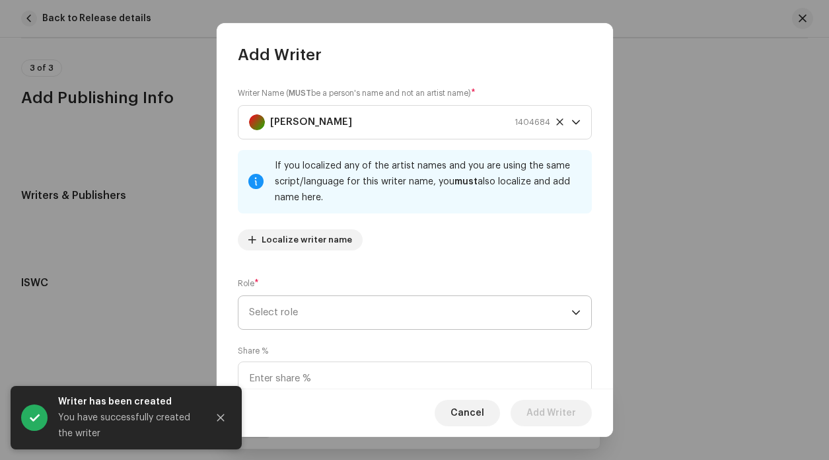
click at [327, 304] on span "Select role" at bounding box center [410, 312] width 322 height 33
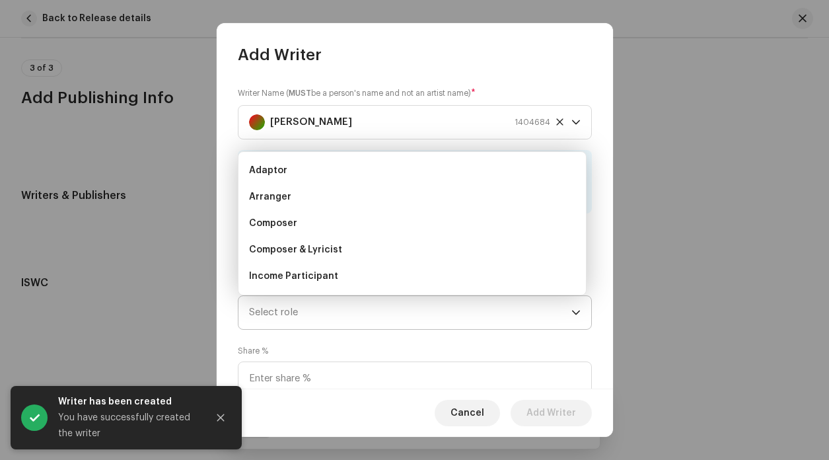
scroll to position [21, 0]
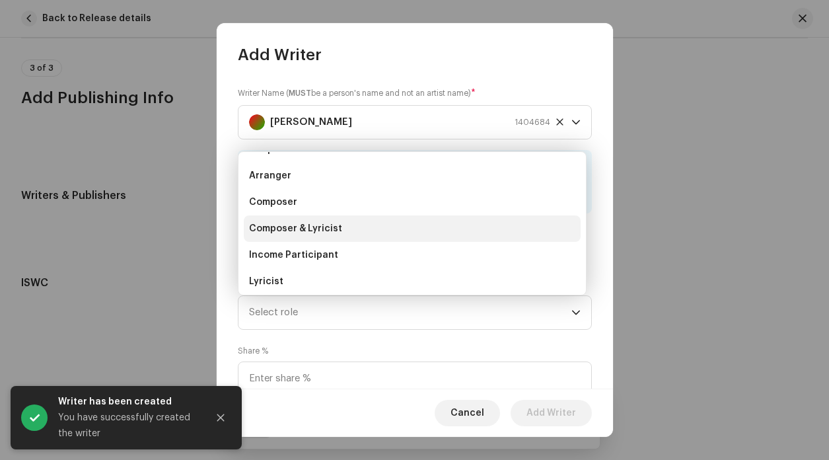
click at [308, 231] on span "Composer & Lyricist" at bounding box center [295, 228] width 93 height 13
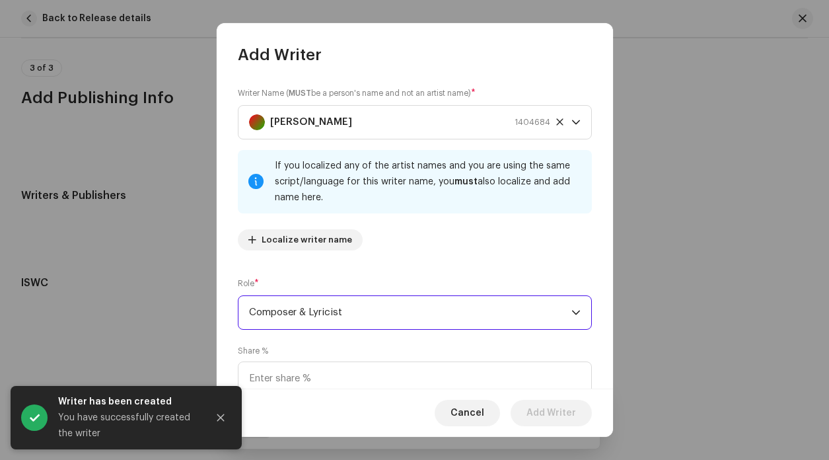
scroll to position [113, 0]
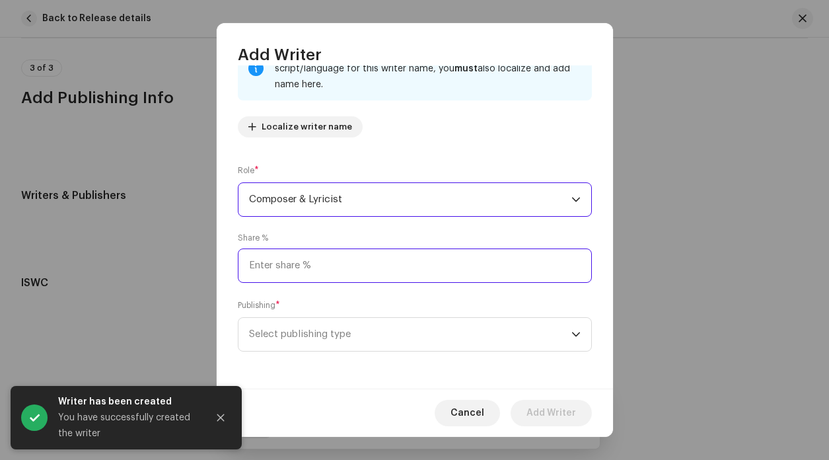
click at [303, 277] on input at bounding box center [415, 265] width 354 height 34
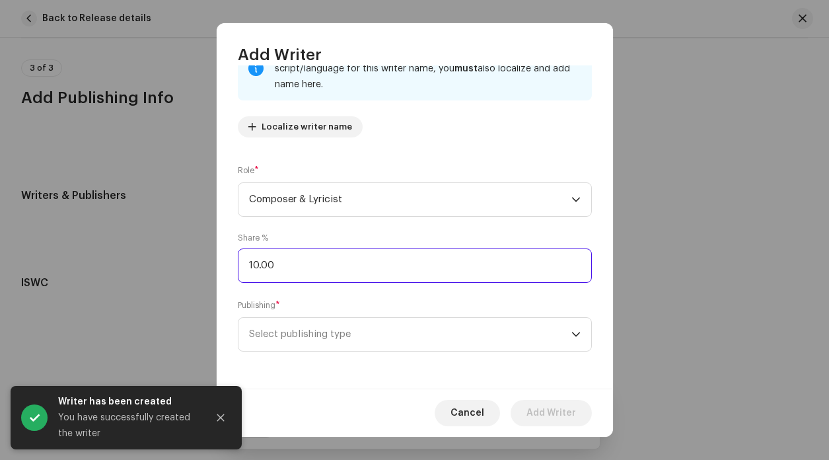
type input "100.00"
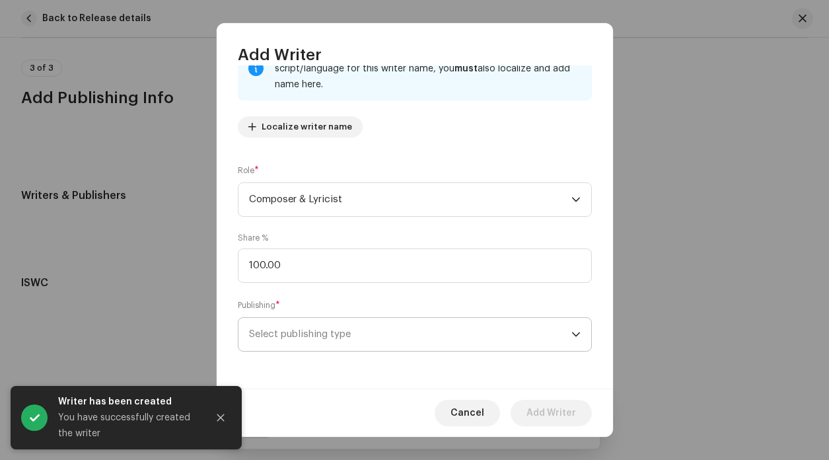
click at [309, 345] on span "Select publishing type" at bounding box center [410, 334] width 322 height 33
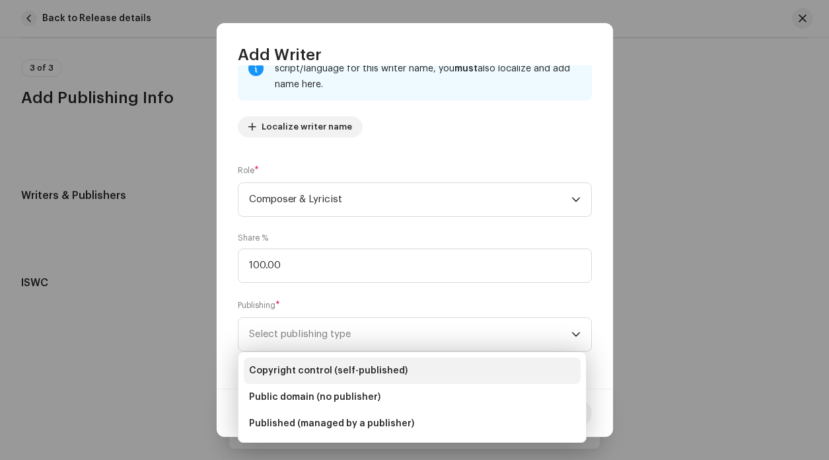
click at [297, 370] on span "Copyright control (self-published)" at bounding box center [328, 370] width 159 height 13
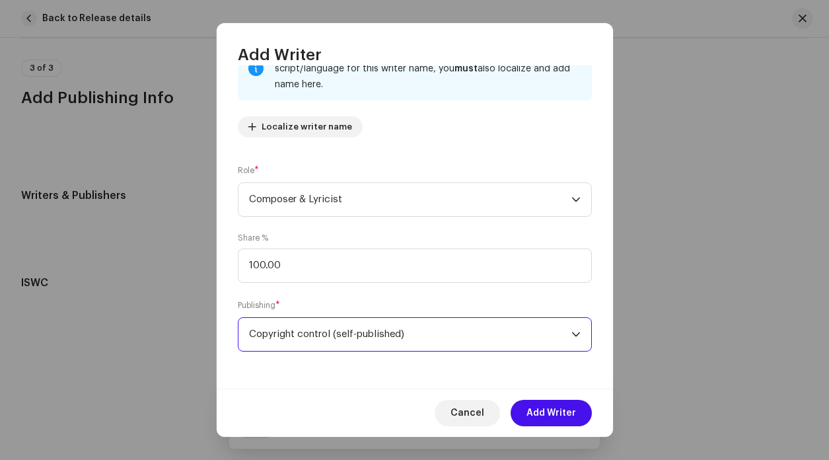
click at [585, 426] on div "Cancel Add Writer" at bounding box center [415, 412] width 396 height 48
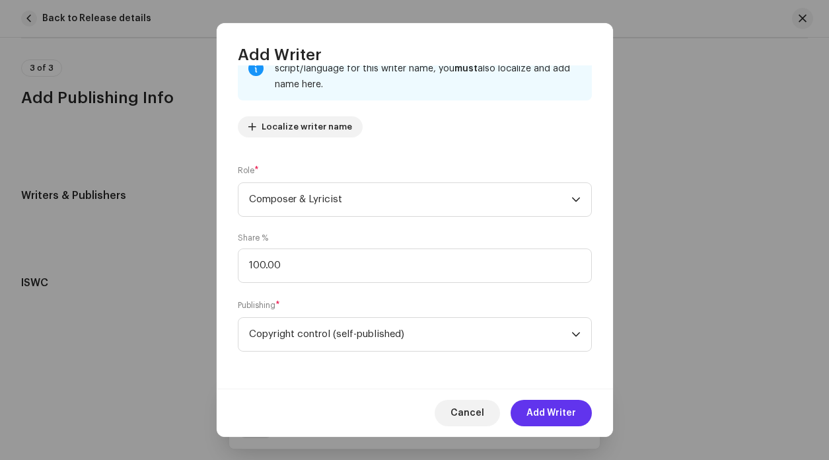
click at [576, 415] on button "Add Writer" at bounding box center [551, 413] width 81 height 26
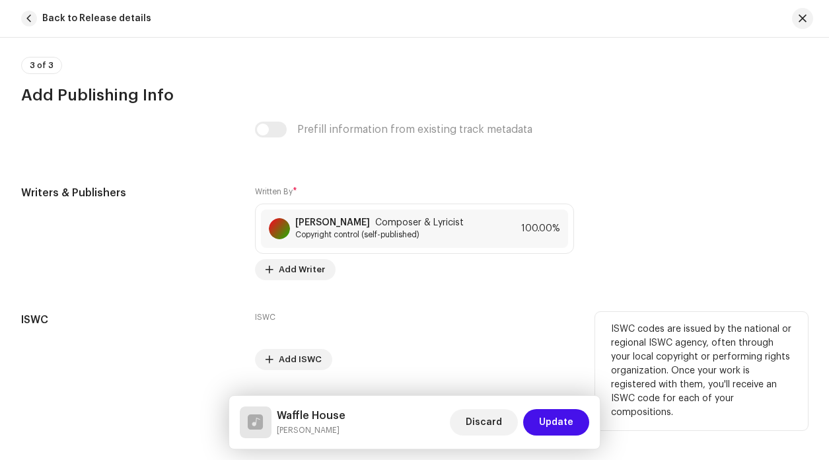
scroll to position [2656, 0]
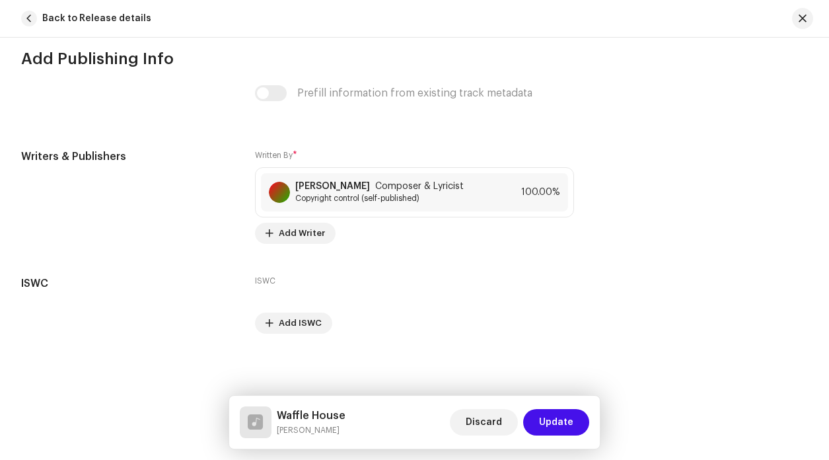
click at [571, 437] on div "Discard Update" at bounding box center [519, 422] width 139 height 32
click at [571, 429] on span "Update" at bounding box center [556, 422] width 34 height 26
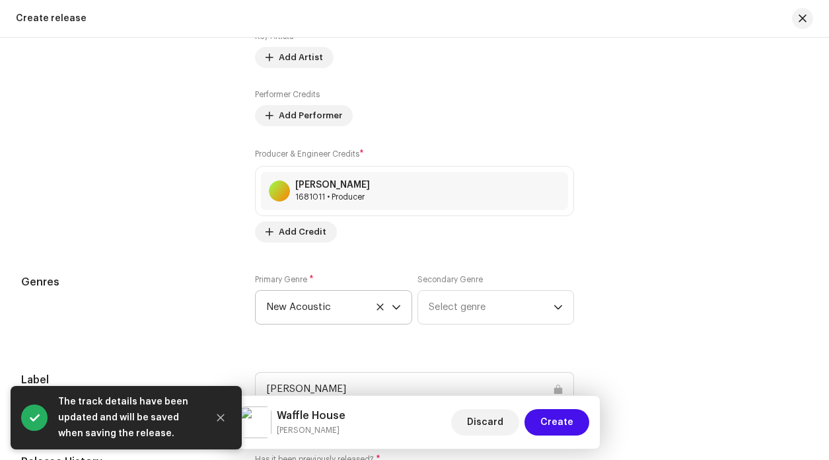
scroll to position [2135, 0]
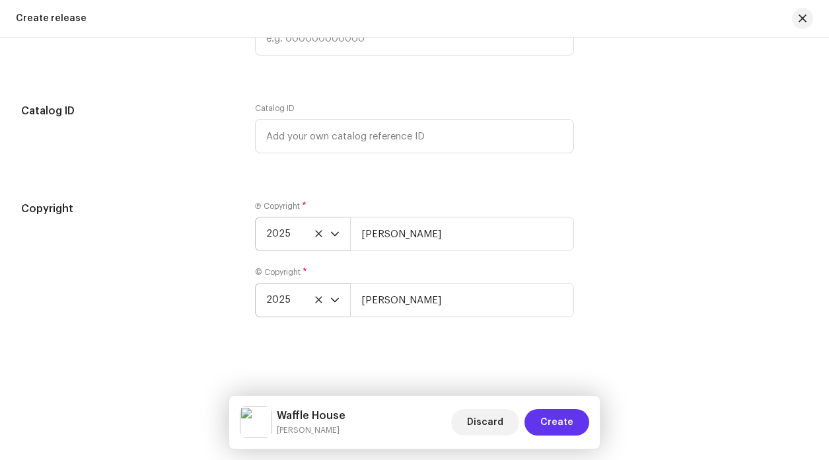
click at [567, 412] on span "Create" at bounding box center [556, 422] width 33 height 26
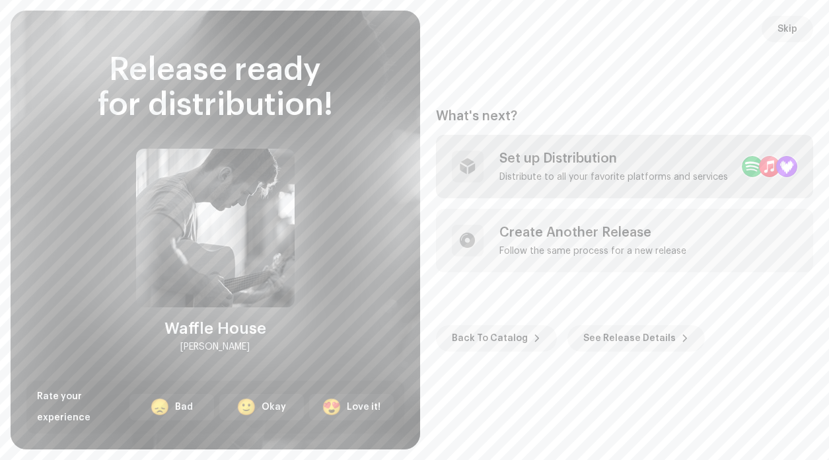
click at [591, 175] on div "Distribute to all your favorite platforms and services" at bounding box center [613, 177] width 229 height 11
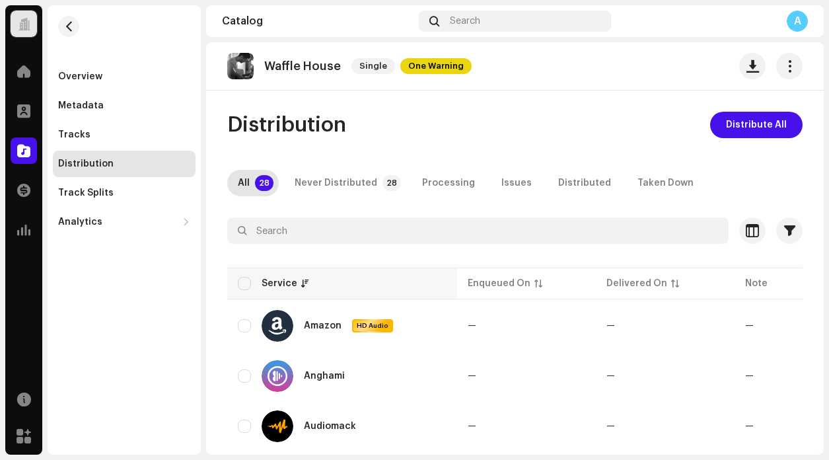
scroll to position [1293, 0]
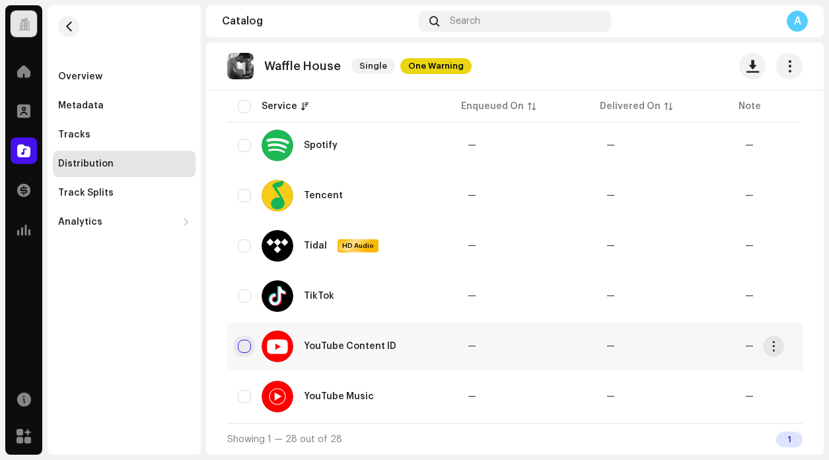
click at [243, 345] on input "checkbox" at bounding box center [244, 346] width 13 height 13
checkbox input "true"
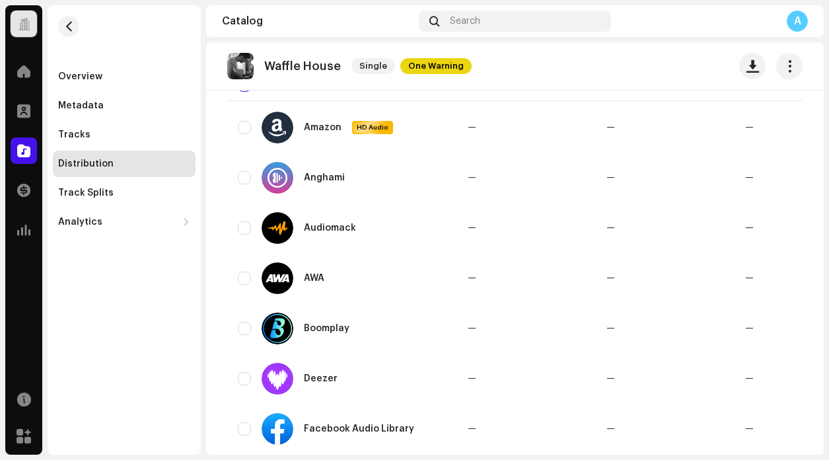
scroll to position [0, 0]
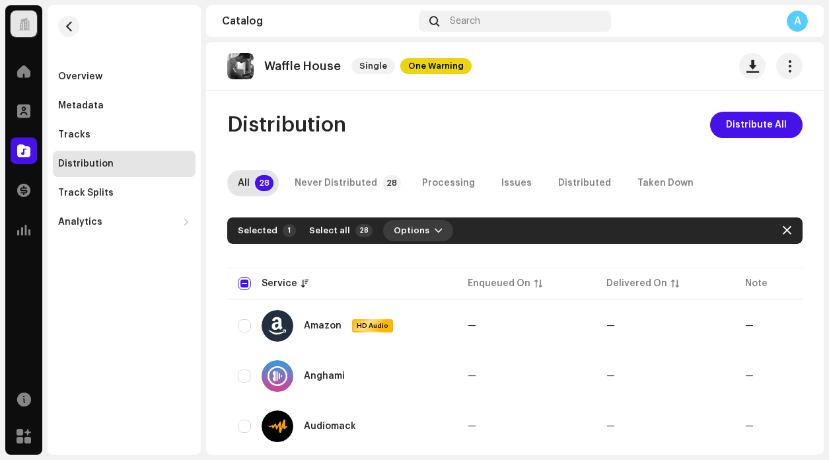
click at [435, 227] on span "button" at bounding box center [439, 230] width 8 height 11
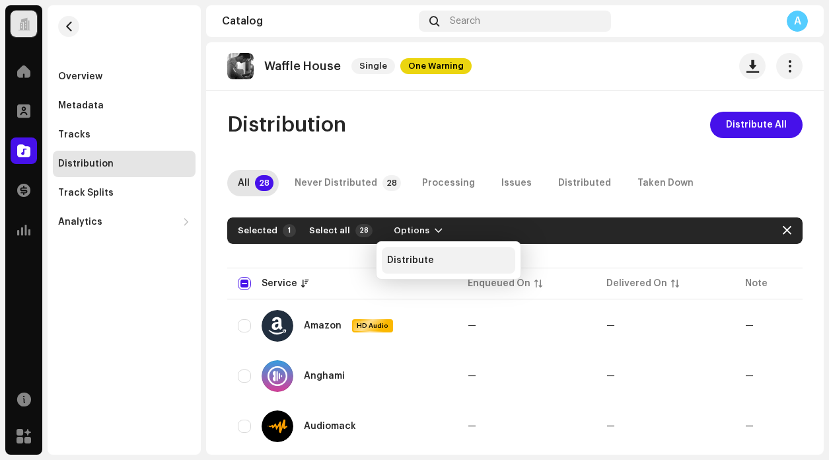
click at [419, 257] on span "Distribute" at bounding box center [410, 260] width 47 height 11
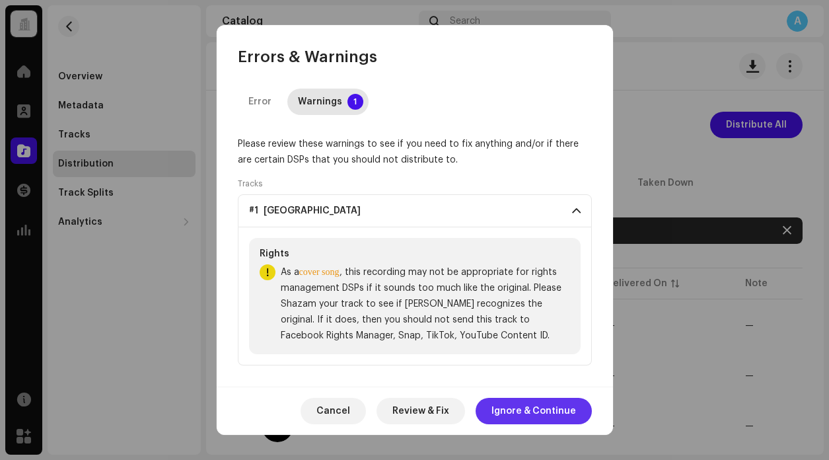
click at [535, 417] on span "Ignore & Continue" at bounding box center [533, 411] width 85 height 26
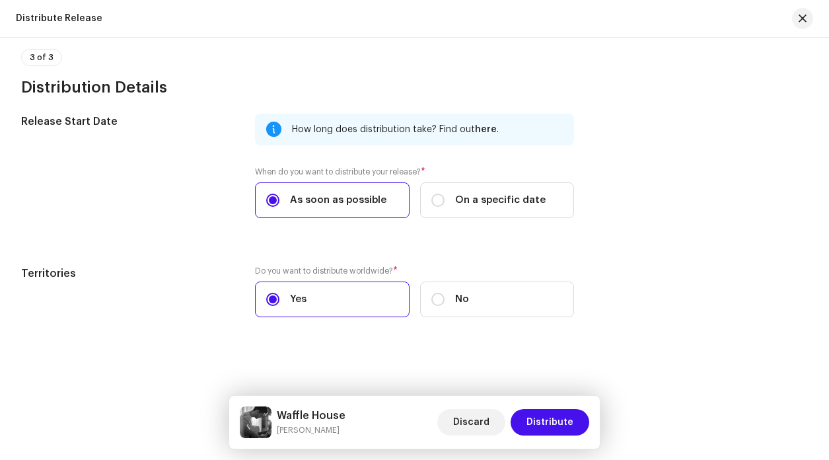
scroll to position [547, 0]
click at [573, 423] on span "Distribute" at bounding box center [550, 422] width 47 height 26
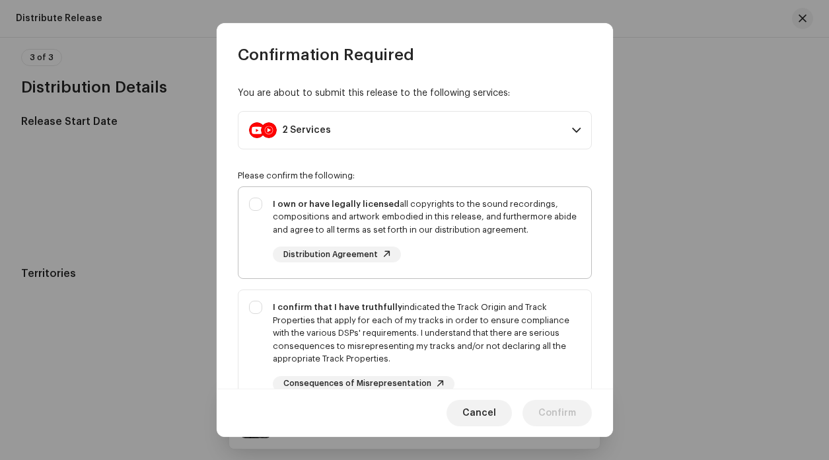
click at [382, 215] on div "I own or have legally licensed all copyrights to the sound recordings, composit…" at bounding box center [427, 217] width 308 height 39
checkbox input "true"
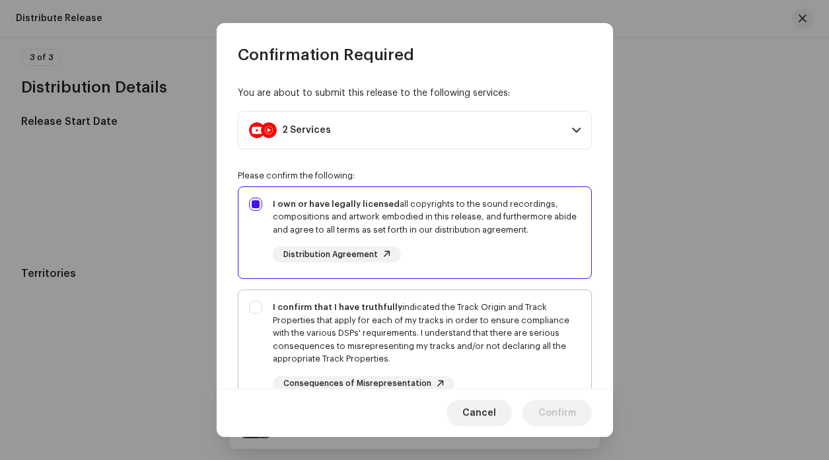
click at [436, 310] on div "I confirm that I have truthfully indicated the Track Origin and Track Propertie…" at bounding box center [427, 333] width 308 height 65
checkbox input "true"
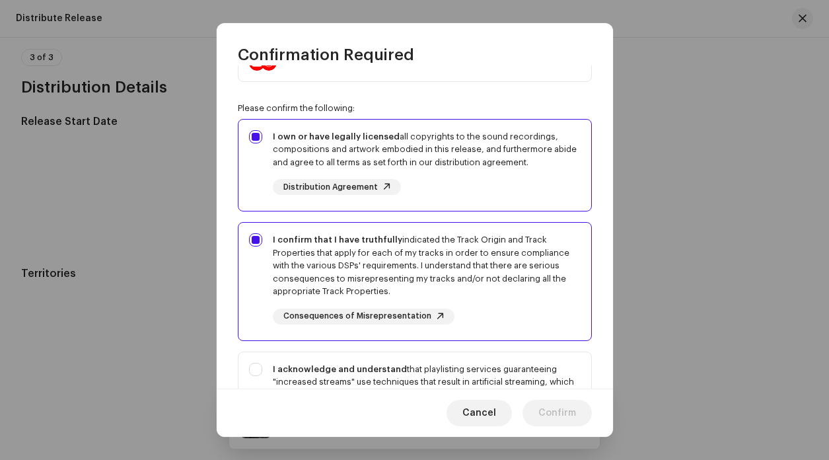
scroll to position [138, 0]
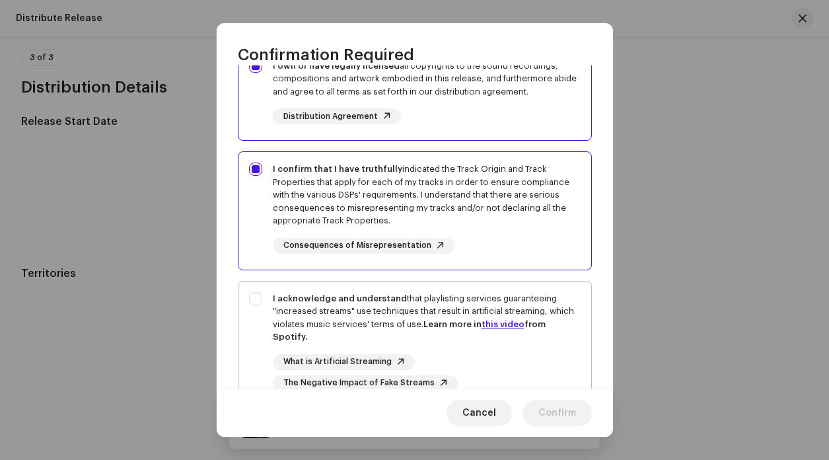
click at [465, 307] on div "I acknowledge and understand that playlisting services guaranteeing "increased …" at bounding box center [427, 318] width 308 height 52
checkbox input "true"
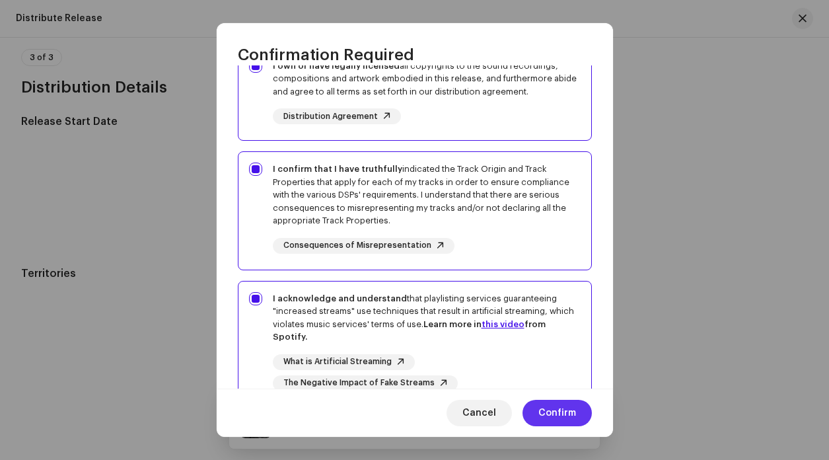
click at [565, 424] on span "Confirm" at bounding box center [557, 413] width 38 height 26
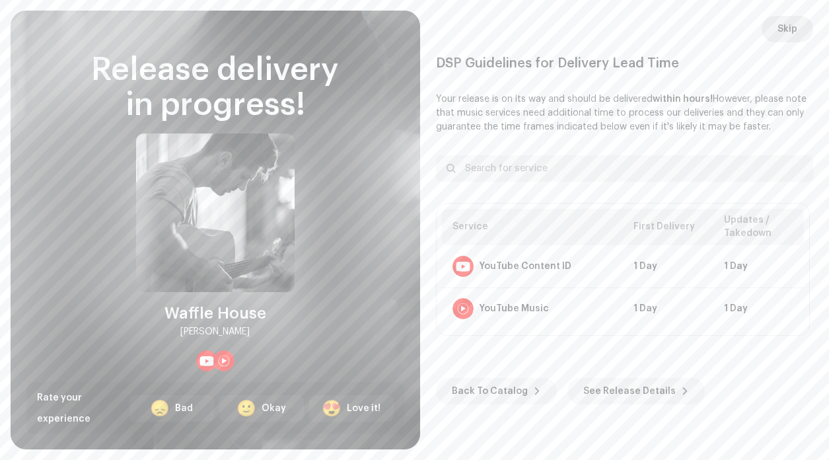
click at [791, 40] on span "Skip" at bounding box center [788, 29] width 20 height 26
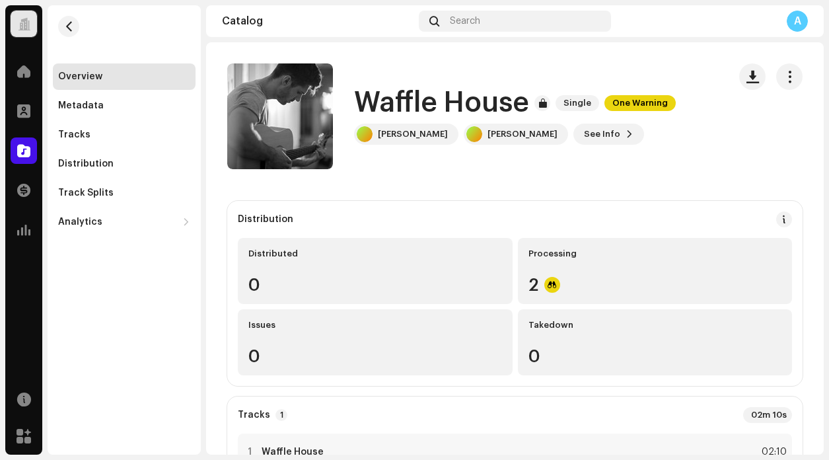
click at [793, 21] on div "A" at bounding box center [797, 21] width 21 height 21
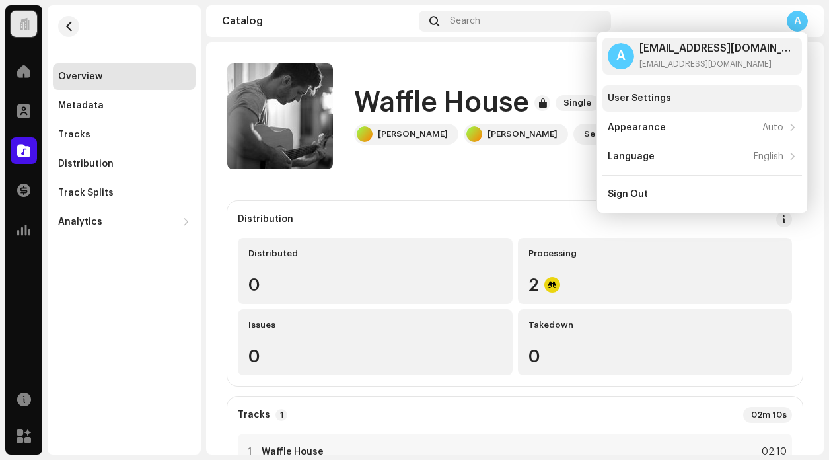
click at [651, 98] on div "User Settings" at bounding box center [639, 98] width 63 height 11
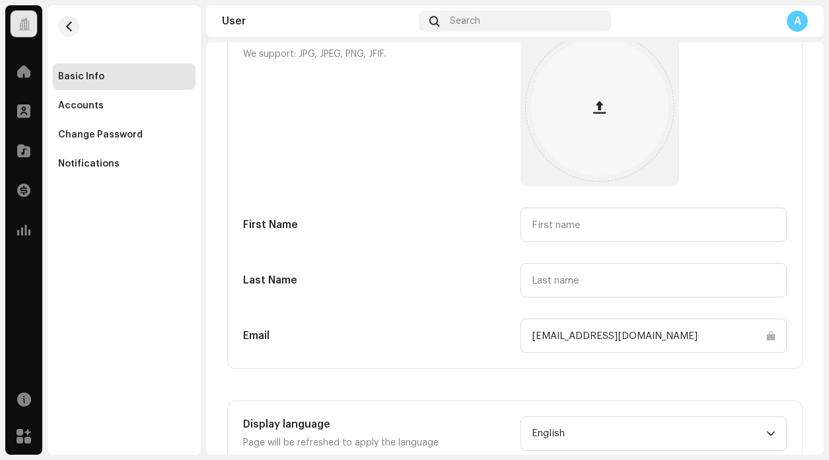
scroll to position [110, 0]
click at [130, 140] on div "Change Password" at bounding box center [124, 135] width 143 height 26
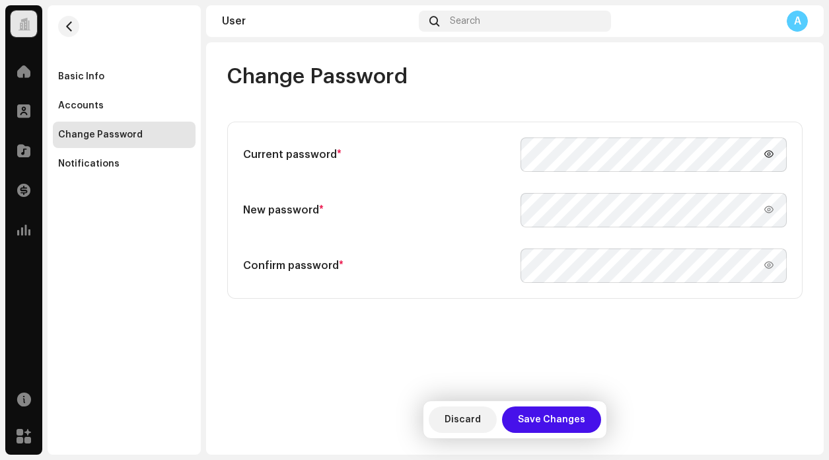
click at [766, 159] on icon at bounding box center [769, 154] width 15 height 15
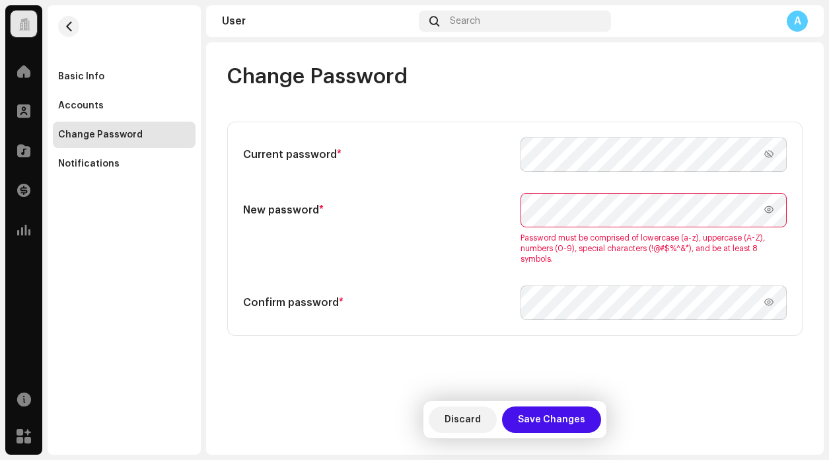
click at [480, 181] on div "Current password * New password * one lowercase character (a-z) one uppercase c…" at bounding box center [515, 228] width 544 height 182
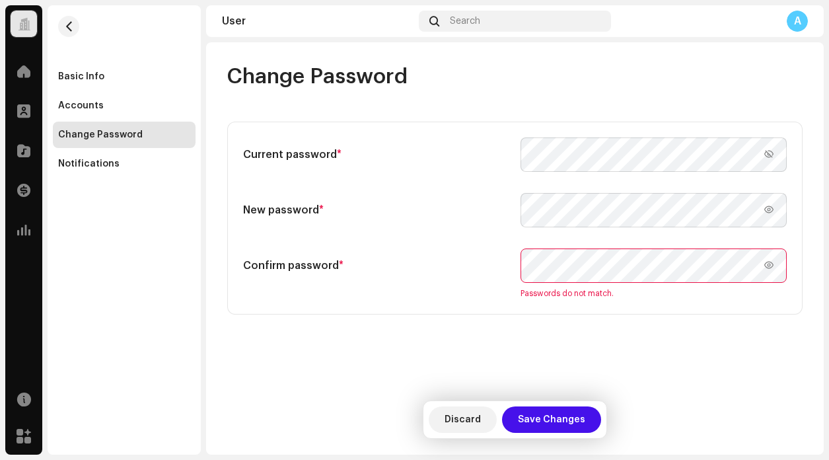
click at [622, 357] on div "Change Password Current password * New password * one lowercase character (a-z)…" at bounding box center [515, 248] width 618 height 412
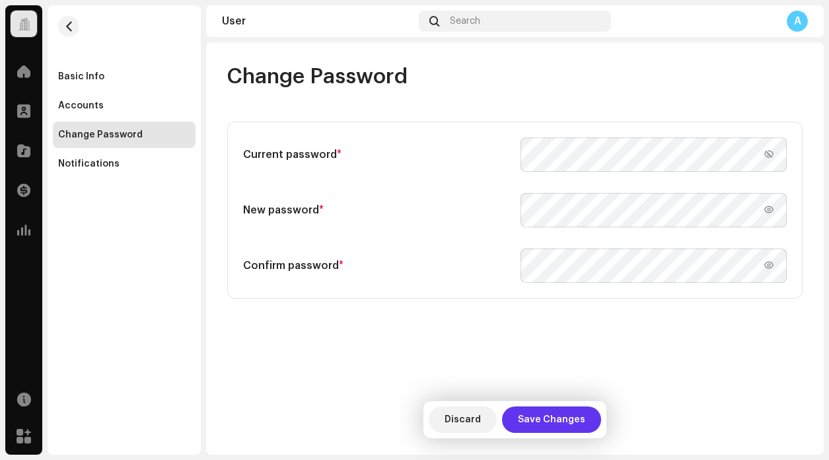
click at [552, 421] on span "Save Changes" at bounding box center [551, 419] width 67 height 26
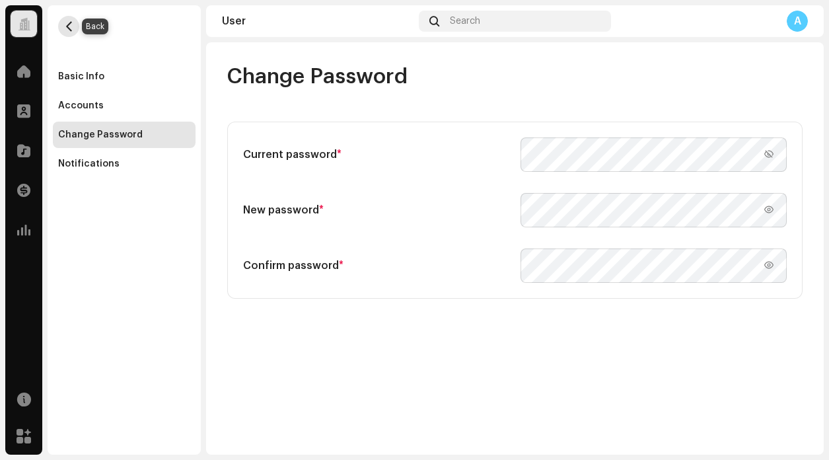
click at [69, 28] on span "button" at bounding box center [69, 26] width 10 height 11
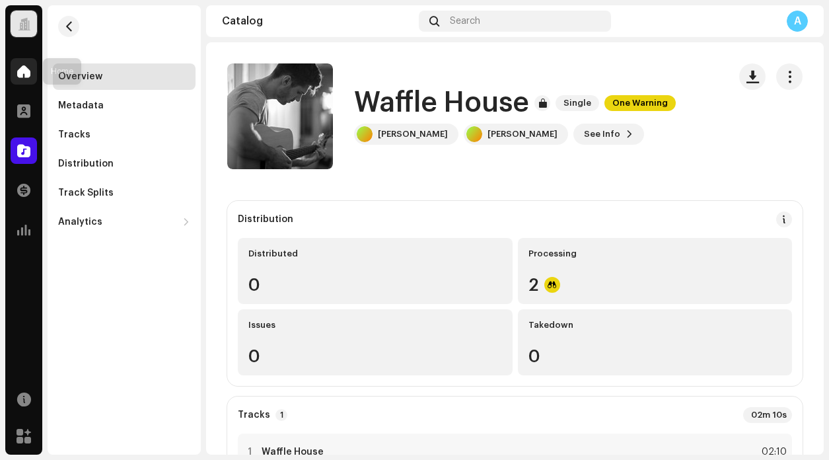
click at [25, 69] on span at bounding box center [23, 71] width 13 height 11
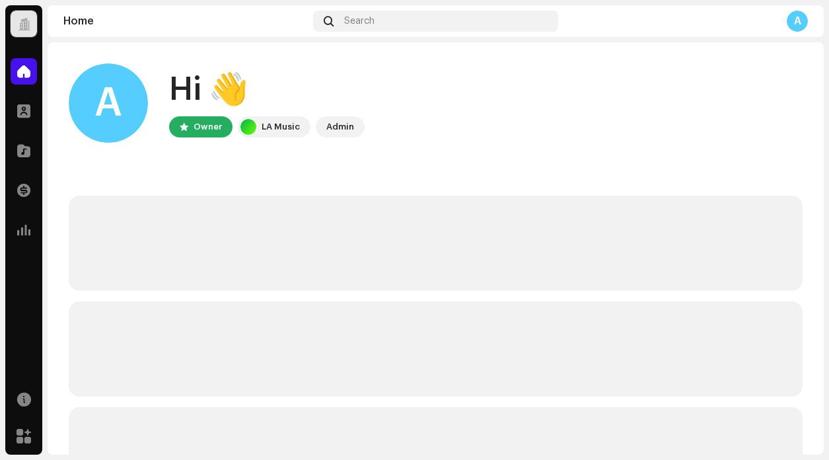
click at [665, 73] on div "A Hi 👋 Owner LA Music Admin" at bounding box center [436, 102] width 734 height 79
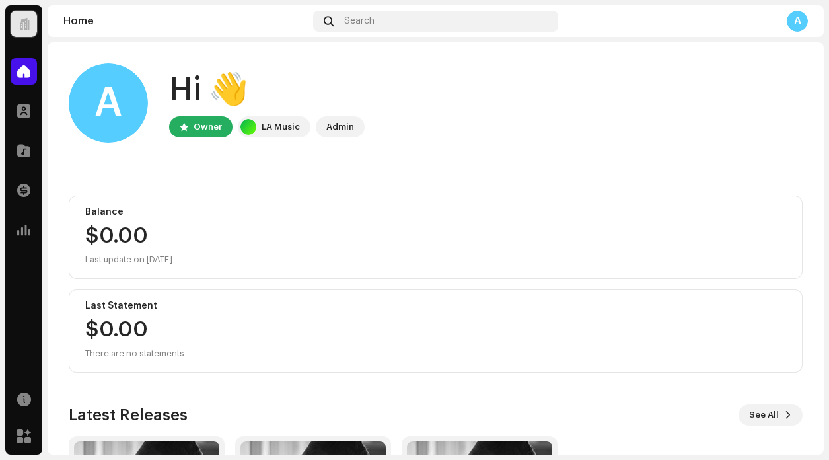
click at [791, 18] on div "A" at bounding box center [797, 21] width 21 height 21
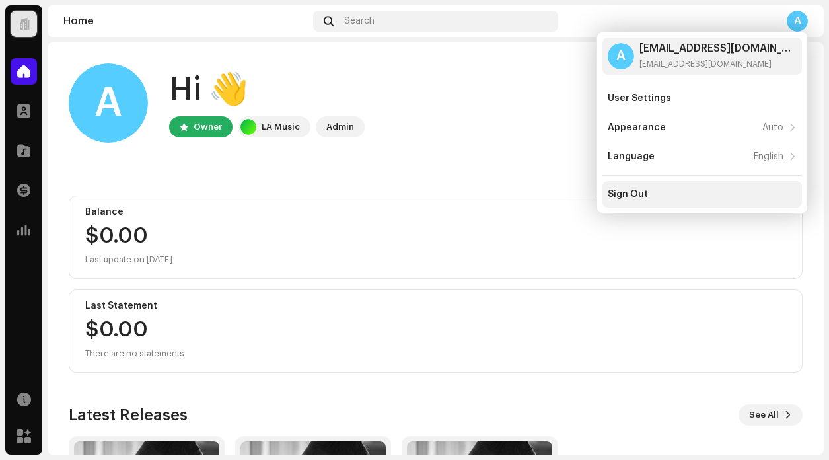
click at [640, 196] on div "Sign Out" at bounding box center [628, 194] width 40 height 11
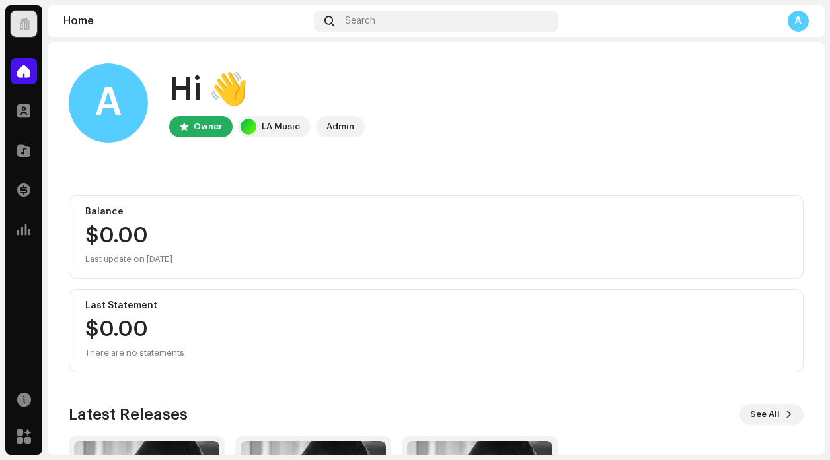
click at [801, 16] on div "A" at bounding box center [797, 21] width 21 height 21
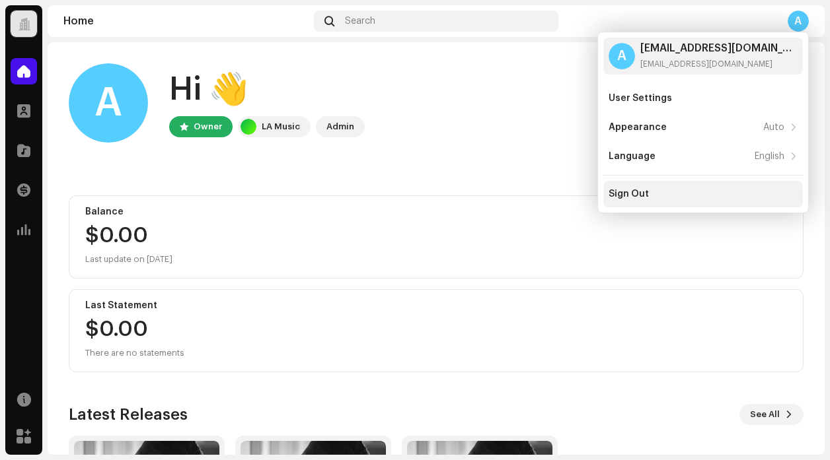
click at [637, 190] on div "Sign Out" at bounding box center [628, 194] width 40 height 11
